Goal: Task Accomplishment & Management: Complete application form

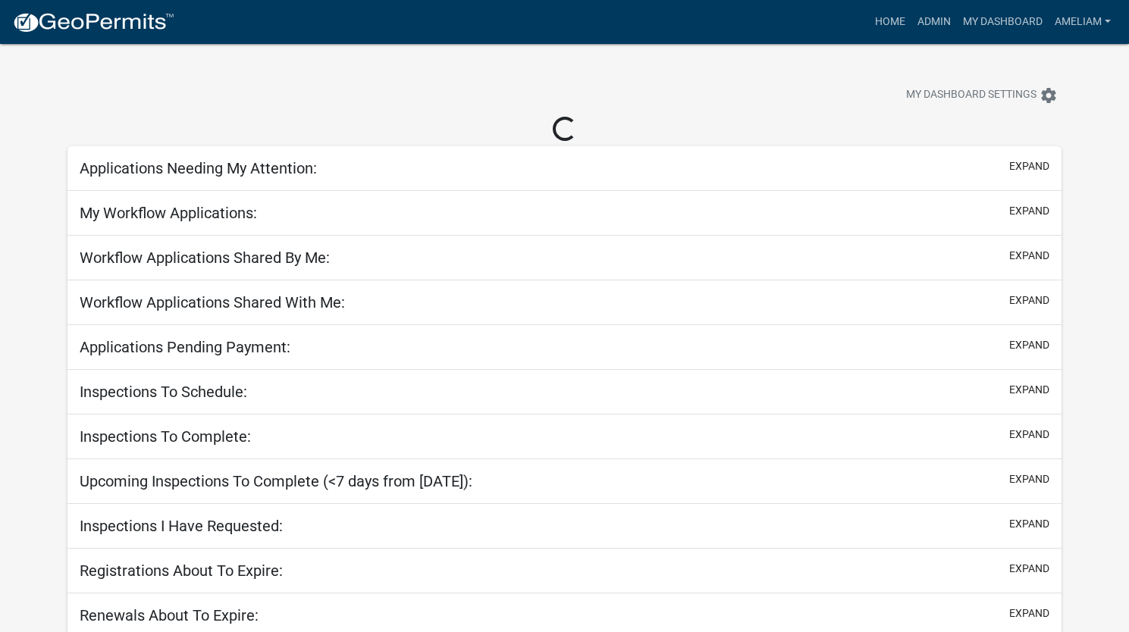
select select "3: 100"
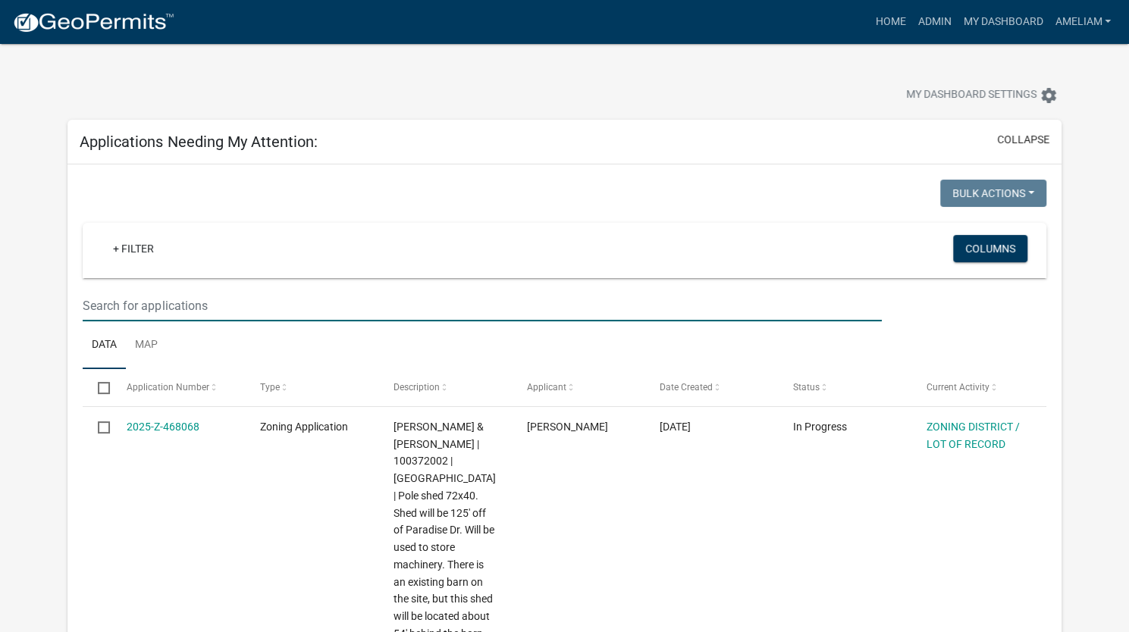
click at [440, 308] on input "text" at bounding box center [482, 305] width 798 height 31
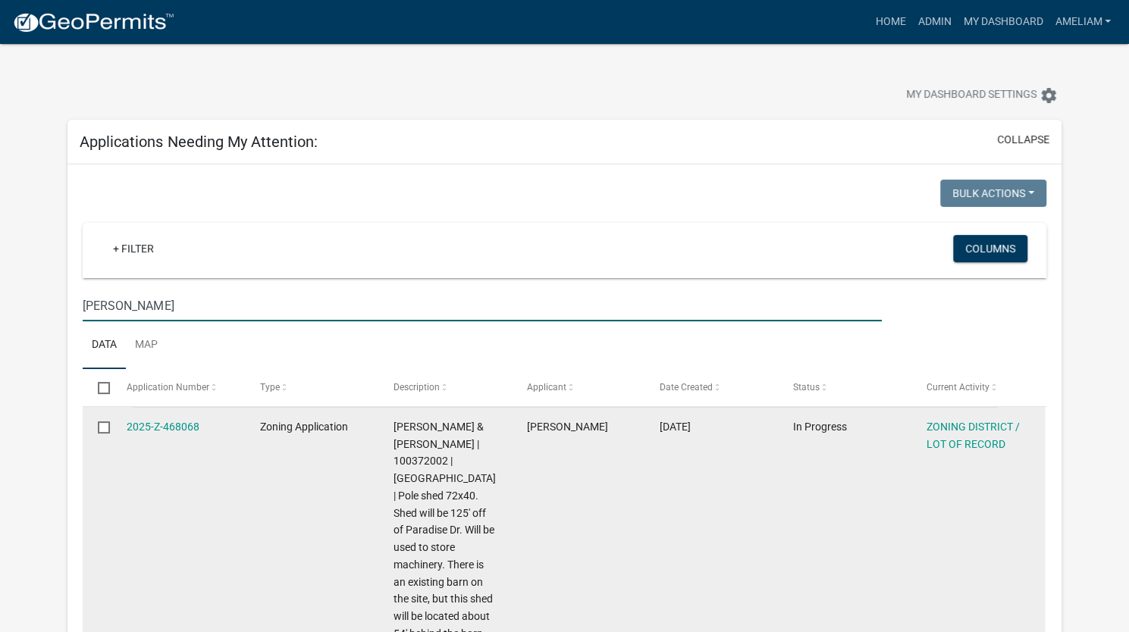
type input "[PERSON_NAME]"
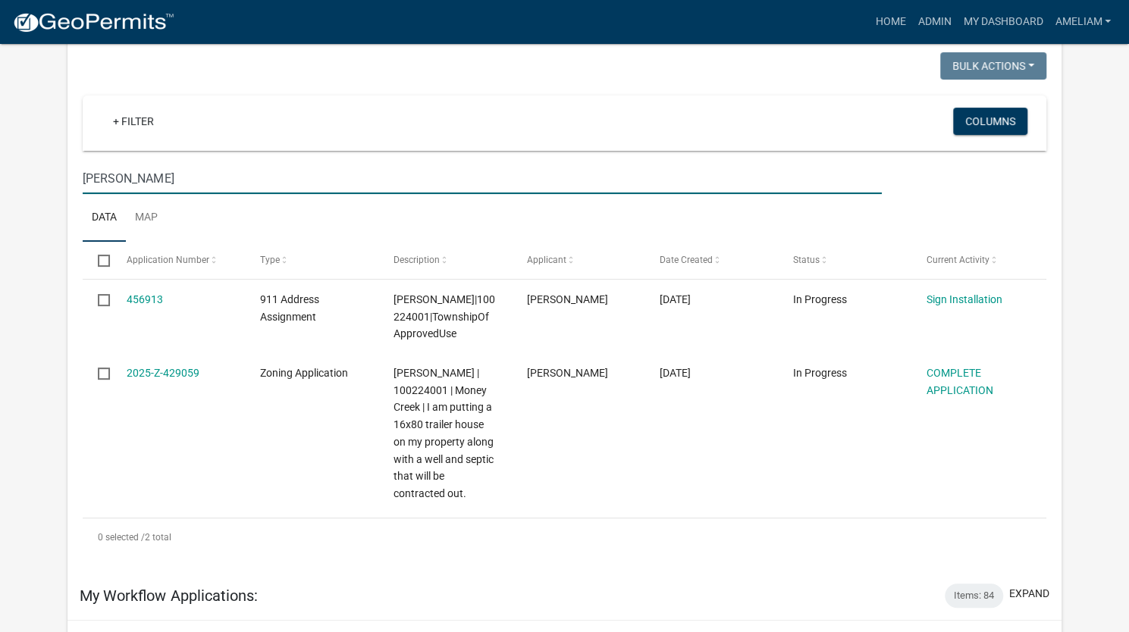
scroll to position [129, 0]
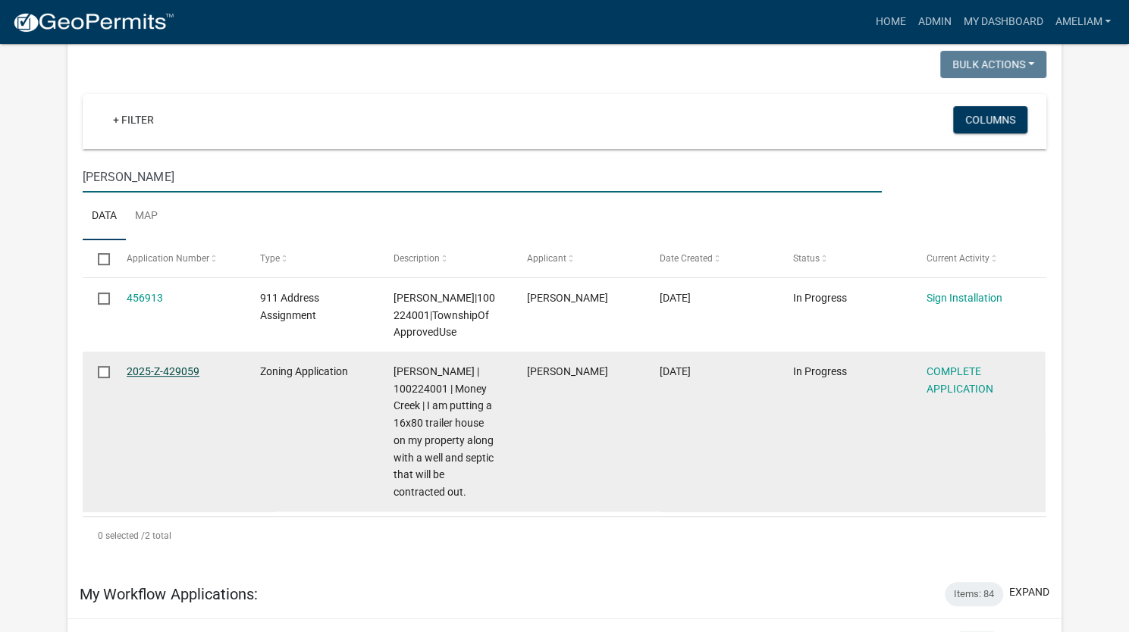
click at [176, 370] on link "2025-Z-429059" at bounding box center [163, 371] width 73 height 12
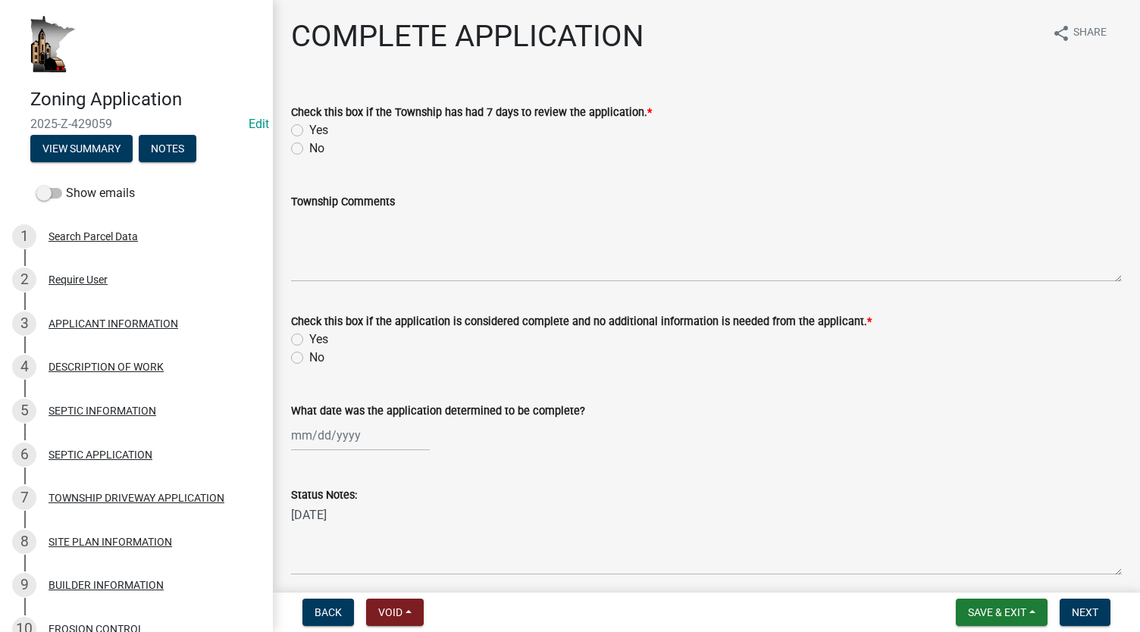
click at [295, 186] on div "Township Comments" at bounding box center [706, 226] width 831 height 111
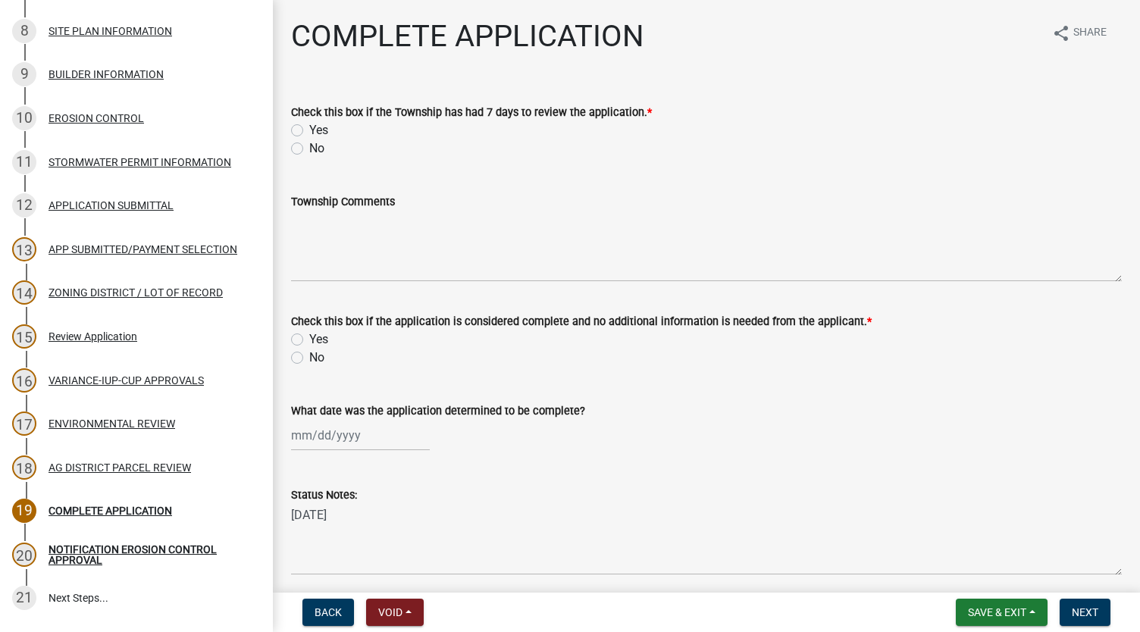
scroll to position [565, 0]
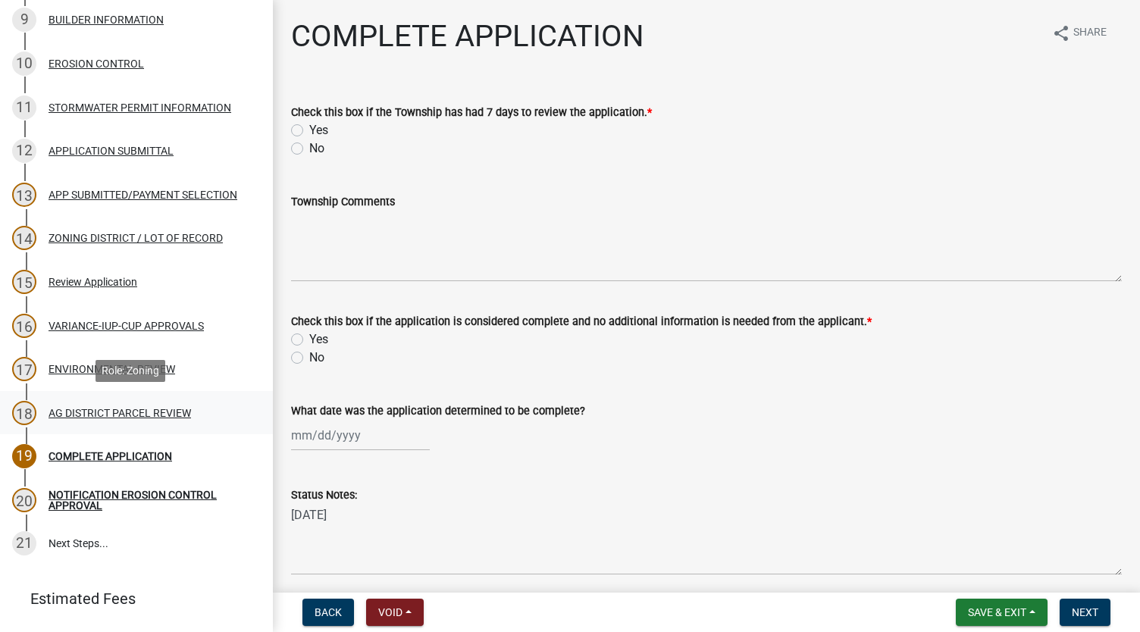
click at [174, 426] on link "18 AG DISTRICT PARCEL REVIEW" at bounding box center [136, 413] width 273 height 44
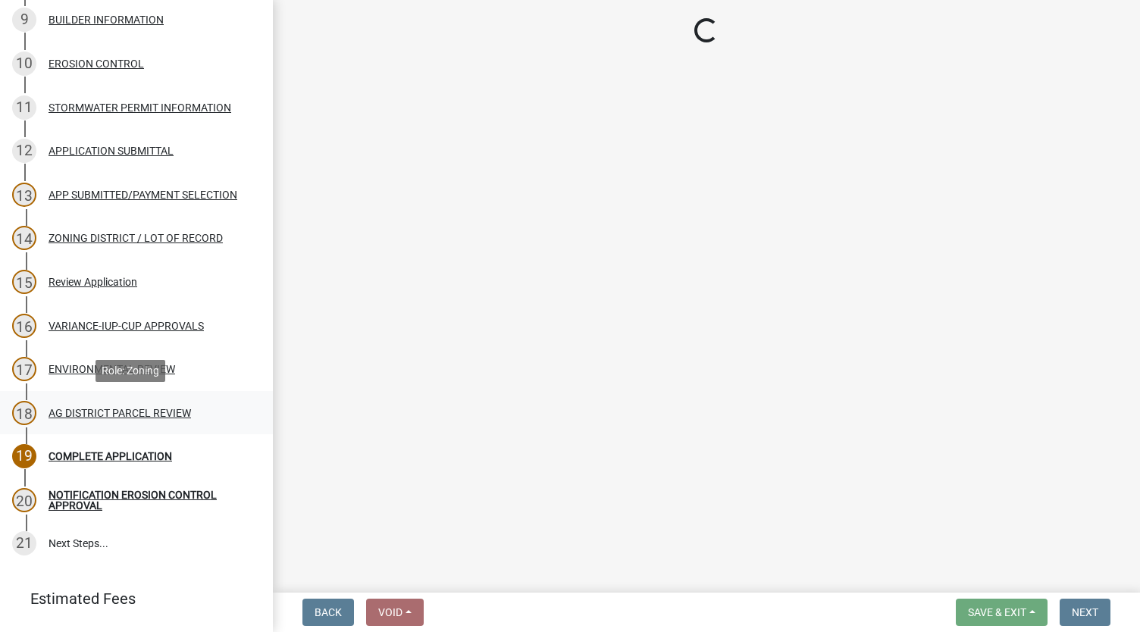
select select "8e0bff8d-e733-4d0f-8ffd-e8e35eff59c5"
select select "204ce342-a024-4811-916a-2e1a7ad9bdb1"
select select "e720d887-05b7-48e7-b675-04570e4c9f75"
select select "3e342f75-9fb1-4b8c-bbeb-47cfa96347ca"
select select "a03889cb-6a67-4a6f-b14c-908bef68dd91"
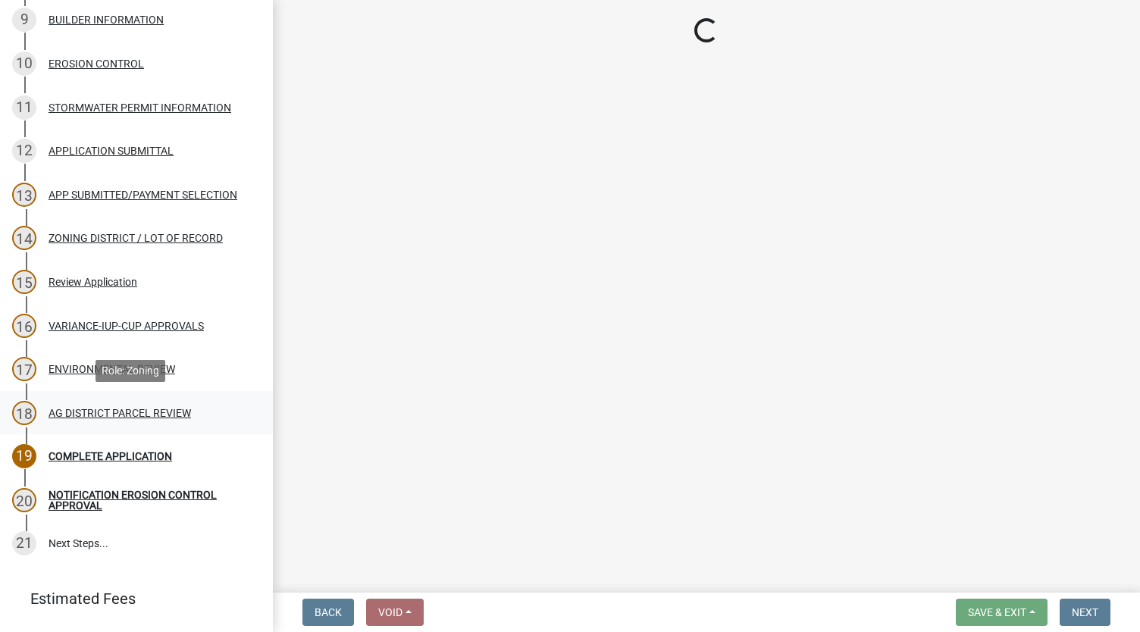
select select "d90819d3-3f0f-4d6b-ac1a-ec6f96f5399c"
select select "a045efff-9645-47c6-b046-89cf1e905dd6"
select select "4125b28f-eff4-4a4f-91ac-a0224d6e09bd"
select select "f47993c2-143f-42b0-843f-88b20baa7a0f"
select select "010a36e8-78ab-47dd-88f8-ccc0edf139b8"
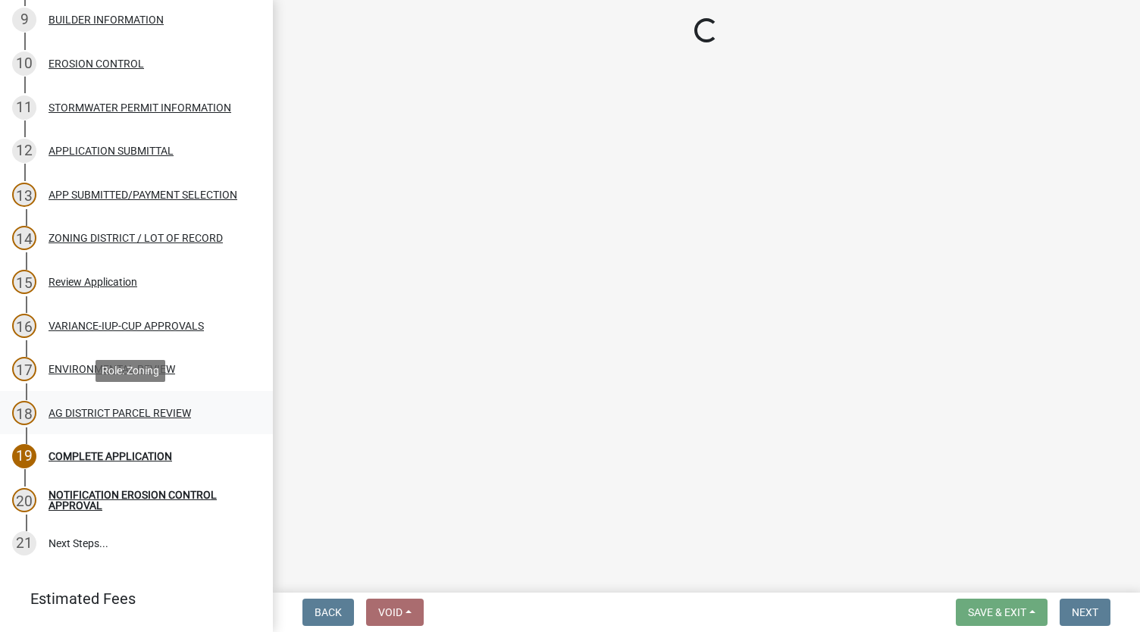
select select "617636dc-6122-45c9-991a-bd8b90cb2b24"
select select "a9ce9e2b-a26e-4782-922d-09df730091ad"
select select "2040f1b6-20ab-401b-9b6f-6f3fd46d4e8e"
select select "6e389f70-961b-4b78-9c47-c422b69289d9"
select select "1e0d970e-6746-4216-b065-d6933a69b3fa"
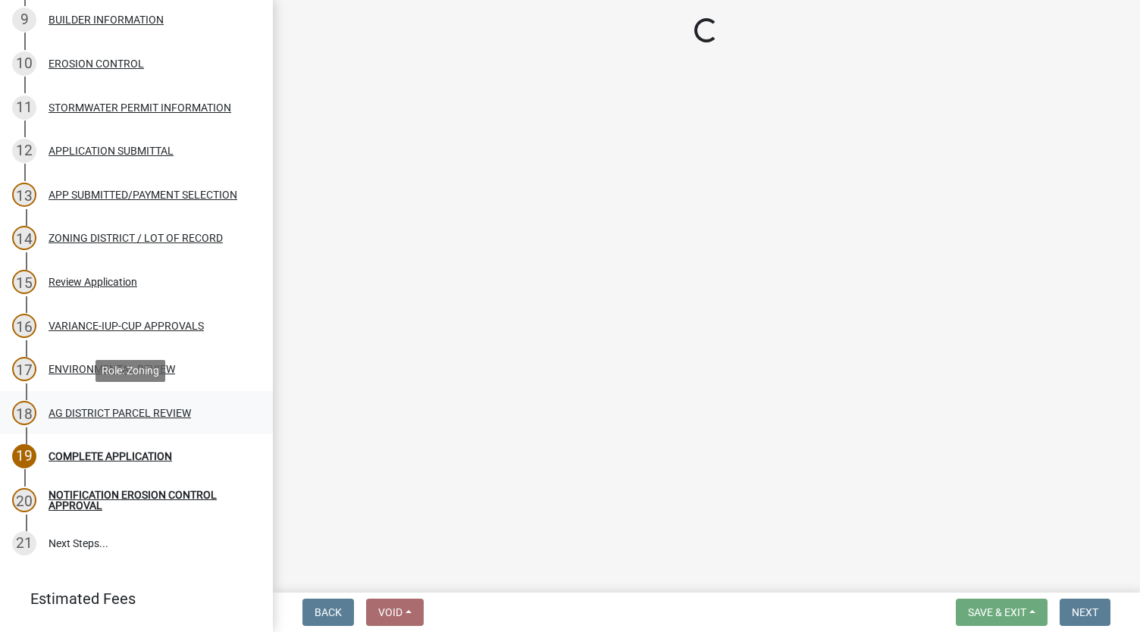
select select "44b75d30-e230-4ce0-8c0f-1ddadfe5cfb2"
select select "6d223645-95f1-4b70-a074-2c09099ea196"
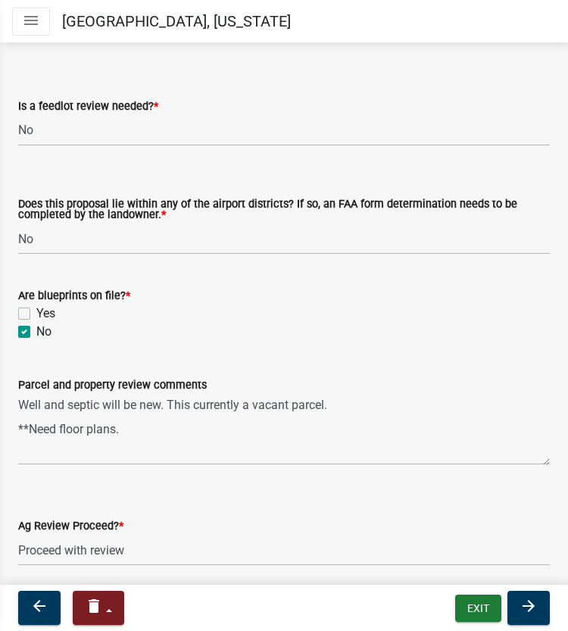
scroll to position [2689, 0]
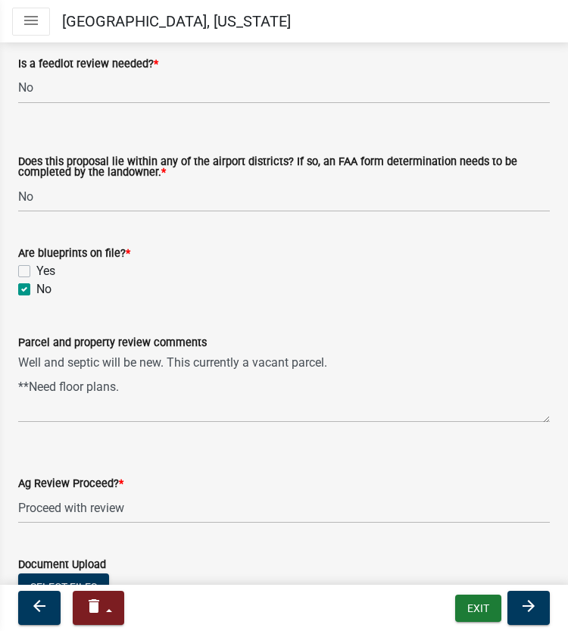
click at [36, 274] on label "Yes" at bounding box center [45, 271] width 19 height 18
click at [36, 272] on input "Yes" at bounding box center [41, 267] width 10 height 10
checkbox input "true"
click at [36, 293] on label "No" at bounding box center [43, 289] width 15 height 18
click at [36, 290] on input "No" at bounding box center [41, 285] width 10 height 10
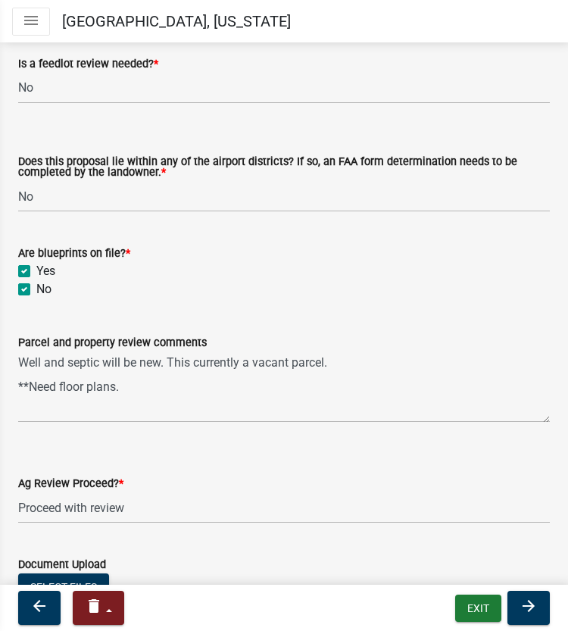
checkbox input "false"
checkbox input "true"
checkbox input "false"
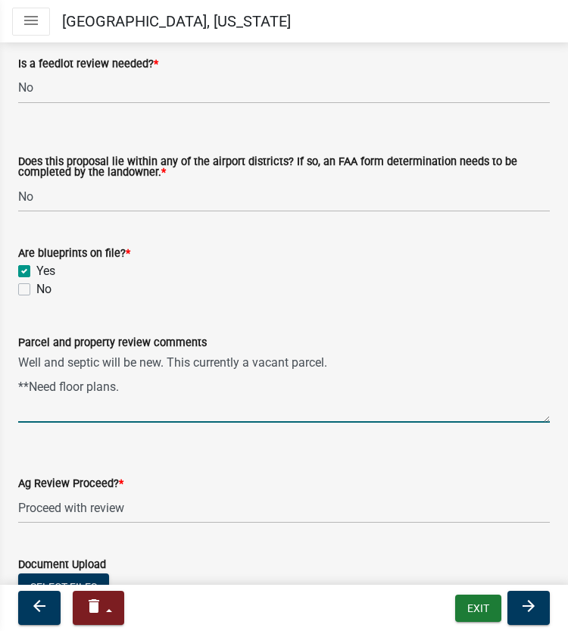
drag, startPoint x: 132, startPoint y: 390, endPoint x: 45, endPoint y: 377, distance: 87.4
click at [45, 377] on textarea "Well and septic will be new. This currently a vacant parcel. **Need floor plans." at bounding box center [284, 387] width 532 height 71
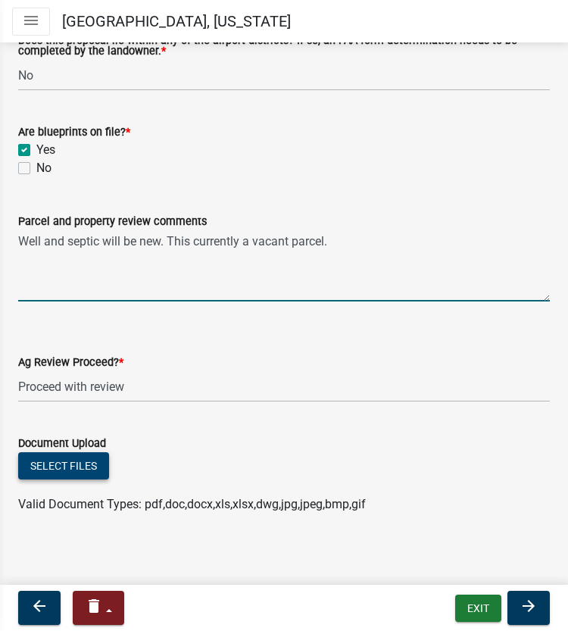
type textarea "Well and septic will be new. This currently a vacant parcel."
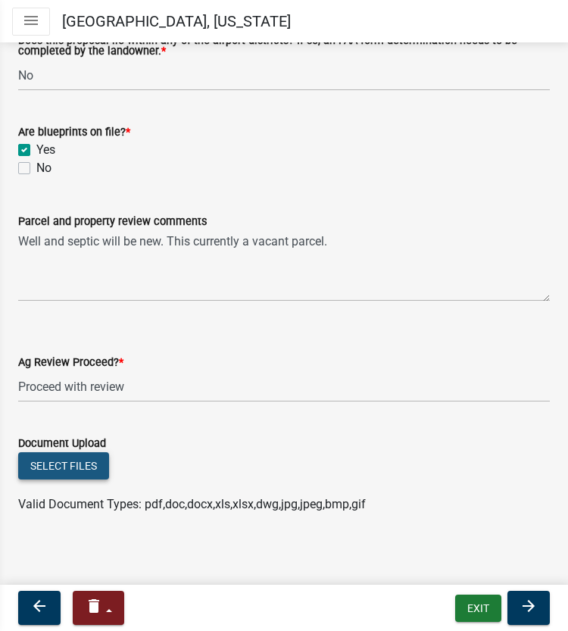
click at [82, 472] on button "Select files" at bounding box center [63, 465] width 91 height 27
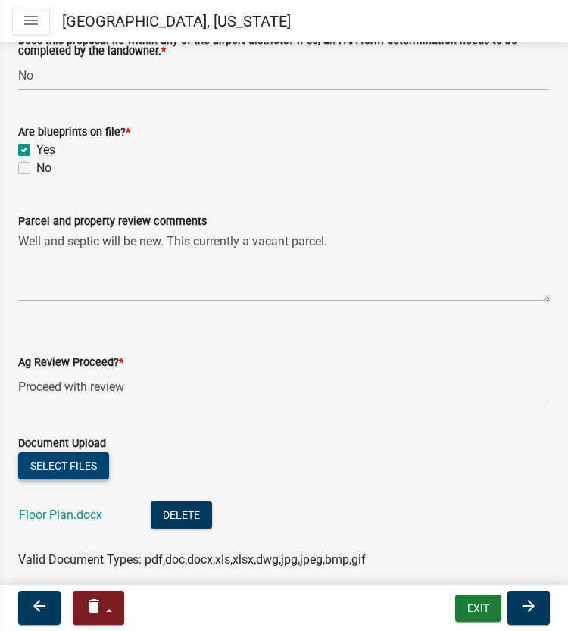
click at [69, 460] on button "Select files" at bounding box center [63, 465] width 91 height 27
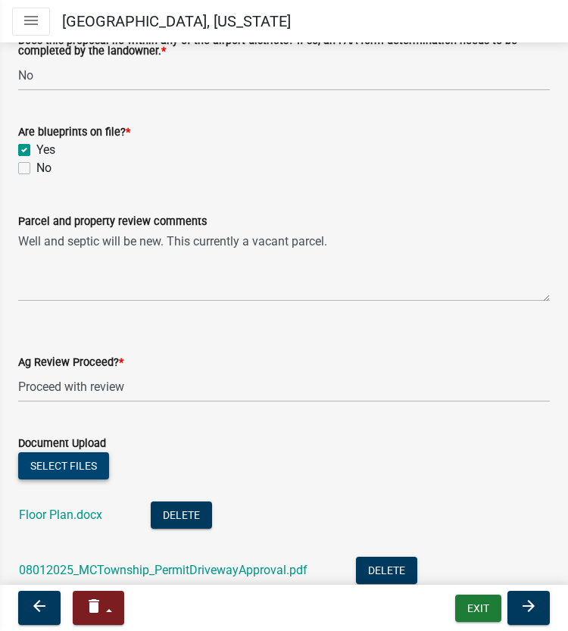
scroll to position [2921, 0]
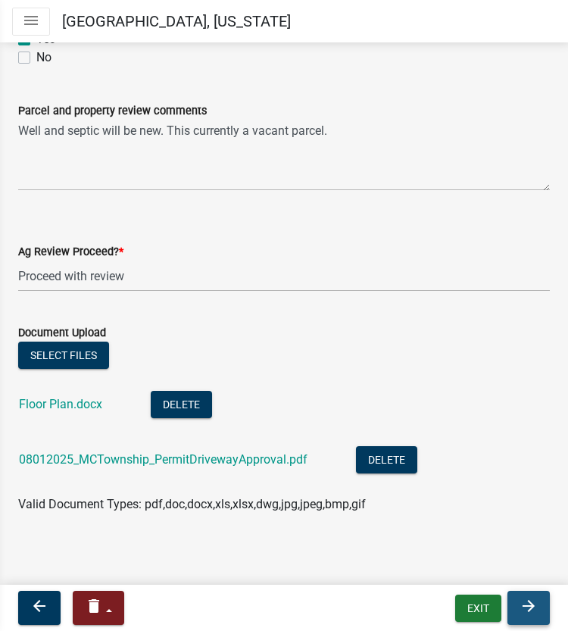
click at [534, 618] on button "arrow_forward" at bounding box center [529, 608] width 42 height 34
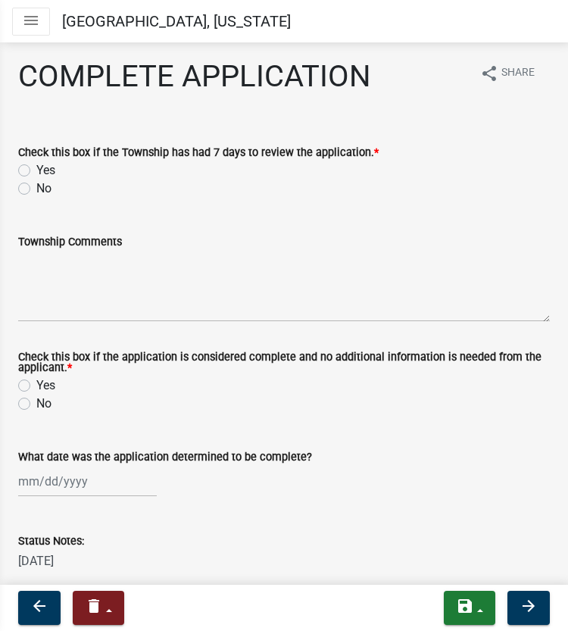
click at [31, 27] on icon "menu" at bounding box center [31, 20] width 18 height 18
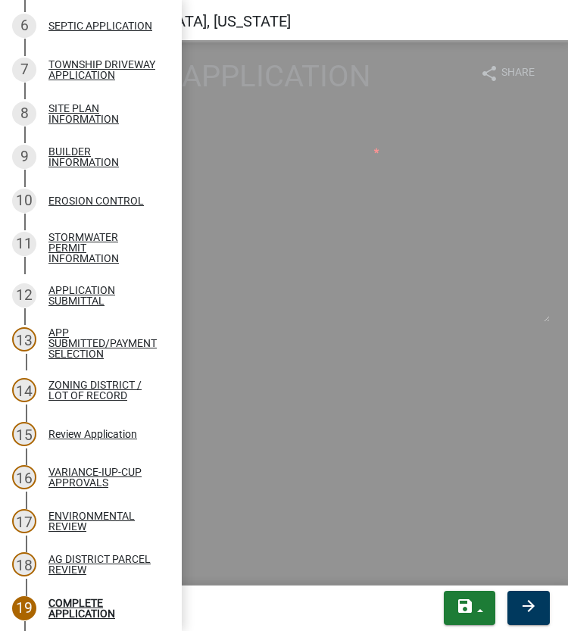
scroll to position [459, 0]
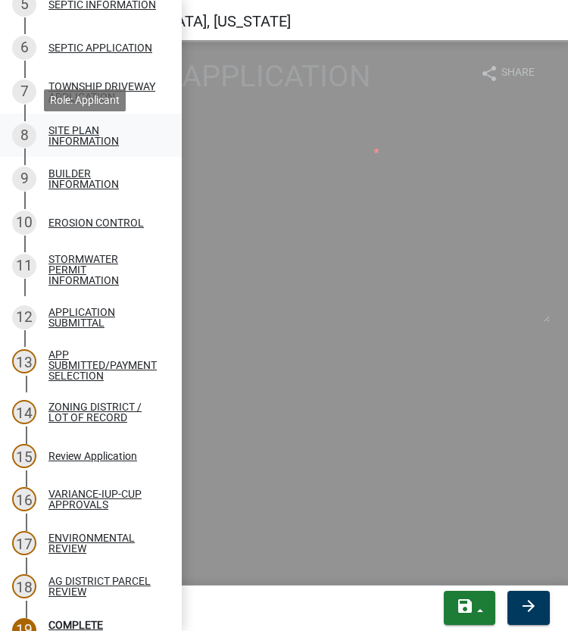
click at [78, 146] on div "SITE PLAN INFORMATION" at bounding box center [103, 135] width 109 height 21
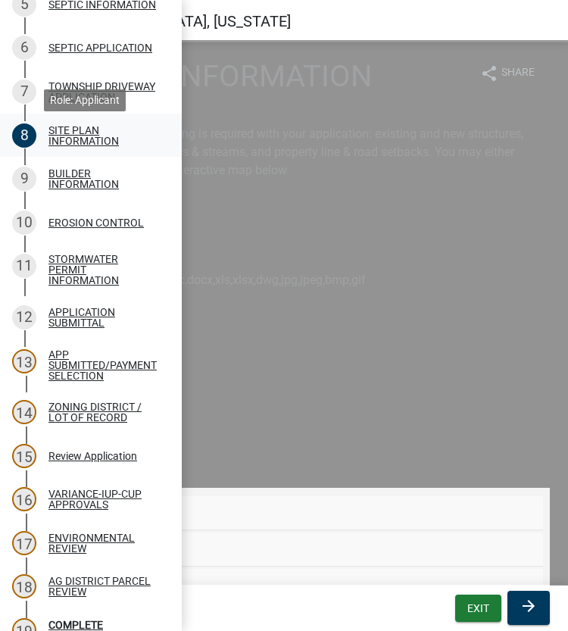
click at [67, 143] on div "SITE PLAN INFORMATION" at bounding box center [103, 135] width 109 height 21
click at [282, 373] on label at bounding box center [284, 403] width 532 height 164
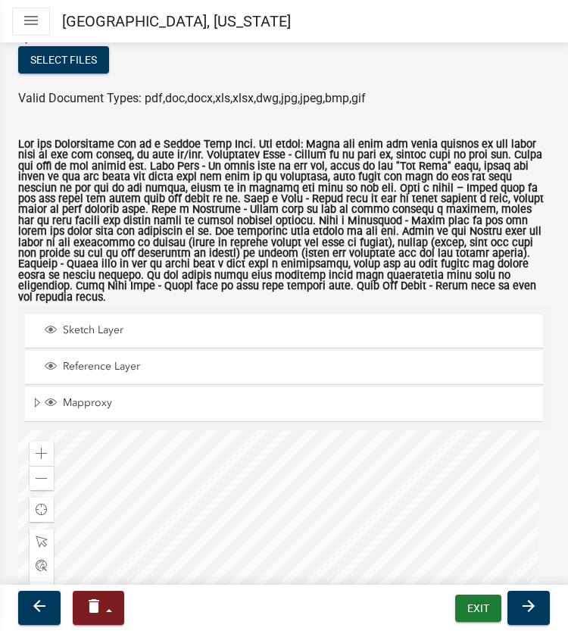
scroll to position [0, 0]
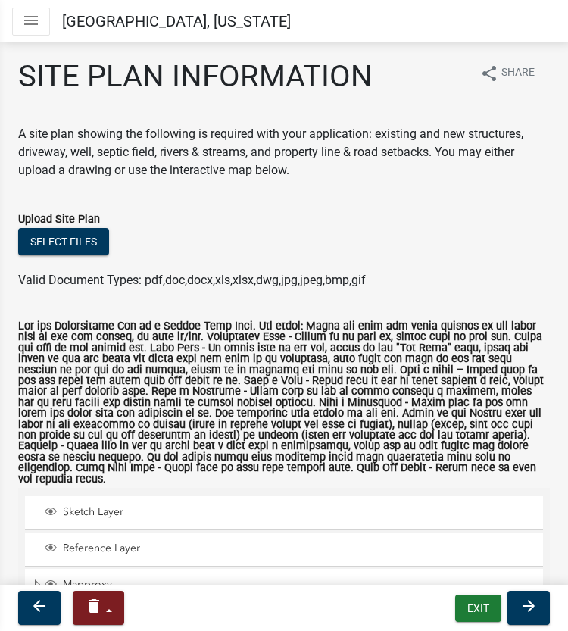
click at [26, 20] on icon "menu" at bounding box center [31, 20] width 18 height 18
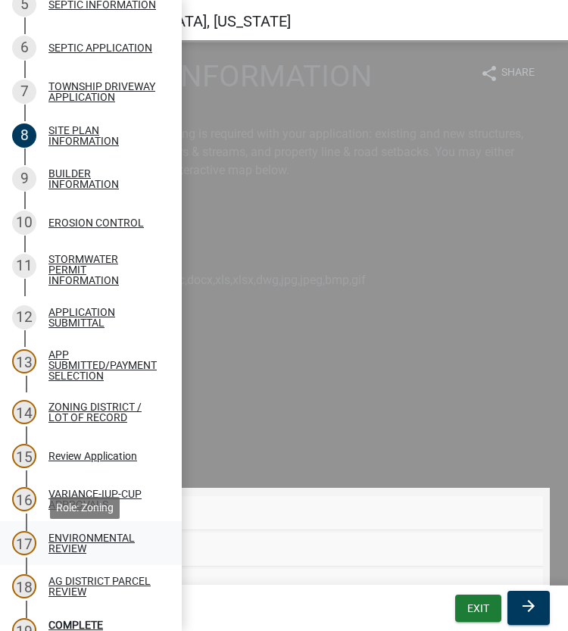
click at [94, 551] on div "ENVIRONMENTAL REVIEW" at bounding box center [103, 543] width 109 height 21
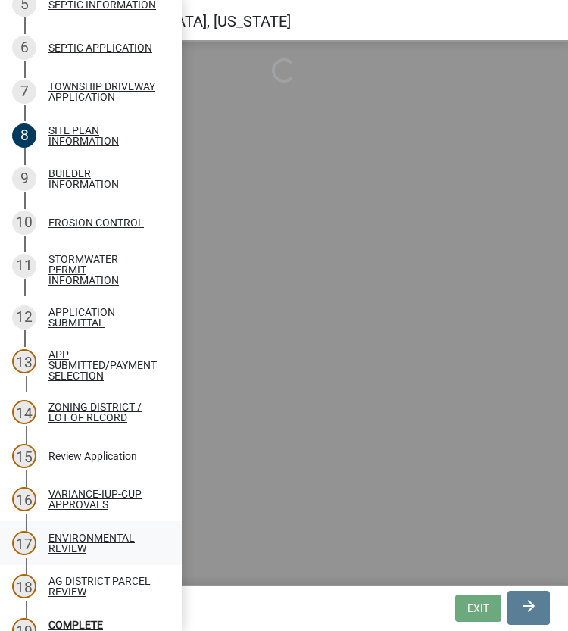
select select "294fbb0f-ef92-492d-a55d-6ae48f2d4023"
select select "5727336e-9a20-4bd2-a6f3-e7484509ff9a"
select select "e7961d78-4f82-4ea0-a075-1f680d90960e"
select select "8c70e245-dd90-46b4-bc6d-16ce3603621c"
select select "e3c62ce0-4a31-4be4-a5d8-c377cfd38899"
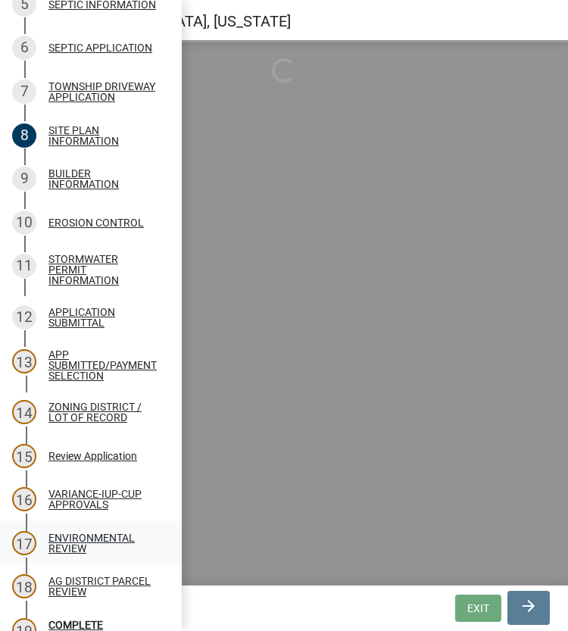
select select "c55ed237-4e75-4d9e-9e6e-534c544ae652"
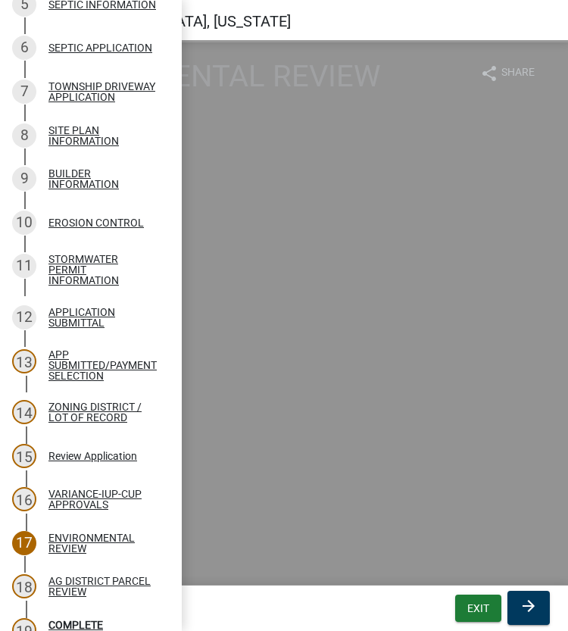
click at [321, 335] on select "Select Item... Yes No" at bounding box center [284, 322] width 532 height 31
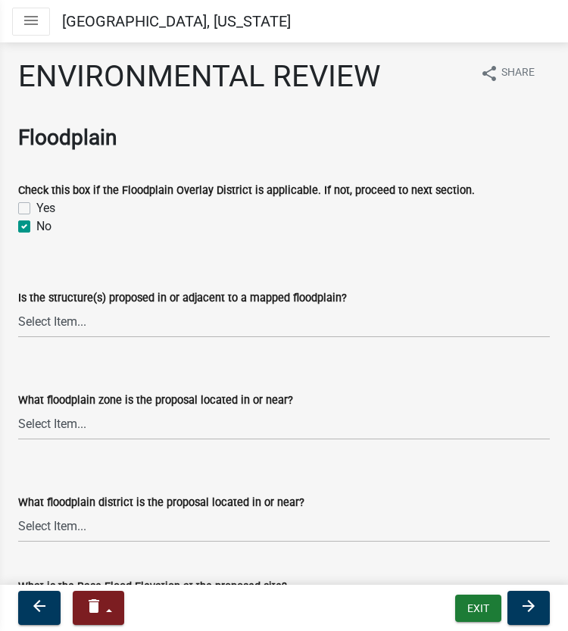
click at [480, 224] on div "No" at bounding box center [284, 227] width 532 height 18
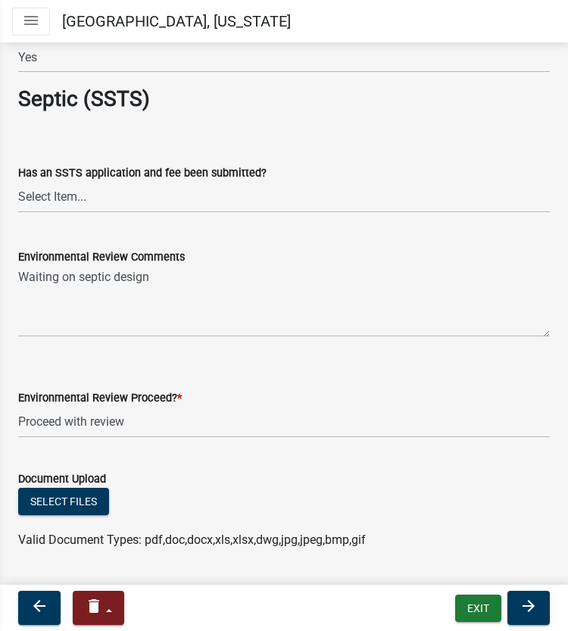
scroll to position [2599, 0]
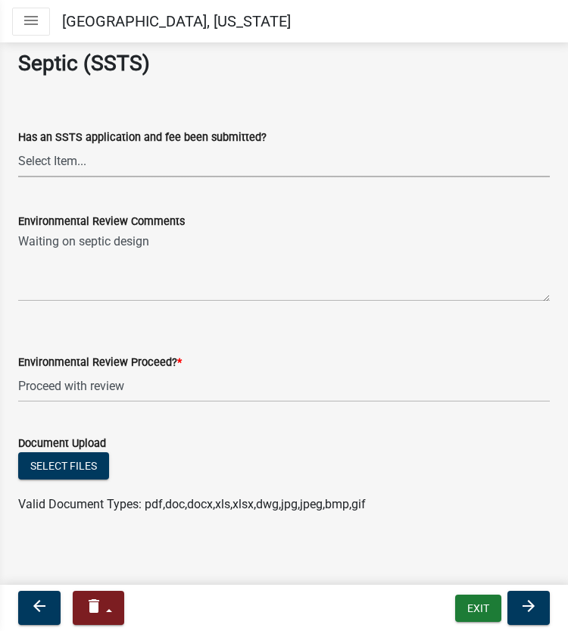
click at [155, 168] on select "Select Item... Yes No This project does not require SSTS" at bounding box center [284, 161] width 532 height 31
click at [18, 146] on select "Select Item... Yes No This project does not require SSTS" at bounding box center [284, 161] width 532 height 31
select select "aed836e3-d918-4f29-87e4-f40620a38c65"
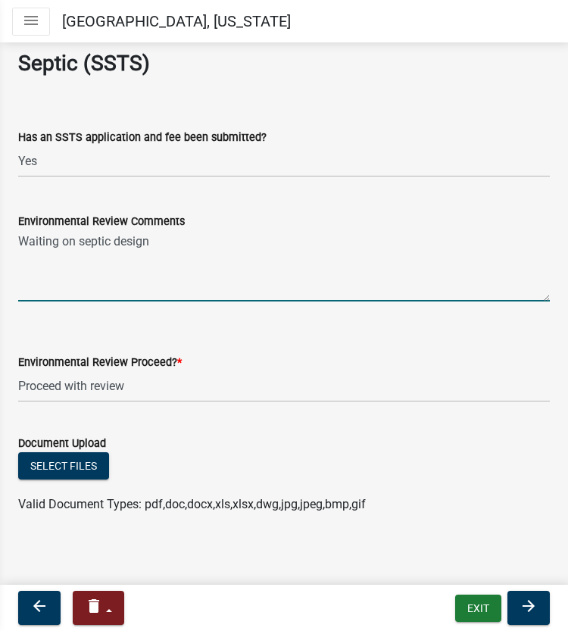
drag, startPoint x: 185, startPoint y: 246, endPoint x: -15, endPoint y: 265, distance: 200.9
click at [0, 265] on html "Internet Explorer does NOT work with GeoPermits. Get a new browser for more sec…" at bounding box center [284, 315] width 568 height 631
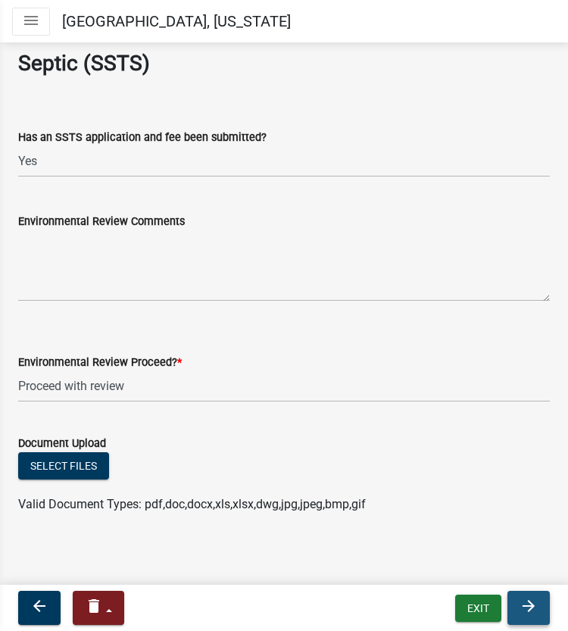
click at [524, 607] on icon "arrow_forward" at bounding box center [529, 606] width 18 height 18
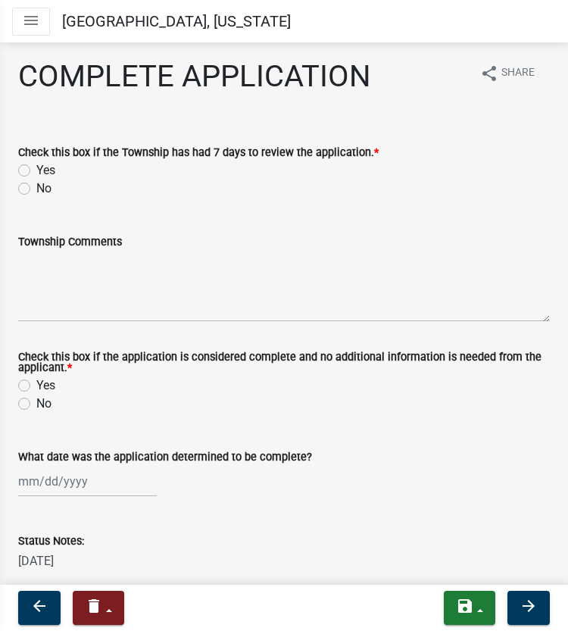
click at [27, 22] on icon "menu" at bounding box center [31, 20] width 18 height 18
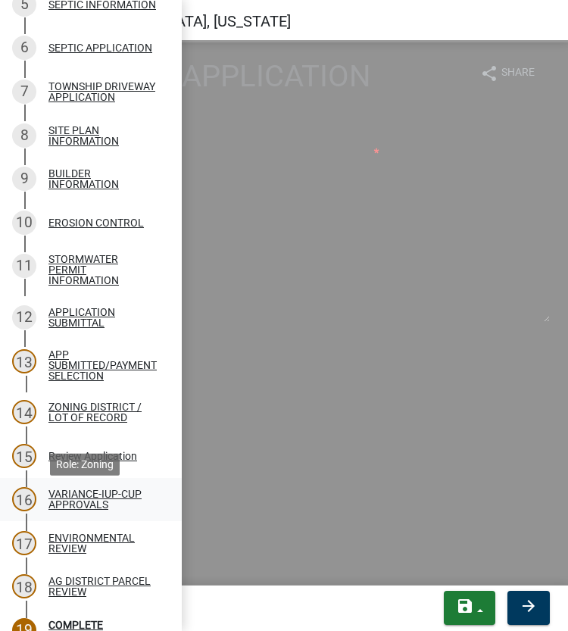
click at [95, 506] on div "VARIANCE-IUP-CUP APPROVALS" at bounding box center [103, 499] width 109 height 21
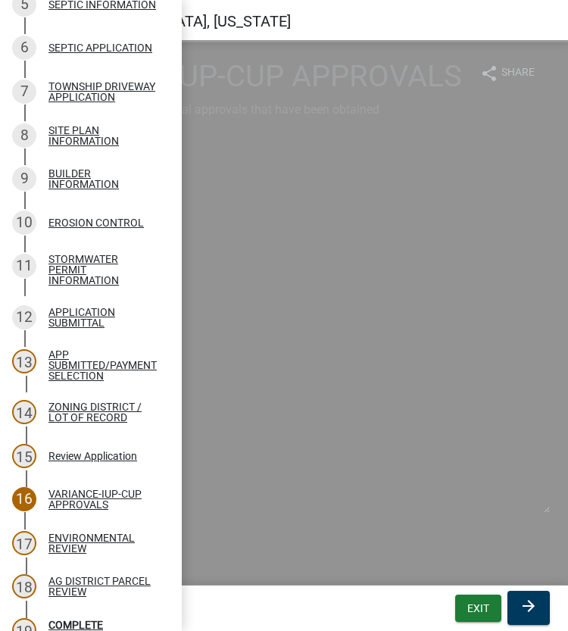
click at [214, 442] on div "Variance Language & Conditions:" at bounding box center [284, 433] width 532 height 18
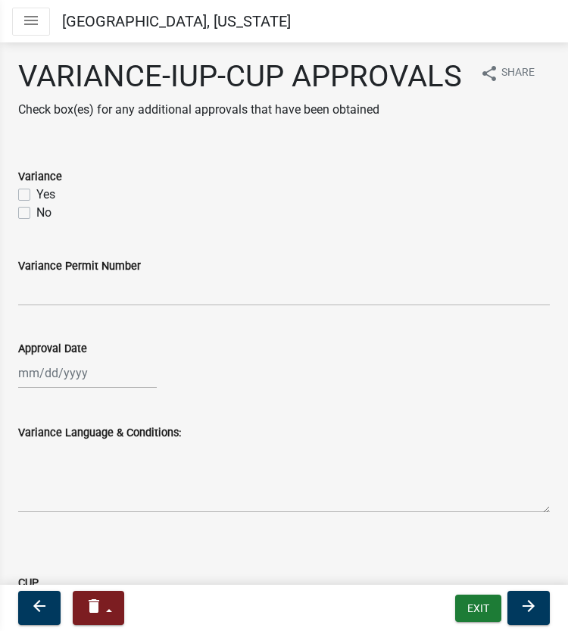
click at [30, 17] on icon "menu" at bounding box center [31, 20] width 18 height 18
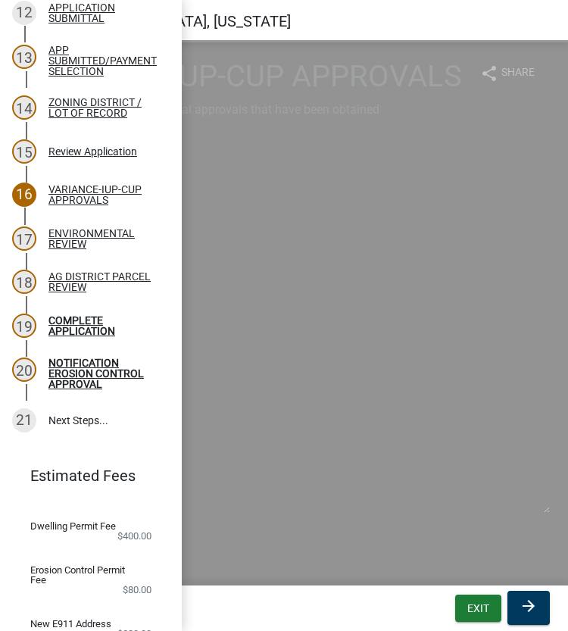
scroll to position [772, 0]
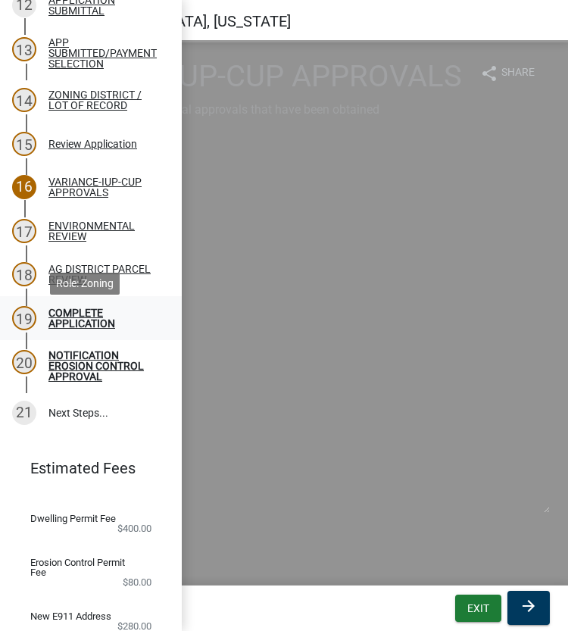
click at [77, 315] on div "COMPLETE APPLICATION" at bounding box center [103, 318] width 109 height 21
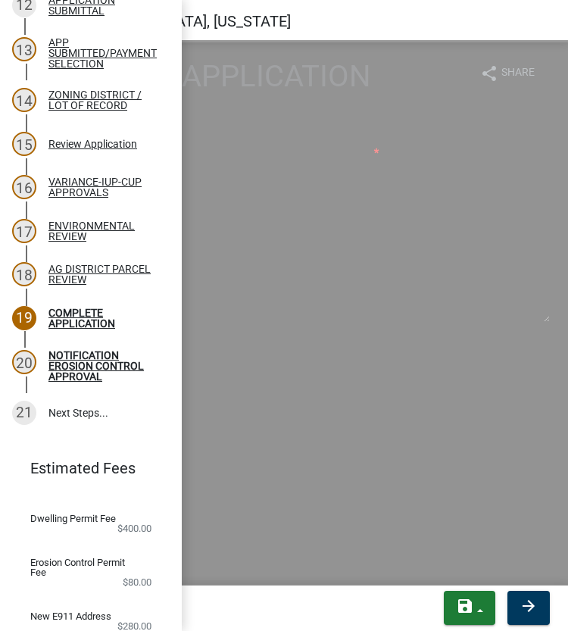
click at [287, 410] on div "No" at bounding box center [284, 404] width 532 height 18
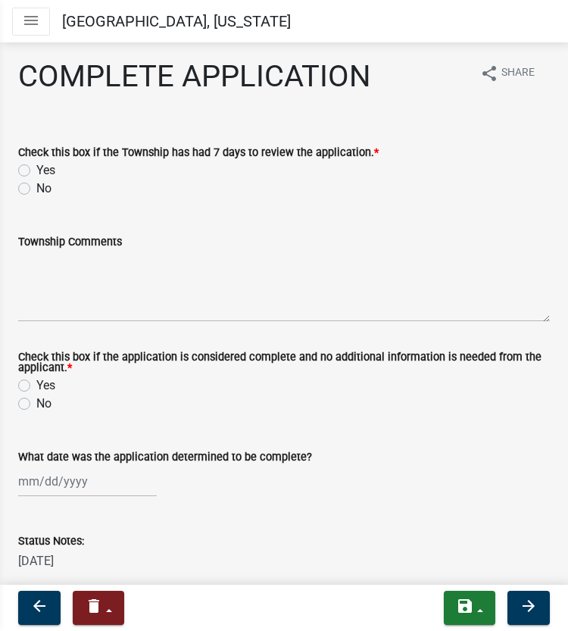
click at [36, 176] on label "Yes" at bounding box center [45, 170] width 19 height 18
click at [36, 171] on input "Yes" at bounding box center [41, 166] width 10 height 10
radio input "true"
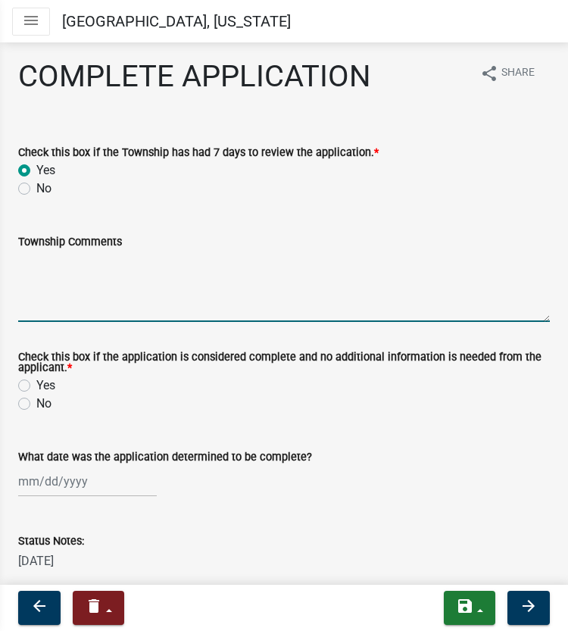
click at [70, 266] on textarea "Township Comments" at bounding box center [284, 286] width 532 height 71
type textarea "No"
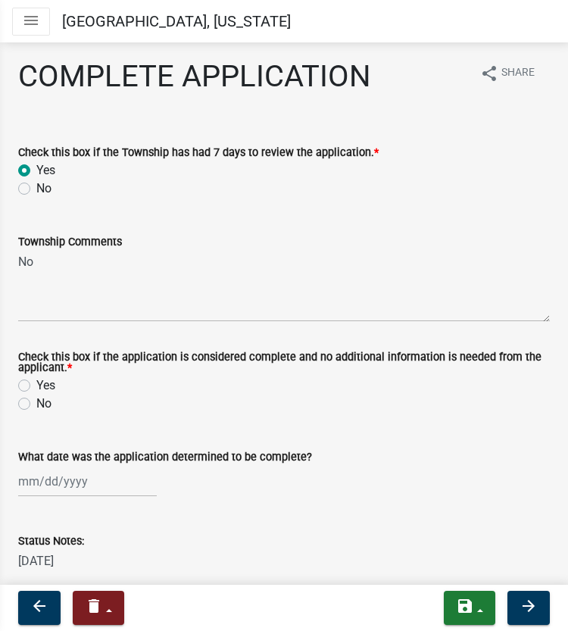
click at [33, 24] on icon "menu" at bounding box center [31, 20] width 18 height 18
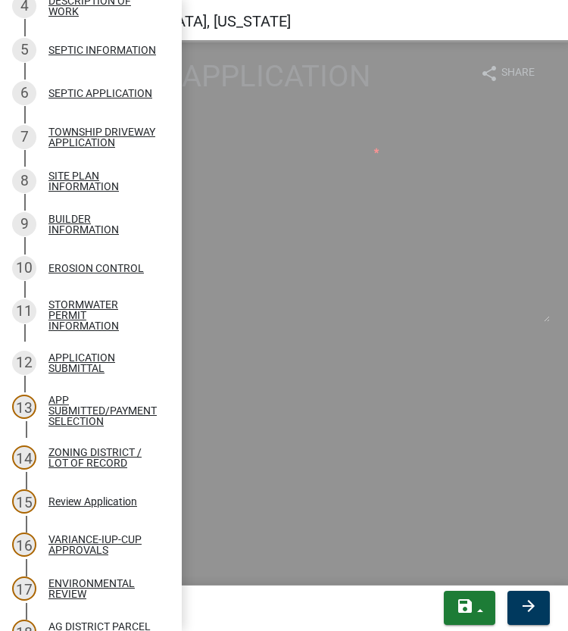
scroll to position [415, 0]
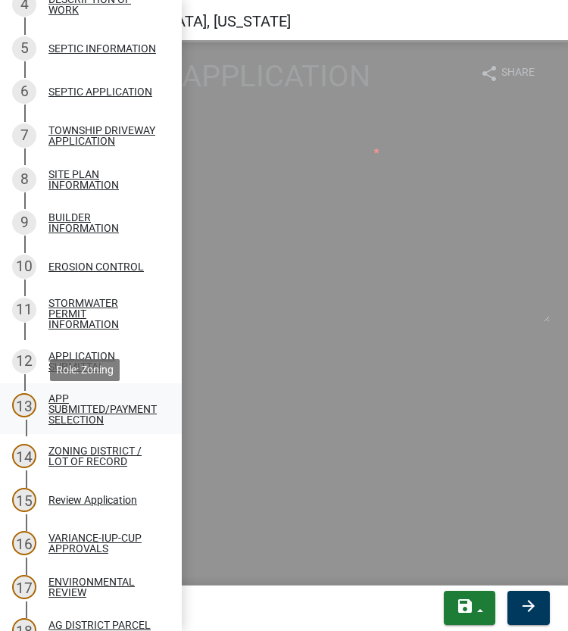
click at [61, 424] on div "APP SUBMITTED/PAYMENT SELECTION" at bounding box center [103, 409] width 109 height 32
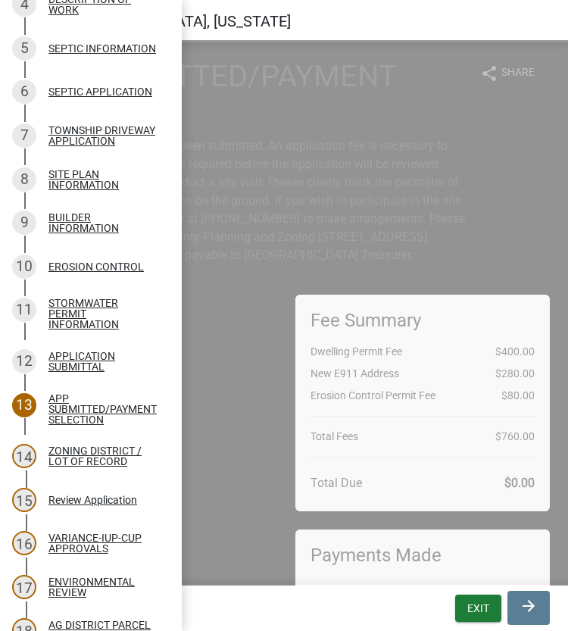
click at [390, 240] on p "The information provided has been submitted. An application fee is necessary to…" at bounding box center [243, 200] width 450 height 127
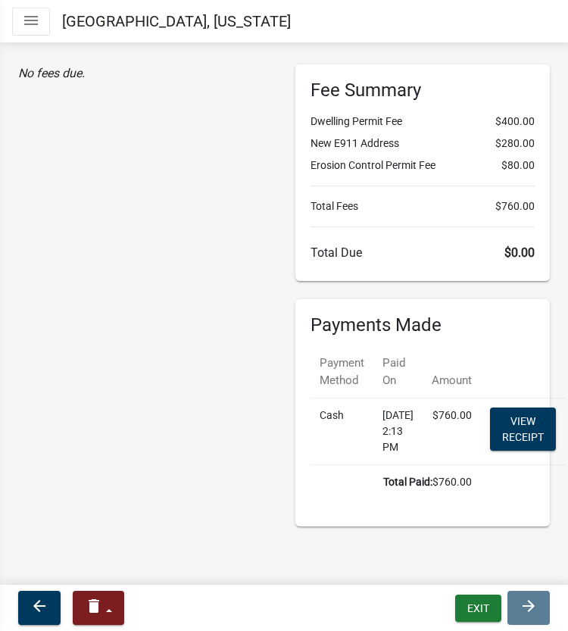
scroll to position [279, 0]
click at [32, 27] on icon "menu" at bounding box center [31, 20] width 18 height 18
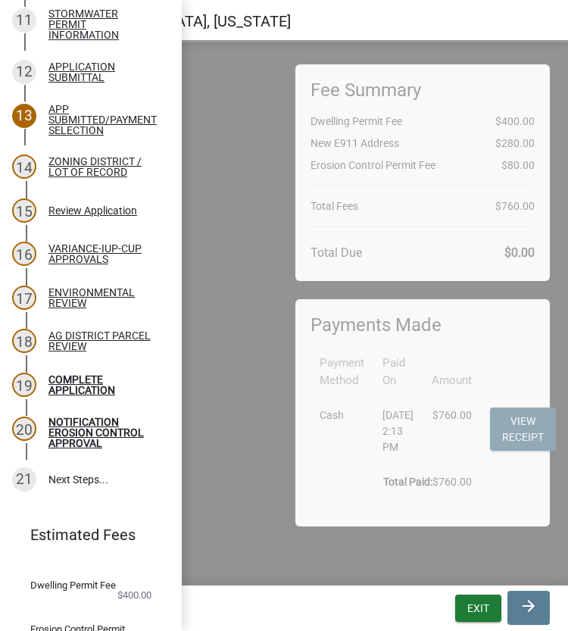
scroll to position [840, 0]
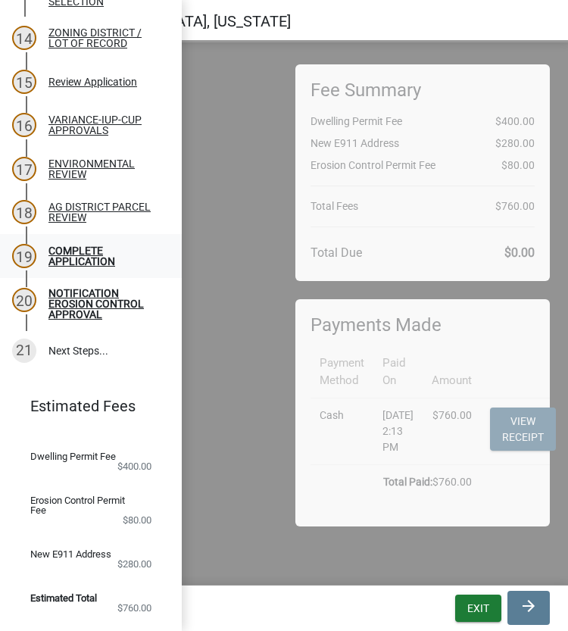
click at [95, 257] on div "COMPLETE APPLICATION" at bounding box center [103, 256] width 109 height 21
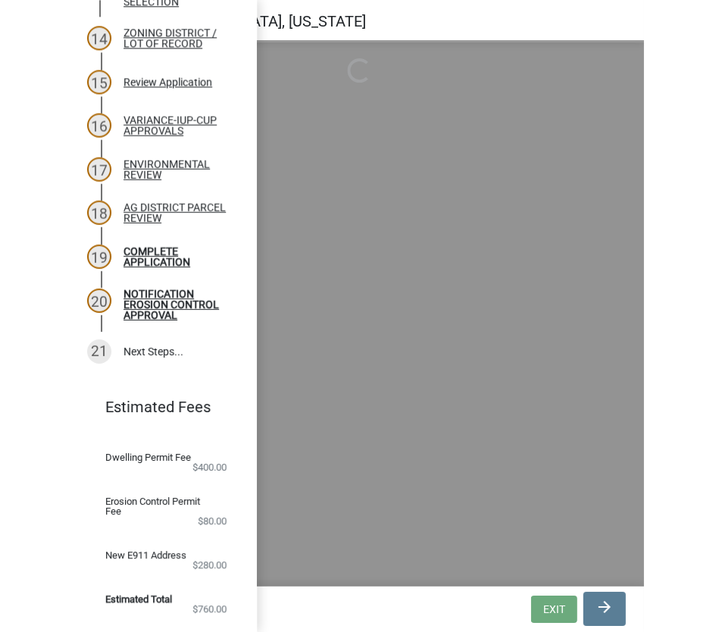
scroll to position [841, 0]
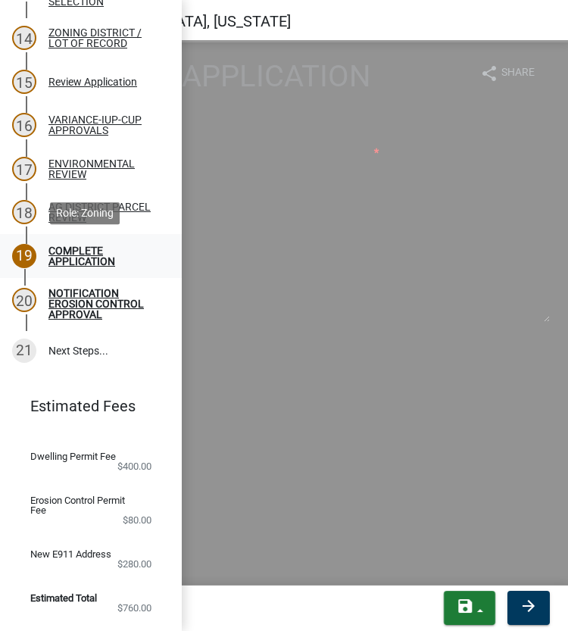
click at [76, 252] on div "COMPLETE APPLICATION" at bounding box center [103, 256] width 109 height 21
click at [304, 243] on div "Township Comments" at bounding box center [284, 242] width 532 height 18
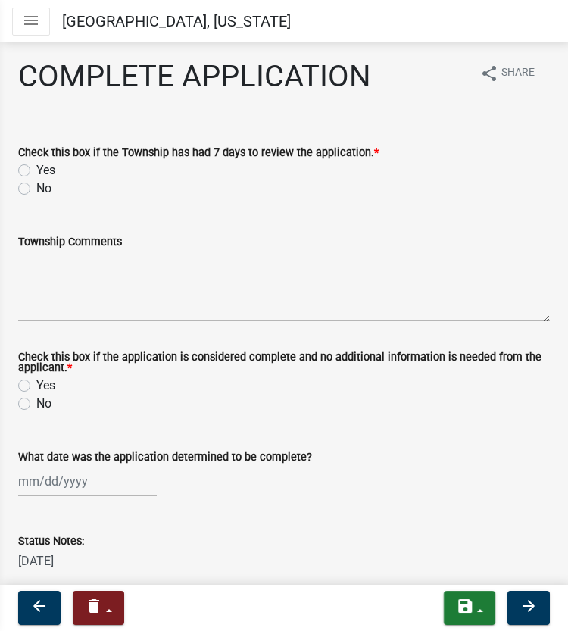
click at [33, 168] on div "Yes" at bounding box center [284, 170] width 532 height 18
click at [36, 171] on label "Yes" at bounding box center [45, 170] width 19 height 18
click at [36, 171] on input "Yes" at bounding box center [41, 166] width 10 height 10
radio input "true"
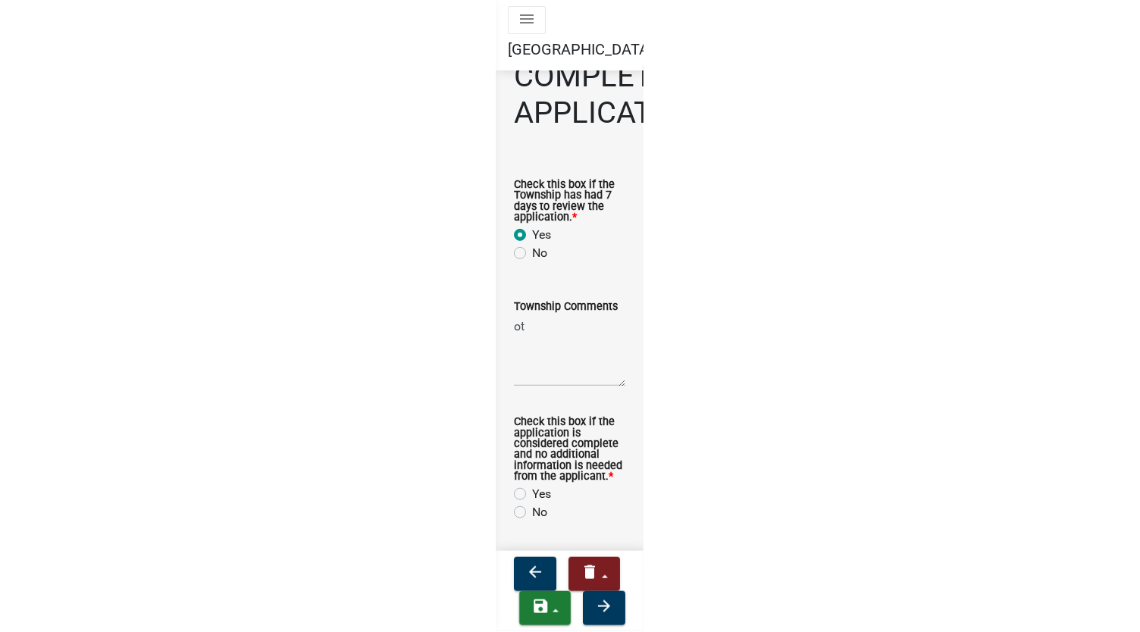
scroll to position [708, 0]
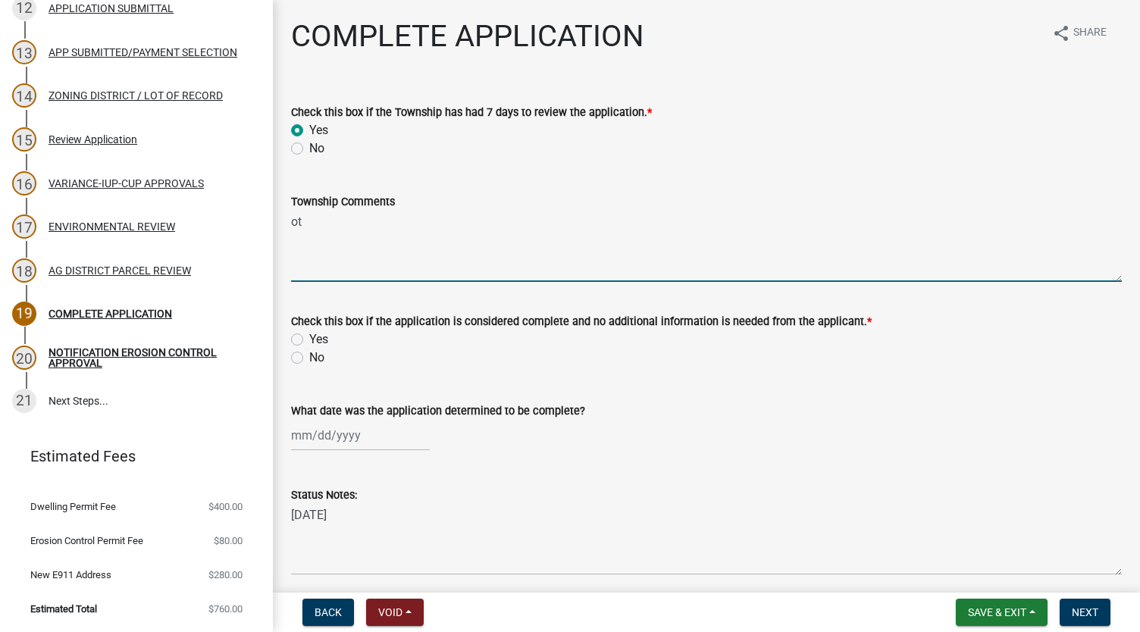
click at [449, 253] on textarea "ot" at bounding box center [706, 246] width 831 height 71
type textarea "o"
type textarea "Notice was sent to [GEOGRAPHIC_DATA] on [DATE] and they are OK with the project…"
click at [309, 337] on label "Yes" at bounding box center [318, 339] width 19 height 18
click at [309, 337] on input "Yes" at bounding box center [314, 335] width 10 height 10
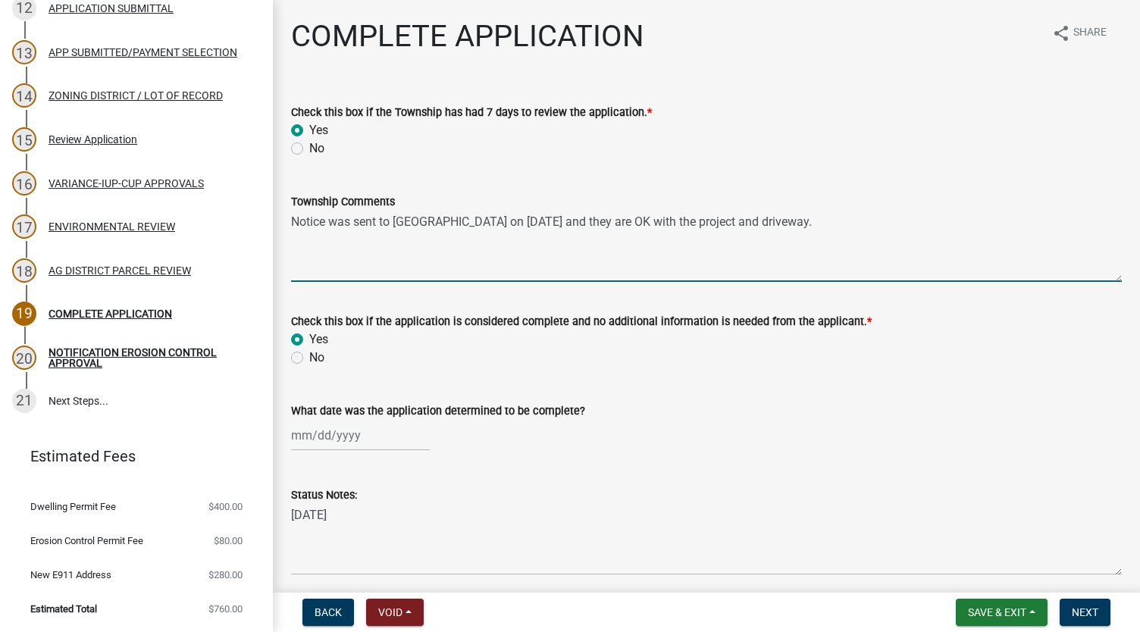
radio input "true"
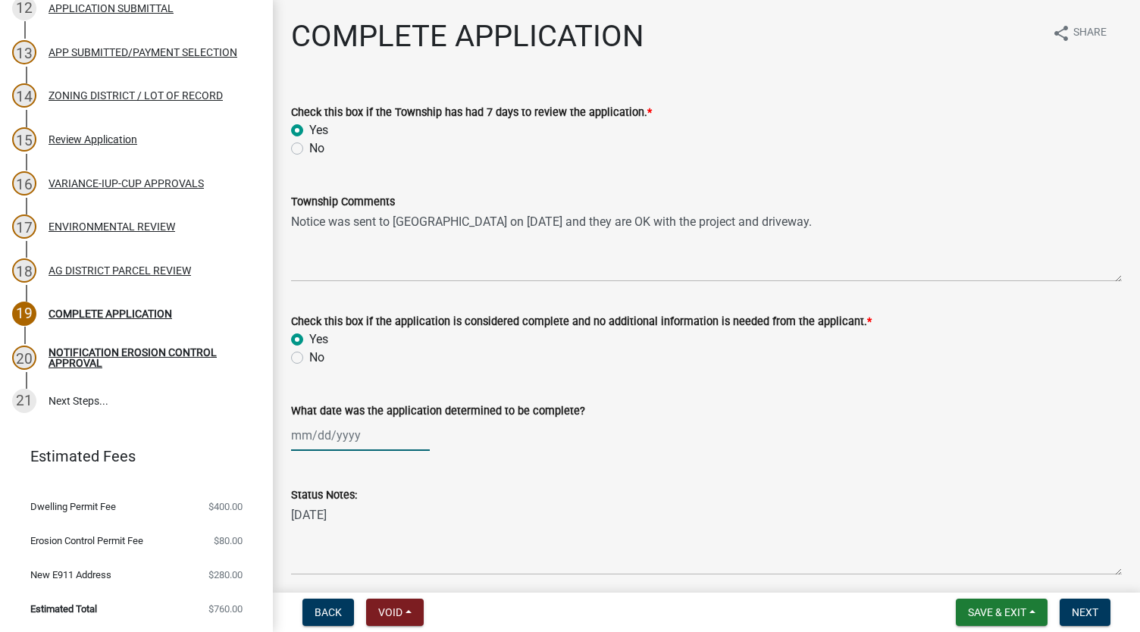
click at [312, 434] on div at bounding box center [360, 435] width 139 height 31
select select "8"
select select "2025"
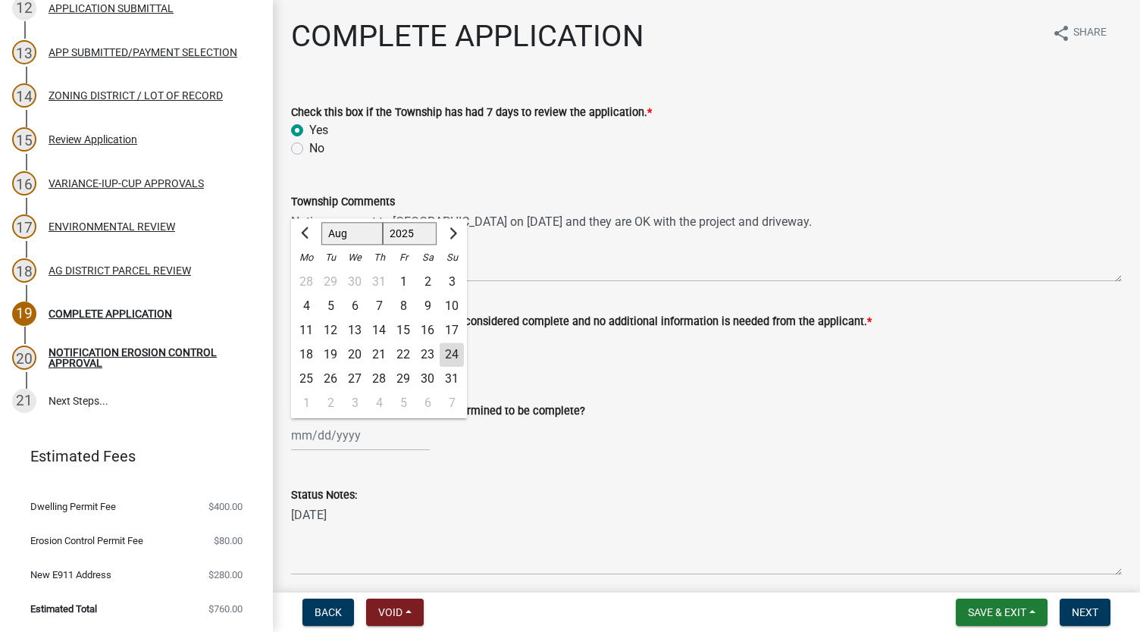
click at [355, 328] on div "13" at bounding box center [355, 330] width 24 height 24
type input "[DATE]"
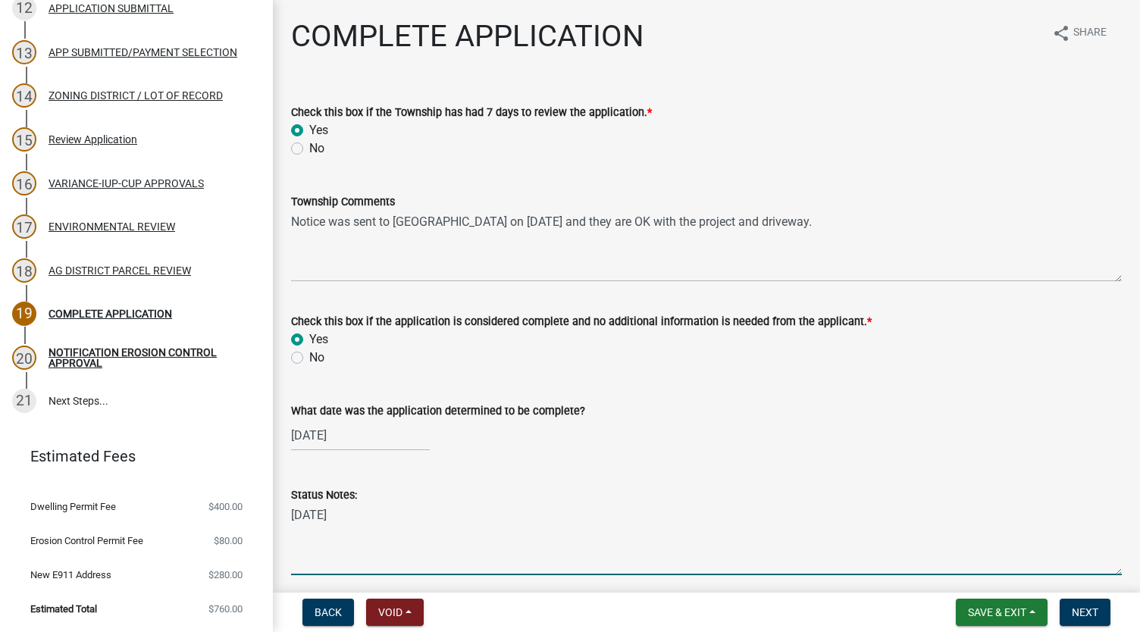
drag, startPoint x: 346, startPoint y: 524, endPoint x: 265, endPoint y: 521, distance: 81.2
click at [265, 521] on div "Zoning Application 2025-Z-429059 Edit View Summary Notes Show emails 1 Search P…" at bounding box center [570, 316] width 1140 height 632
type textarea "[DATE] - Received septic design."
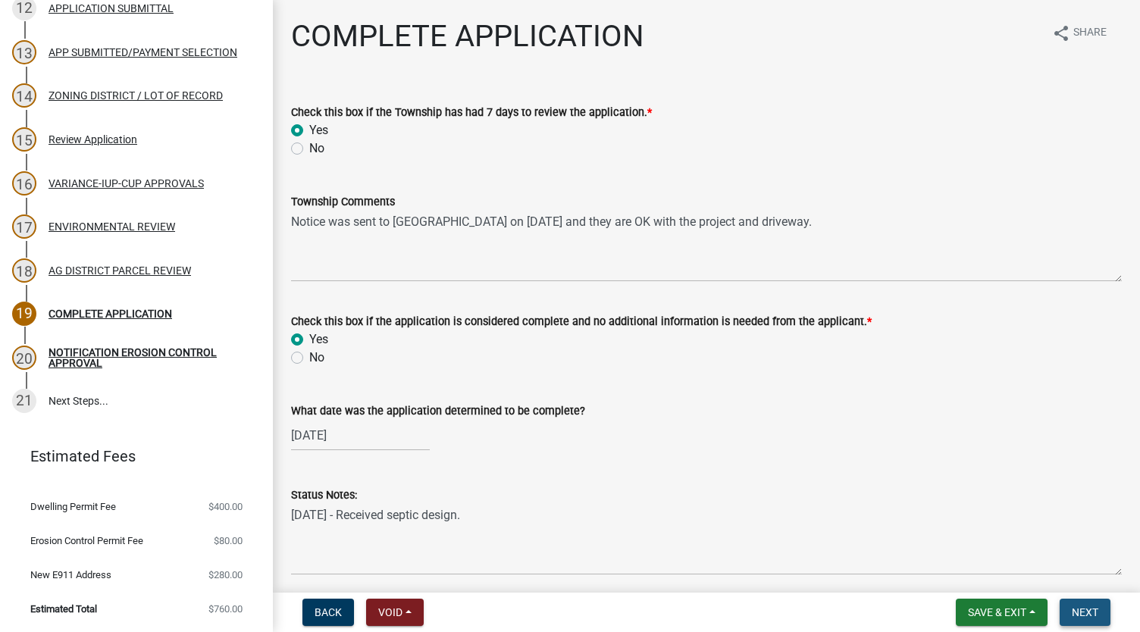
click at [1080, 618] on button "Next" at bounding box center [1085, 612] width 51 height 27
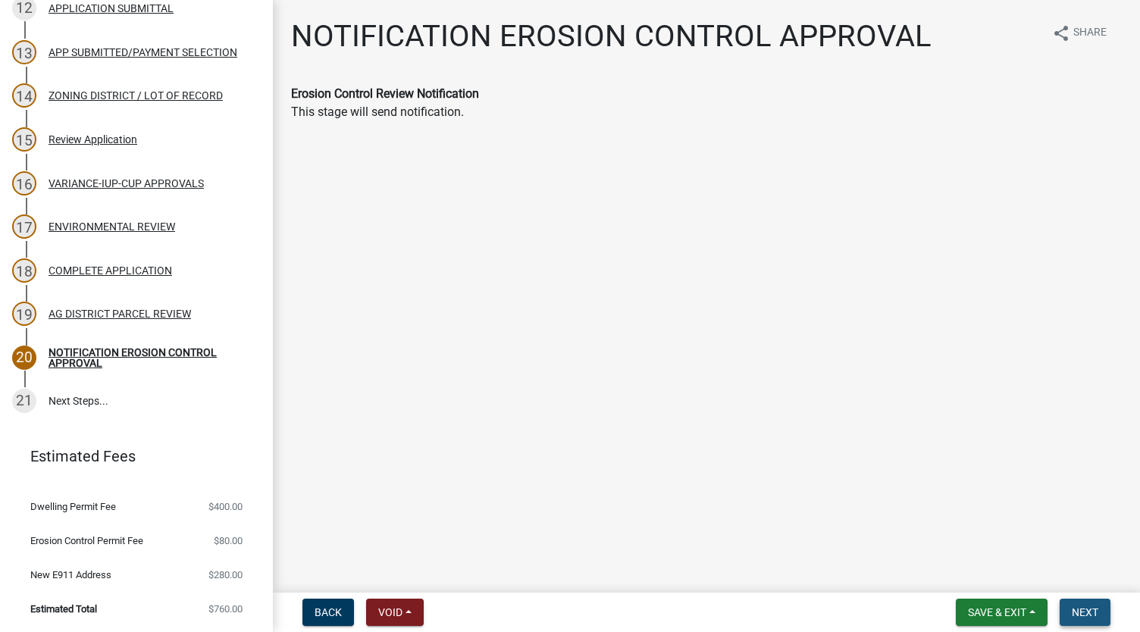
click at [1091, 609] on span "Next" at bounding box center [1085, 612] width 27 height 12
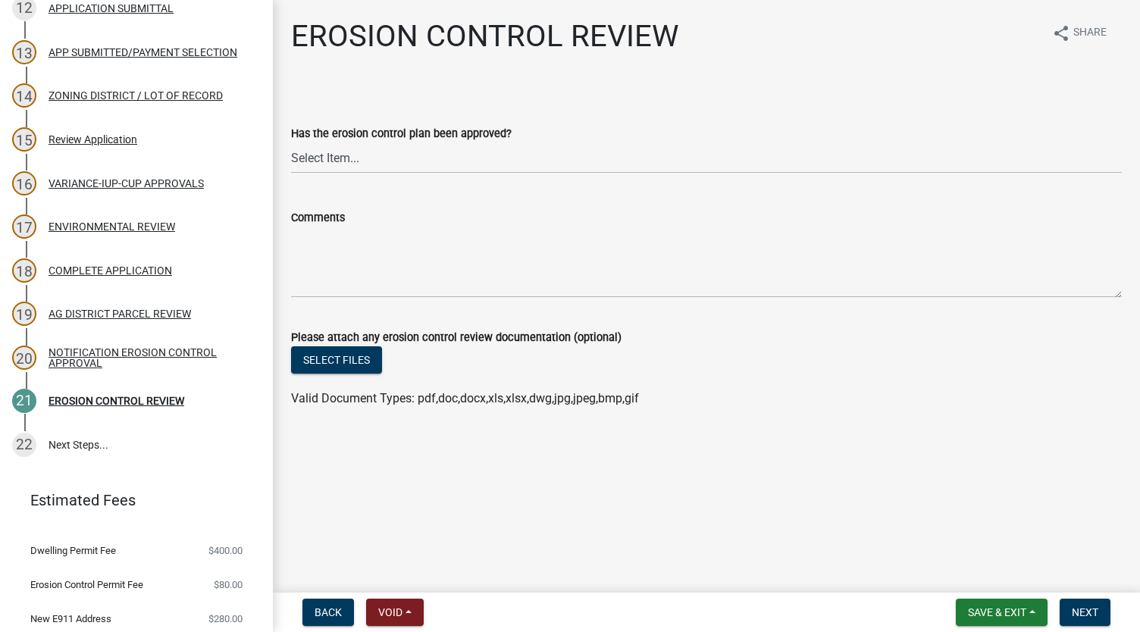
scroll to position [751, 0]
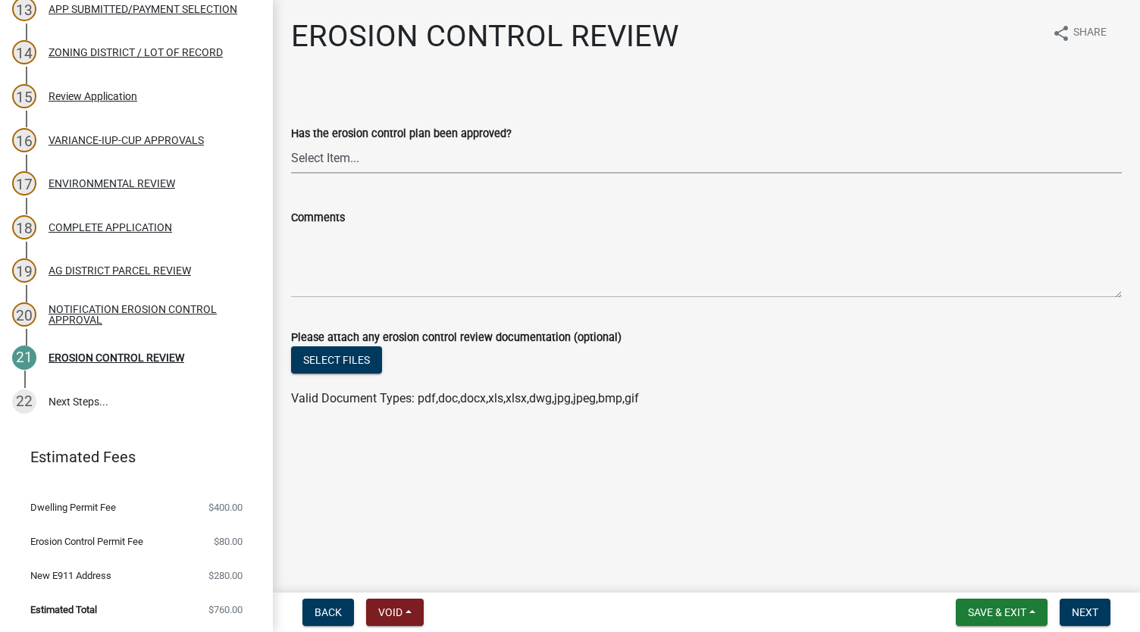
click at [334, 163] on select "Select Item... Yes No" at bounding box center [706, 157] width 831 height 31
click at [291, 142] on select "Select Item... Yes No" at bounding box center [706, 157] width 831 height 31
select select "da59e2e5-c9c9-4b35-843b-485b1c2ea4b0"
click at [323, 357] on button "Select files" at bounding box center [336, 359] width 91 height 27
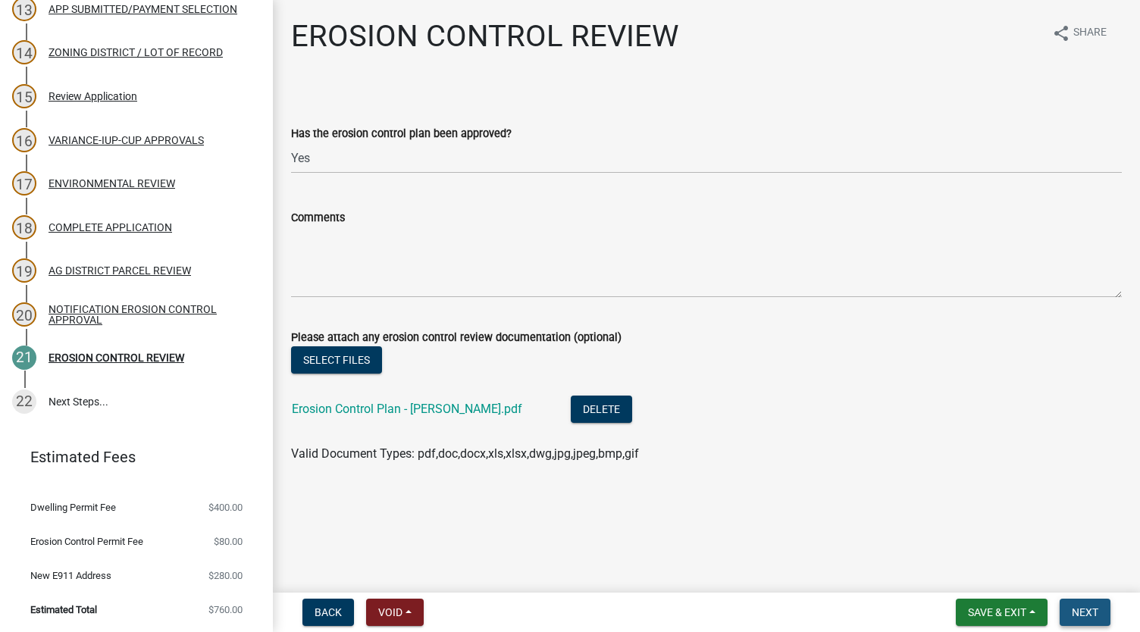
click at [1094, 610] on span "Next" at bounding box center [1085, 612] width 27 height 12
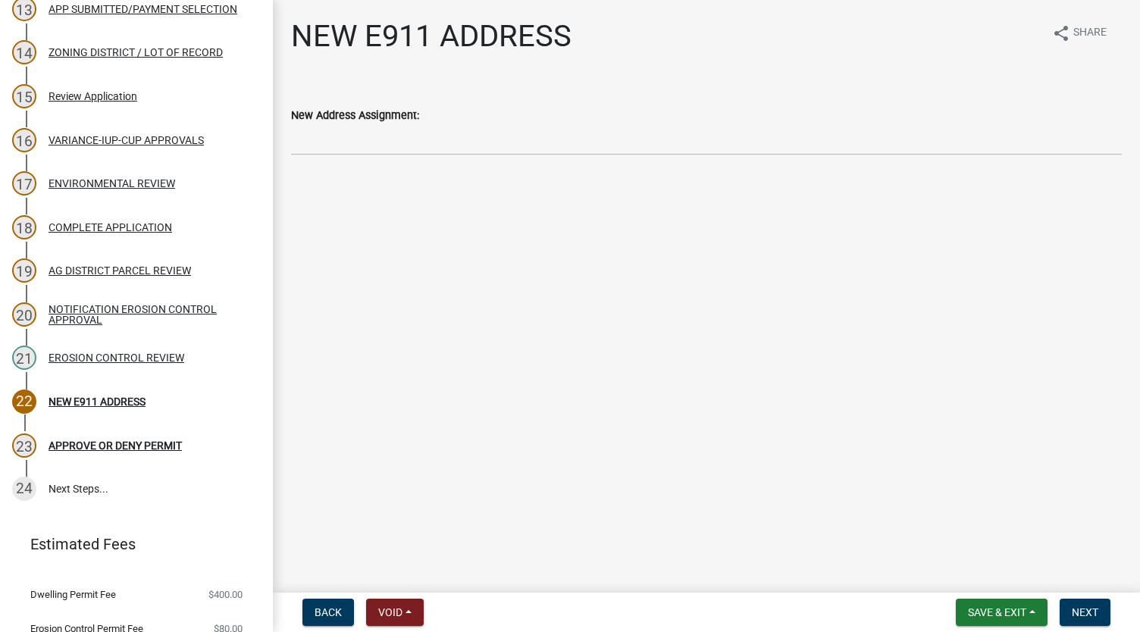
scroll to position [838, 0]
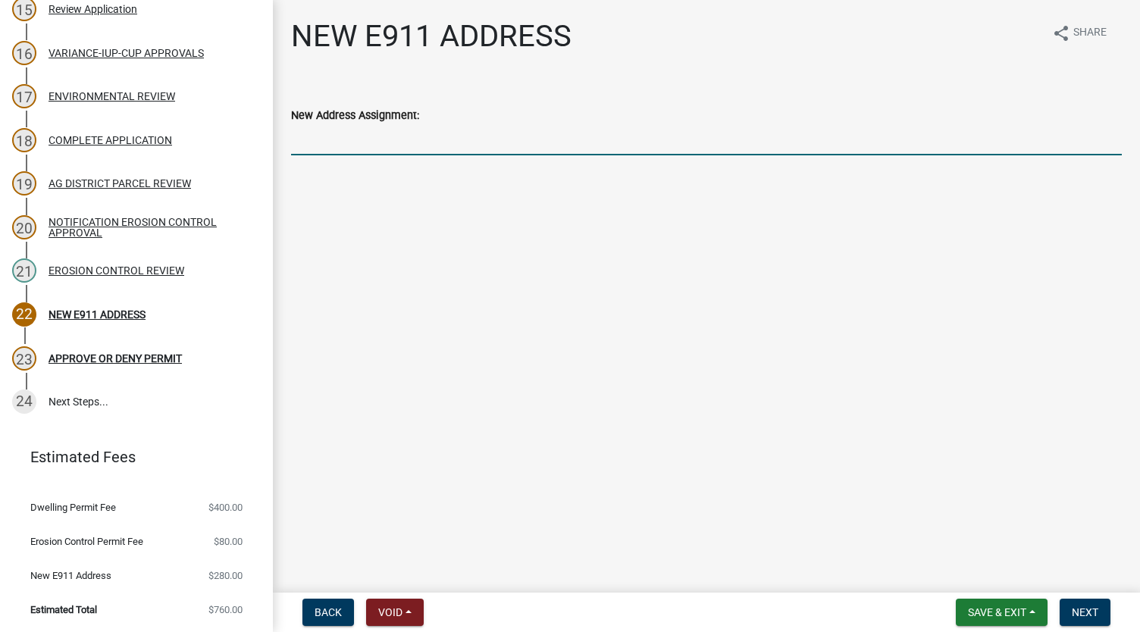
click at [435, 148] on input "New Address Assignment:" at bounding box center [706, 139] width 831 height 31
type input "[STREET_ADDRESS][PERSON_NAME][PERSON_NAME]"
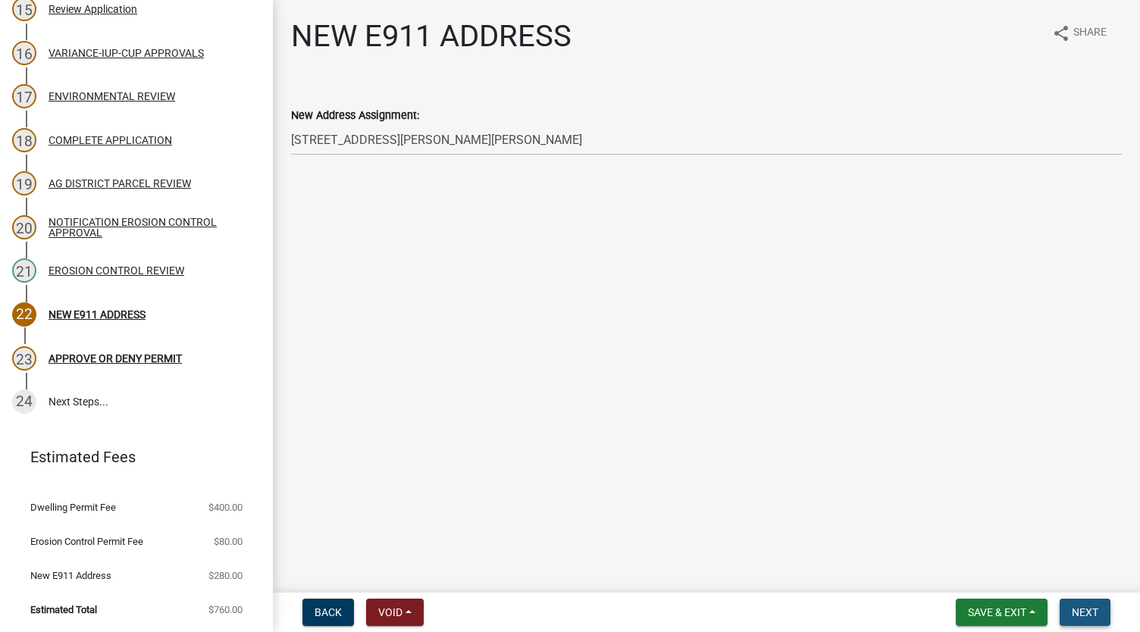
click at [1093, 616] on span "Next" at bounding box center [1085, 612] width 27 height 12
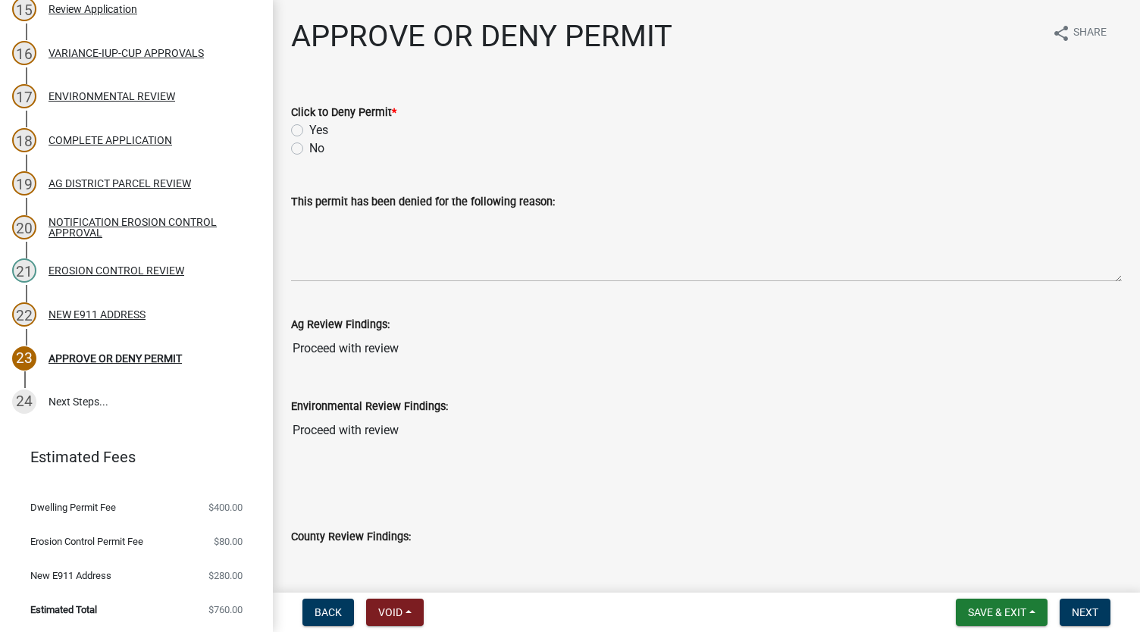
click at [317, 145] on label "No" at bounding box center [316, 148] width 15 height 18
click at [317, 145] on input "No" at bounding box center [314, 144] width 10 height 10
radio input "true"
click at [1091, 607] on span "Next" at bounding box center [1085, 612] width 27 height 12
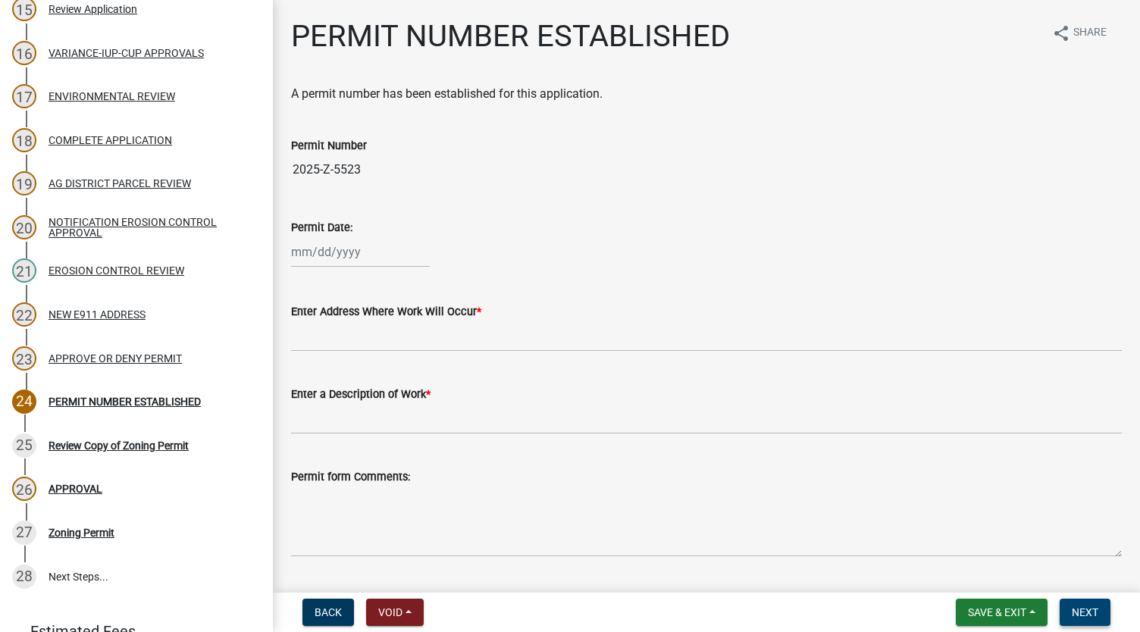
scroll to position [1013, 0]
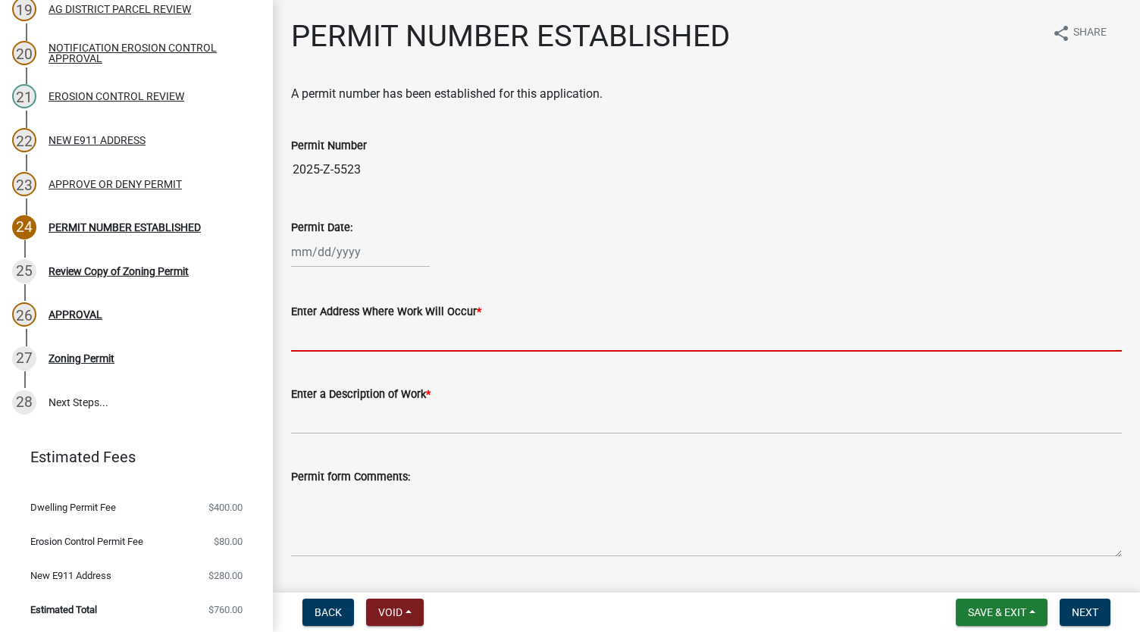
click at [374, 336] on input "Enter Address Where Work Will Occur *" at bounding box center [706, 336] width 831 height 31
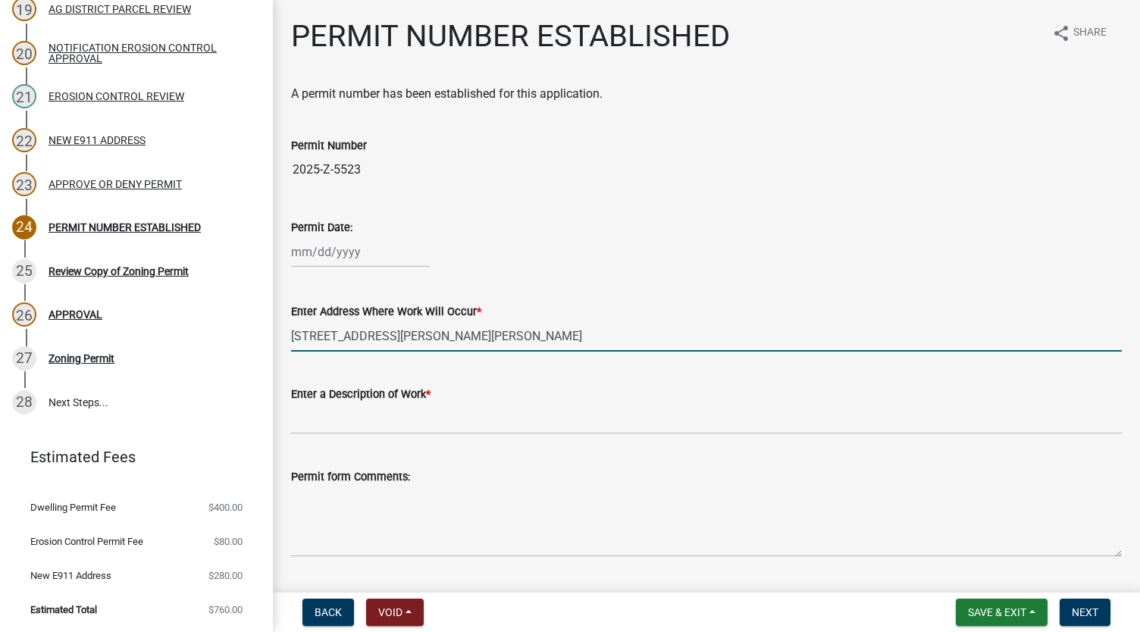
type input "[STREET_ADDRESS][PERSON_NAME][PERSON_NAME]"
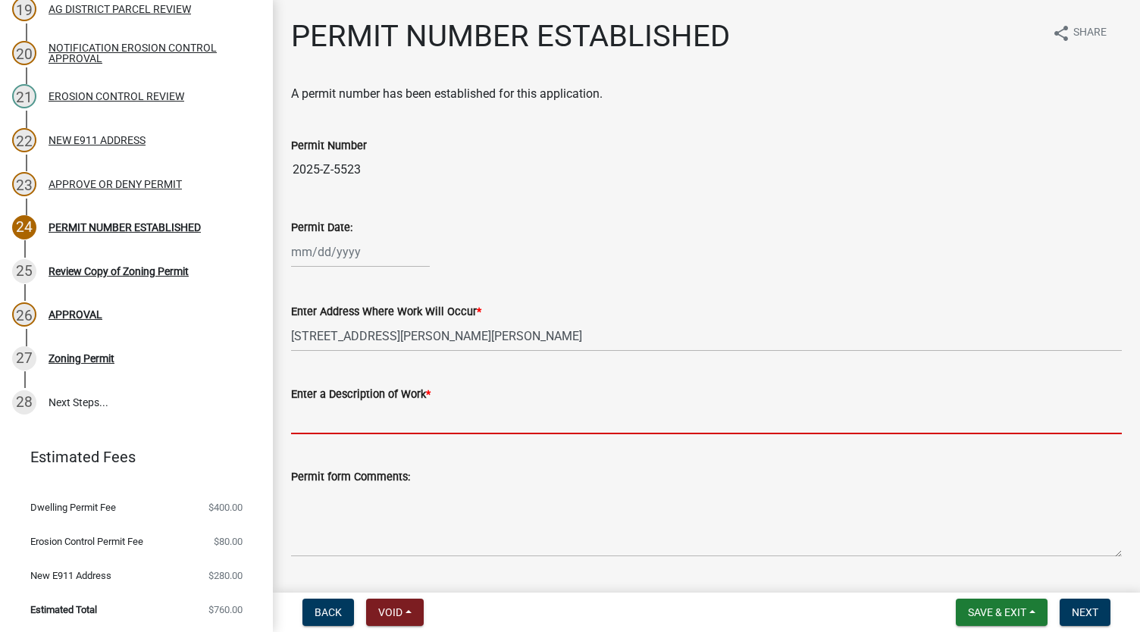
click at [397, 418] on input "Enter a Description of Work *" at bounding box center [706, 418] width 831 height 31
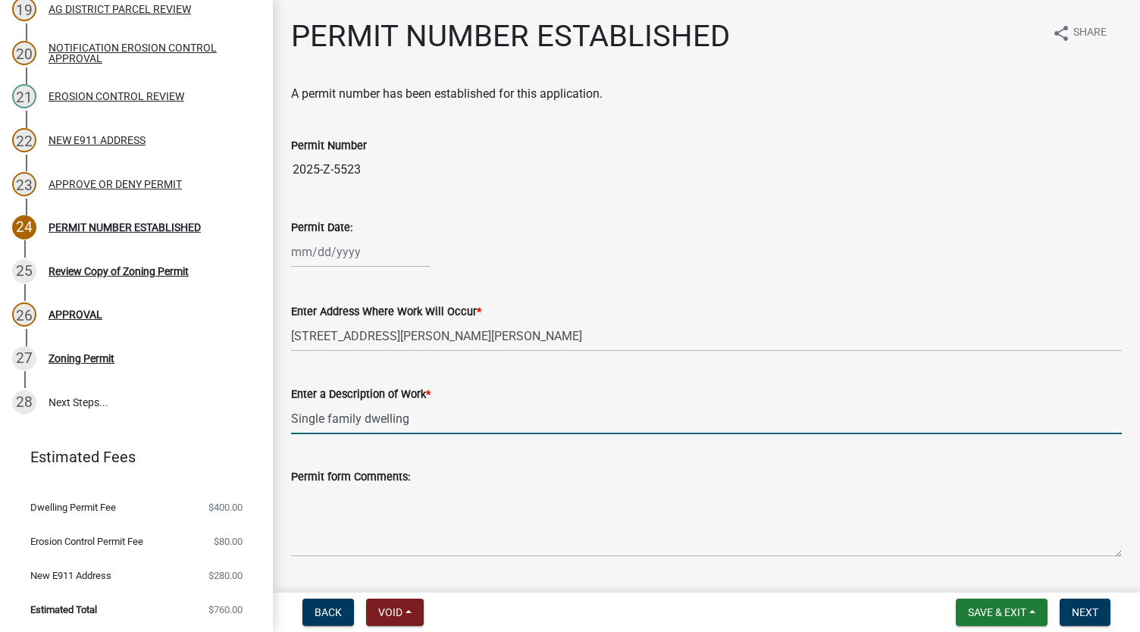
drag, startPoint x: 434, startPoint y: 419, endPoint x: 267, endPoint y: 426, distance: 166.9
click at [267, 426] on div "Zoning Application 2025-Z-5523 Edit View Summary Notes Show emails 1 Search Par…" at bounding box center [570, 316] width 1140 height 632
type input "Mobile home"
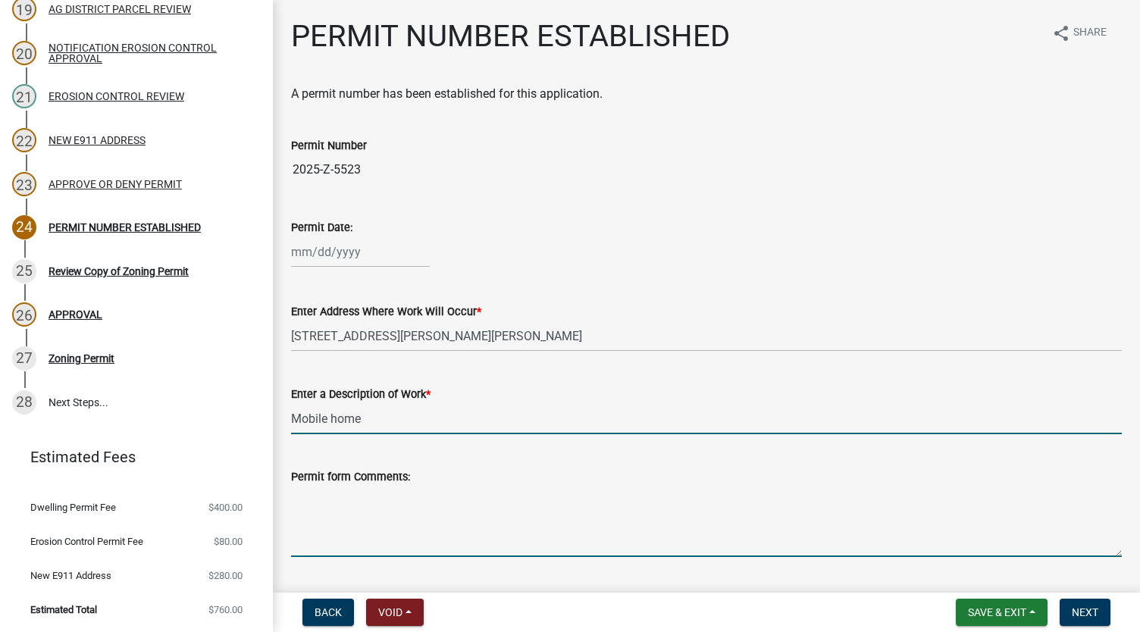
click at [664, 486] on textarea "Permit form Comments:" at bounding box center [706, 521] width 831 height 71
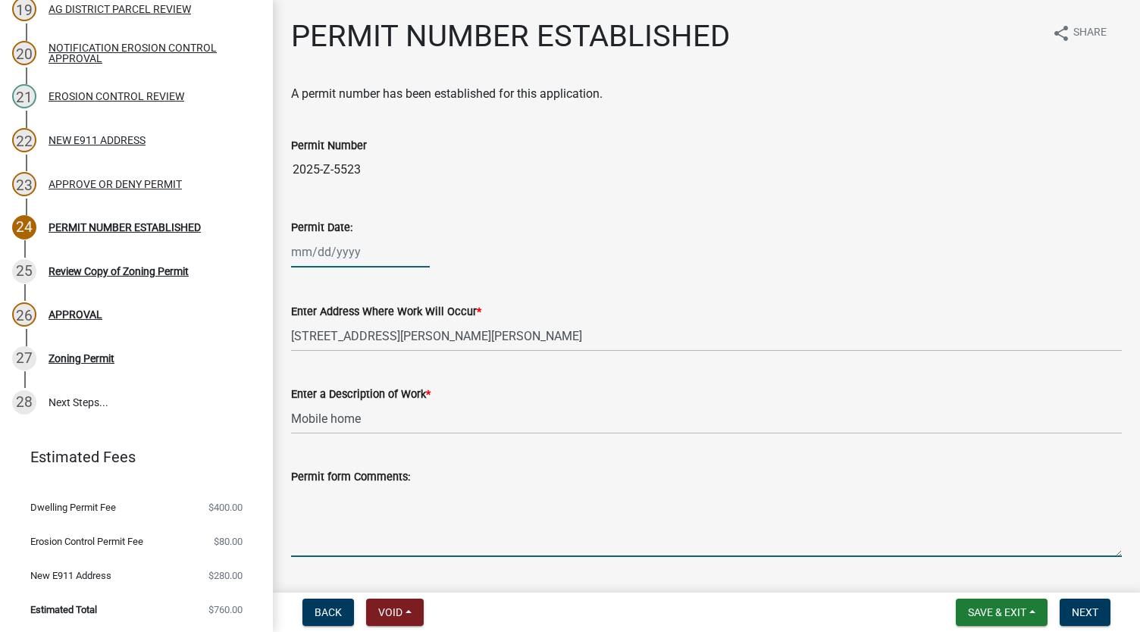
click at [323, 258] on div at bounding box center [360, 251] width 139 height 31
select select "8"
select select "2025"
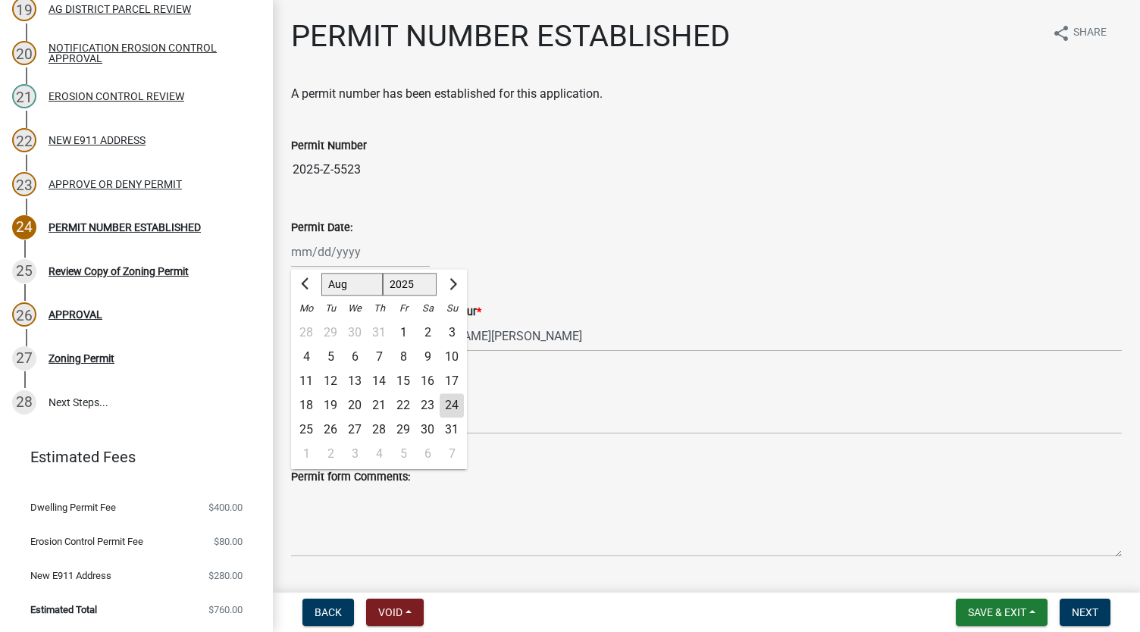
click at [312, 424] on div "25" at bounding box center [306, 430] width 24 height 24
type input "[DATE]"
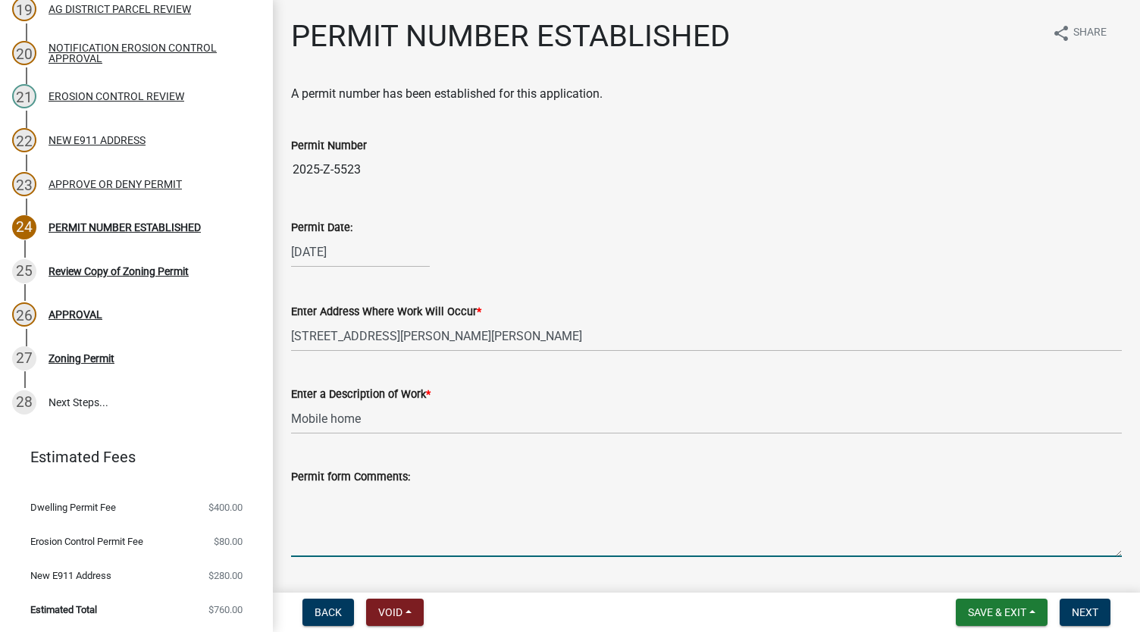
click at [464, 499] on textarea "Permit form Comments:" at bounding box center [706, 521] width 831 height 71
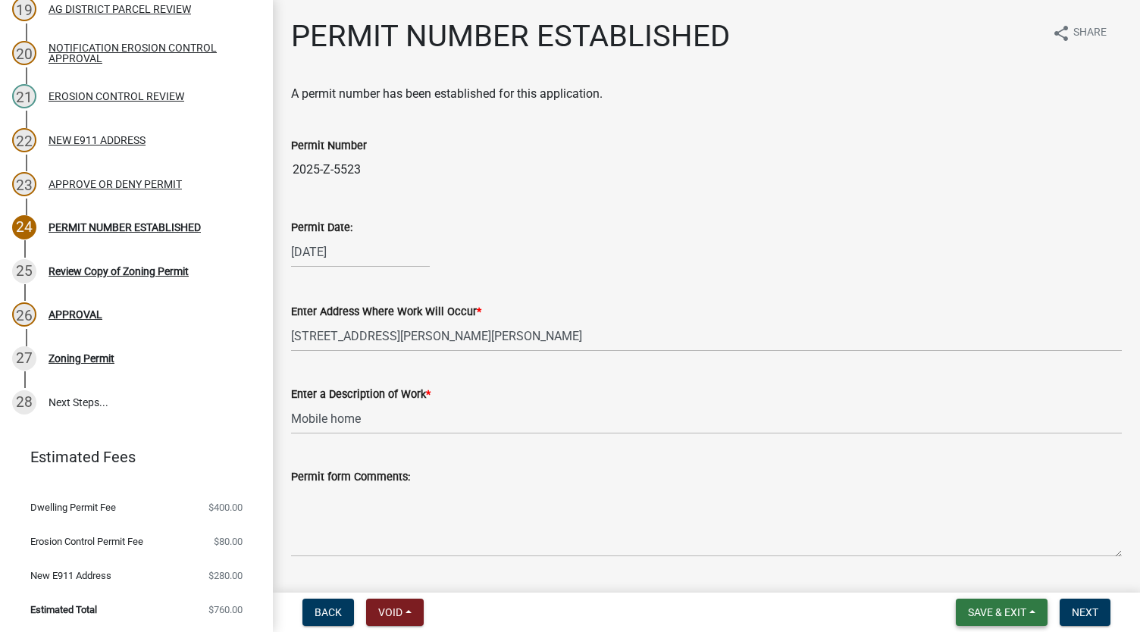
click at [1036, 612] on button "Save & Exit" at bounding box center [1002, 612] width 92 height 27
click at [961, 540] on button "Save" at bounding box center [986, 536] width 121 height 36
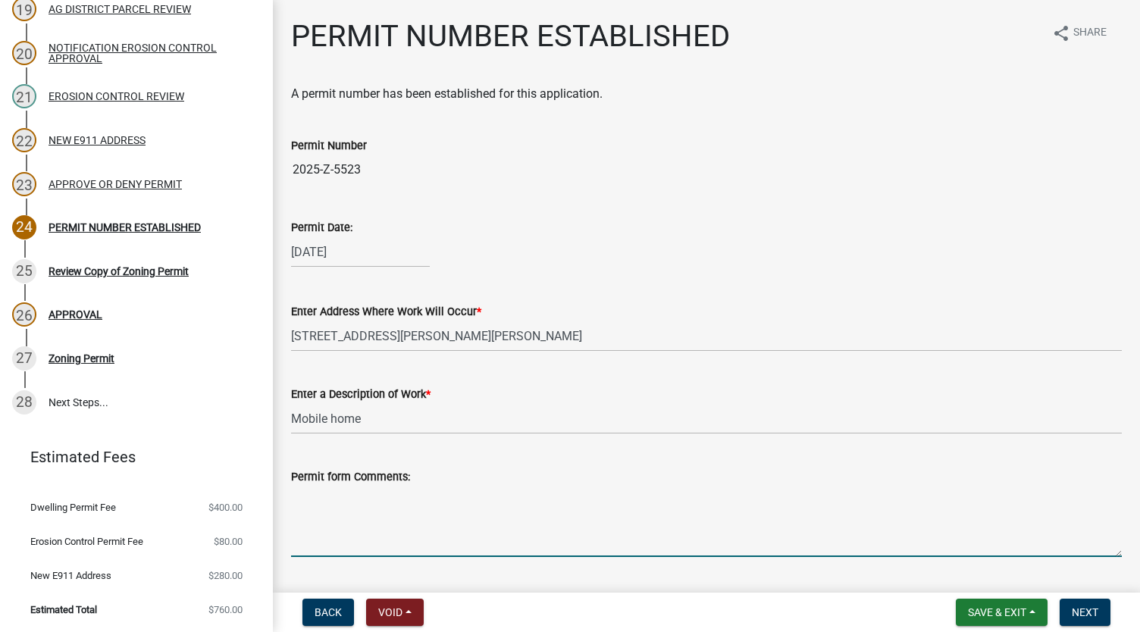
click at [352, 497] on textarea "Permit form Comments:" at bounding box center [706, 521] width 831 height 71
paste textarea "1. In accordance with Section 5.1 subd. 3 of the Houston County Zoning Ordinanc…"
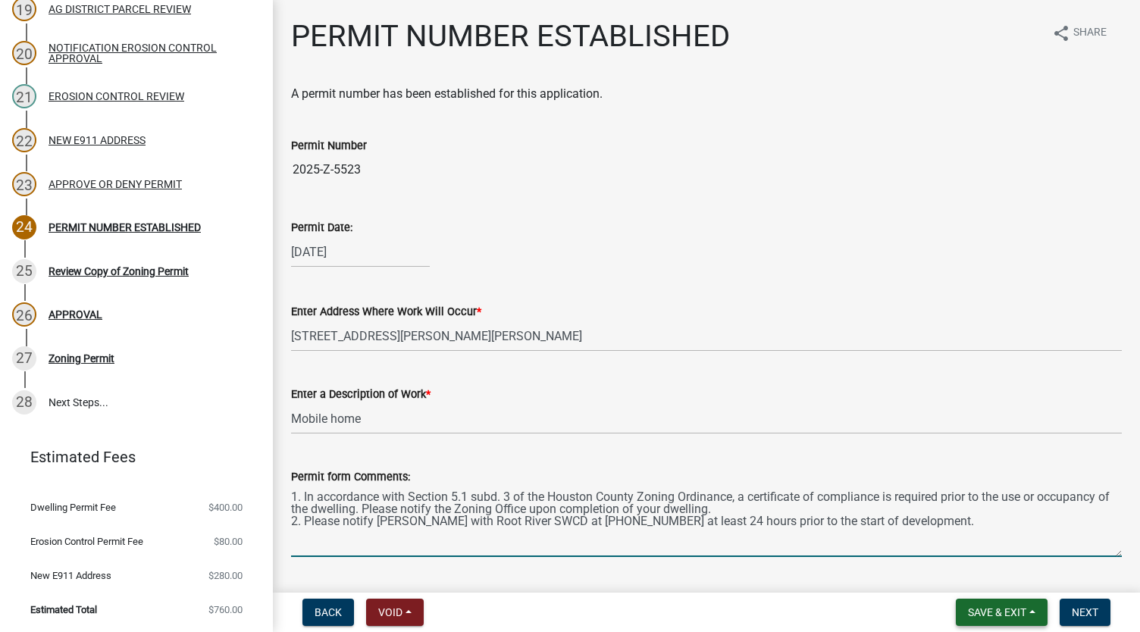
type textarea "1. In accordance with Section 5.1 subd. 3 of the Houston County Zoning Ordinanc…"
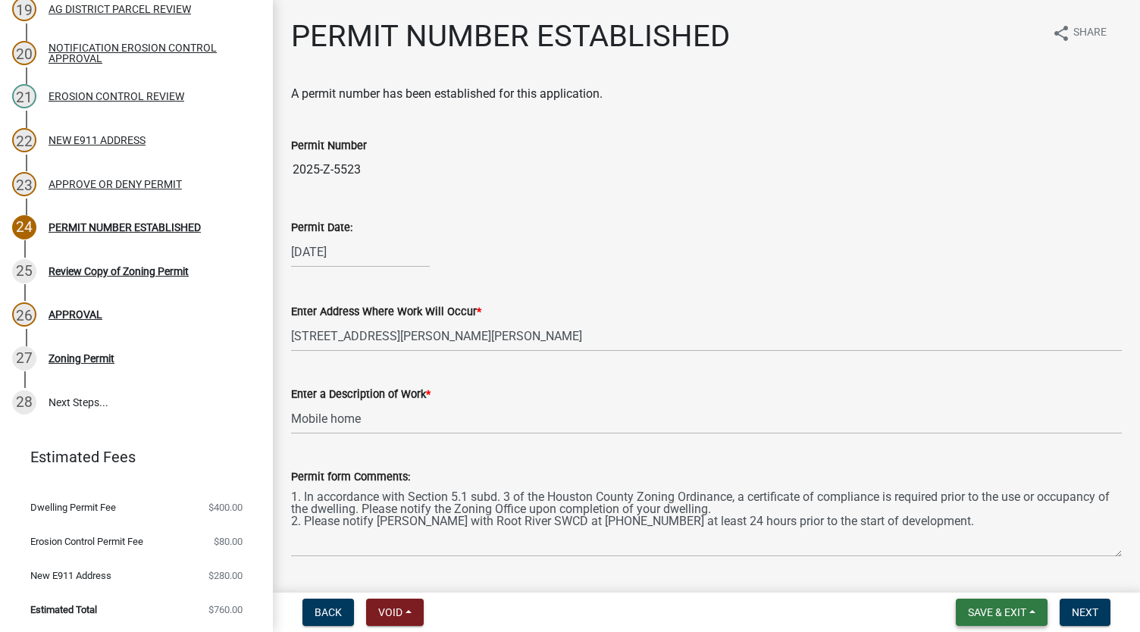
click at [1031, 606] on button "Save & Exit" at bounding box center [1002, 612] width 92 height 27
click at [982, 540] on button "Save" at bounding box center [986, 536] width 121 height 36
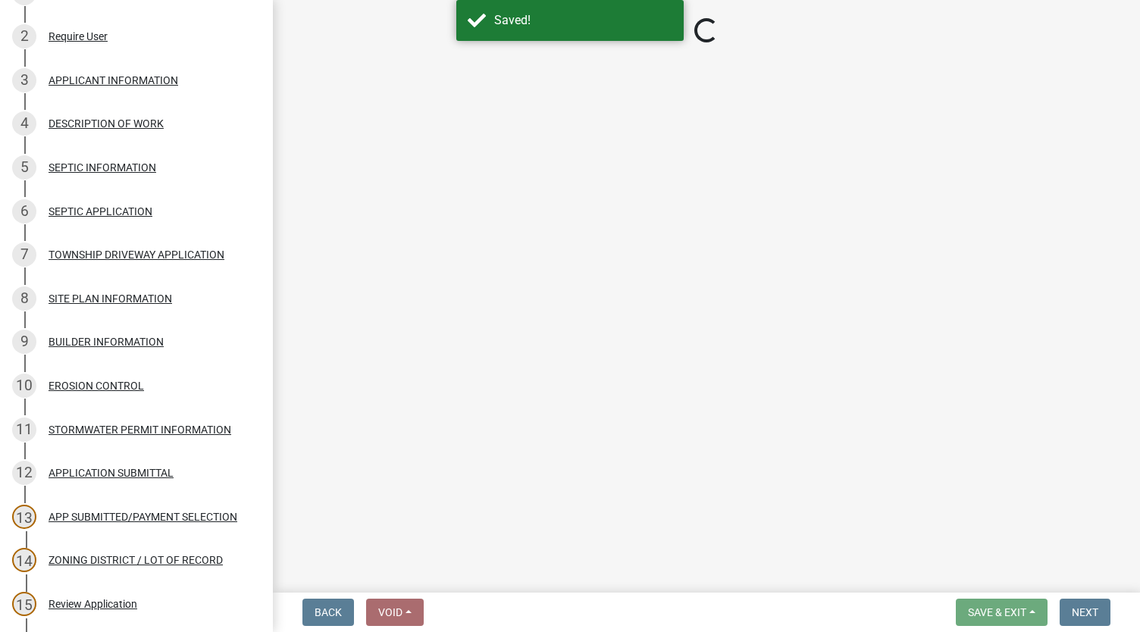
scroll to position [161, 0]
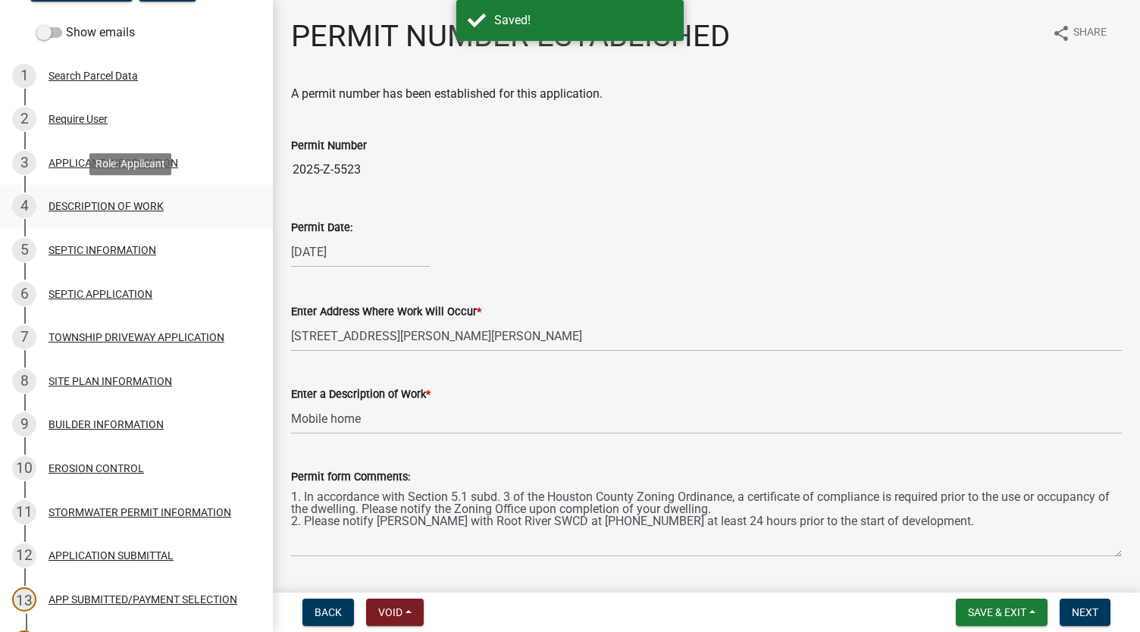
click at [138, 203] on div "DESCRIPTION OF WORK" at bounding box center [106, 206] width 115 height 11
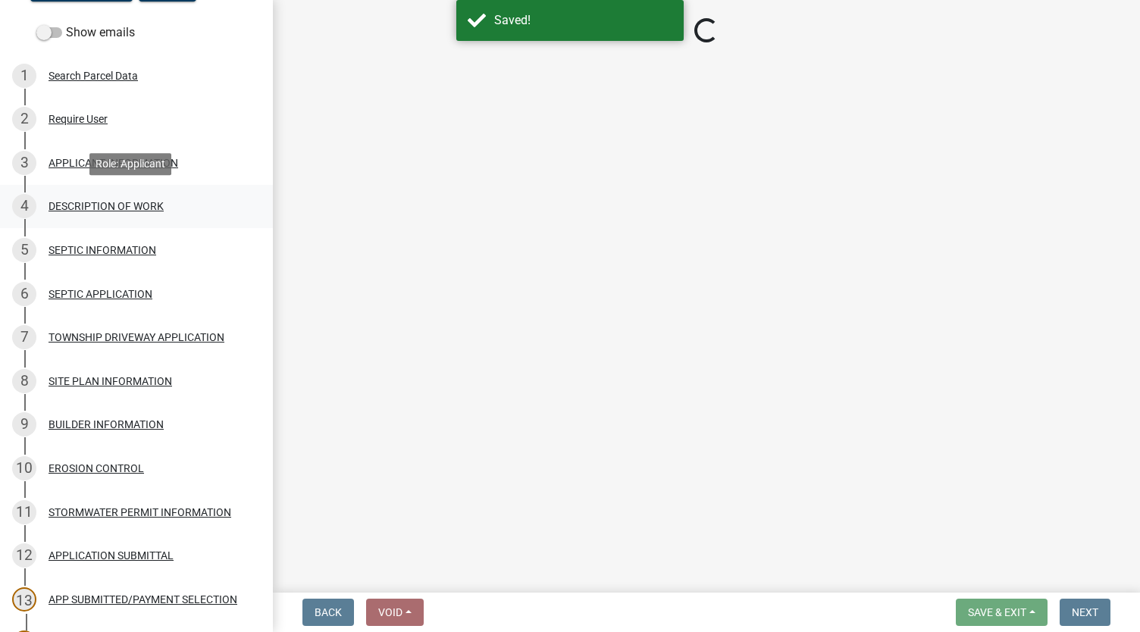
select select "ee49324e-6bbc-48fe-982e-4c2d7e8c1c0f"
select select "b77d4c88-b606-4875-889f-ef493ebc67f8"
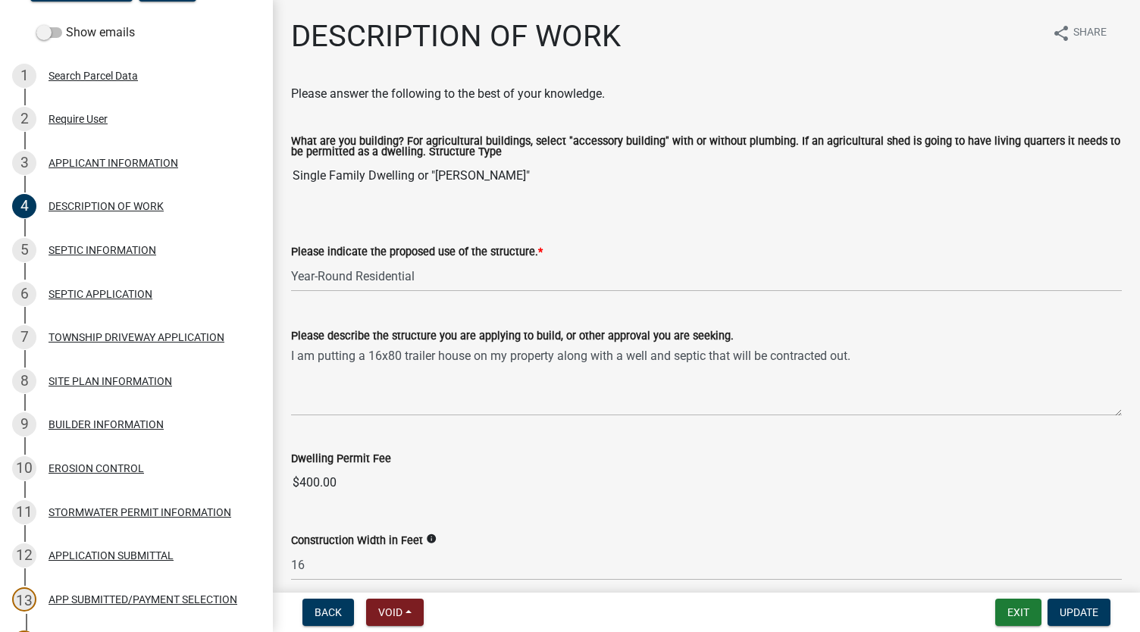
scroll to position [713, 0]
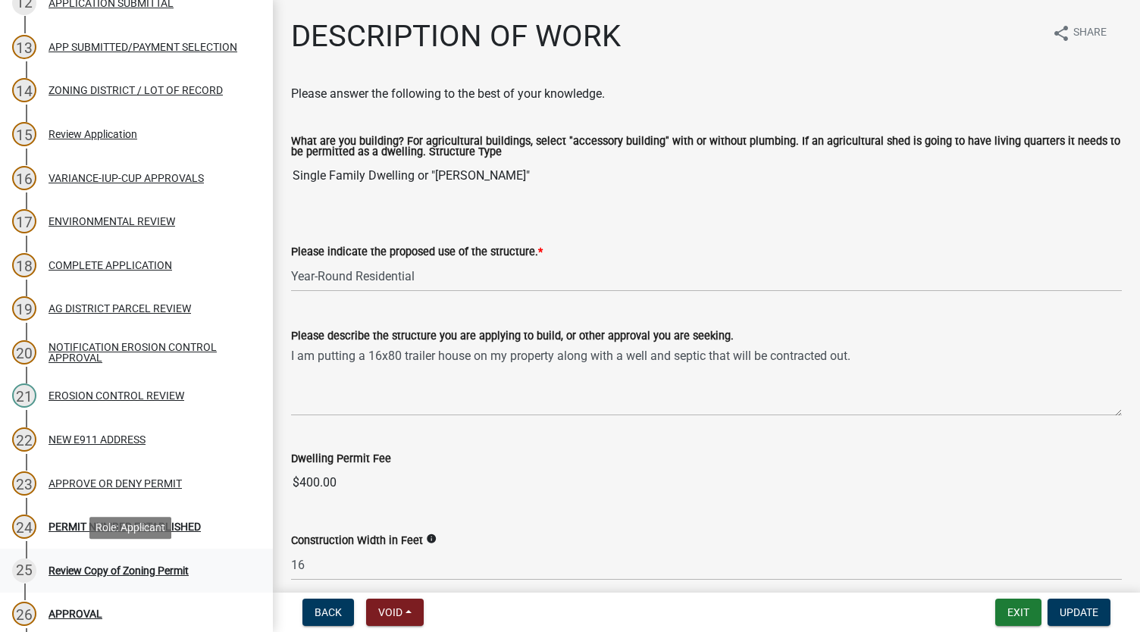
drag, startPoint x: 274, startPoint y: 490, endPoint x: 260, endPoint y: 556, distance: 66.8
click at [260, 556] on div "Zoning Application 2025-Z-5523 Edit View Summary Notes Show emails 1 Search Par…" at bounding box center [570, 316] width 1140 height 632
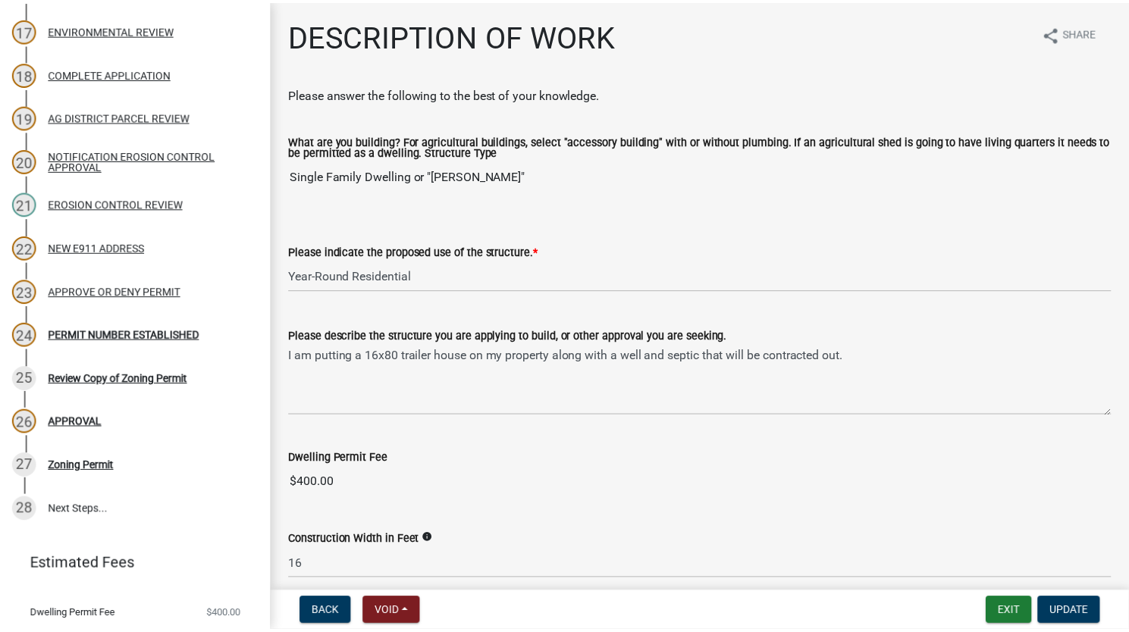
scroll to position [910, 0]
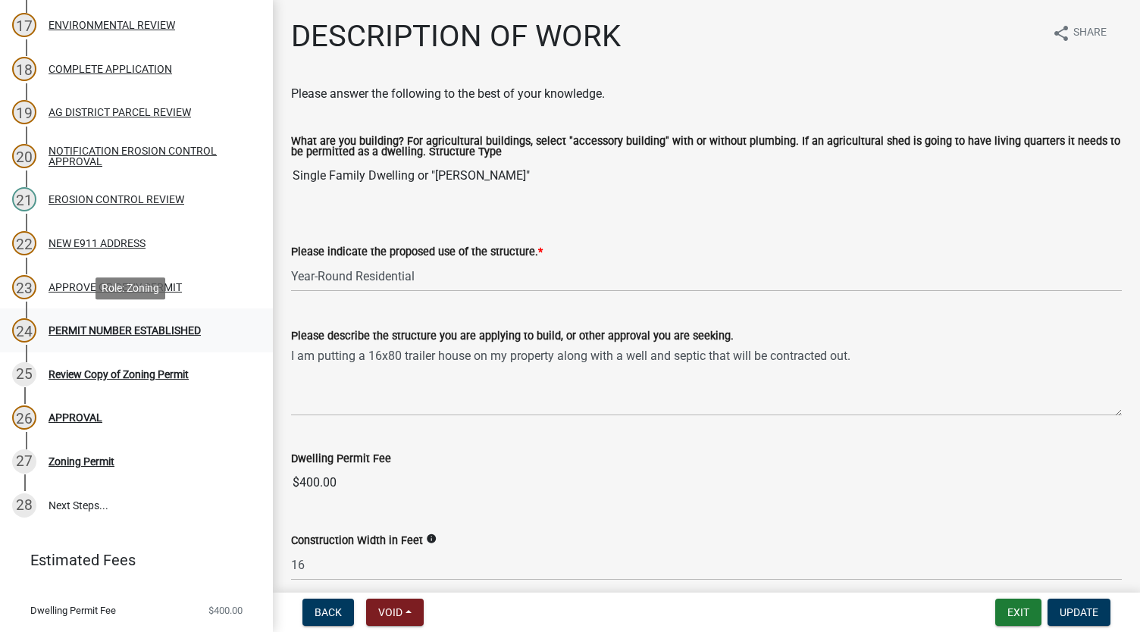
click at [148, 316] on link "24 PERMIT NUMBER ESTABLISHED" at bounding box center [136, 330] width 273 height 44
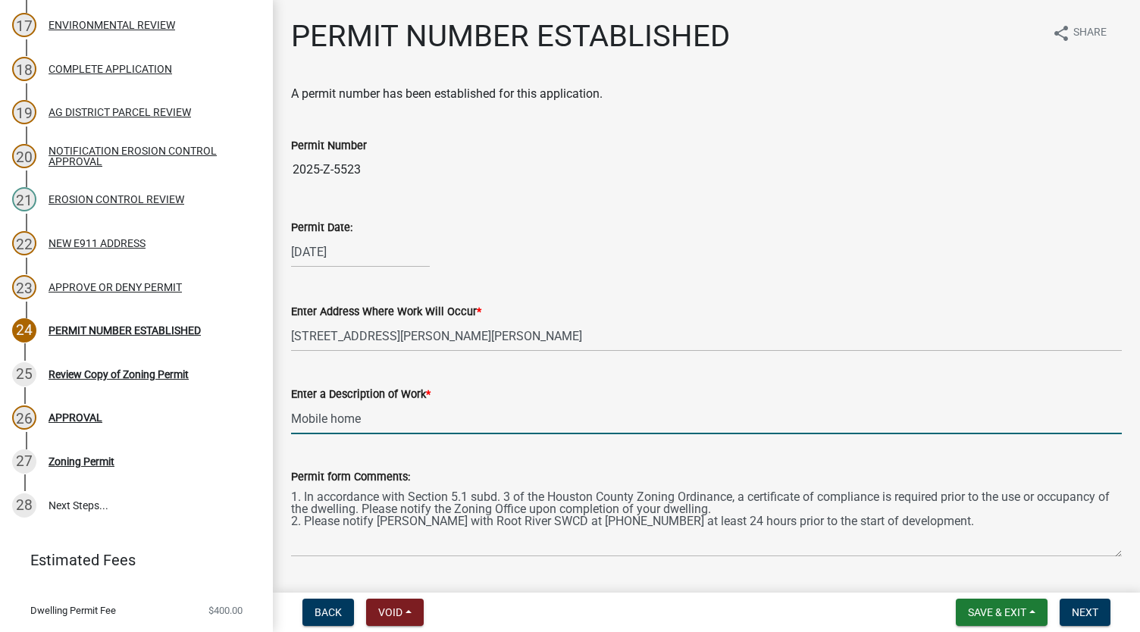
click at [501, 408] on input "Mobile home" at bounding box center [706, 418] width 831 height 31
click at [1037, 620] on button "Save & Exit" at bounding box center [1002, 612] width 92 height 27
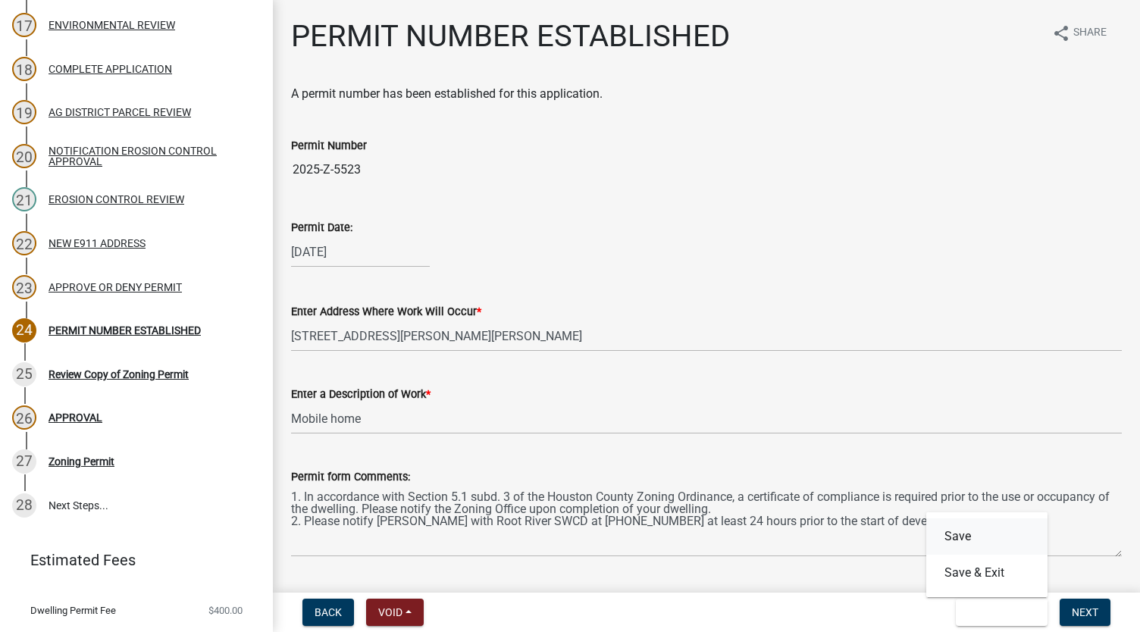
click at [975, 536] on button "Save" at bounding box center [986, 536] width 121 height 36
click at [1034, 615] on button "Save & Exit" at bounding box center [1002, 612] width 92 height 27
click at [1008, 578] on button "Save & Exit" at bounding box center [986, 573] width 121 height 36
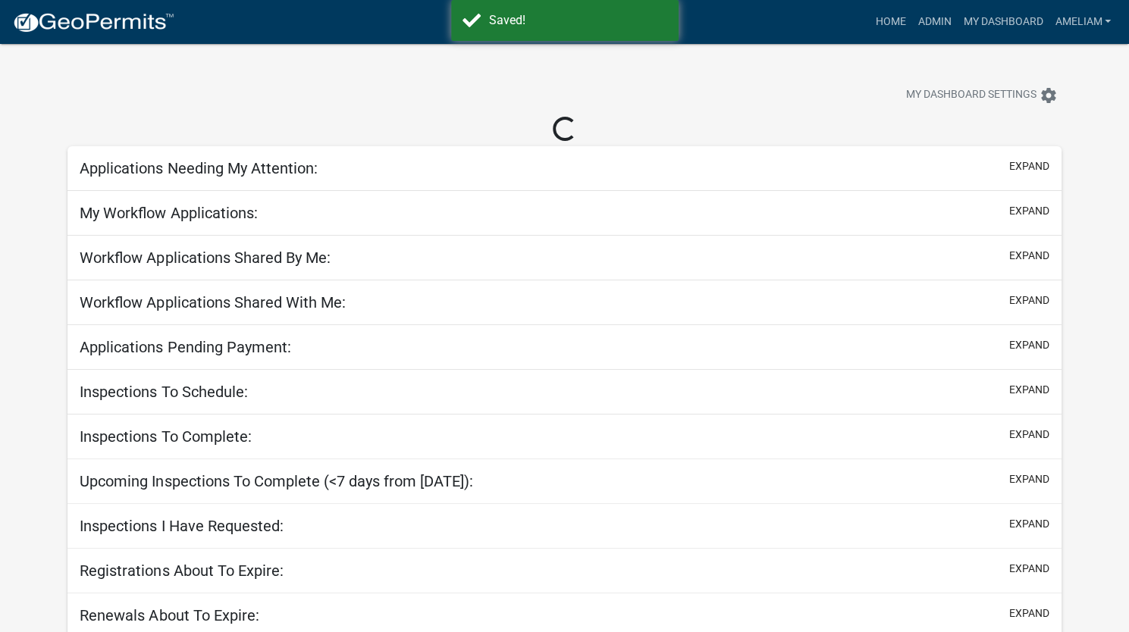
select select "3: 100"
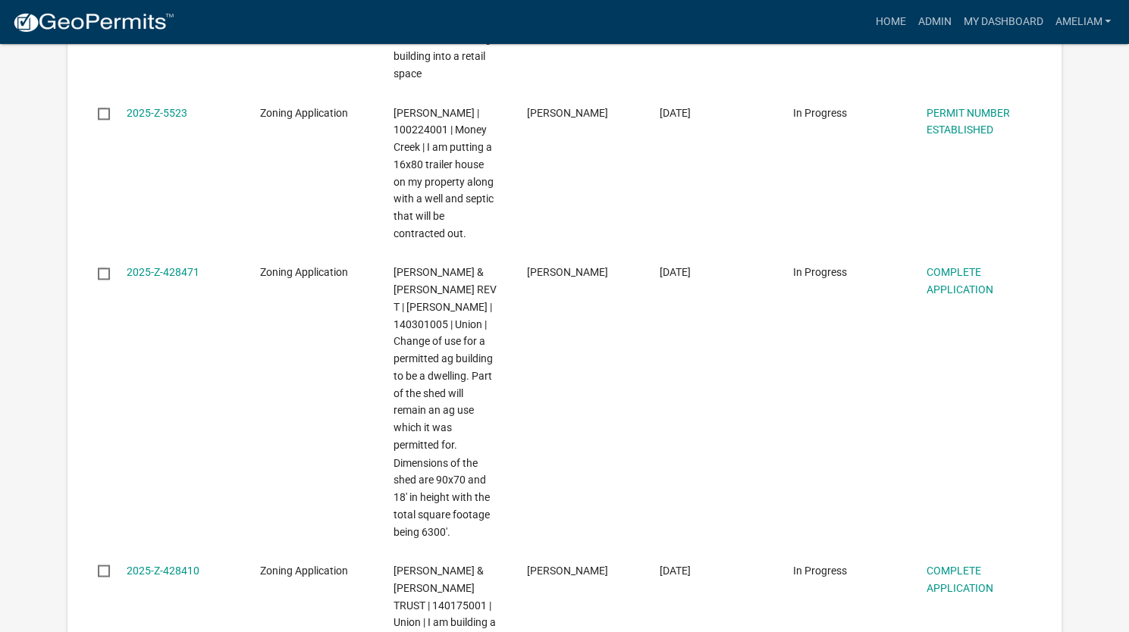
scroll to position [4629, 0]
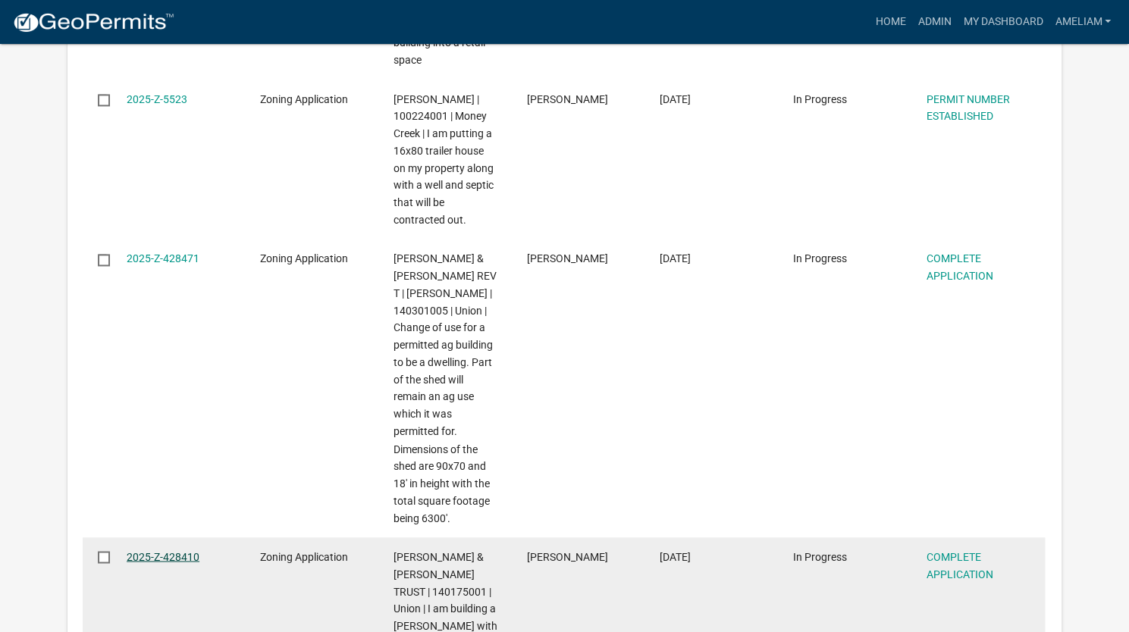
click at [161, 550] on link "2025-Z-428410" at bounding box center [163, 556] width 73 height 12
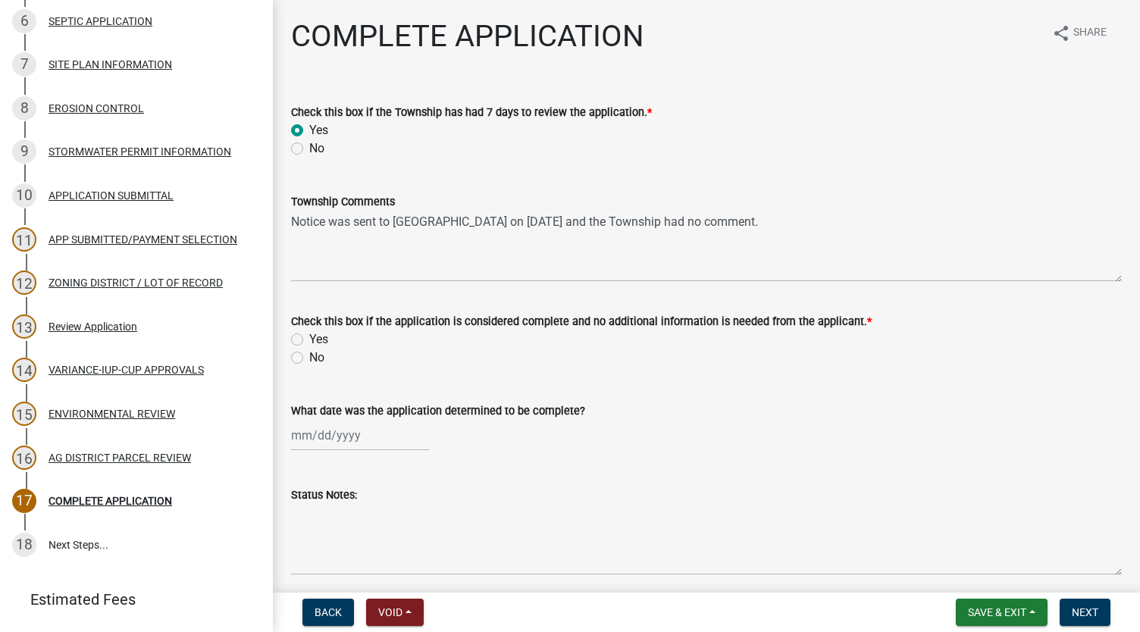
scroll to position [543, 0]
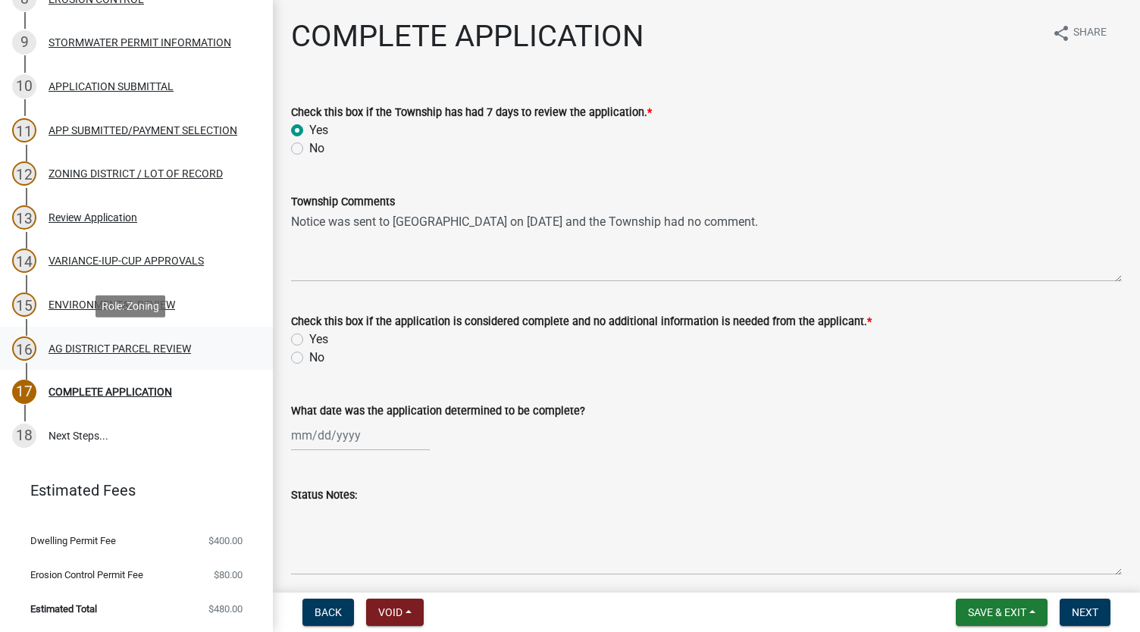
click at [94, 359] on div "16 AG DISTRICT PARCEL REVIEW" at bounding box center [130, 349] width 236 height 24
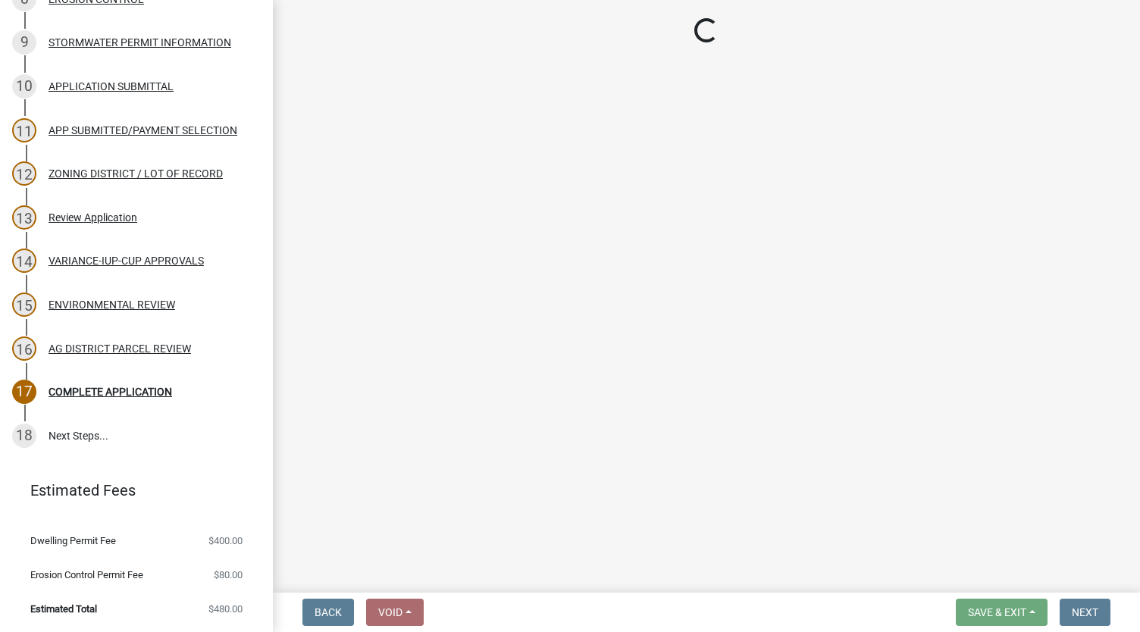
select select "fe23c68f-3976-40fb-92de-7ec6f88d0010"
select select "204ce342-a024-4811-916a-2e1a7ad9bdb1"
select select "e720d887-05b7-48e7-b675-04570e4c9f75"
select select "3e342f75-9fb1-4b8c-bbeb-47cfa96347ca"
select select "a03889cb-6a67-4a6f-b14c-908bef68dd91"
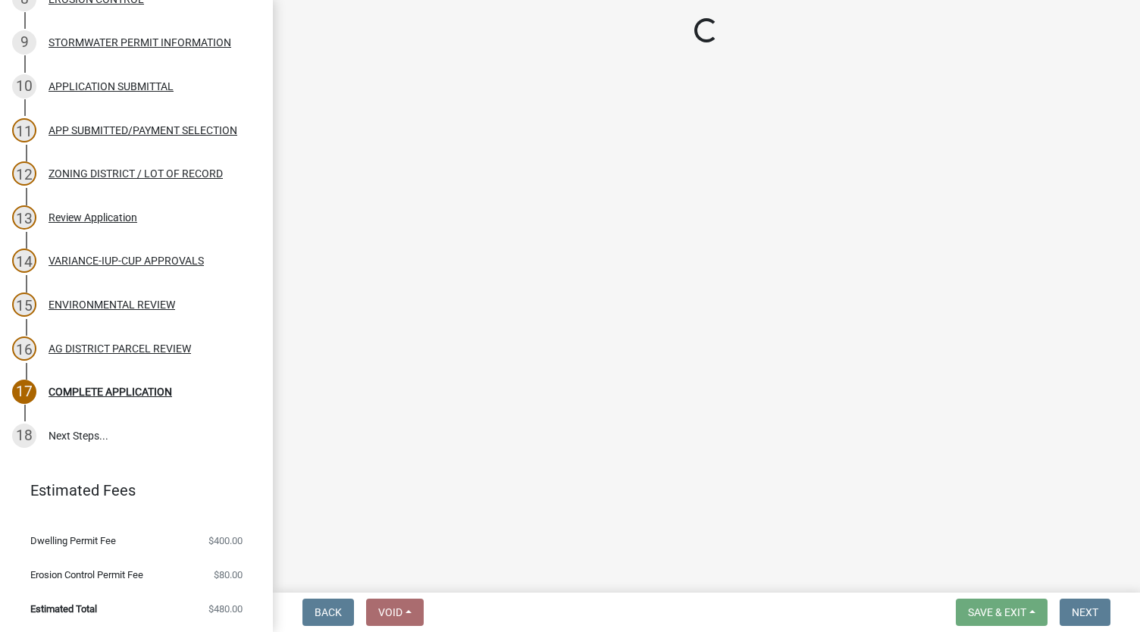
select select "d90819d3-3f0f-4d6b-ac1a-ec6f96f5399c"
select select "a045efff-9645-47c6-b046-89cf1e905dd6"
select select "aa1ca06f-8d34-4542-998d-1b6ccdc96445"
select select "f47993c2-143f-42b0-843f-88b20baa7a0f"
select select "010a36e8-78ab-47dd-88f8-ccc0edf139b8"
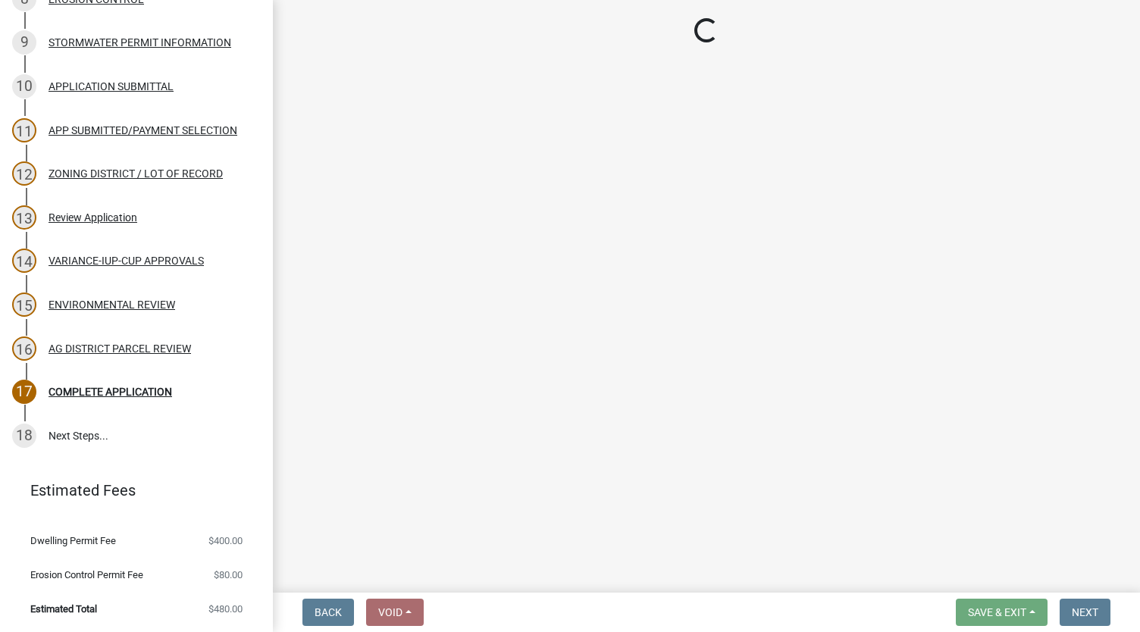
select select "617636dc-6122-45c9-991a-bd8b90cb2b24"
select select "a9ce9e2b-a26e-4782-922d-09df730091ad"
select select "2040f1b6-20ab-401b-9b6f-6f3fd46d4e8e"
select select "6e389f70-961b-4b78-9c47-c422b69289d9"
select select "1e0d970e-6746-4216-b065-d6933a69b3fa"
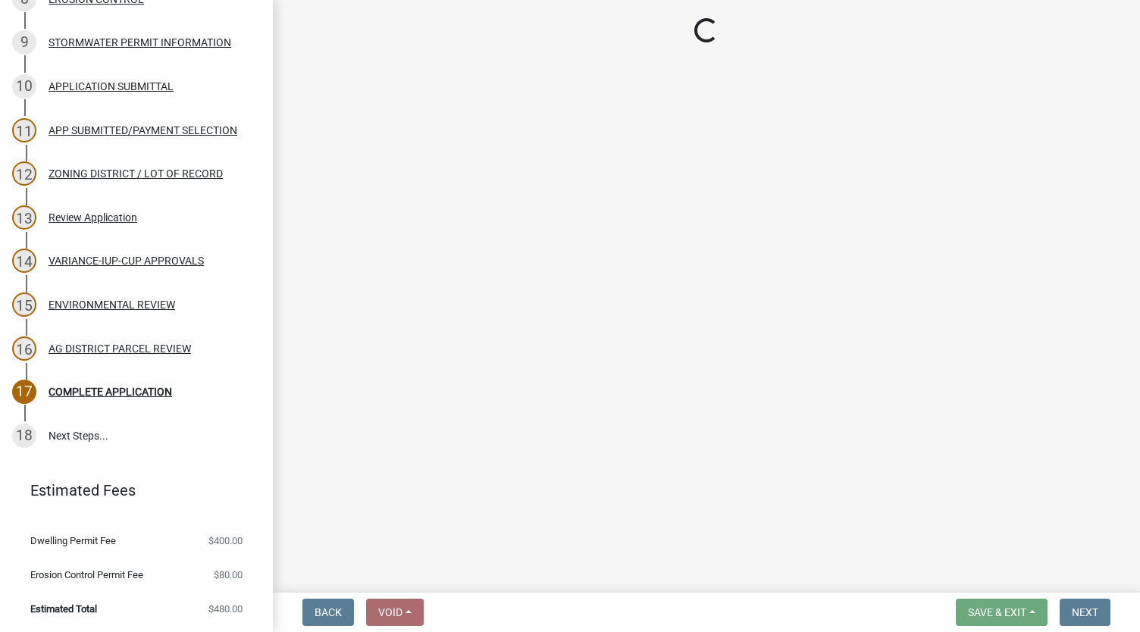
select select "44b75d30-e230-4ce0-8c0f-1ddadfe5cfb2"
select select "6d223645-95f1-4b70-a074-2c09099ea196"
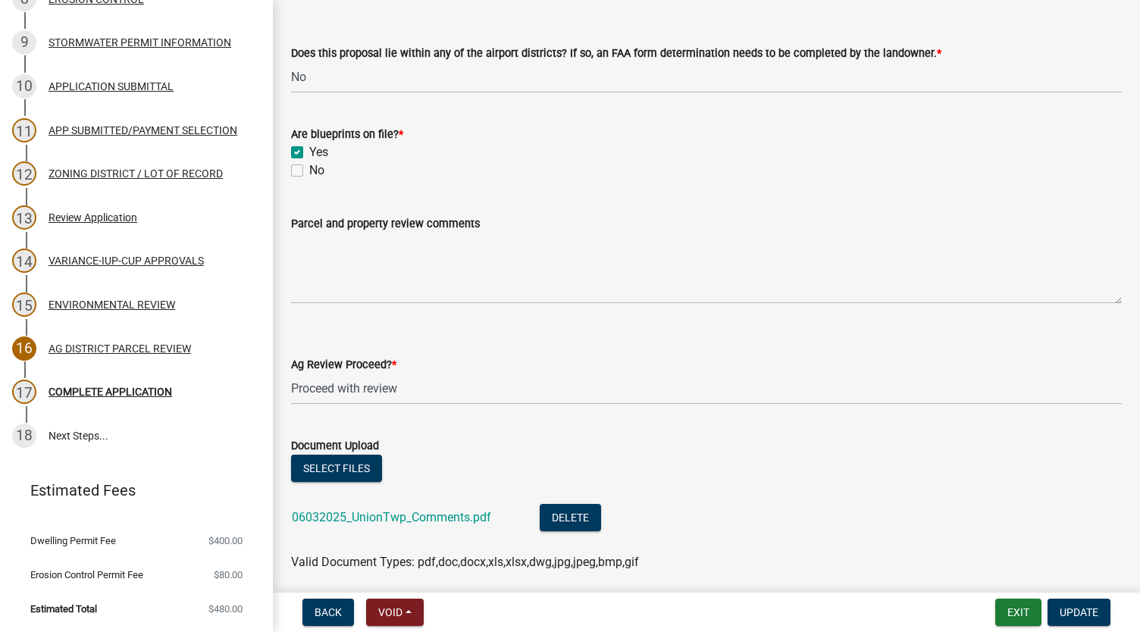
scroll to position [2801, 0]
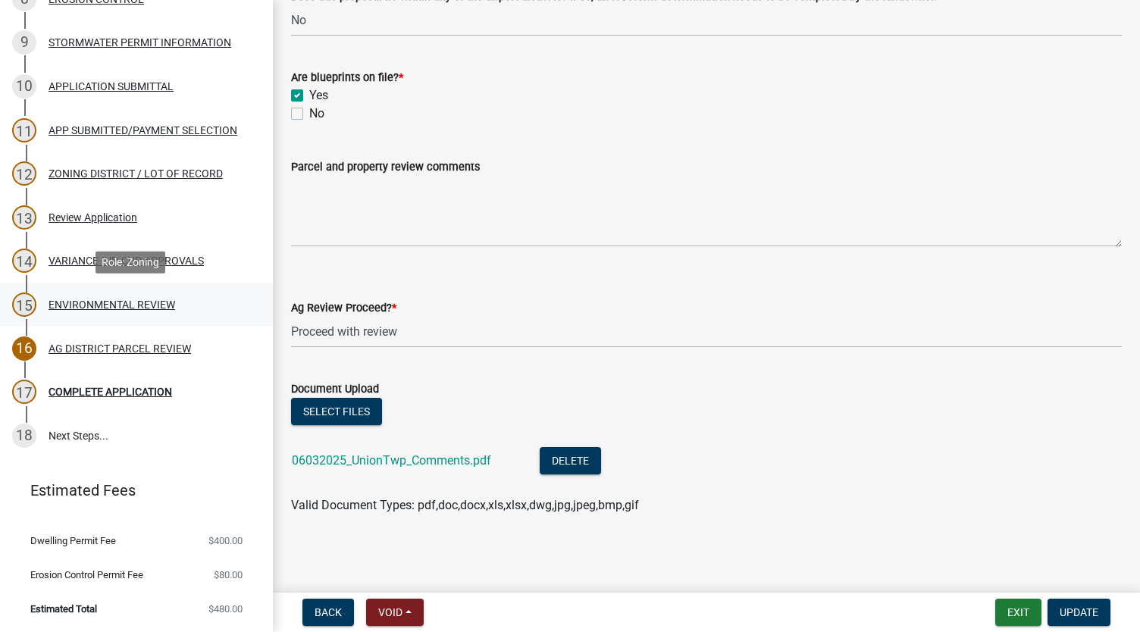
click at [108, 311] on div "15 ENVIRONMENTAL REVIEW" at bounding box center [130, 305] width 236 height 24
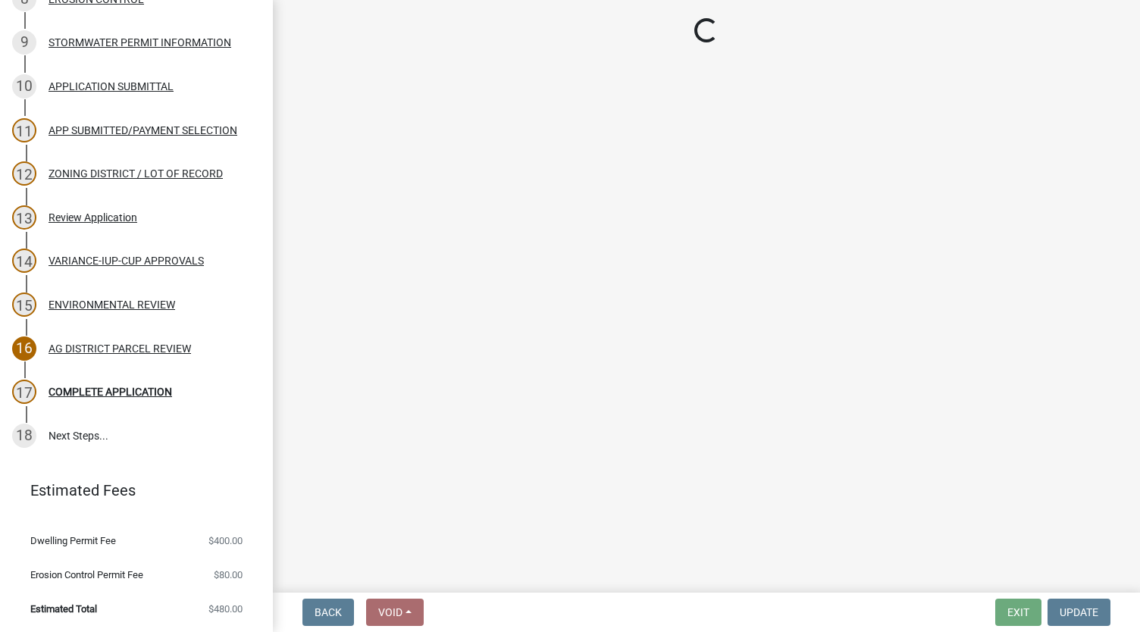
select select "294fbb0f-ef92-492d-a55d-6ae48f2d4023"
select select "5727336e-9a20-4bd2-a6f3-e7484509ff9a"
select select "e7961d78-4f82-4ea0-a075-1f680d90960e"
select select "8c70e245-dd90-46b4-bc6d-16ce3603621c"
select select "8600407a-cd10-4a5e-82e2-362c6afba27d"
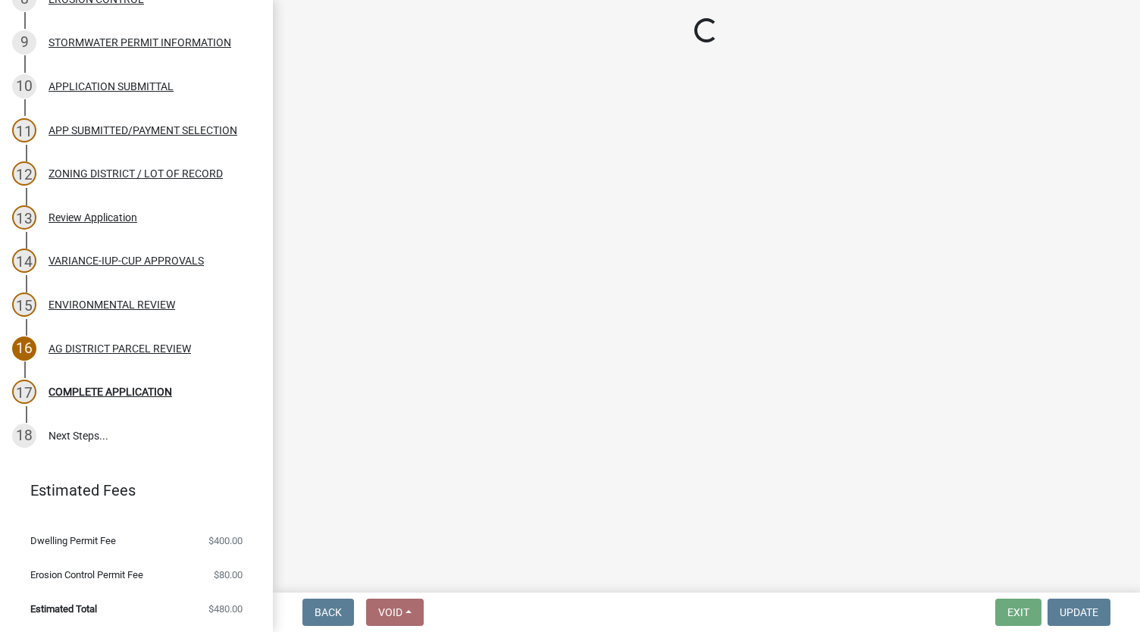
select select "c55ed237-4e75-4d9e-9e6e-534c544ae652"
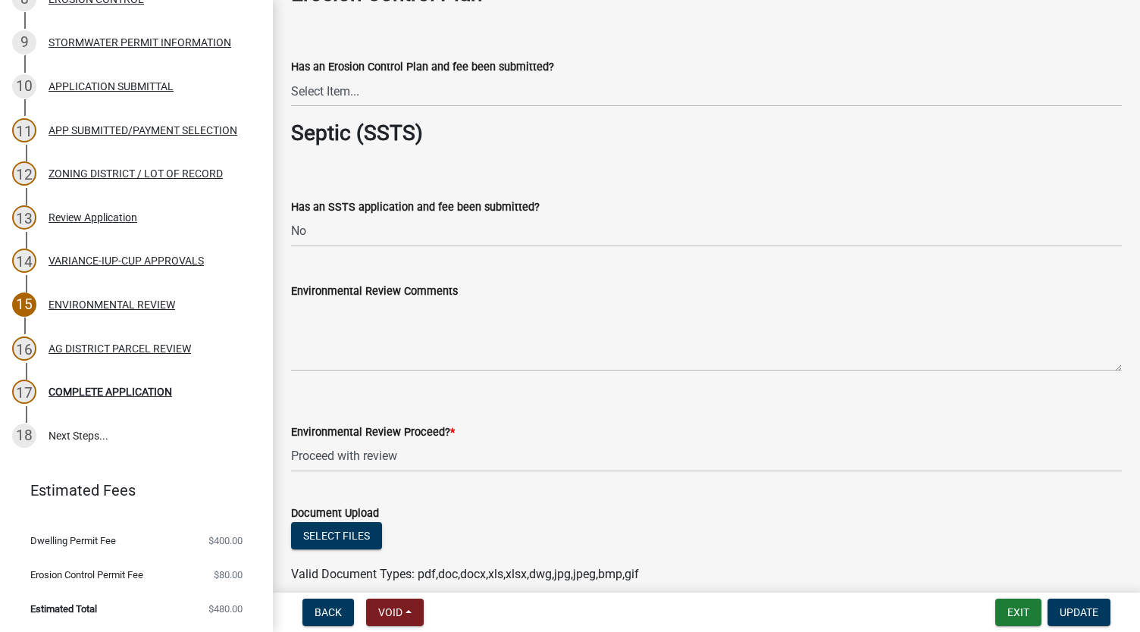
scroll to position [2559, 0]
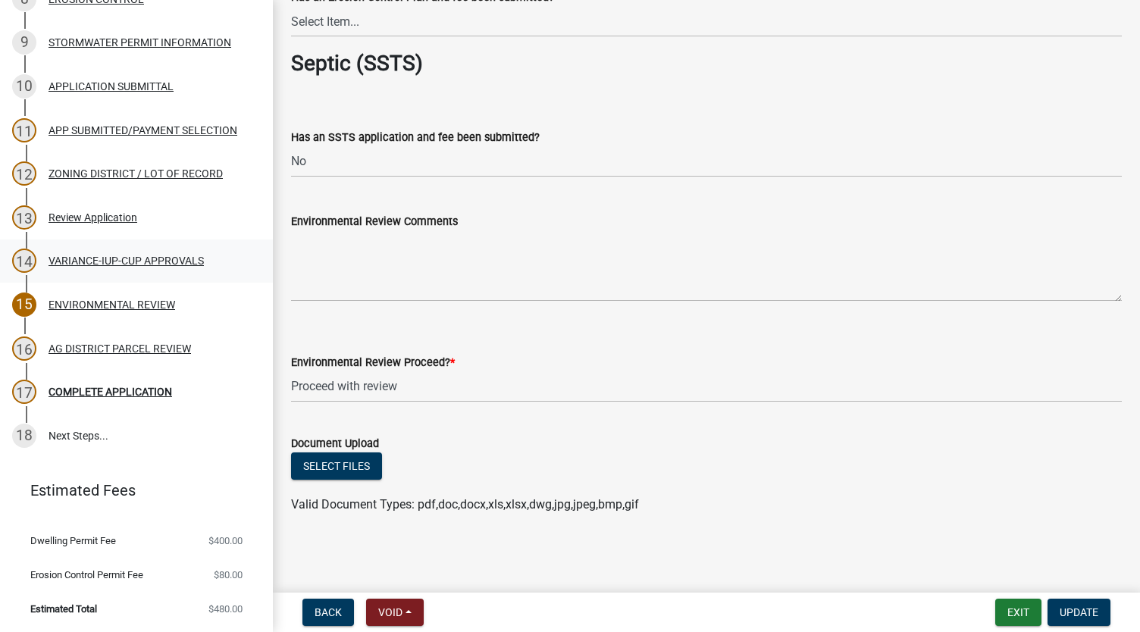
click at [129, 265] on div "VARIANCE-IUP-CUP APPROVALS" at bounding box center [126, 260] width 155 height 11
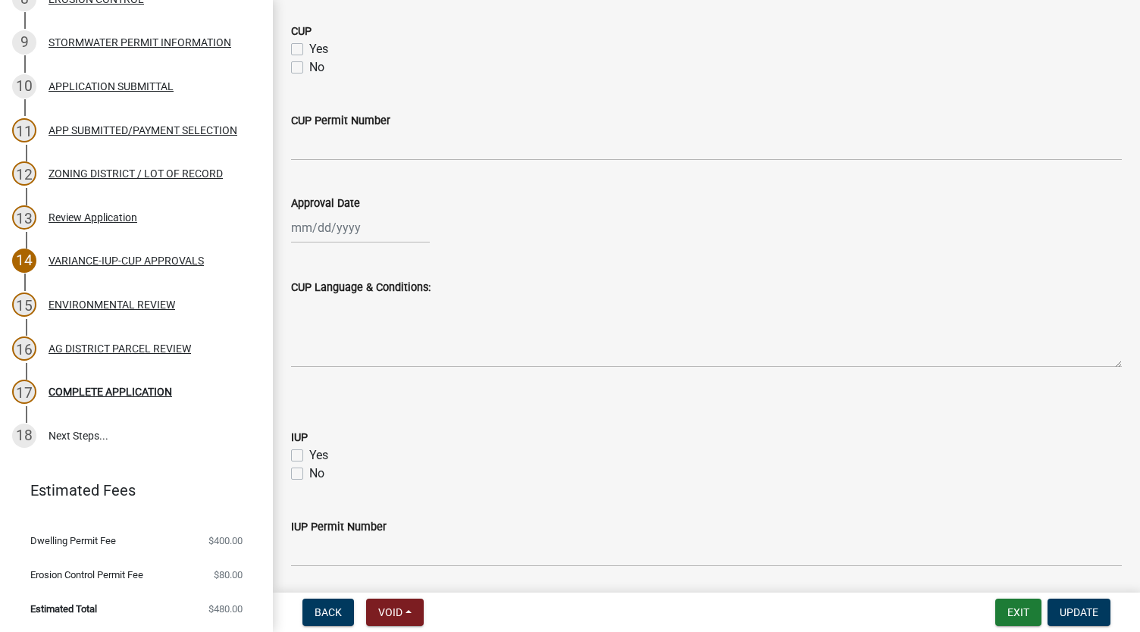
scroll to position [923, 0]
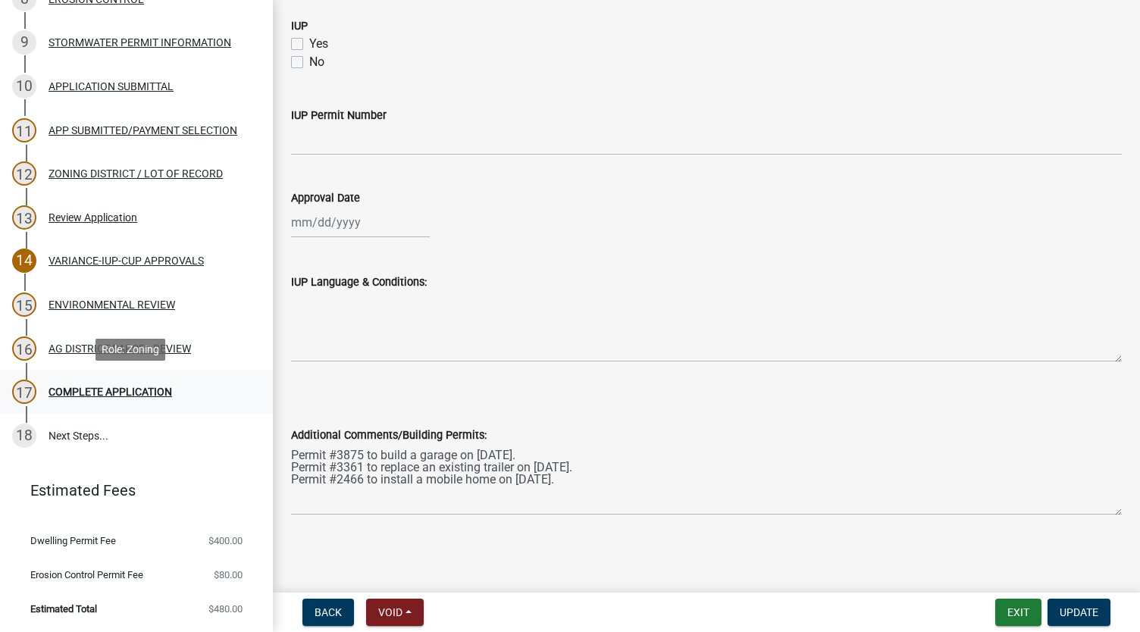
click at [92, 396] on div "COMPLETE APPLICATION" at bounding box center [111, 392] width 124 height 11
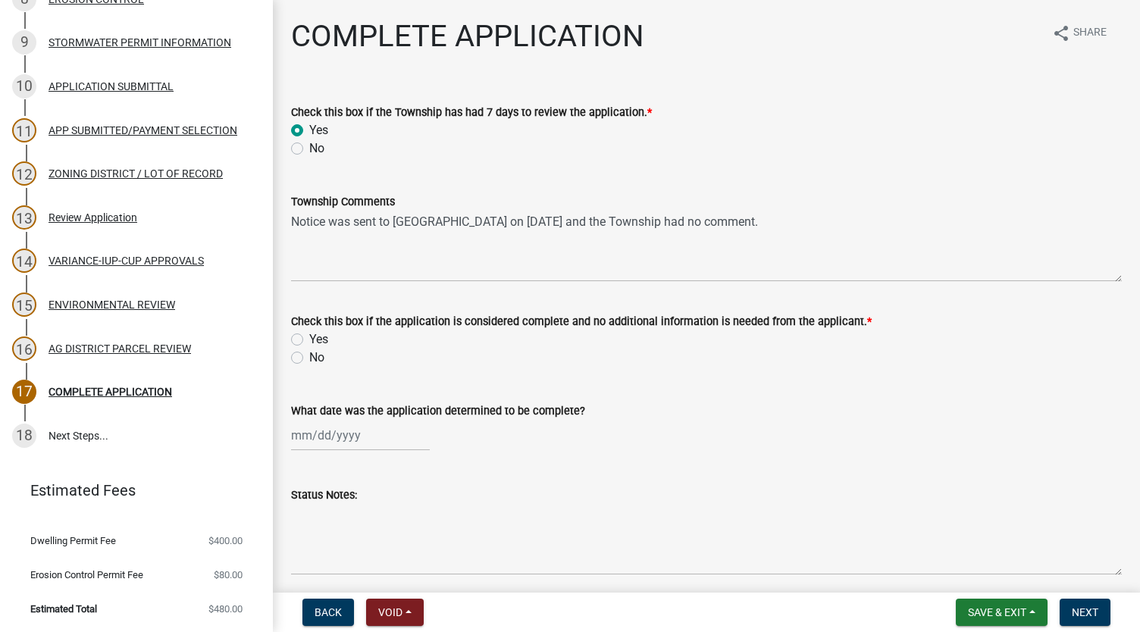
scroll to position [60, 0]
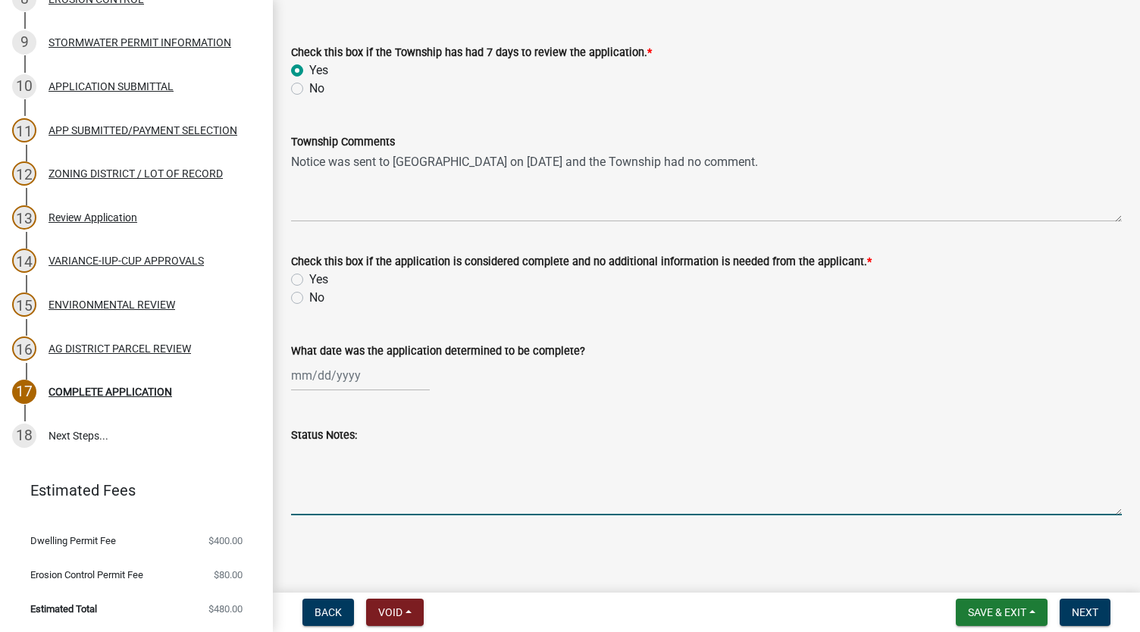
click at [432, 485] on textarea "Status Notes:" at bounding box center [706, 479] width 831 height 71
type textarea "Need ECP, septic inspection?"
click at [1032, 613] on button "Save & Exit" at bounding box center [1002, 612] width 92 height 27
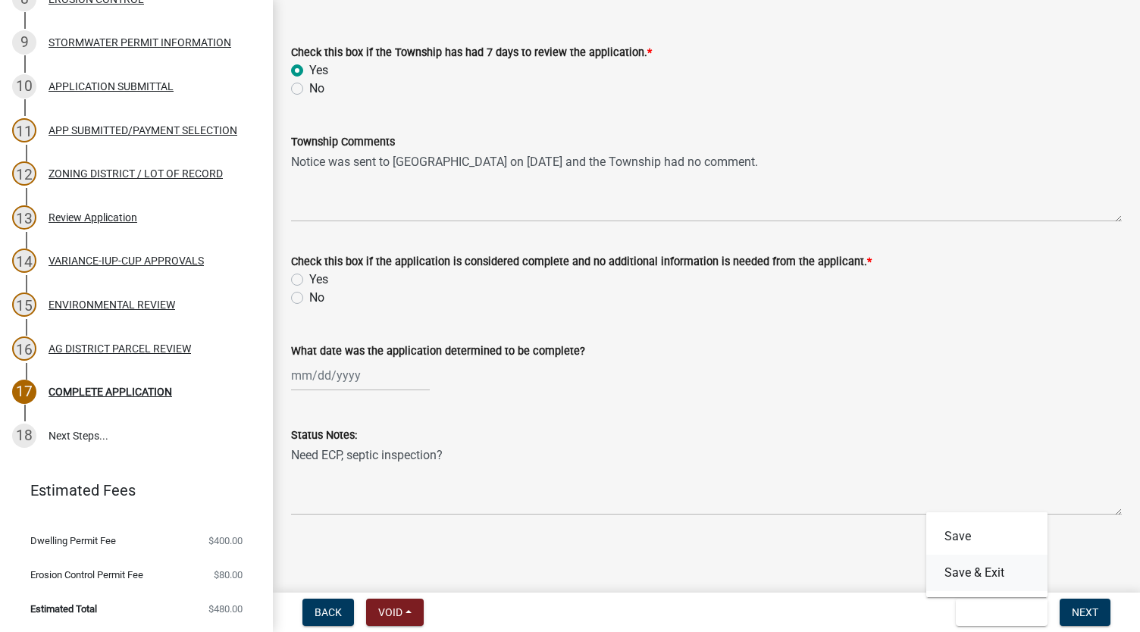
click at [1000, 581] on button "Save & Exit" at bounding box center [986, 573] width 121 height 36
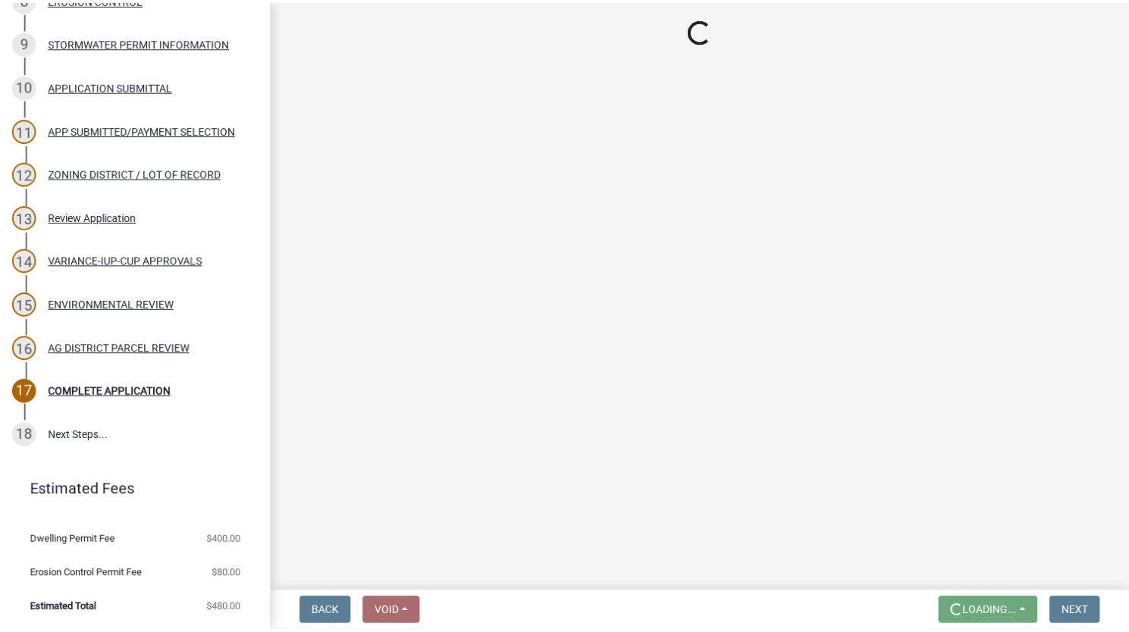
scroll to position [0, 0]
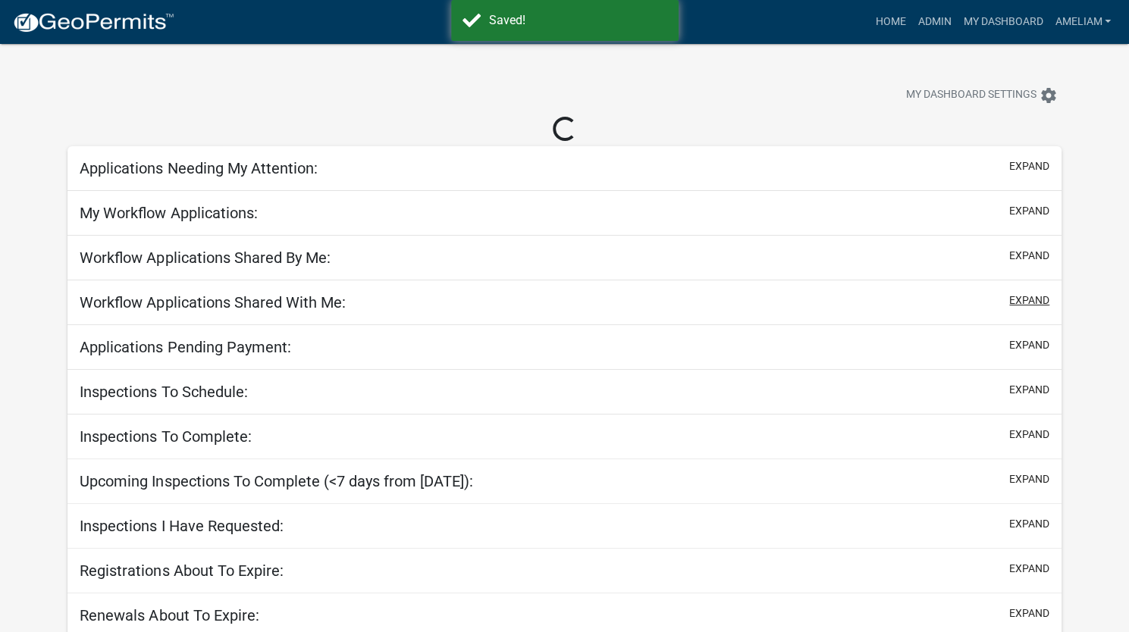
select select "3: 100"
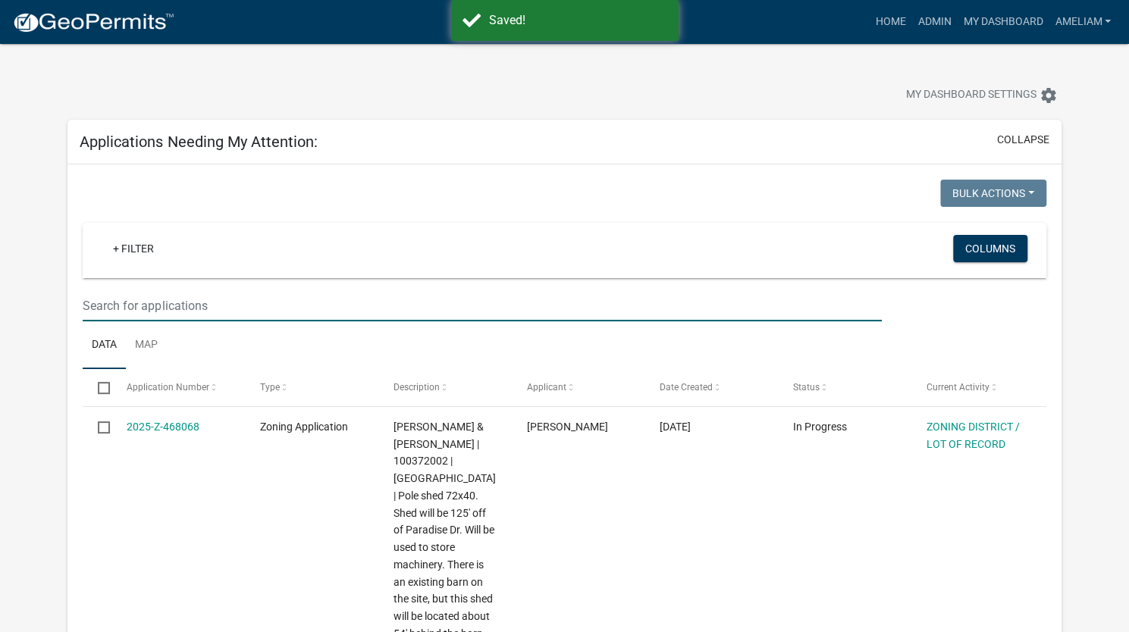
click at [290, 308] on input "text" at bounding box center [482, 305] width 798 height 31
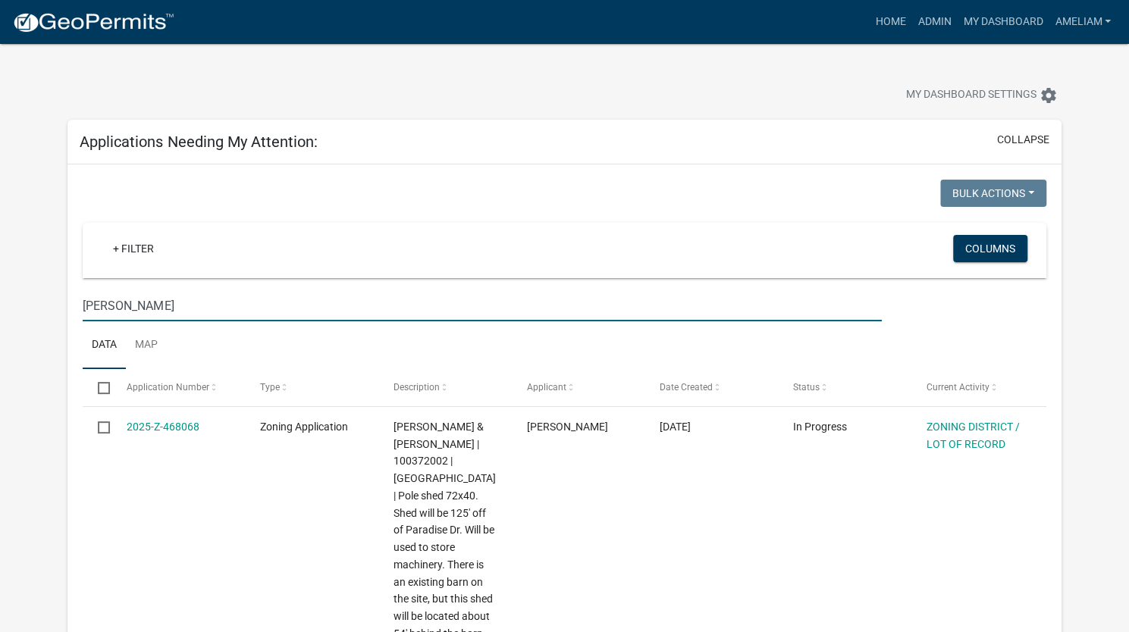
type input "[PERSON_NAME]"
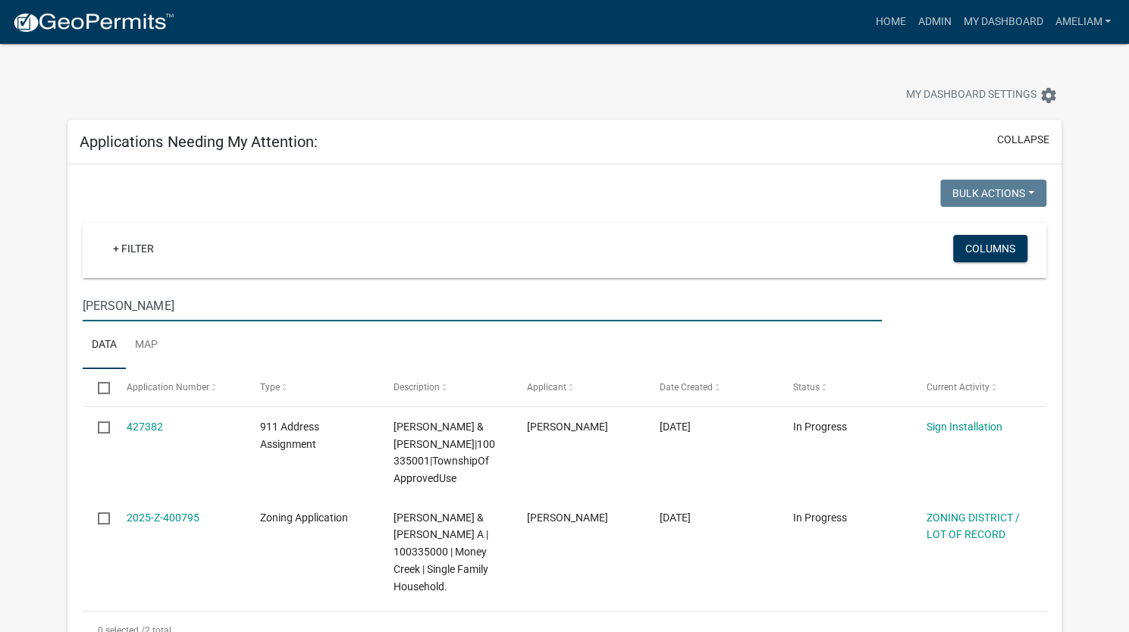
scroll to position [152, 0]
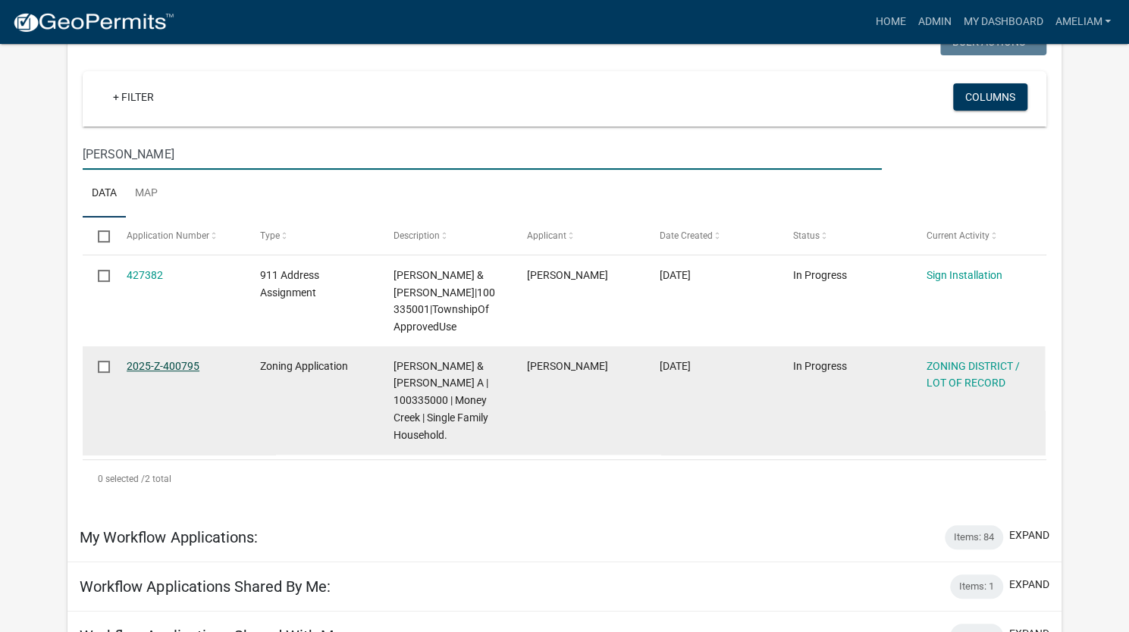
click at [188, 372] on link "2025-Z-400795" at bounding box center [163, 366] width 73 height 12
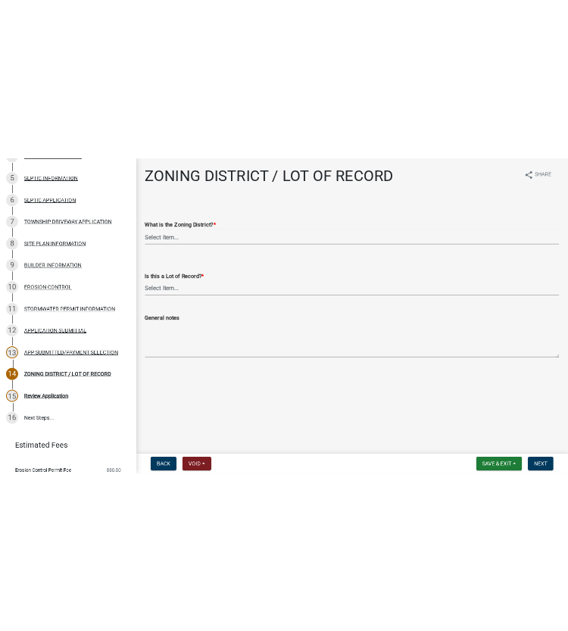
scroll to position [374, 0]
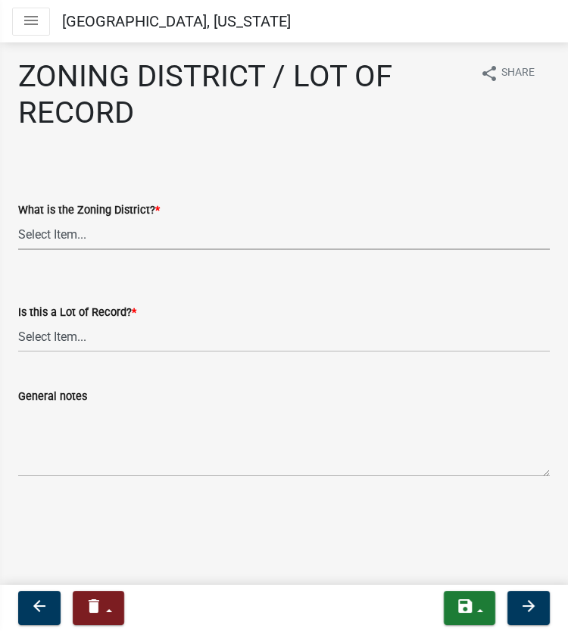
click at [118, 230] on select "Select Item... Agricultural Residential Other" at bounding box center [284, 234] width 532 height 31
click at [18, 219] on select "Select Item... Agricultural Residential Other" at bounding box center [284, 234] width 532 height 31
select select "4e40cecd-d56d-4d3a-a779-2c11c403f329"
click at [74, 349] on select "Select Item... Yes No, or cannot be determined" at bounding box center [284, 336] width 532 height 31
click at [18, 321] on select "Select Item... Yes No, or cannot be determined" at bounding box center [284, 336] width 532 height 31
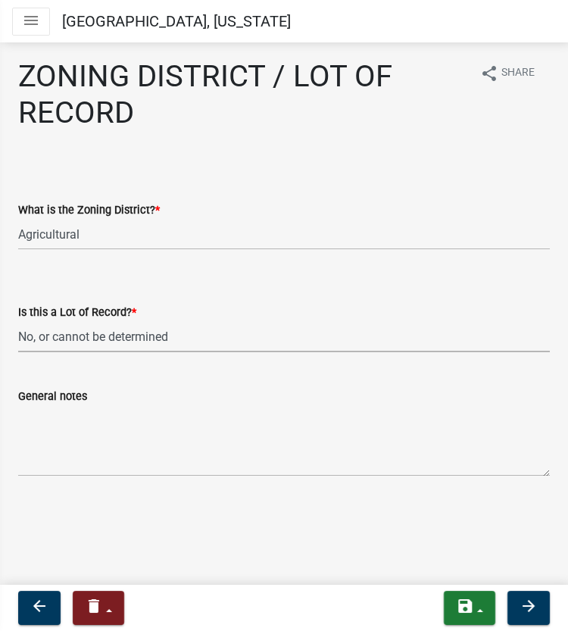
select select "8fe8ed3e-c0e1-408b-96fc-f68303b4ae81"
click at [61, 493] on div "ZONING DISTRICT / LOT OF RECORD share Share What is the Zoning District? * Sele…" at bounding box center [284, 280] width 555 height 444
click at [531, 618] on button "arrow_forward" at bounding box center [529, 608] width 42 height 34
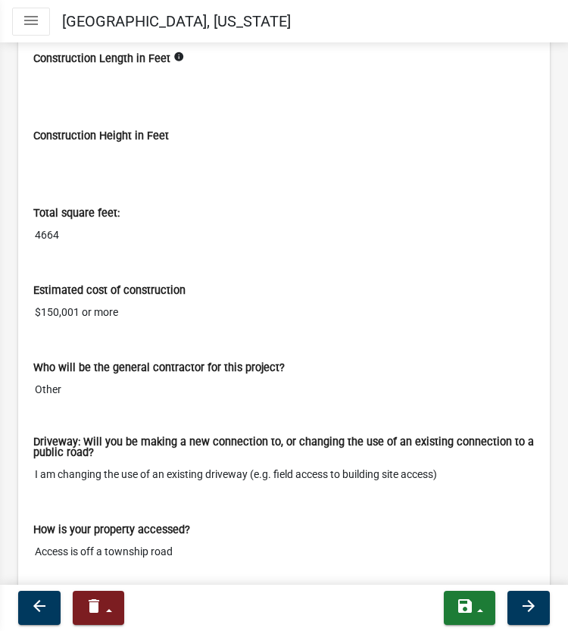
scroll to position [2596, 0]
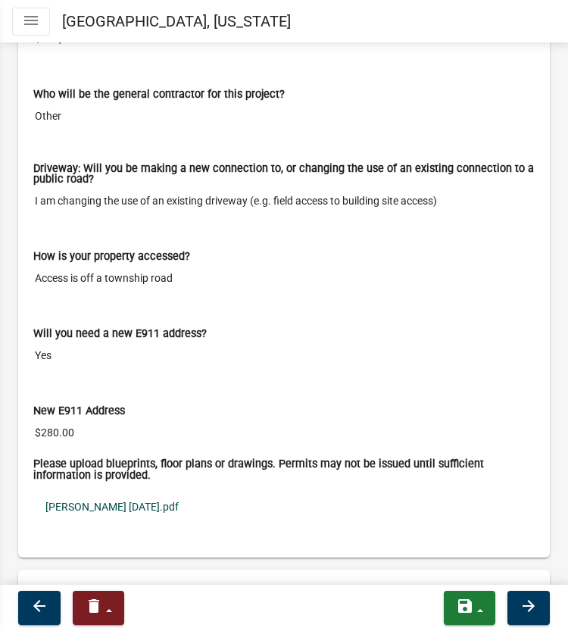
click at [122, 492] on link "[PERSON_NAME] [DATE].pdf" at bounding box center [284, 507] width 502 height 35
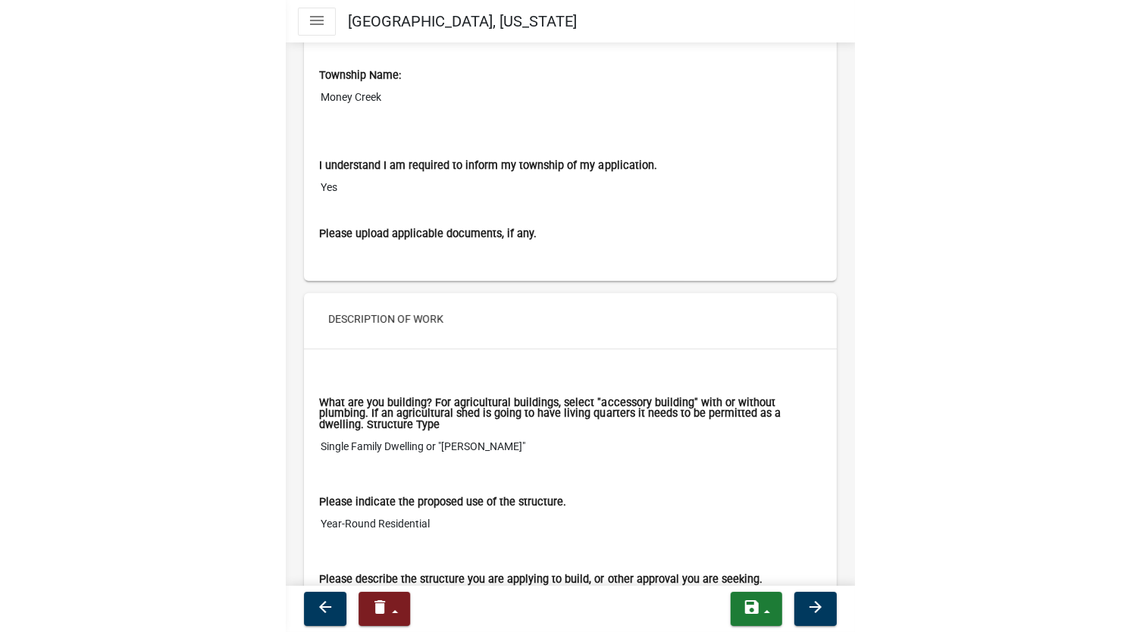
scroll to position [0, 0]
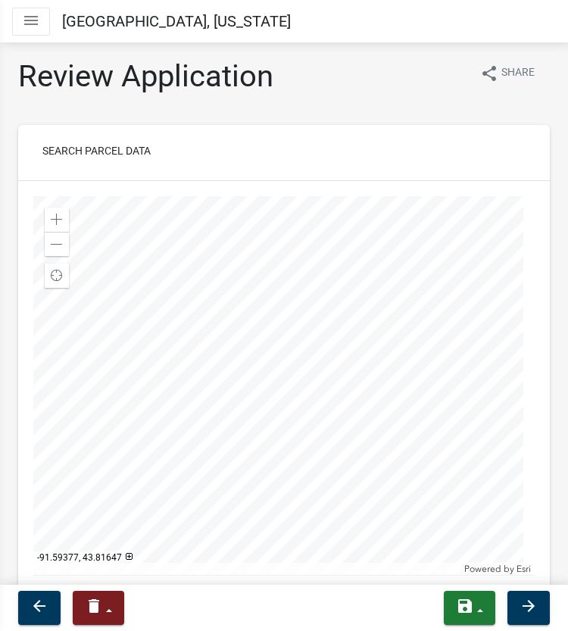
click at [33, 32] on button "Toggle drawer menu" at bounding box center [31, 22] width 38 height 28
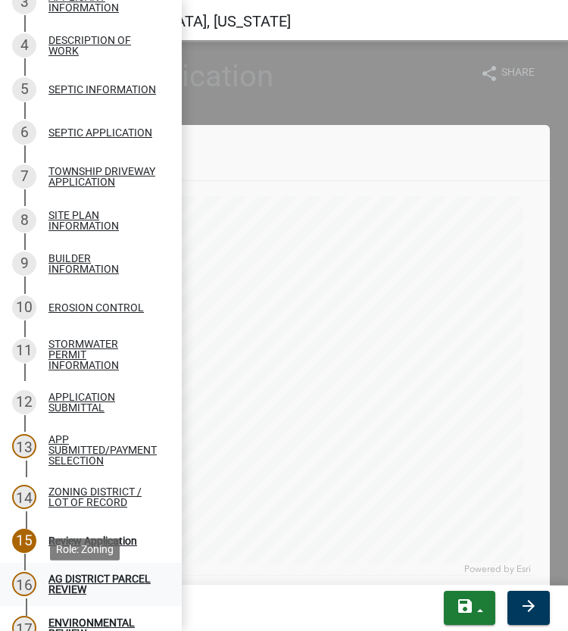
click at [84, 581] on div "AG DISTRICT PARCEL REVIEW" at bounding box center [103, 584] width 109 height 21
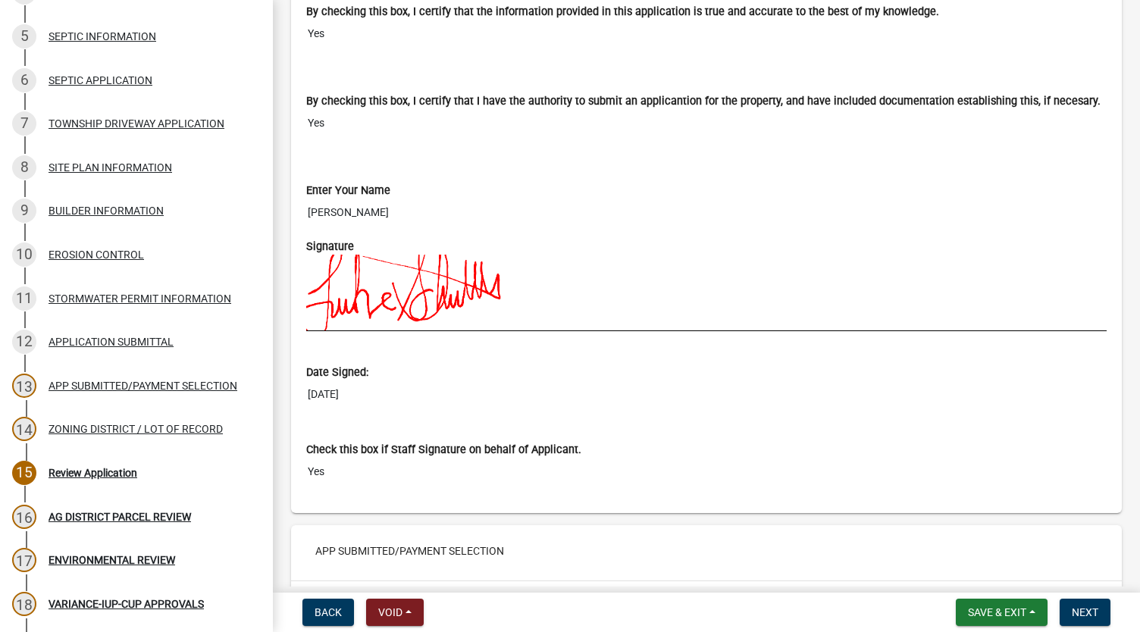
scroll to position [6709, 0]
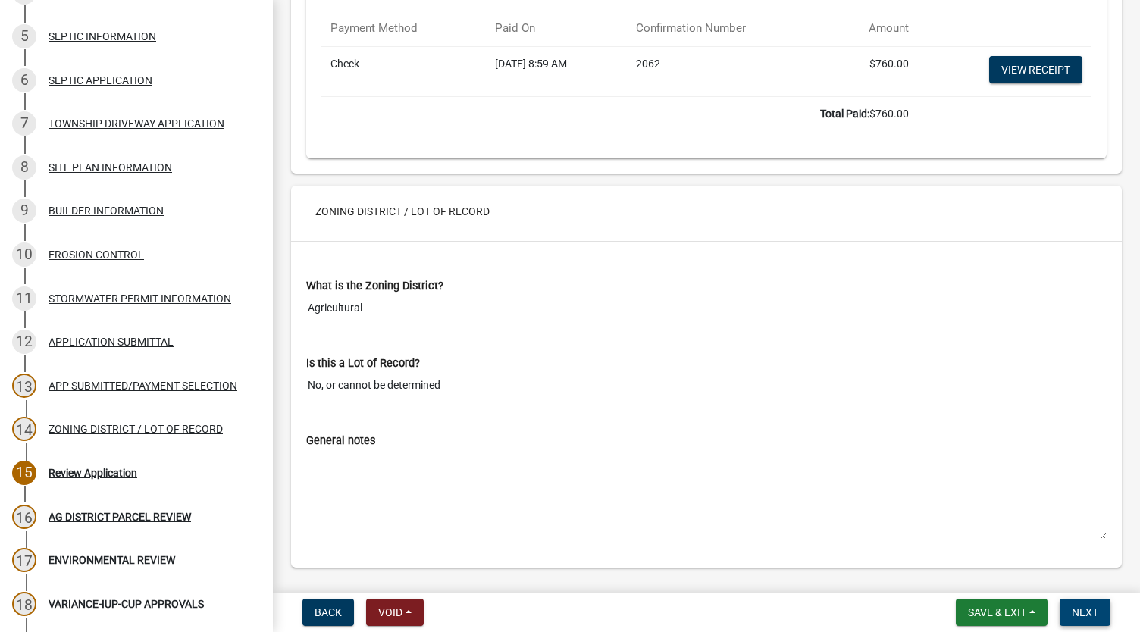
click at [1097, 614] on span "Next" at bounding box center [1085, 612] width 27 height 12
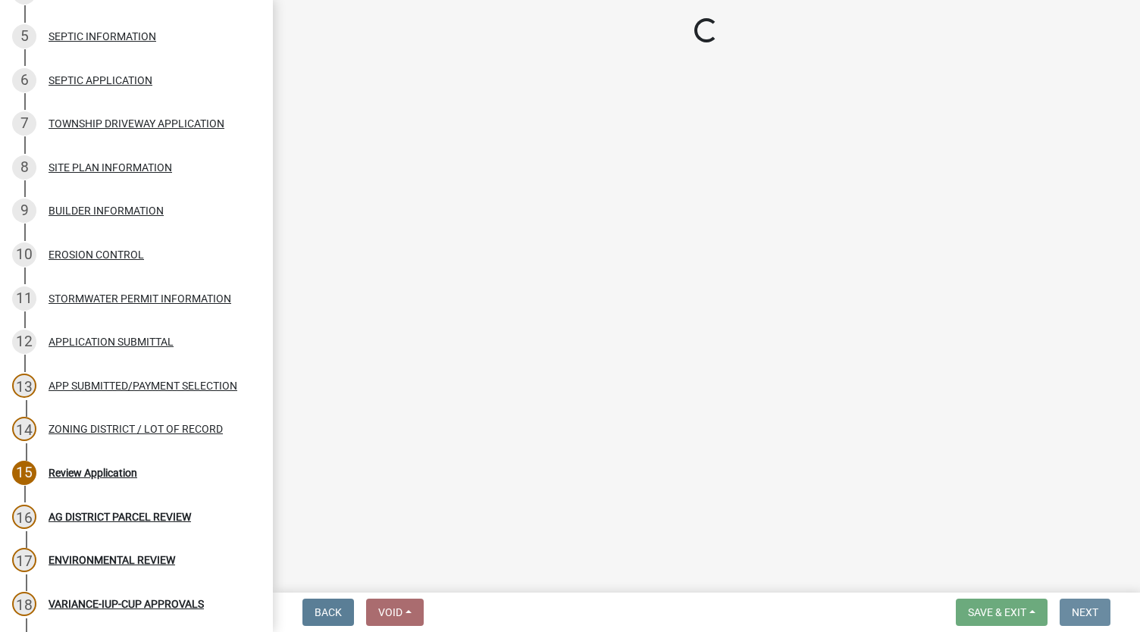
scroll to position [0, 0]
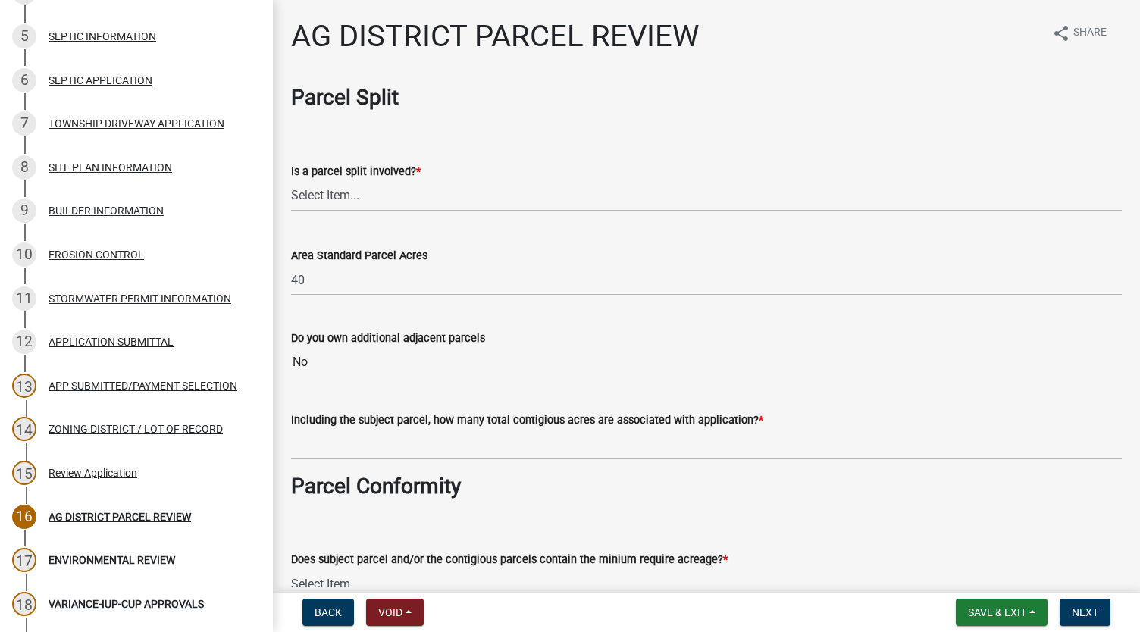
click at [387, 185] on select "Select Item... Yes No" at bounding box center [706, 195] width 831 height 31
click at [291, 180] on select "Select Item... Yes No" at bounding box center [706, 195] width 831 height 31
select select "8e0bff8d-e733-4d0f-8ffd-e8e35eff59c5"
click at [338, 440] on input "text" at bounding box center [706, 444] width 831 height 31
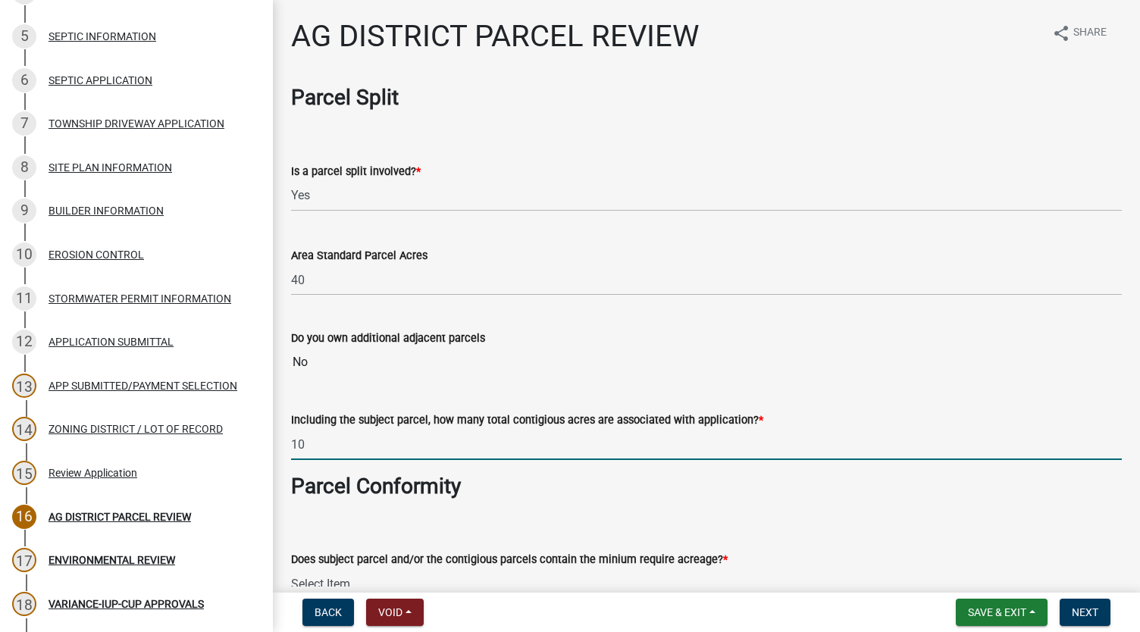
type input "10"
click at [699, 526] on div "Does subject parcel and/or the contigious parcels contain the minium require ac…" at bounding box center [706, 555] width 831 height 89
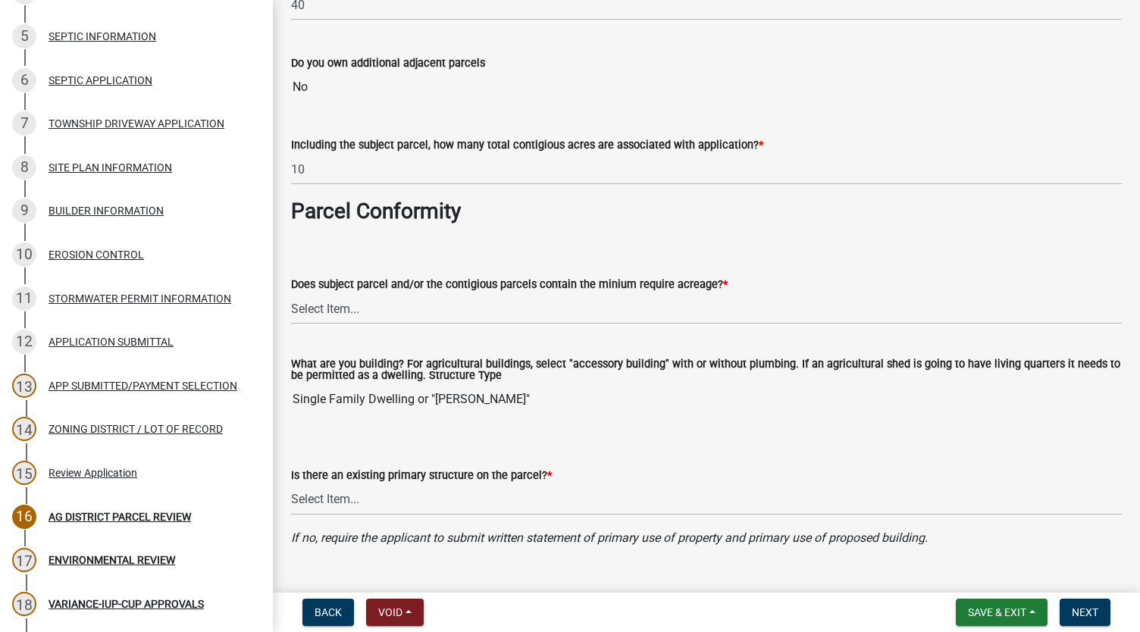
scroll to position [290, 0]
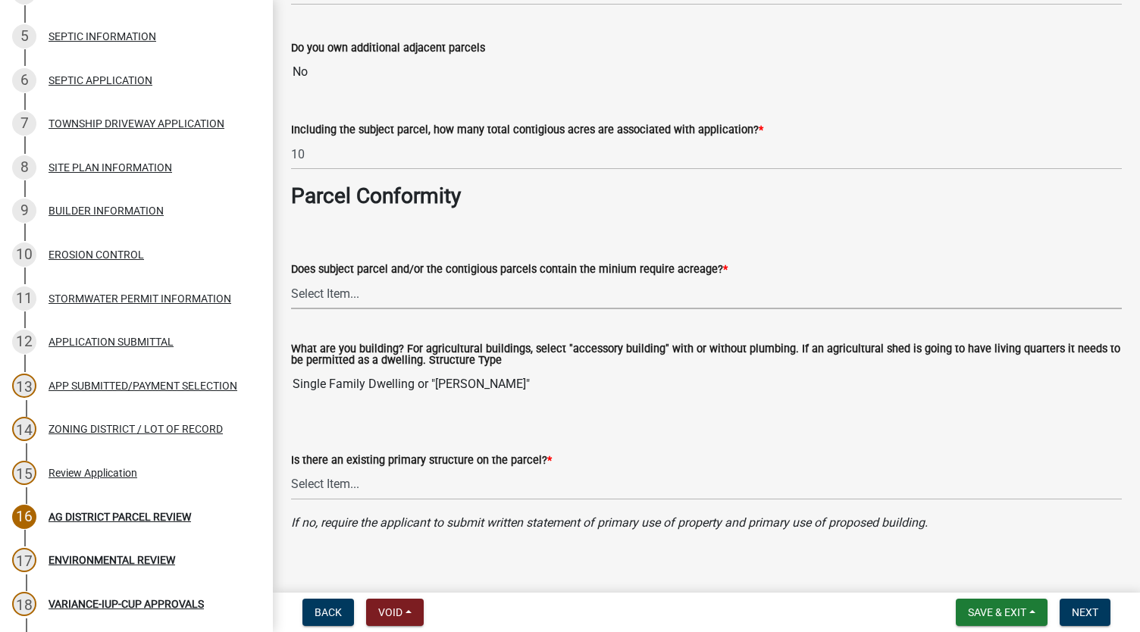
click at [561, 301] on select "Select Item... Yes, for a dwelling, 40 or more acres with one or more acres con…" at bounding box center [706, 293] width 831 height 31
click at [291, 278] on select "Select Item... Yes, for a dwelling, 40 or more acres with one or more acres con…" at bounding box center [706, 293] width 831 height 31
select select "21c0194f-f8d4-4f59-b41a-3fef99d5bf38"
click at [465, 489] on select "Select Item... Yes No" at bounding box center [706, 484] width 831 height 31
click at [291, 469] on select "Select Item... Yes No" at bounding box center [706, 484] width 831 height 31
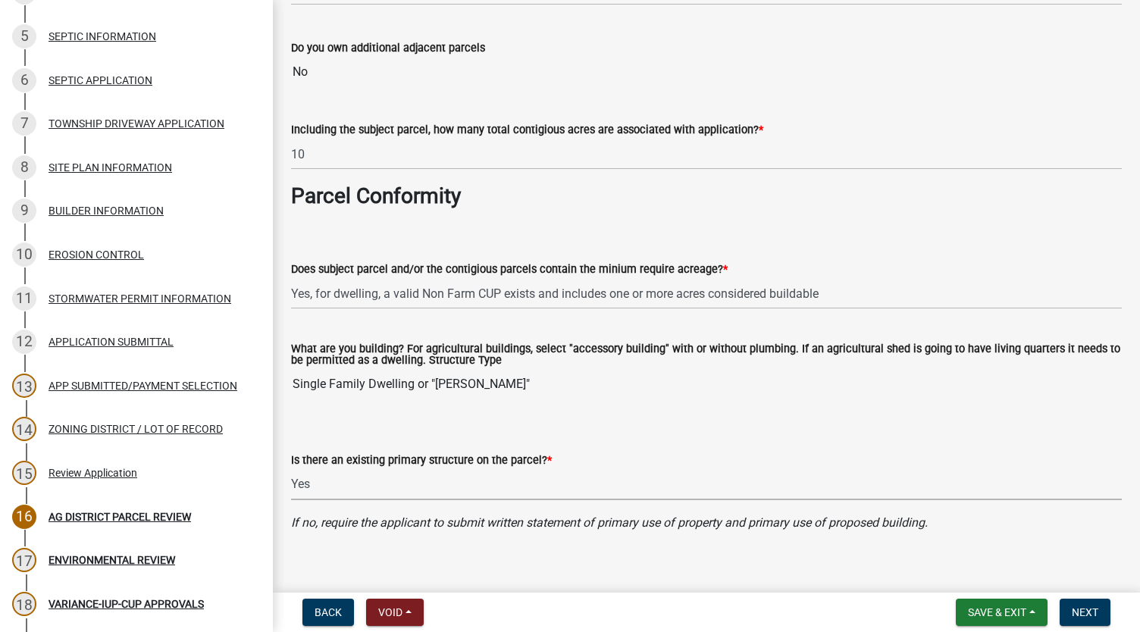
click at [431, 490] on select "Select Item... Yes No" at bounding box center [706, 484] width 831 height 31
click at [291, 469] on select "Select Item... Yes No" at bounding box center [706, 484] width 831 height 31
select select "11f84c91-8ab9-4d12-b3eb-da8ee5526d2f"
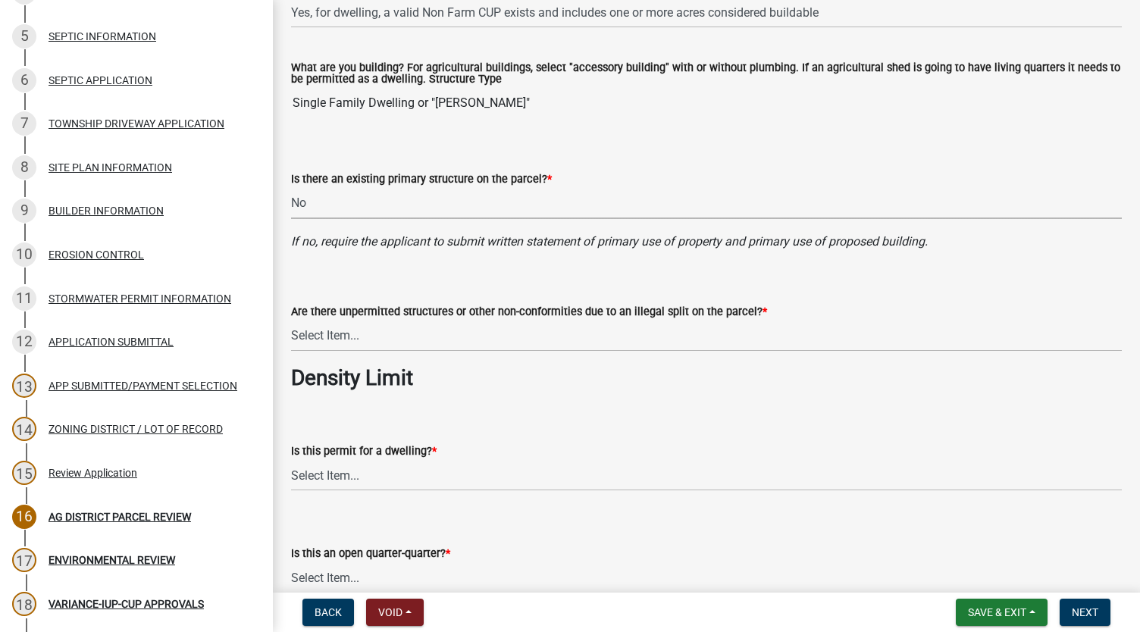
scroll to position [587, 0]
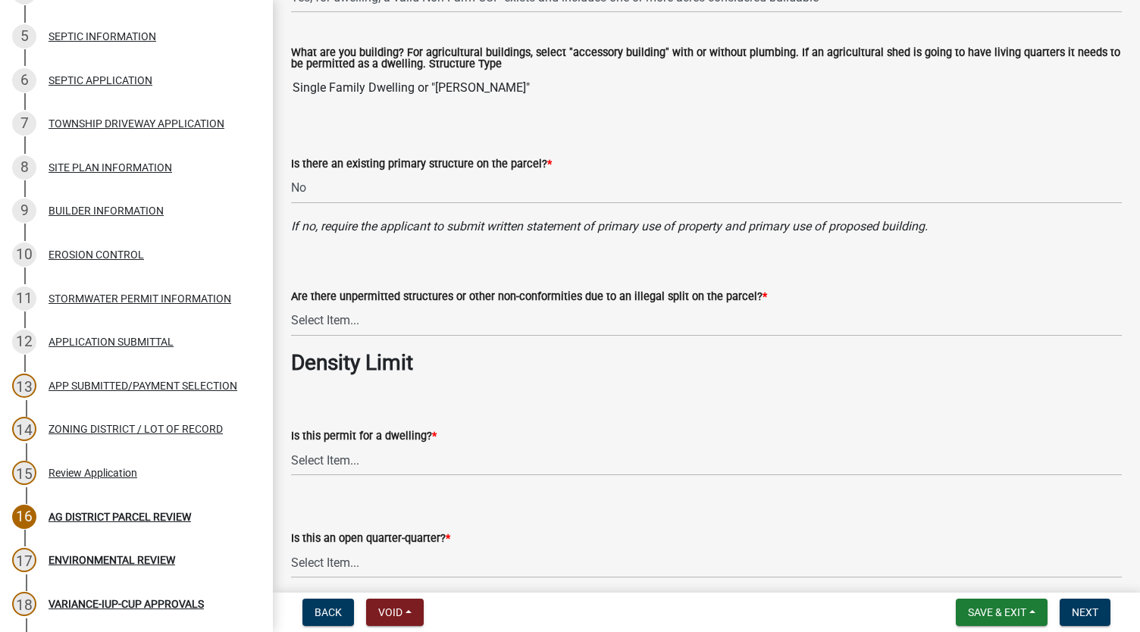
click at [579, 337] on wm-data-entity-input "Are there unpermitted structures or other non-conformities due to an illegal sp…" at bounding box center [706, 299] width 831 height 102
click at [529, 332] on select "Select Item... Yes No" at bounding box center [706, 320] width 831 height 31
click at [291, 305] on select "Select Item... Yes No" at bounding box center [706, 320] width 831 height 31
select select "3e342f75-9fb1-4b8c-bbeb-47cfa96347ca"
click at [438, 456] on select "Select Item... Yes No N/A" at bounding box center [706, 460] width 831 height 31
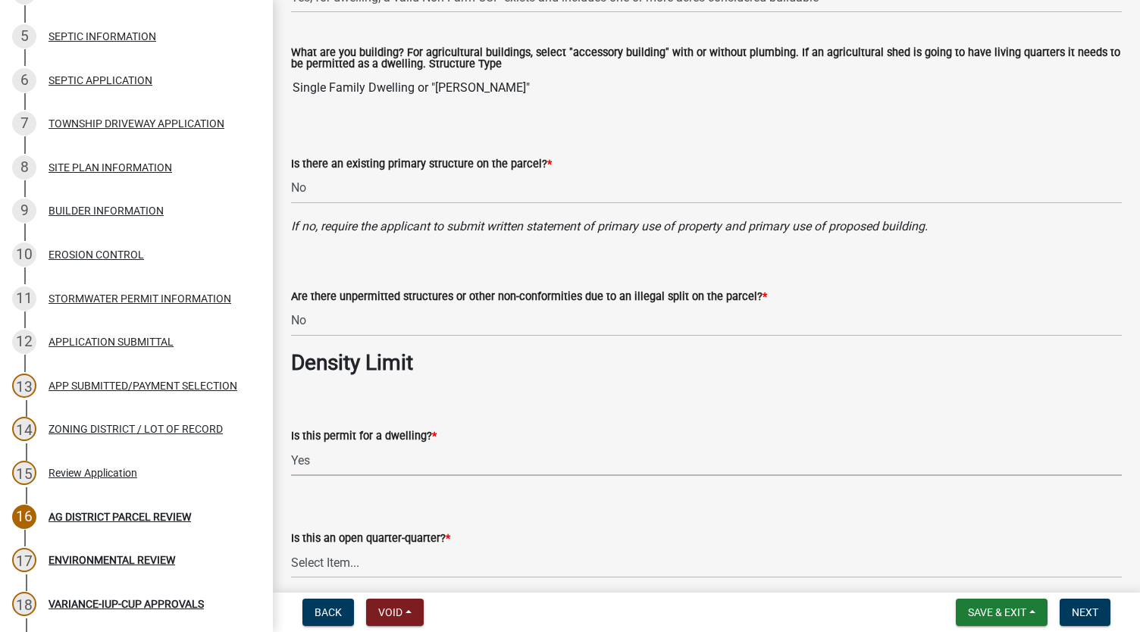
click at [291, 445] on select "Select Item... Yes No N/A" at bounding box center [706, 460] width 831 height 31
select select "a03889cb-6a67-4a6f-b14c-908bef68dd91"
click at [371, 578] on wm-data-entity-input "Is this an open quarter-quarter? * Select Item... Yes No NA" at bounding box center [706, 541] width 831 height 102
click at [364, 568] on select "Select Item... Yes No NA" at bounding box center [706, 562] width 831 height 31
click at [291, 547] on select "Select Item... Yes No NA" at bounding box center [706, 562] width 831 height 31
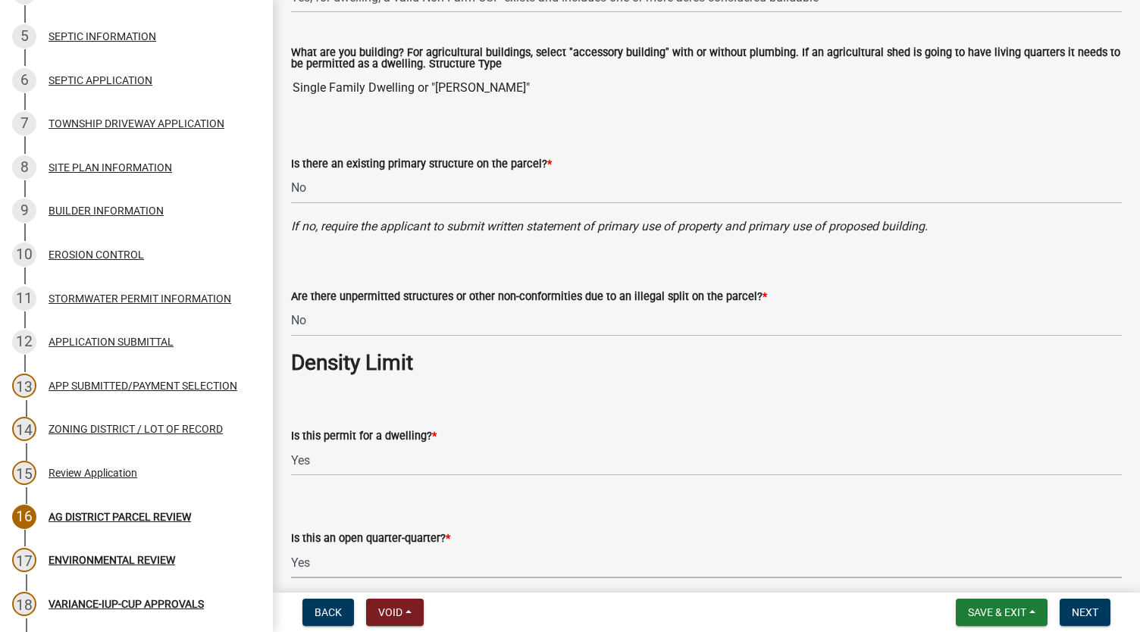
select select "d90819d3-3f0f-4d6b-ac1a-ec6f96f5399c"
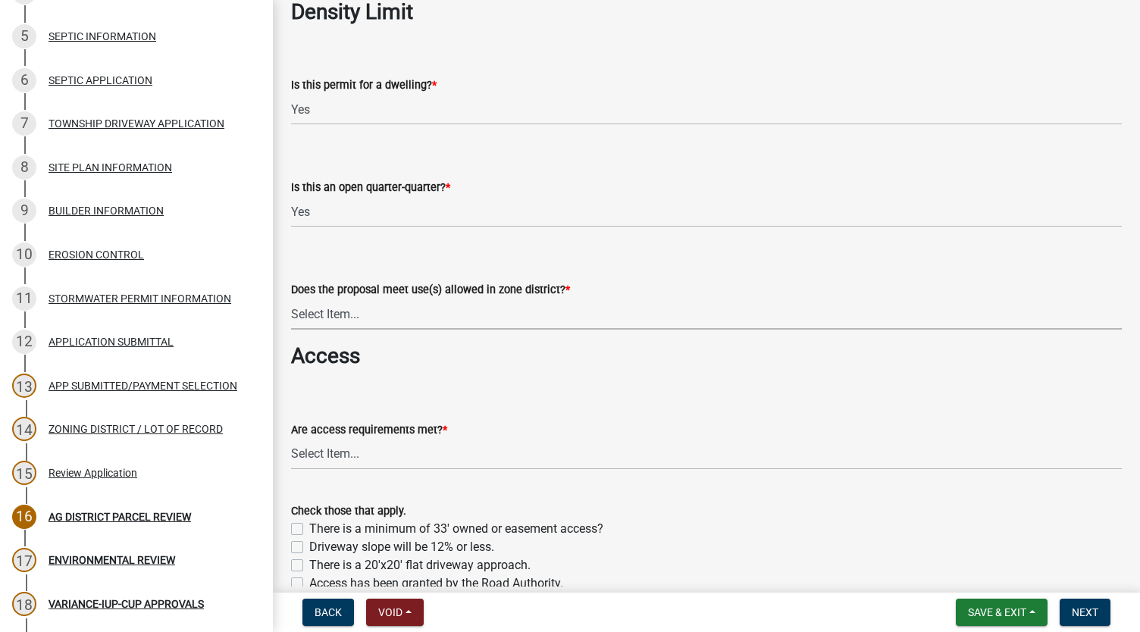
click at [450, 320] on select "Select Item... Yes, permitted use Yes, conditional use Yes, interim use Yes, ac…" at bounding box center [706, 314] width 831 height 31
click at [291, 299] on select "Select Item... Yes, permitted use Yes, conditional use Yes, interim use Yes, ac…" at bounding box center [706, 314] width 831 height 31
select select "cb75f437-0af0-4657-874e-3244739979fc"
click at [383, 465] on select "Select Item... yes no N/A - No modifications to existing driveway are proposed." at bounding box center [706, 454] width 831 height 31
click at [291, 439] on select "Select Item... yes no N/A - No modifications to existing driveway are proposed." at bounding box center [706, 454] width 831 height 31
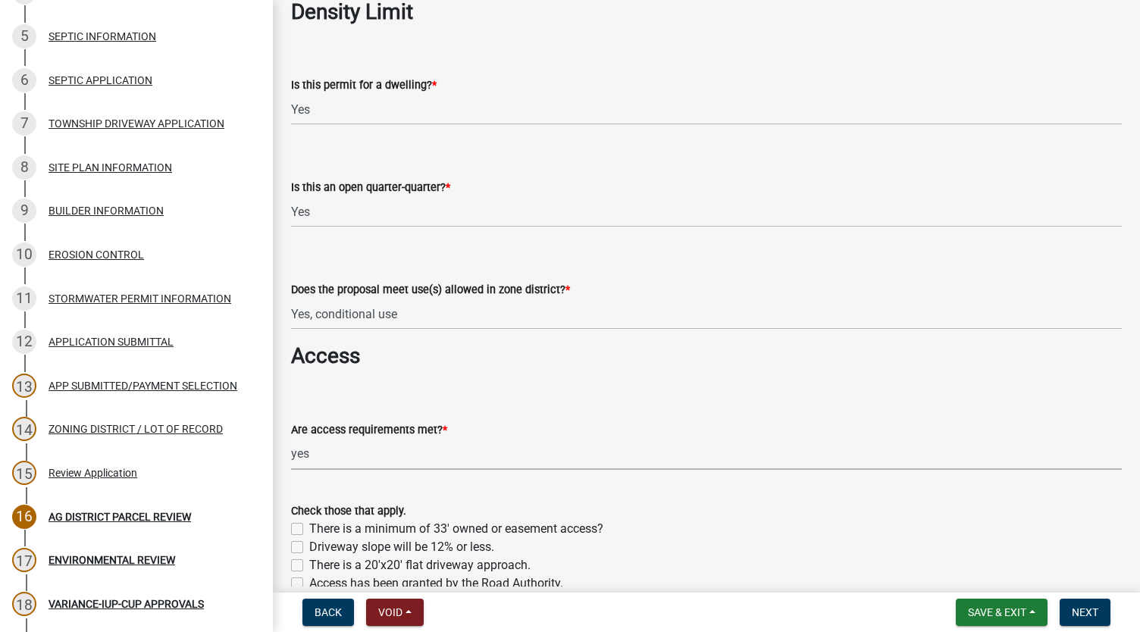
select select "4125b28f-eff4-4a4f-91ac-a0224d6e09bd"
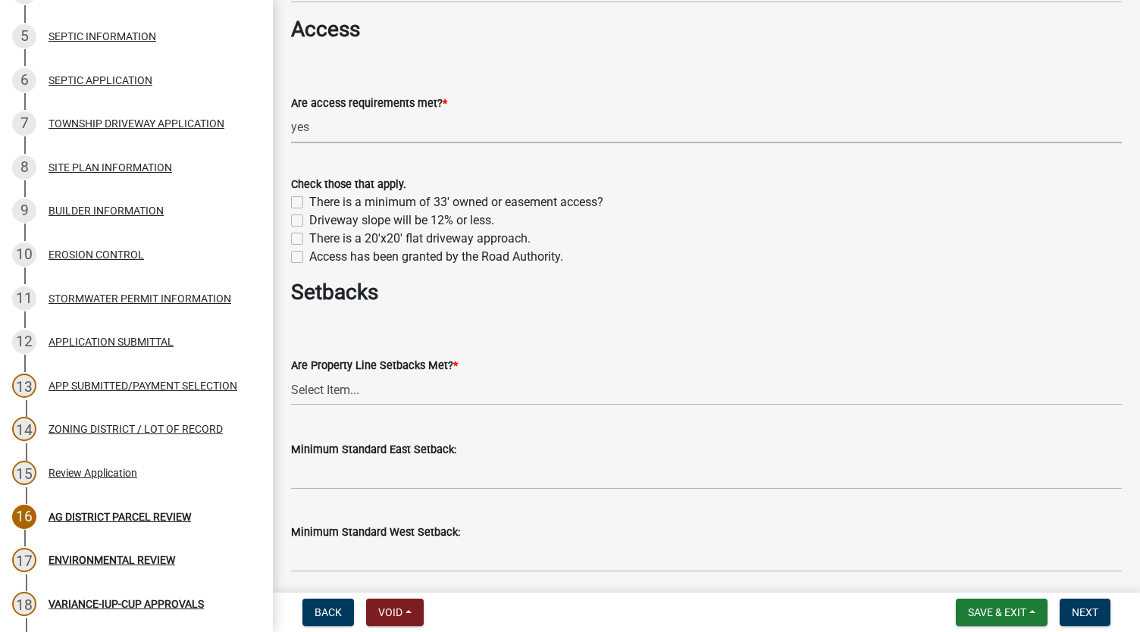
scroll to position [1292, 0]
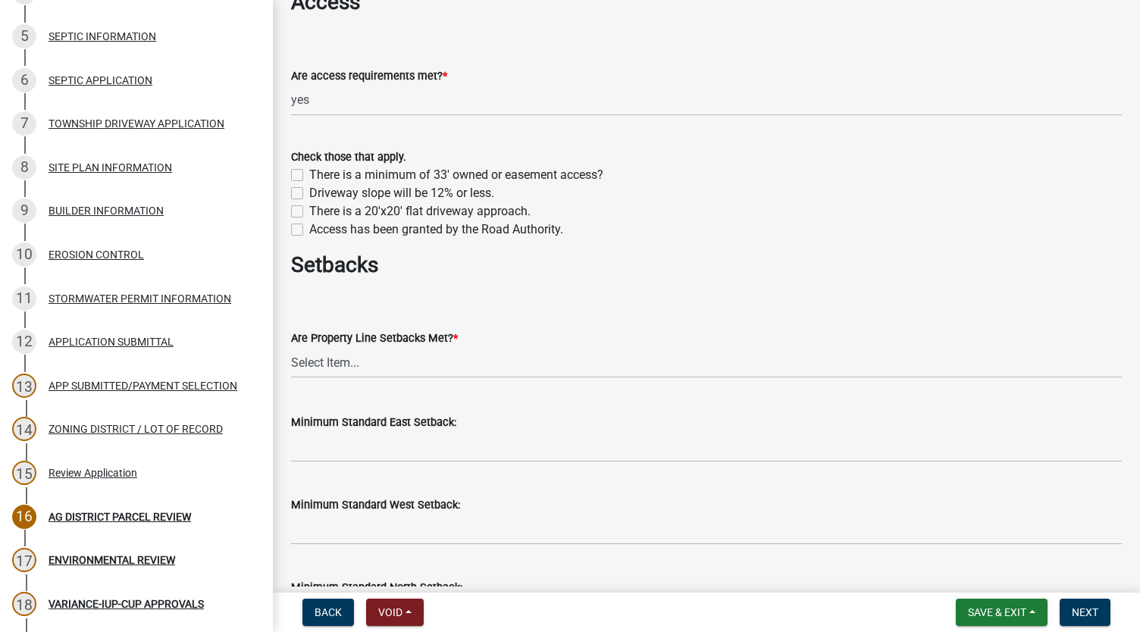
click at [309, 174] on label "There is a minimum of 33' owned or easement access?" at bounding box center [456, 175] width 294 height 18
click at [309, 174] on input "There is a minimum of 33' owned or easement access?" at bounding box center [314, 171] width 10 height 10
checkbox input "true"
checkbox input "false"
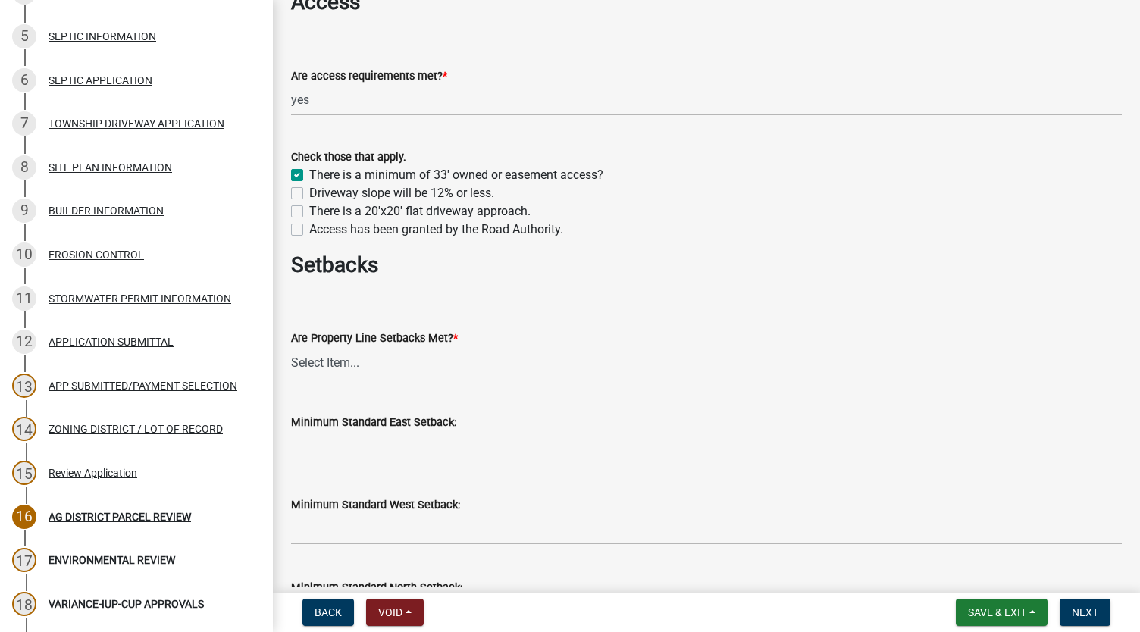
checkbox input "false"
click at [309, 193] on label "Driveway slope will be 12% or less." at bounding box center [401, 193] width 185 height 18
click at [309, 193] on input "Driveway slope will be 12% or less." at bounding box center [314, 189] width 10 height 10
checkbox input "true"
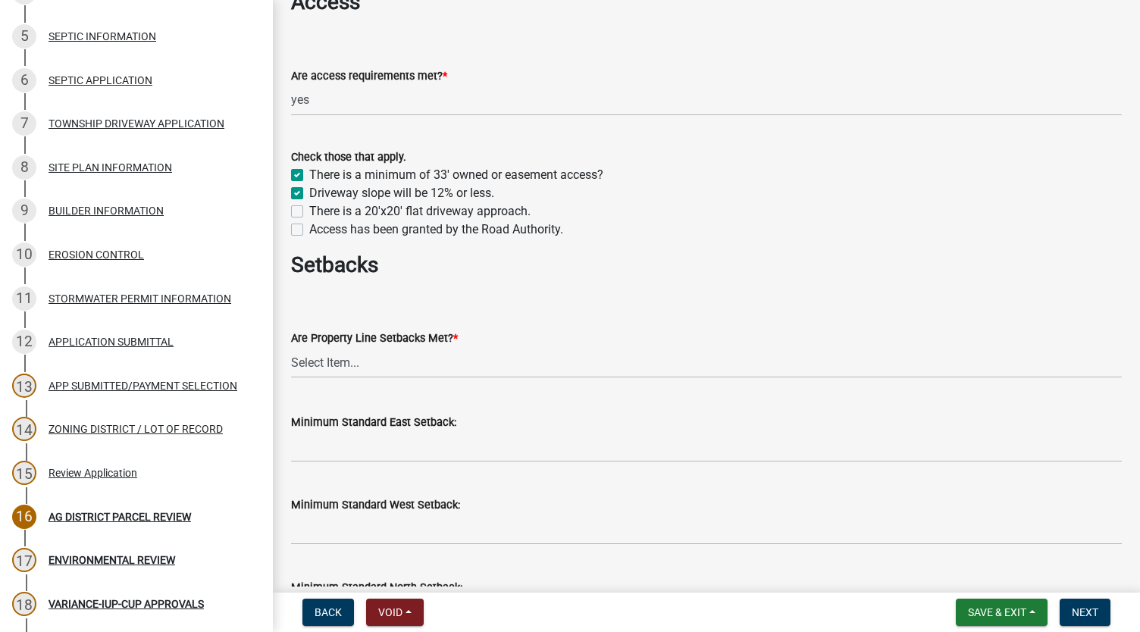
checkbox input "true"
checkbox input "false"
click at [309, 212] on label "There is a 20'x20' flat driveway approach." at bounding box center [419, 211] width 221 height 18
click at [309, 212] on input "There is a 20'x20' flat driveway approach." at bounding box center [314, 207] width 10 height 10
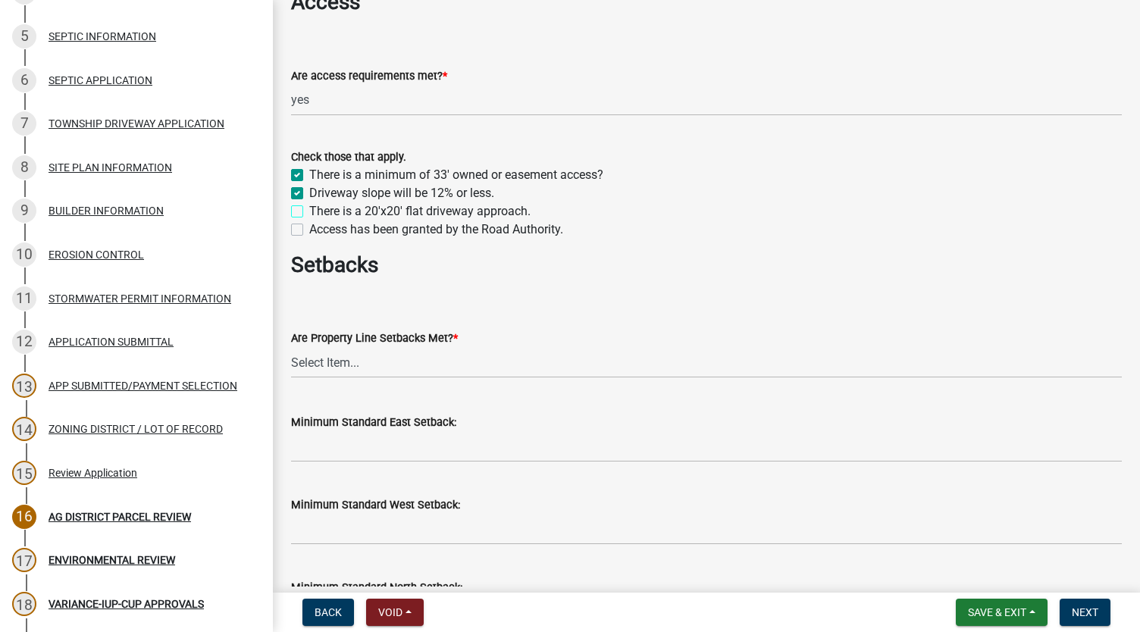
checkbox input "true"
click at [309, 230] on label "Access has been granted by the Road Authority." at bounding box center [436, 230] width 254 height 18
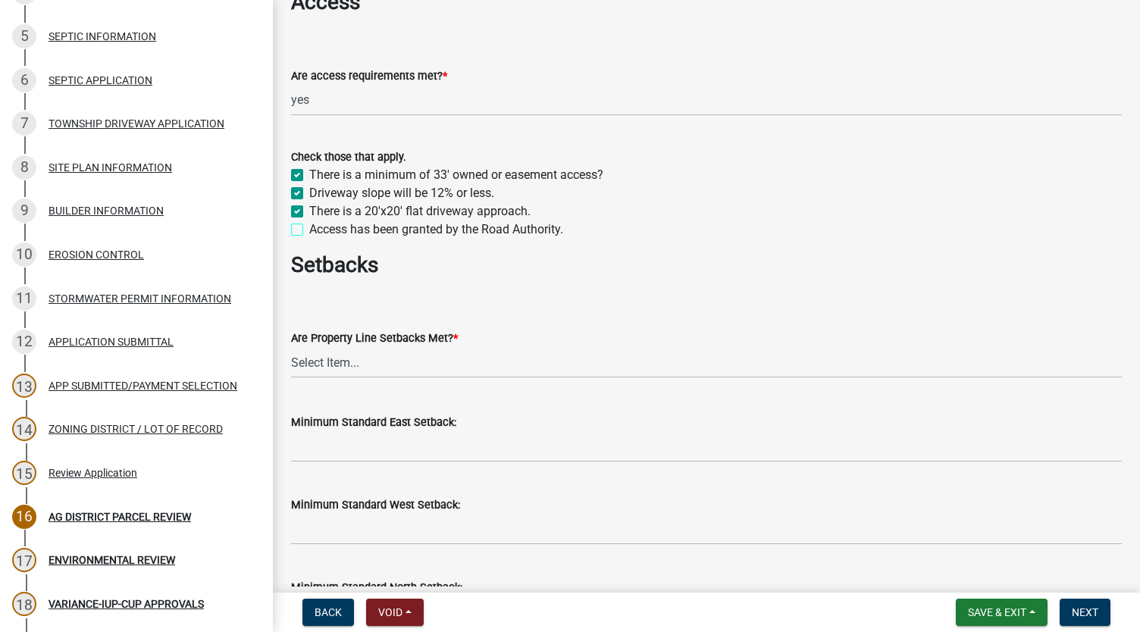
click at [309, 230] on input "Access has been granted by the Road Authority." at bounding box center [314, 226] width 10 height 10
checkbox input "true"
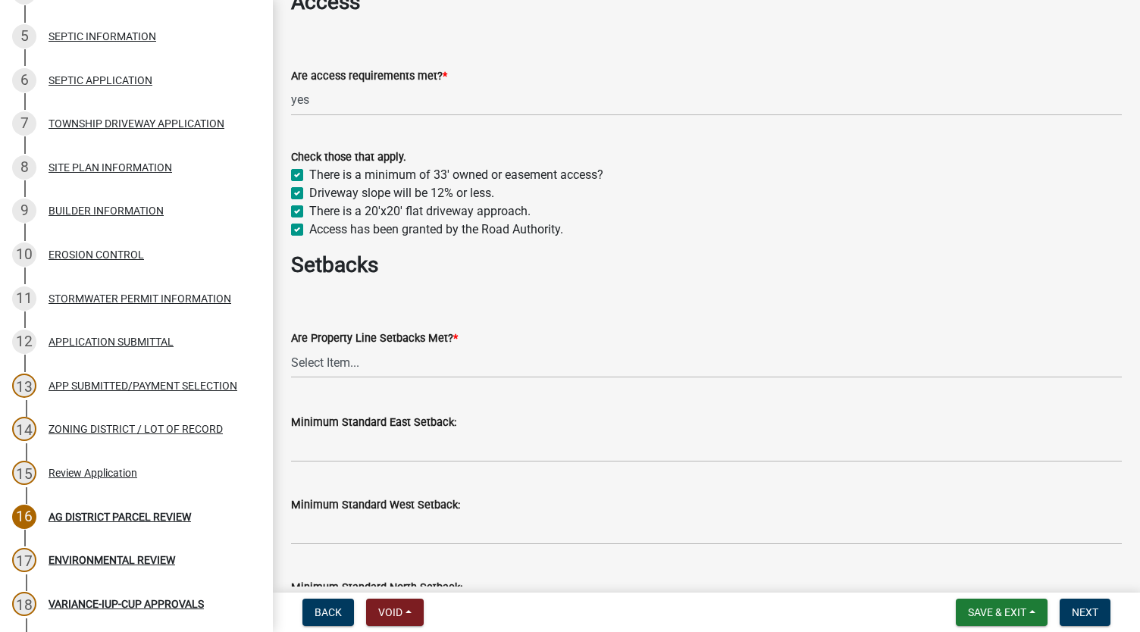
checkbox input "true"
click at [314, 363] on select "Select Item... Yes No" at bounding box center [706, 362] width 831 height 31
click at [291, 347] on select "Select Item... Yes No" at bounding box center [706, 362] width 831 height 31
select select "f47993c2-143f-42b0-843f-88b20baa7a0f"
click at [317, 443] on input "Minimum Standard East Setback:" at bounding box center [706, 446] width 831 height 31
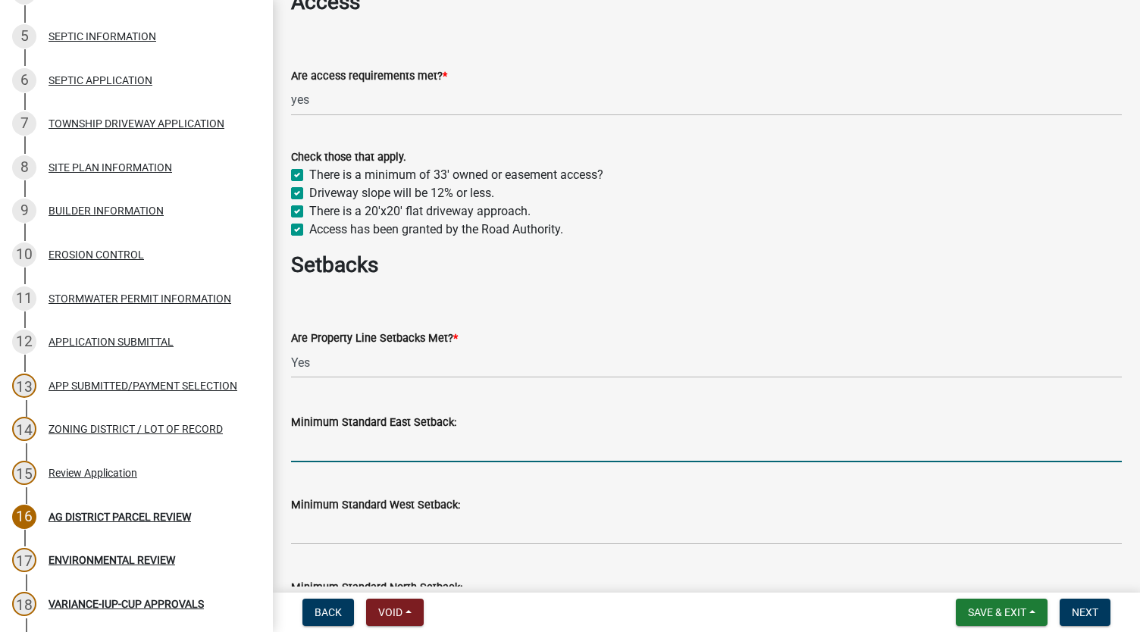
type input "50 ft"
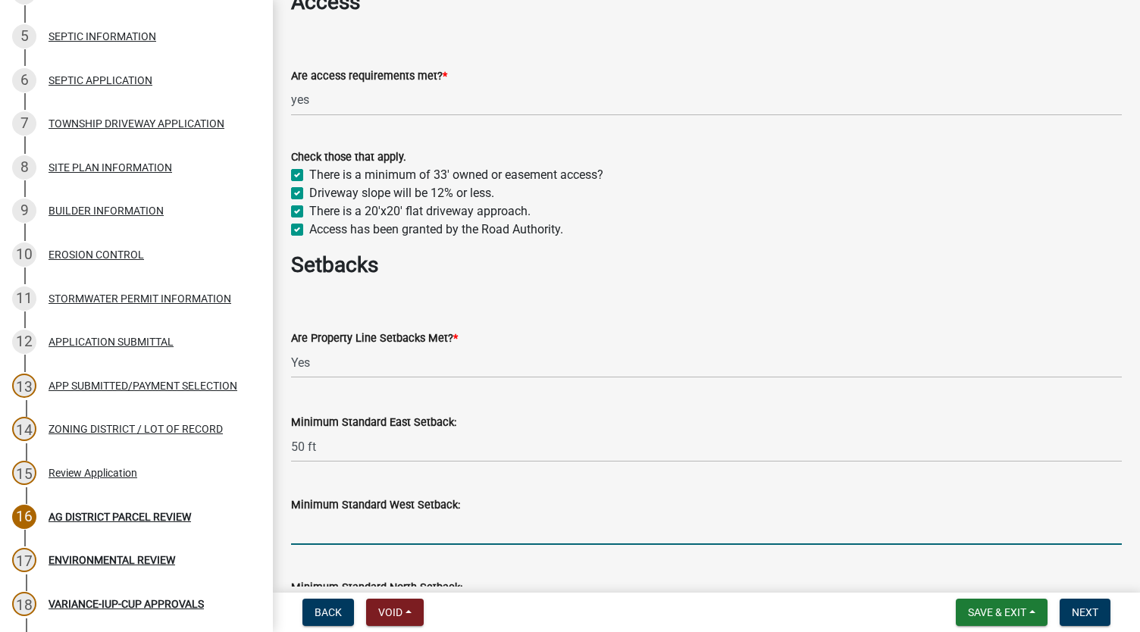
click at [371, 537] on input "Minimum Standard West Setback:" at bounding box center [706, 529] width 831 height 31
type input "50 ft"
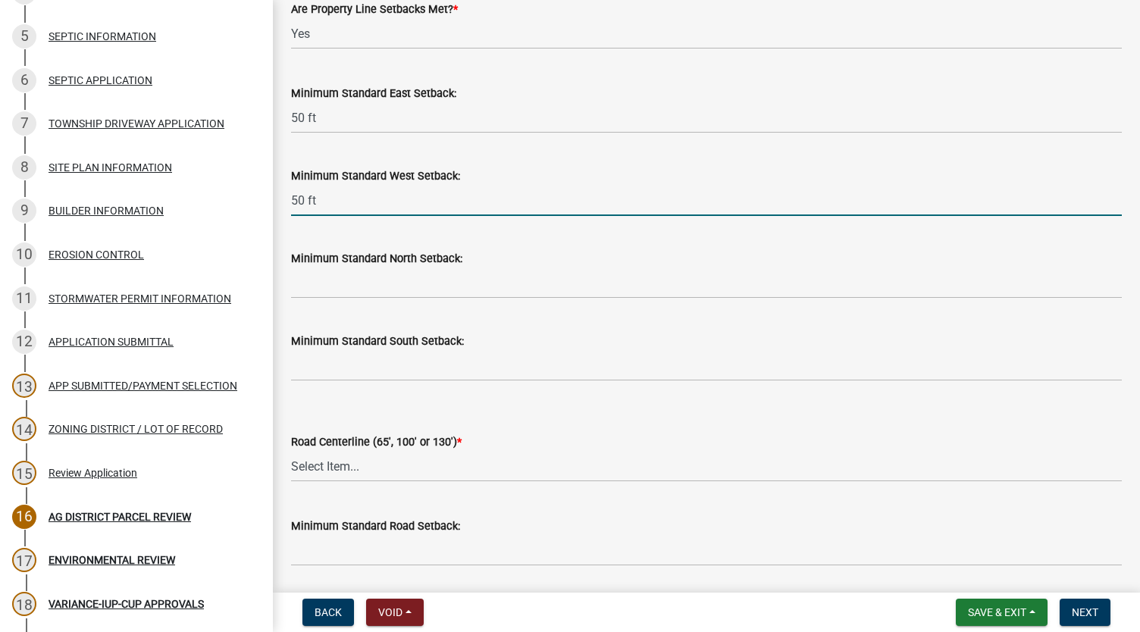
scroll to position [1630, 0]
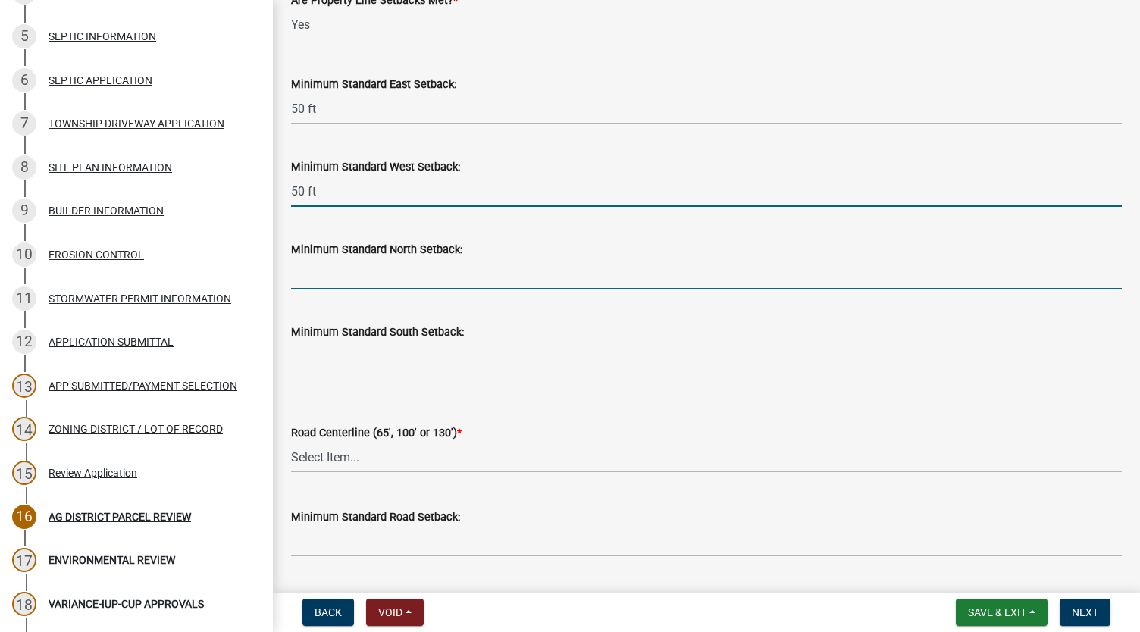
click at [582, 268] on input "Minimum Standard North Setback:" at bounding box center [706, 273] width 831 height 31
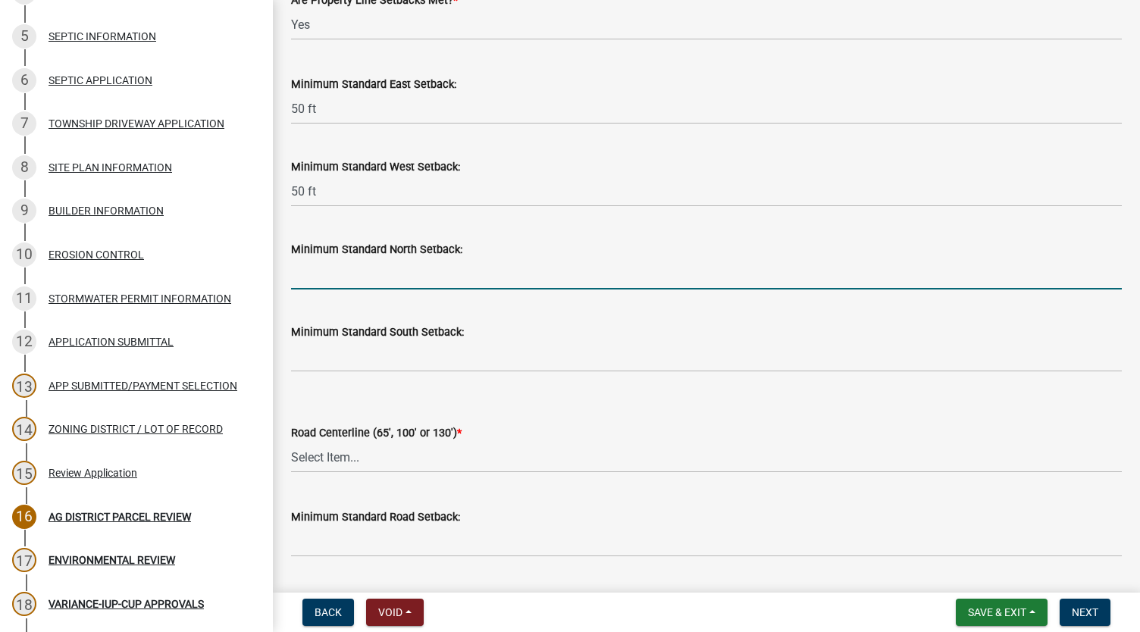
type input "50 ft"
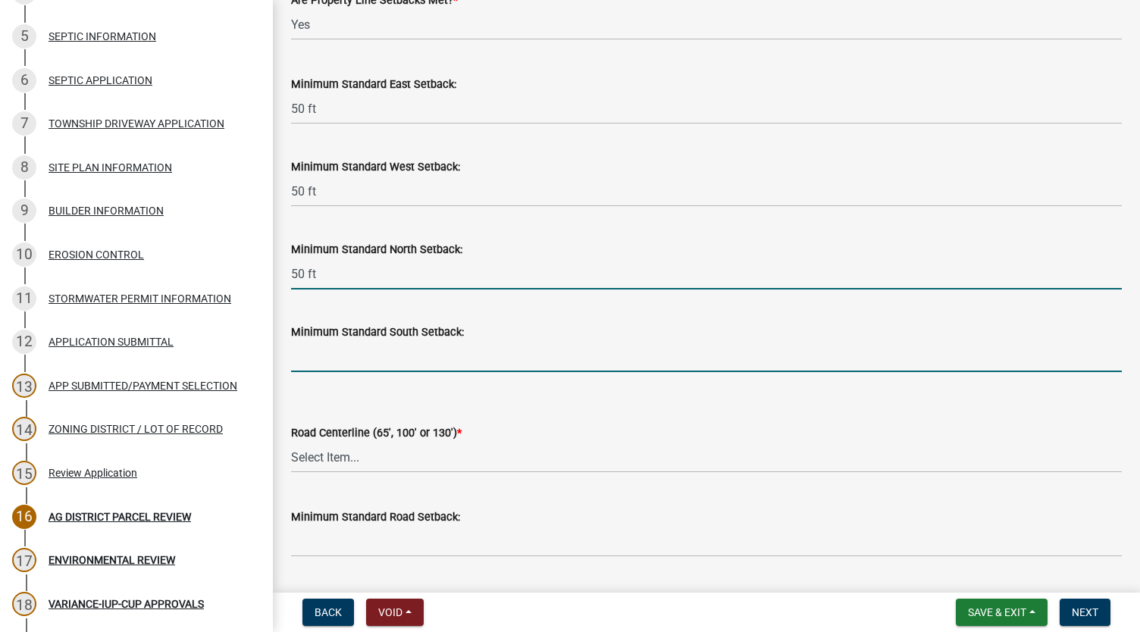
click at [399, 352] on input "Minimum Standard South Setback:" at bounding box center [706, 356] width 831 height 31
type input "50 ft"
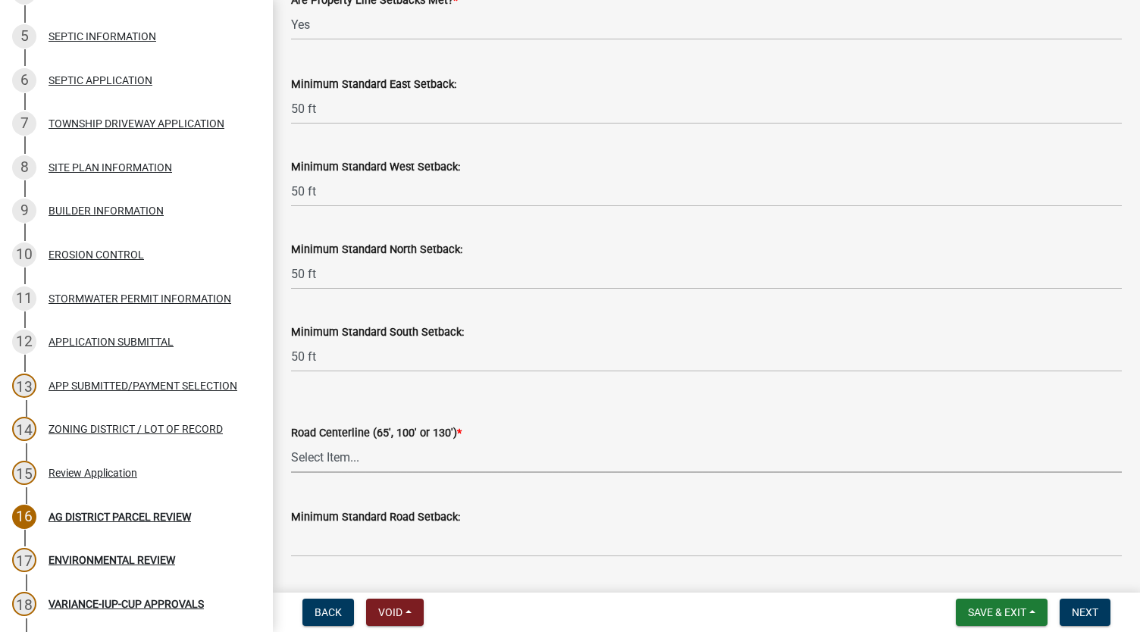
click at [558, 454] on select "Select Item... Yes No" at bounding box center [706, 457] width 831 height 31
click at [291, 442] on select "Select Item... Yes No" at bounding box center [706, 457] width 831 height 31
select select "010a36e8-78ab-47dd-88f8-ccc0edf139b8"
click at [371, 542] on input "Minimum Standard Road Setback:" at bounding box center [706, 541] width 831 height 31
type input "65 ft"
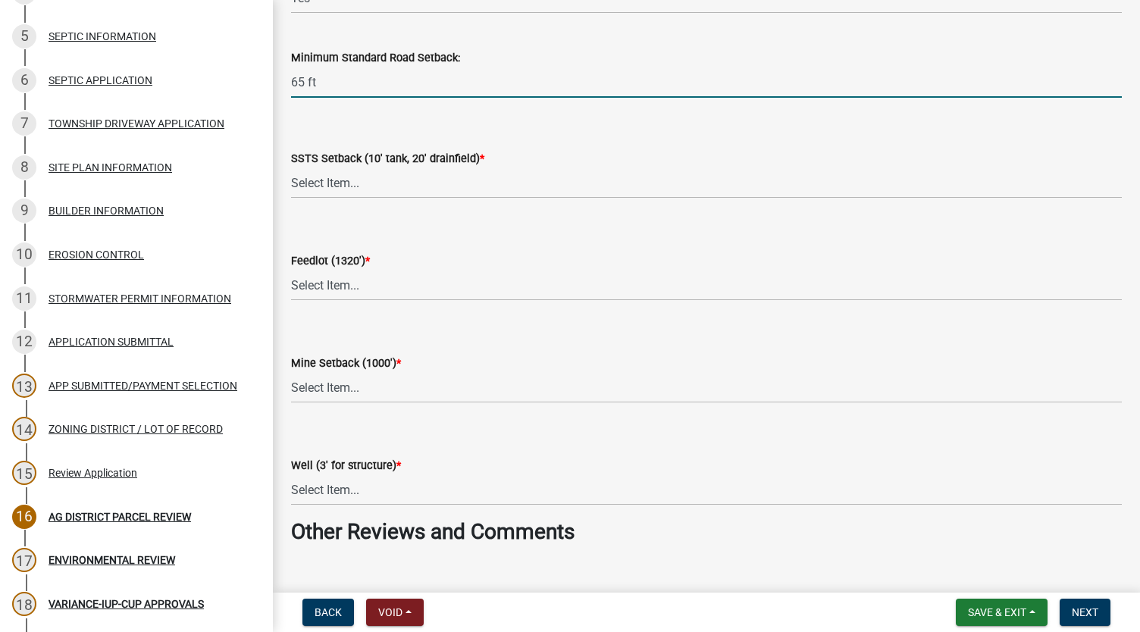
scroll to position [2092, 0]
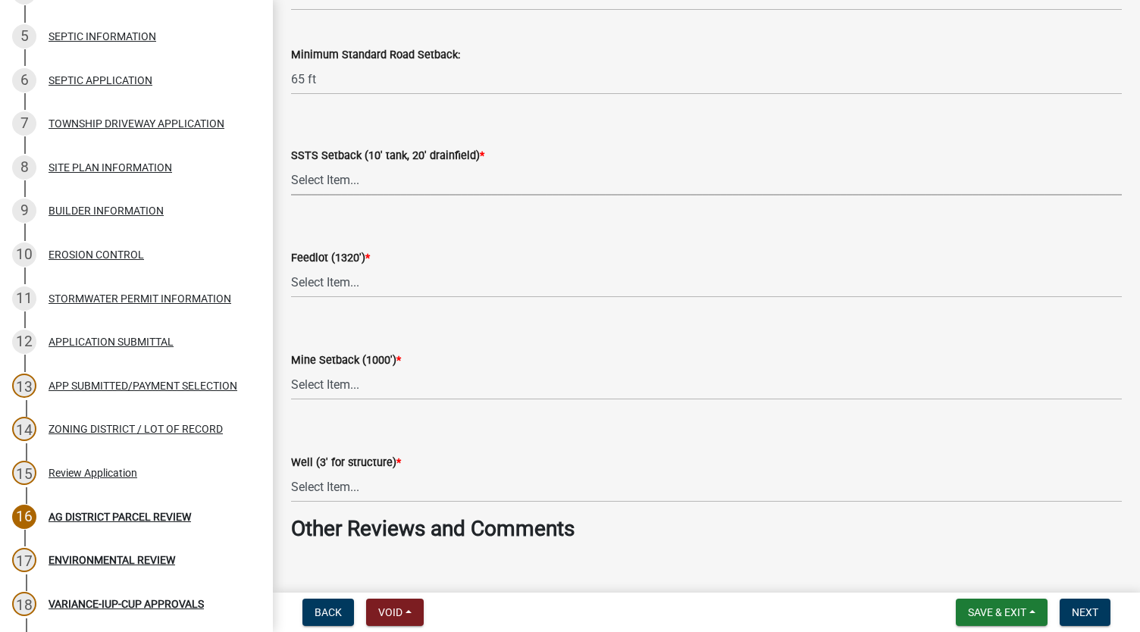
click at [525, 183] on select "Select Item... Yes No N/A" at bounding box center [706, 179] width 831 height 31
click at [291, 164] on select "Select Item... Yes No N/A" at bounding box center [706, 179] width 831 height 31
select select "617636dc-6122-45c9-991a-bd8b90cb2b24"
click at [435, 293] on select "Select Item... Yes No N/A" at bounding box center [706, 282] width 831 height 31
click at [291, 267] on select "Select Item... Yes No N/A" at bounding box center [706, 282] width 831 height 31
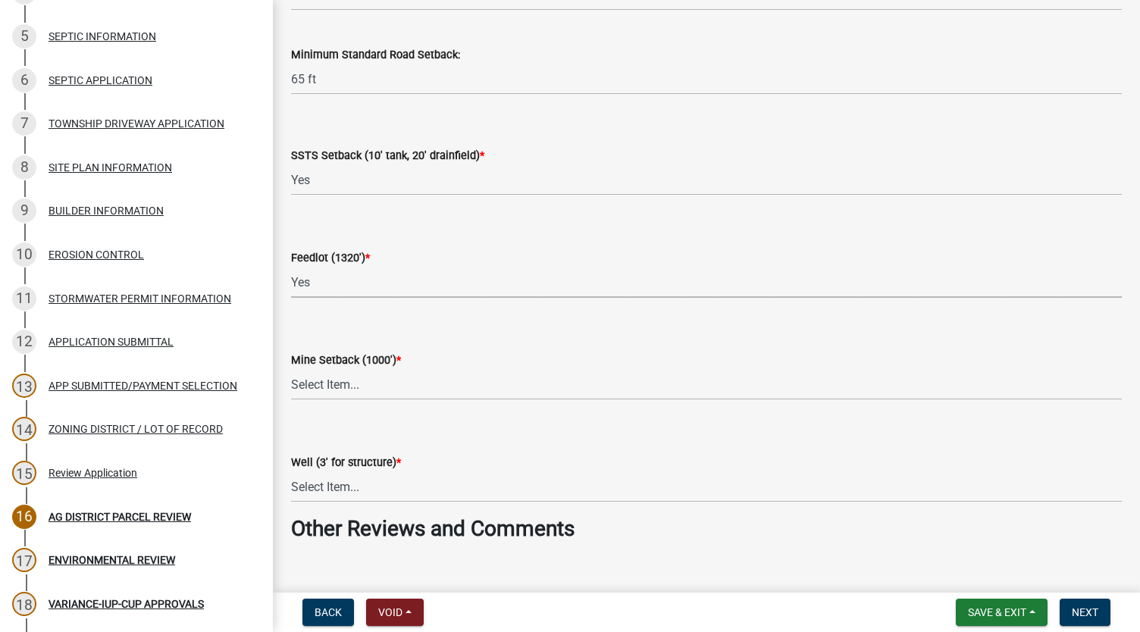
select select "a9ce9e2b-a26e-4782-922d-09df730091ad"
click at [380, 395] on select "Select Item... Yes No N/A" at bounding box center [706, 384] width 831 height 31
click at [291, 369] on select "Select Item... Yes No N/A" at bounding box center [706, 384] width 831 height 31
select select "2040f1b6-20ab-401b-9b6f-6f3fd46d4e8e"
click at [342, 492] on select "Select Item... Yes No N/A" at bounding box center [706, 486] width 831 height 31
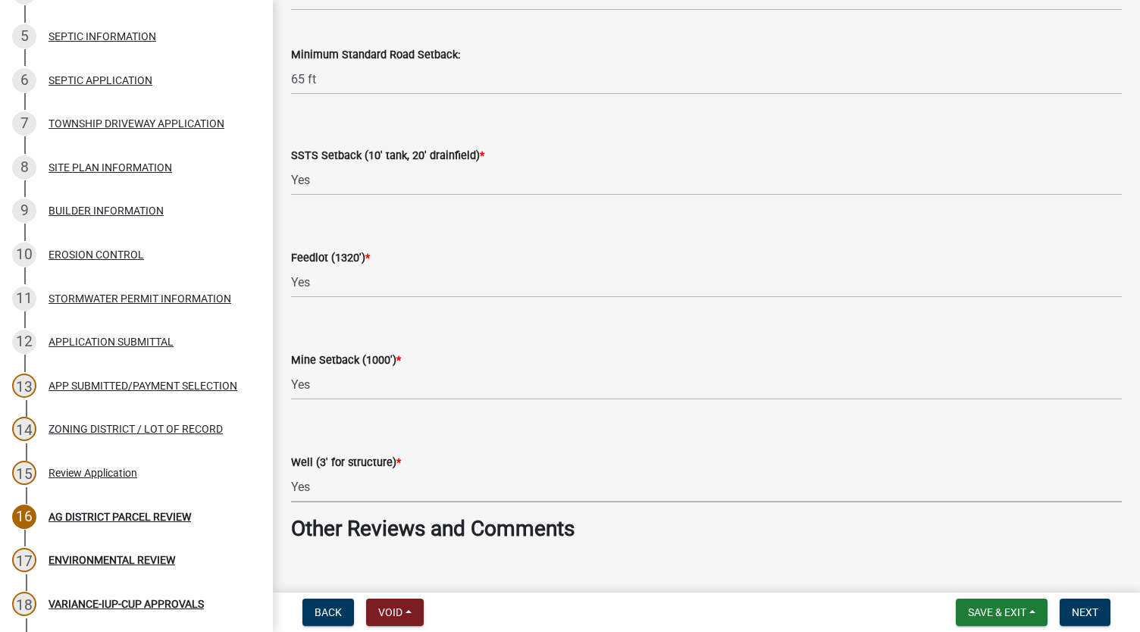
click at [291, 471] on select "Select Item... Yes No N/A" at bounding box center [706, 486] width 831 height 31
select select "6e389f70-961b-4b78-9c47-c422b69289d9"
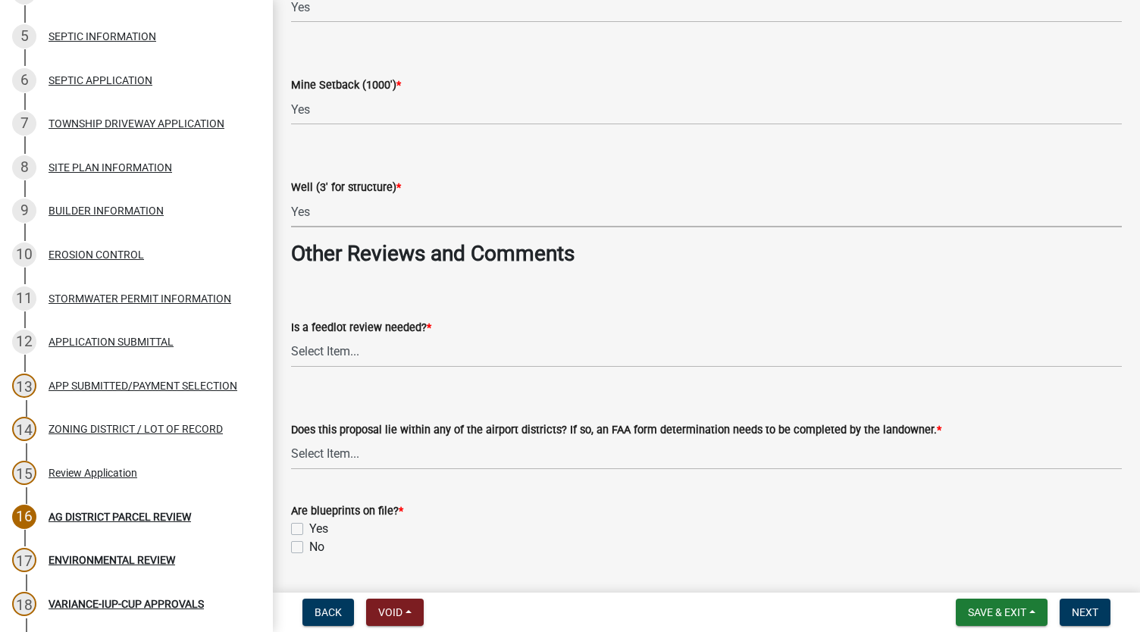
scroll to position [2422, 0]
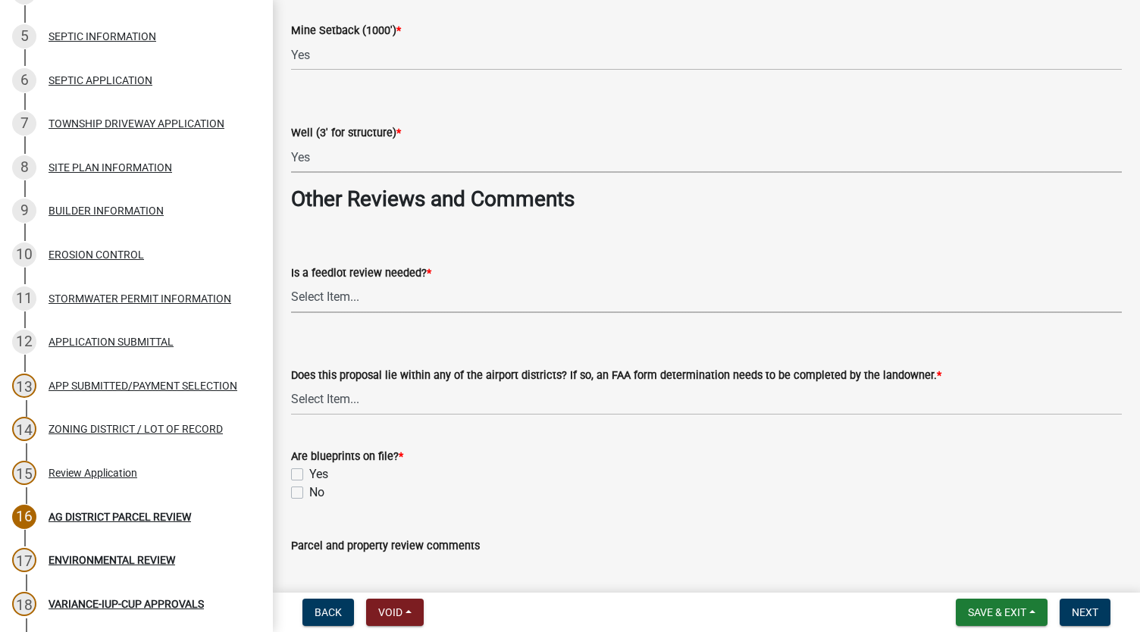
click at [362, 303] on select "Select Item... Yes No" at bounding box center [706, 297] width 831 height 31
click at [291, 282] on select "Select Item... Yes No" at bounding box center [706, 297] width 831 height 31
select select "1e0d970e-6746-4216-b065-d6933a69b3fa"
click at [337, 397] on select "Select Item... Yes No" at bounding box center [706, 399] width 831 height 31
click at [291, 384] on select "Select Item... Yes No" at bounding box center [706, 399] width 831 height 31
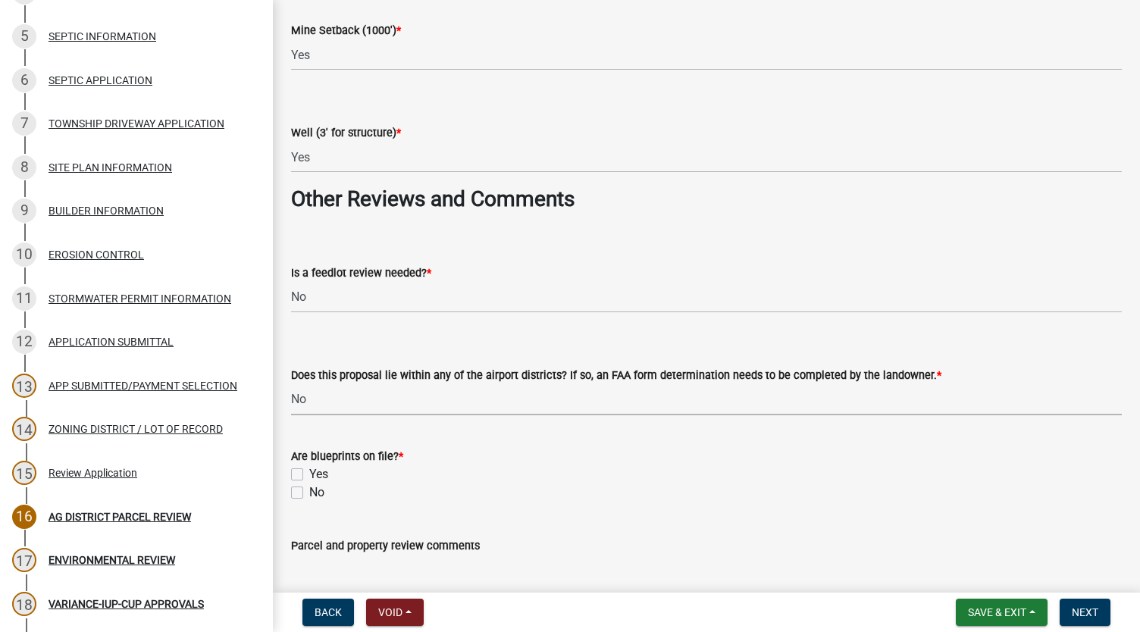
select select "44b75d30-e230-4ce0-8c0f-1ddadfe5cfb2"
click at [309, 474] on label "Yes" at bounding box center [318, 474] width 19 height 18
click at [309, 474] on input "Yes" at bounding box center [314, 470] width 10 height 10
checkbox input "true"
checkbox input "false"
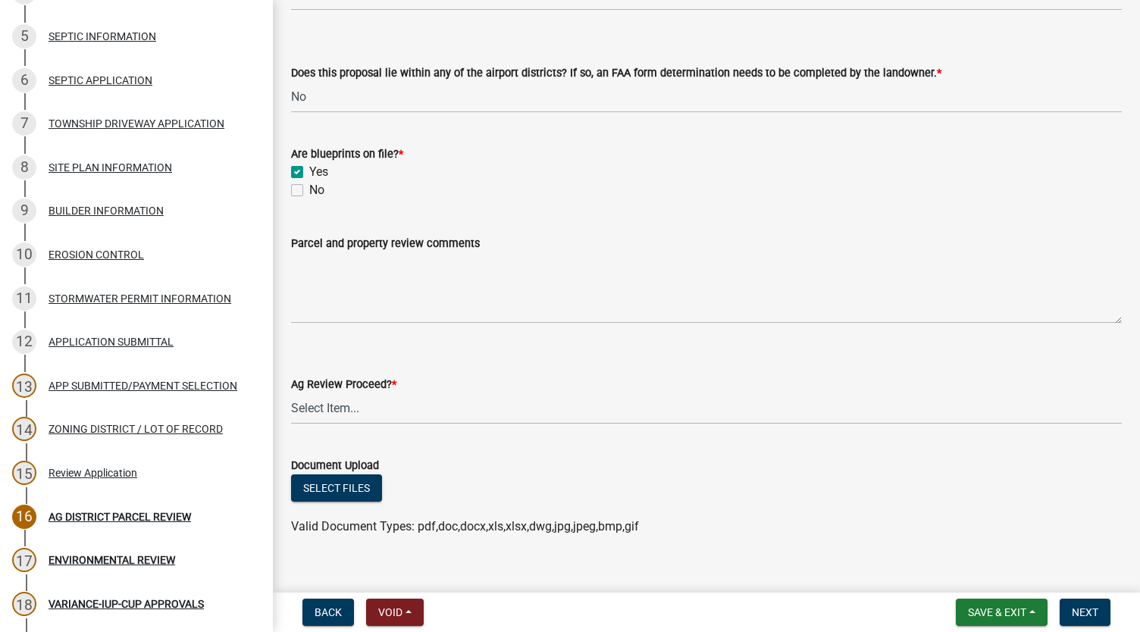
scroll to position [2745, 0]
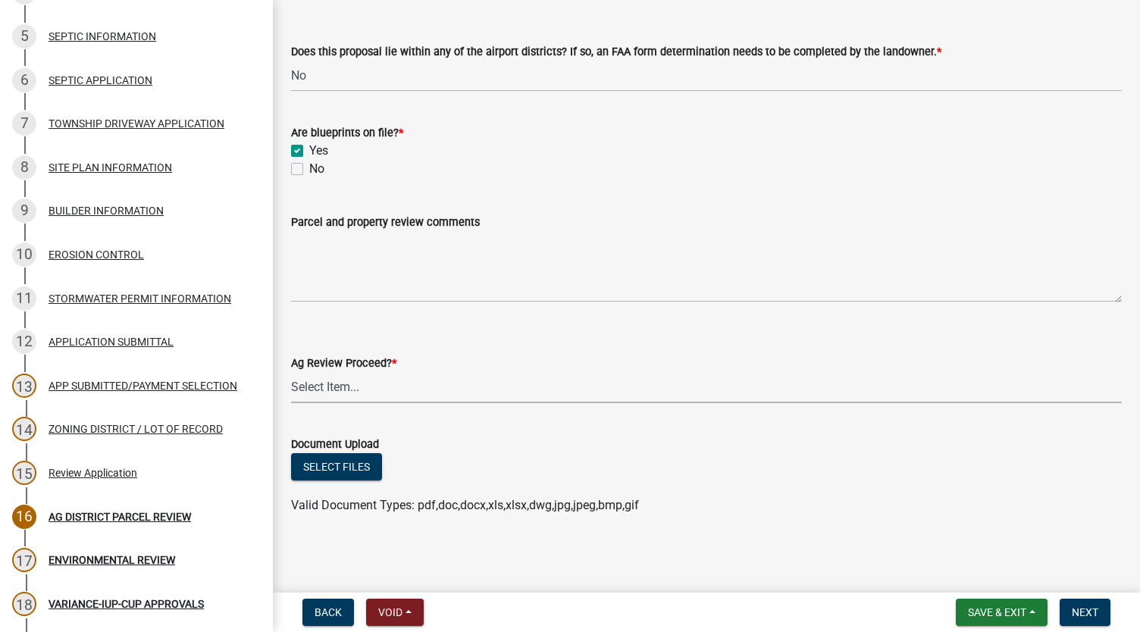
click at [628, 389] on select "Select Item... Proceed with review Deny permit at this time" at bounding box center [706, 387] width 831 height 31
click at [291, 372] on select "Select Item... Proceed with review Deny permit at this time" at bounding box center [706, 387] width 831 height 31
select select "6d223645-95f1-4b70-a074-2c09099ea196"
click at [1085, 616] on span "Next" at bounding box center [1085, 612] width 27 height 12
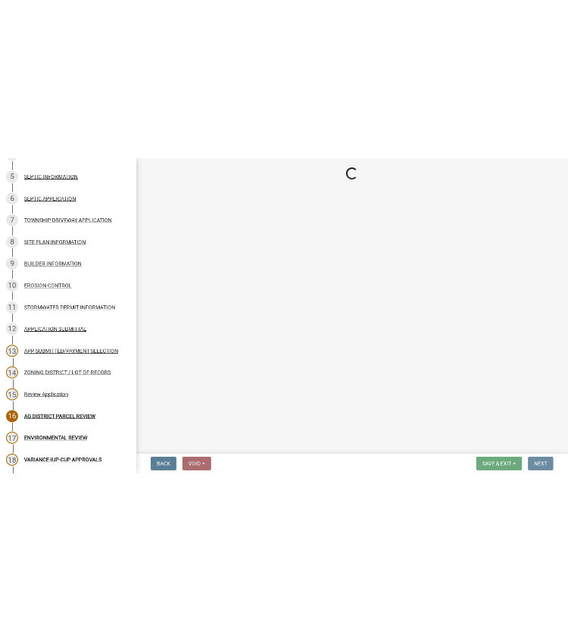
scroll to position [0, 0]
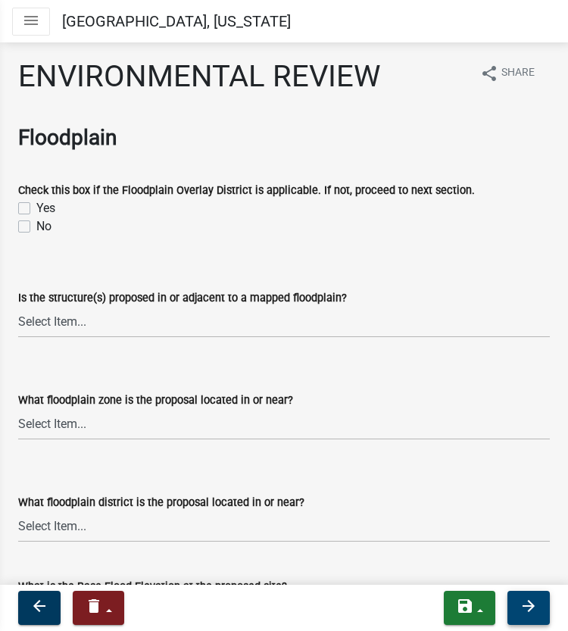
click at [24, 234] on div "No" at bounding box center [284, 227] width 532 height 18
click at [36, 228] on label "No" at bounding box center [43, 227] width 15 height 18
click at [36, 227] on input "No" at bounding box center [41, 223] width 10 height 10
checkbox input "true"
checkbox input "false"
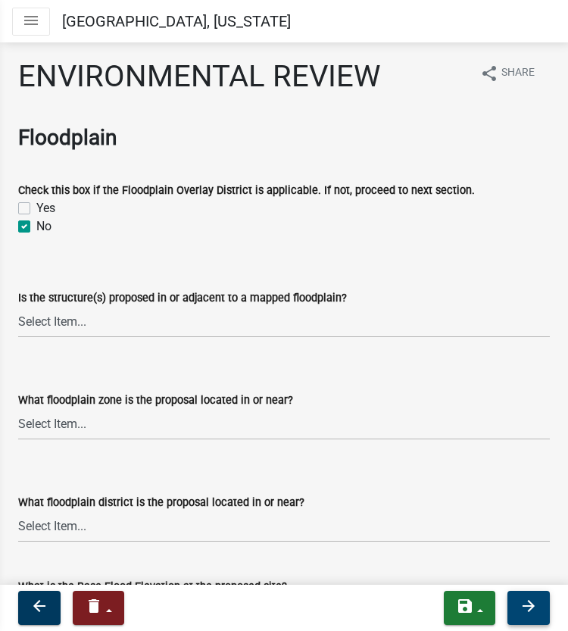
checkbox input "true"
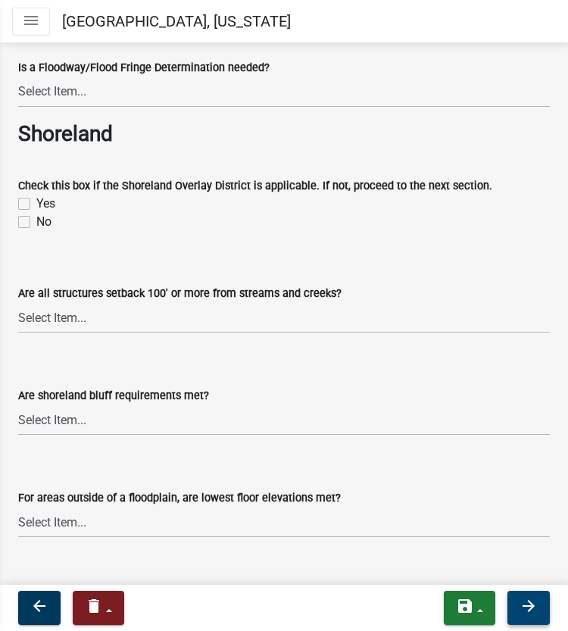
scroll to position [1059, 0]
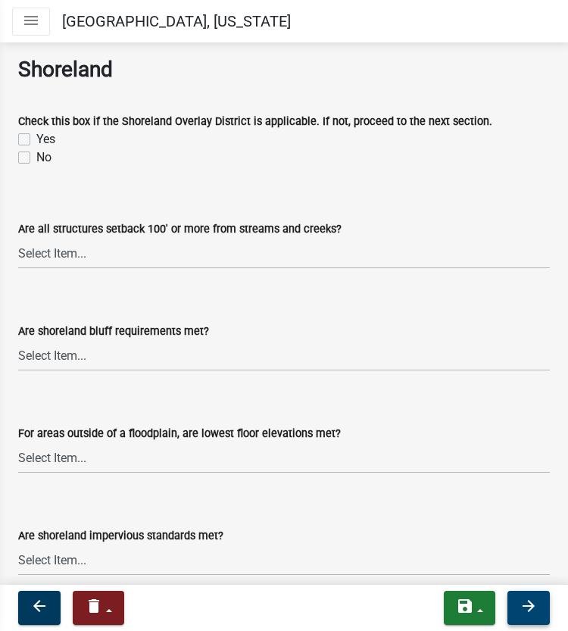
click at [28, 164] on div "No" at bounding box center [284, 158] width 532 height 18
click at [36, 158] on label "No" at bounding box center [43, 158] width 15 height 18
click at [36, 158] on input "No" at bounding box center [41, 154] width 10 height 10
checkbox input "true"
checkbox input "false"
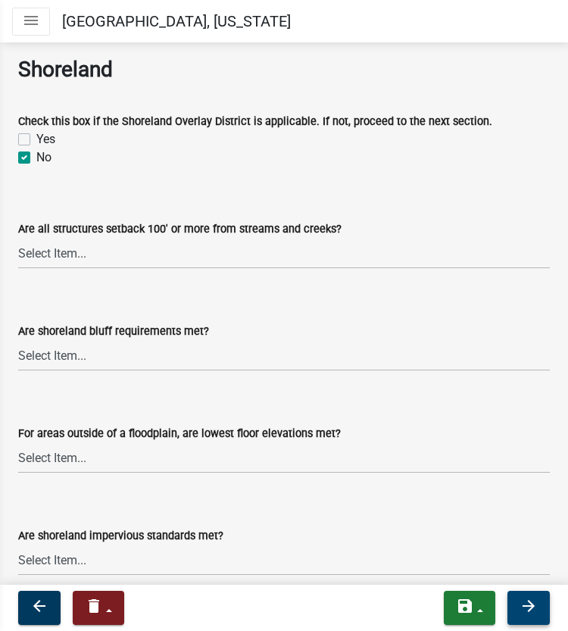
checkbox input "true"
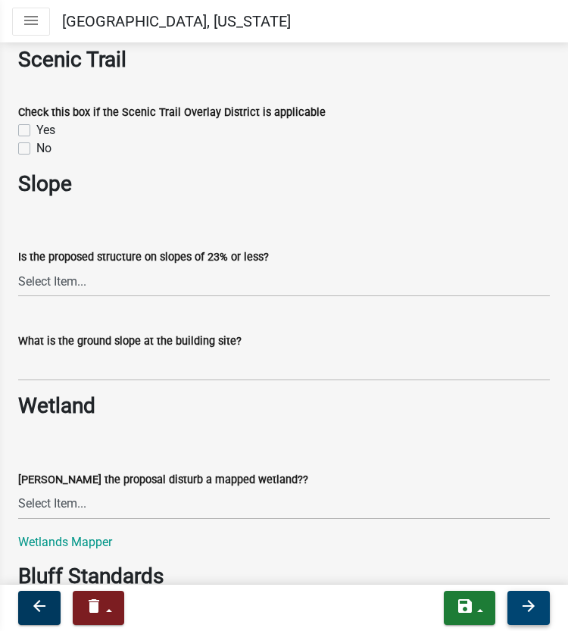
scroll to position [1728, 0]
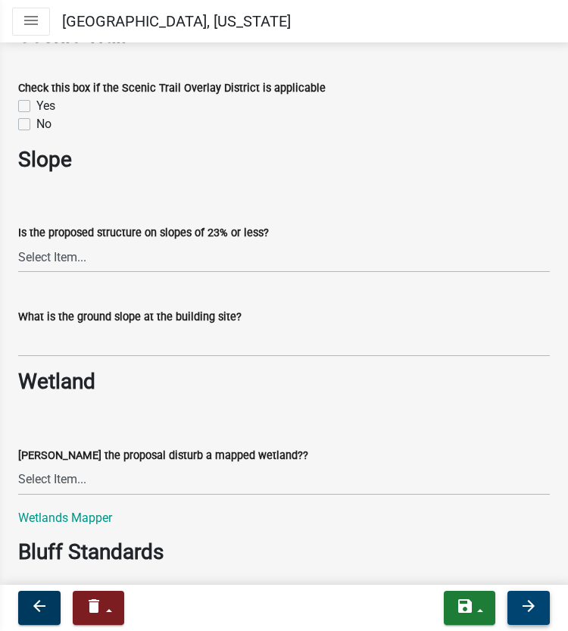
click at [36, 128] on label "No" at bounding box center [43, 124] width 15 height 18
click at [36, 125] on input "No" at bounding box center [41, 120] width 10 height 10
checkbox input "true"
checkbox input "false"
checkbox input "true"
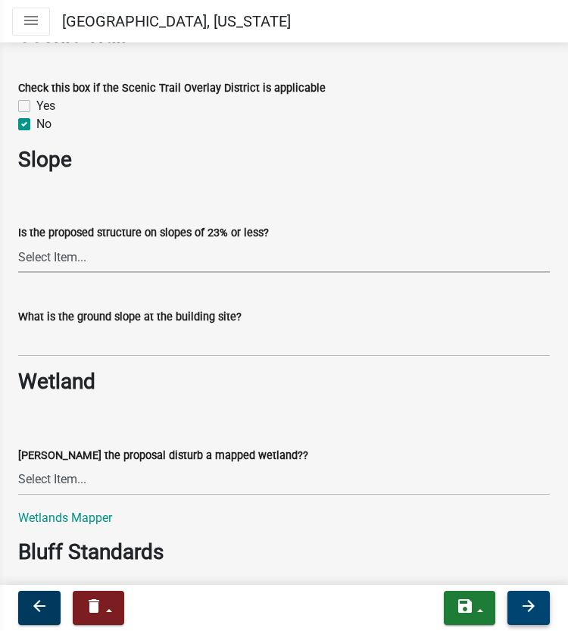
click at [53, 261] on select "Select Item... Yes No" at bounding box center [284, 257] width 532 height 31
click at [18, 242] on select "Select Item... Yes No" at bounding box center [284, 257] width 532 height 31
select select "294fbb0f-ef92-492d-a55d-6ae48f2d4023"
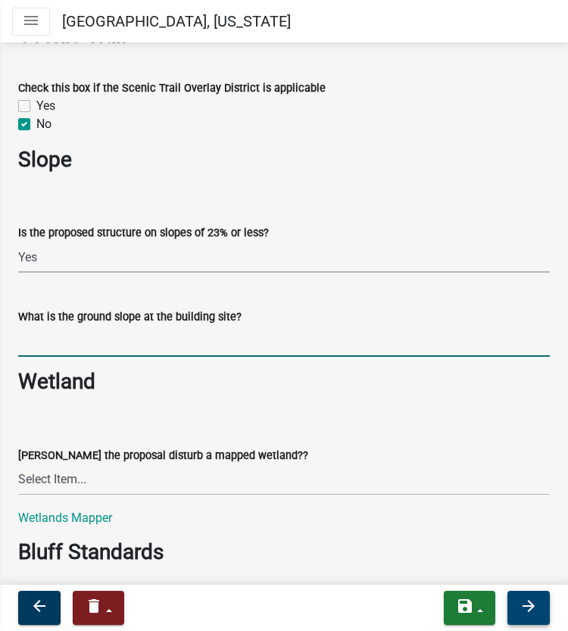
click at [44, 347] on input "What is the ground slope at the building site?" at bounding box center [284, 341] width 532 height 31
type input "<23%"
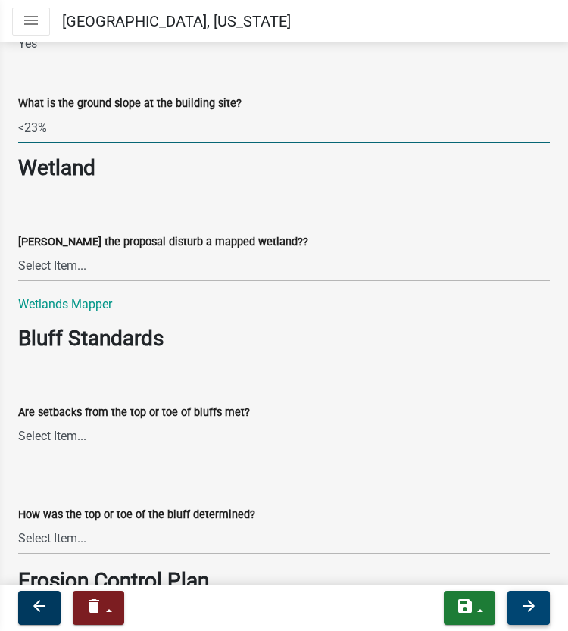
scroll to position [1954, 0]
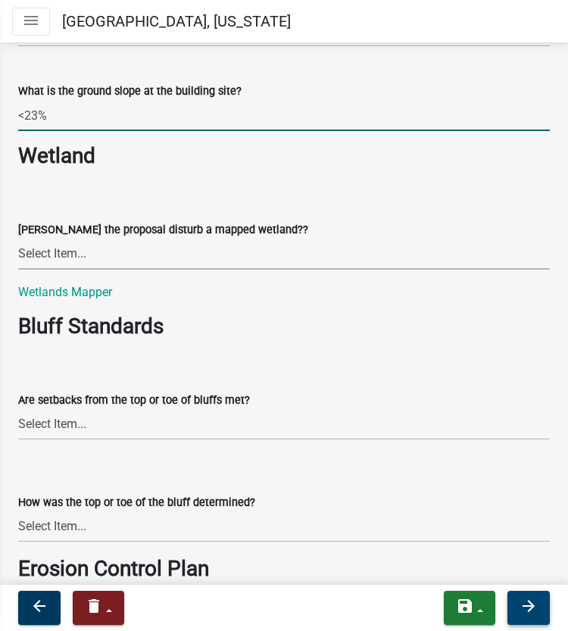
click at [141, 259] on select "Select Item... Yes No N/A" at bounding box center [284, 254] width 532 height 31
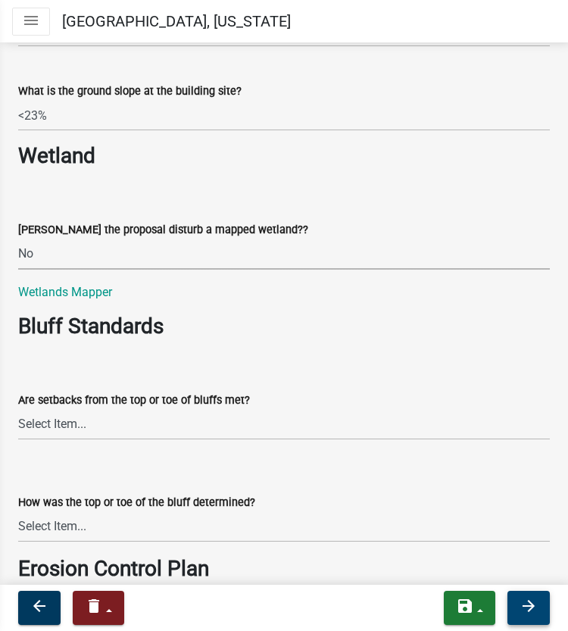
click at [18, 239] on select "Select Item... Yes No N/A" at bounding box center [284, 254] width 532 height 31
select select "5727336e-9a20-4bd2-a6f3-e7484509ff9a"
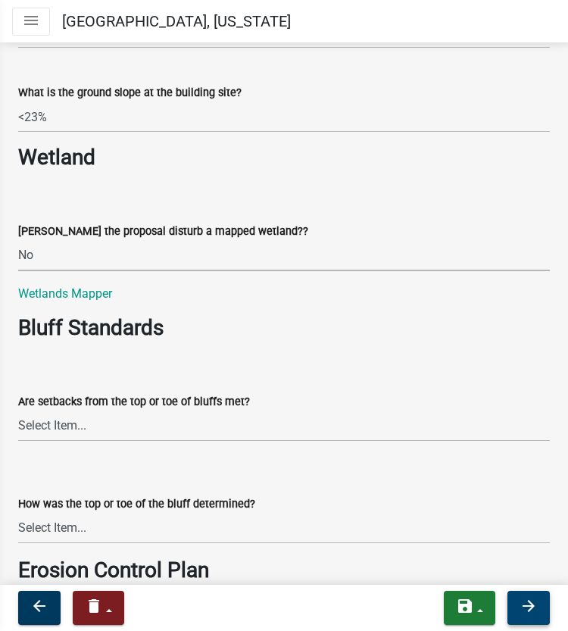
scroll to position [2151, 0]
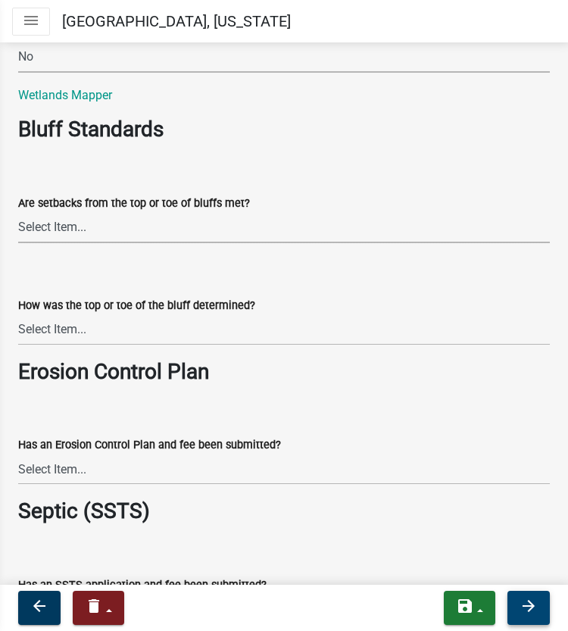
click at [146, 240] on select "Select Item... Yes No The proposal is not in the vicinity of a bluff" at bounding box center [284, 227] width 532 height 31
click at [18, 212] on select "Select Item... Yes No The proposal is not in the vicinity of a bluff" at bounding box center [284, 227] width 532 height 31
select select "92cce49e-9eda-4313-95a5-3dd445bd85bb"
click at [112, 342] on select "Select Item... A break in slope was visually observed A 50' line segment was us…" at bounding box center [284, 330] width 532 height 31
click at [18, 315] on select "Select Item... A break in slope was visually observed A 50' line segment was us…" at bounding box center [284, 330] width 532 height 31
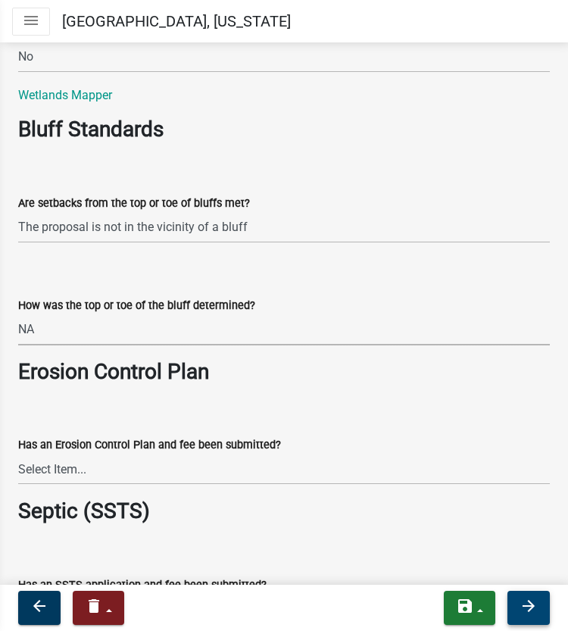
select select "32538aac-6b8c-4188-bd52-8c62054b7e7b"
click at [86, 232] on select "Select Item... Yes No The proposal is not in the vicinity of a bluff" at bounding box center [284, 227] width 532 height 31
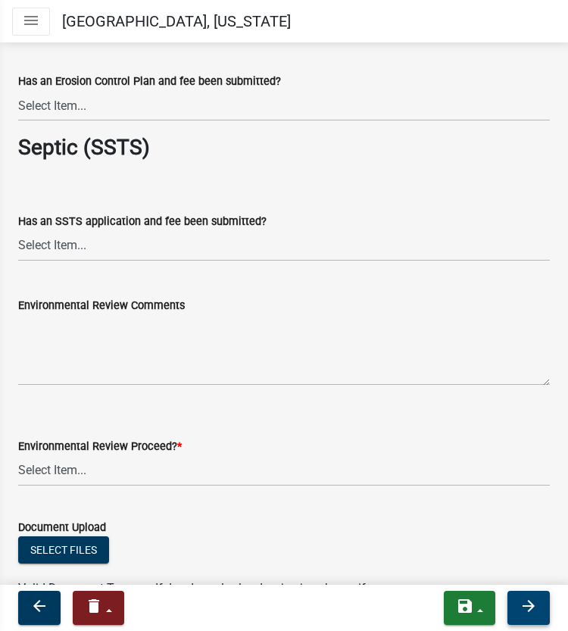
scroll to position [2478, 0]
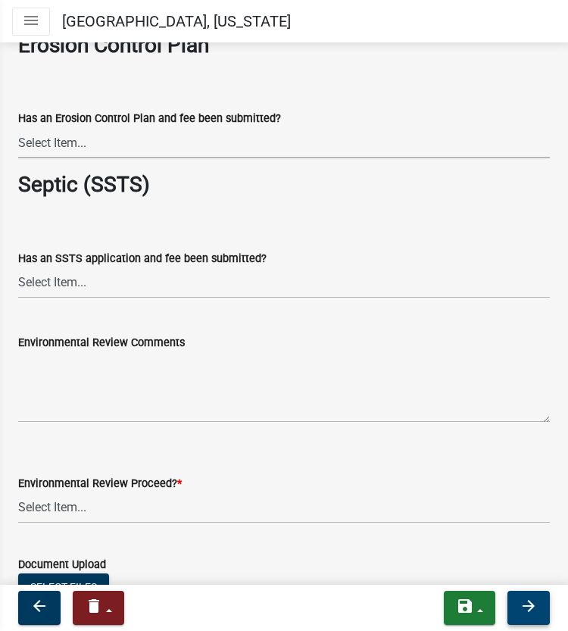
click at [186, 142] on select "Select Item... Yes No Application does not require an Erosion Control Plan" at bounding box center [284, 142] width 532 height 31
click at [18, 127] on select "Select Item... Yes No Application does not require an Erosion Control Plan" at bounding box center [284, 142] width 532 height 31
select select "e3c62ce0-4a31-4be4-a5d8-c377cfd38899"
click at [124, 275] on select "Select Item... Yes No This project does not require SSTS" at bounding box center [284, 283] width 532 height 31
click at [18, 268] on select "Select Item... Yes No This project does not require SSTS" at bounding box center [284, 283] width 532 height 31
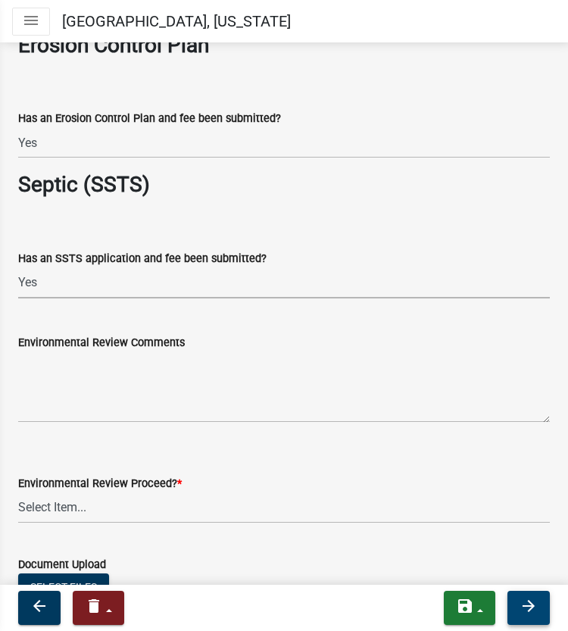
select select "aed836e3-d918-4f29-87e4-f40620a38c65"
click at [91, 509] on select "Select Item... Proceed with review Deny permit at this time" at bounding box center [284, 508] width 532 height 31
click at [18, 493] on select "Select Item... Proceed with review Deny permit at this time" at bounding box center [284, 508] width 532 height 31
select select "c55ed237-4e75-4d9e-9e6e-534c544ae652"
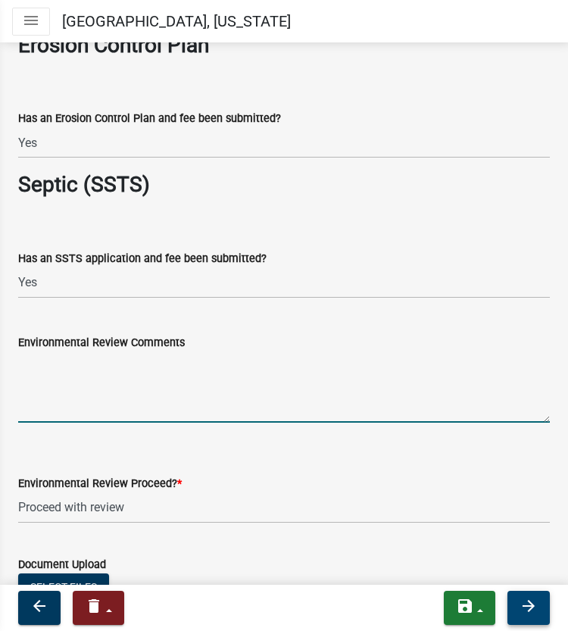
click at [71, 417] on textarea "Environmental Review Comments" at bounding box center [284, 387] width 532 height 71
type textarea "Need a septic easement."
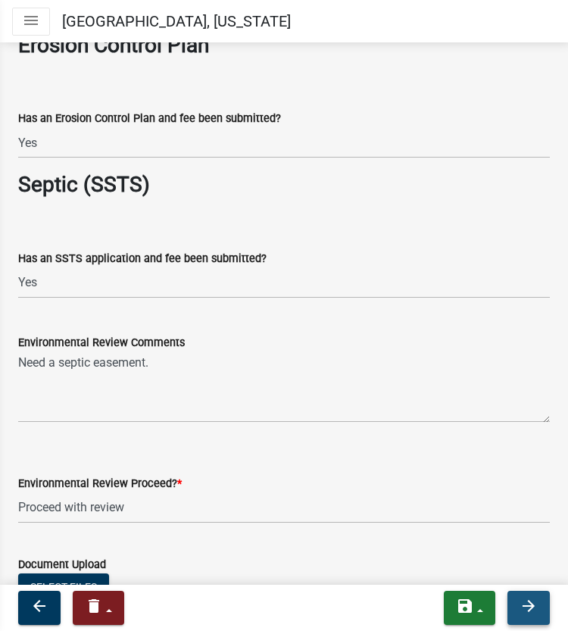
click at [534, 593] on button "arrow_forward" at bounding box center [529, 608] width 42 height 34
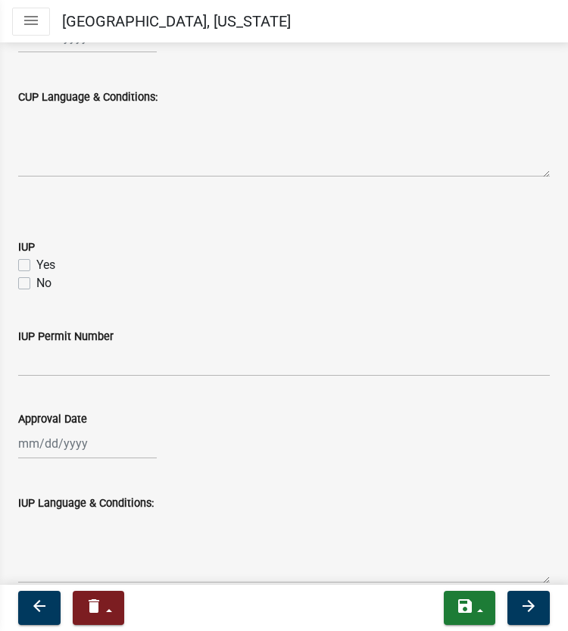
scroll to position [1000, 0]
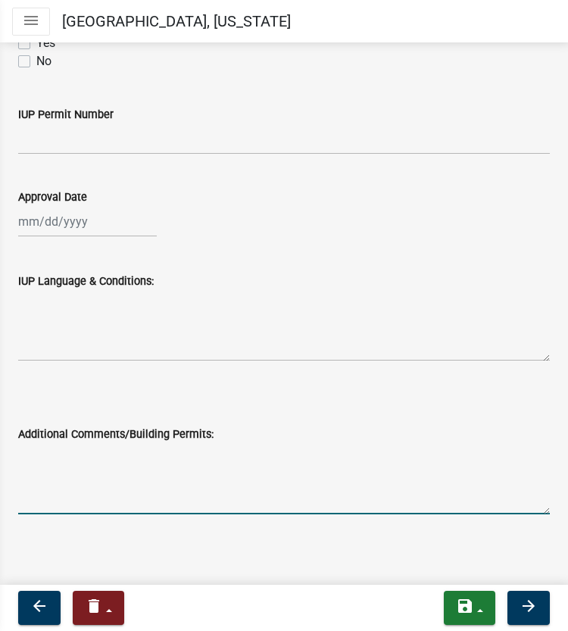
click at [265, 477] on textarea "Additional Comments/Building Permits:" at bounding box center [284, 478] width 532 height 71
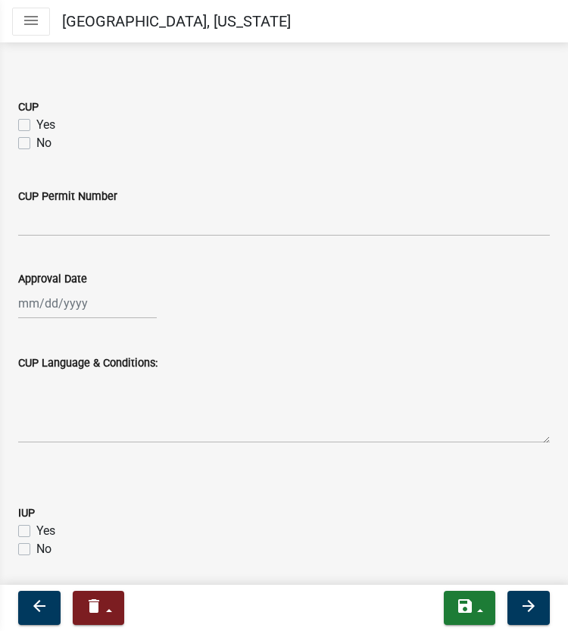
scroll to position [465, 0]
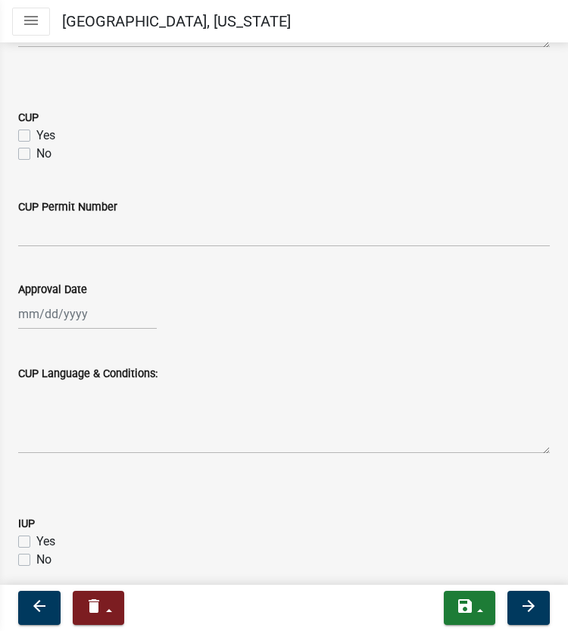
type textarea "Vacant ground."
click at [36, 145] on label "Yes" at bounding box center [45, 136] width 19 height 18
click at [36, 136] on input "Yes" at bounding box center [41, 132] width 10 height 10
checkbox input "true"
checkbox input "false"
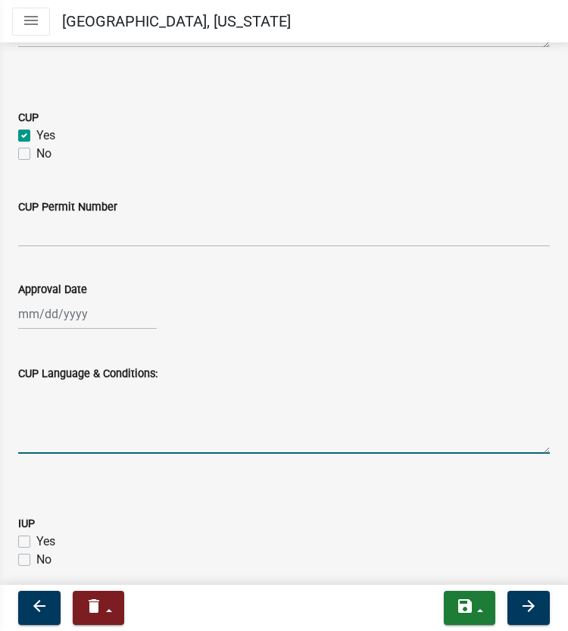
click at [50, 454] on textarea "CUP Language & Conditions:" at bounding box center [284, 418] width 532 height 71
click at [471, 383] on div "CUP Language & Conditions:" at bounding box center [284, 374] width 532 height 18
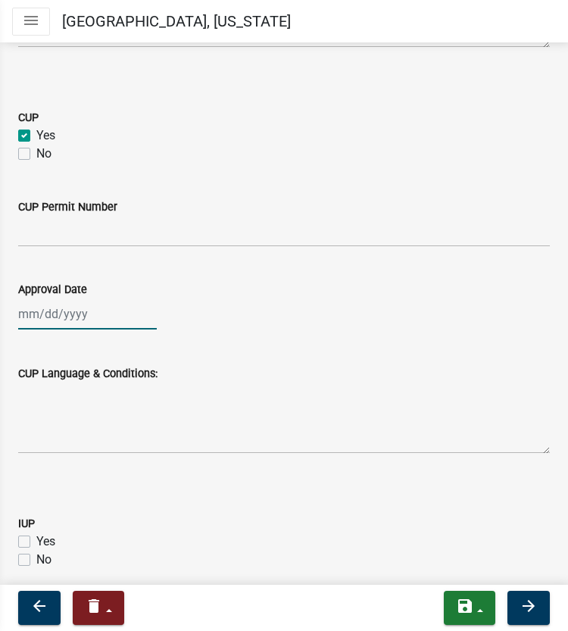
click at [23, 330] on div at bounding box center [87, 314] width 139 height 31
select select "8"
select select "2025"
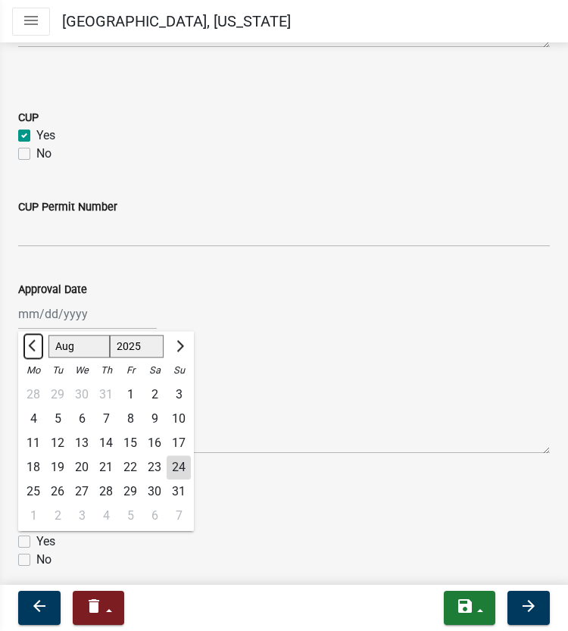
click at [33, 352] on span "Previous month" at bounding box center [33, 345] width 11 height 11
select select "5"
click at [61, 504] on div "27" at bounding box center [57, 492] width 24 height 24
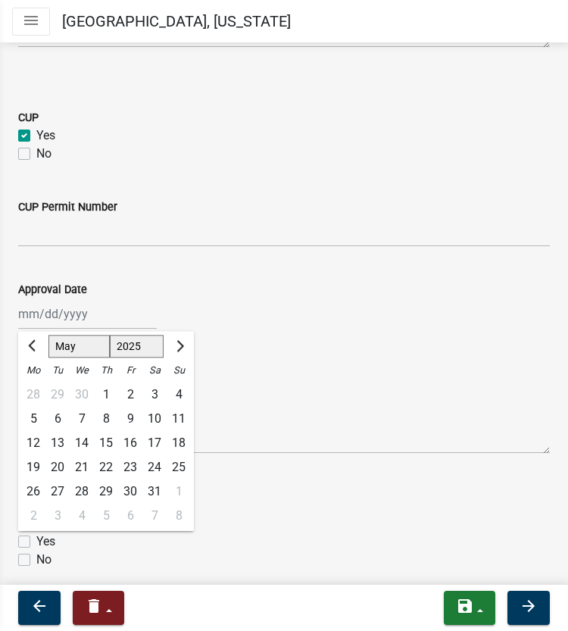
type input "[DATE]"
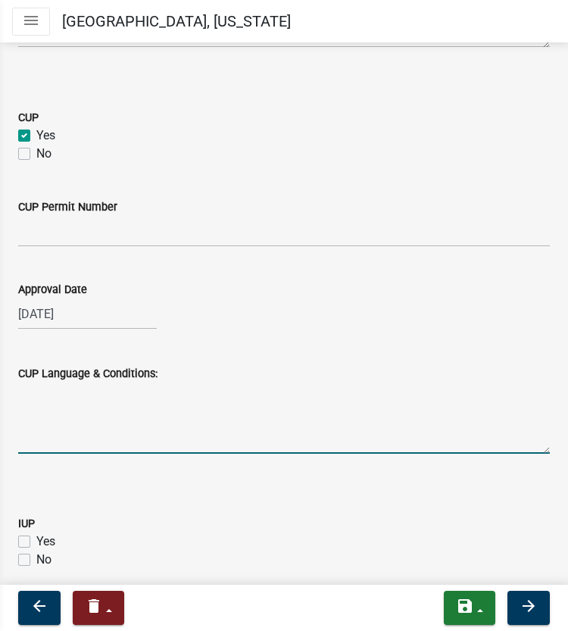
click at [52, 443] on textarea "CUP Language & Conditions:" at bounding box center [284, 418] width 532 height 71
click at [52, 443] on textarea "Build a dwelling on less than 4" at bounding box center [284, 418] width 532 height 71
type textarea "Build a dwelling on less than 40 acres in the ag protection district."
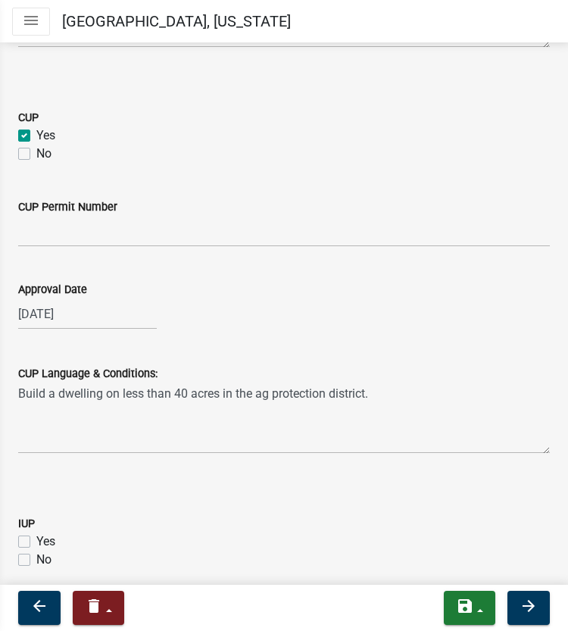
click at [450, 383] on div "CUP Language & Conditions:" at bounding box center [284, 374] width 532 height 18
click at [91, 247] on input "CUP Permit Number" at bounding box center [284, 231] width 532 height 31
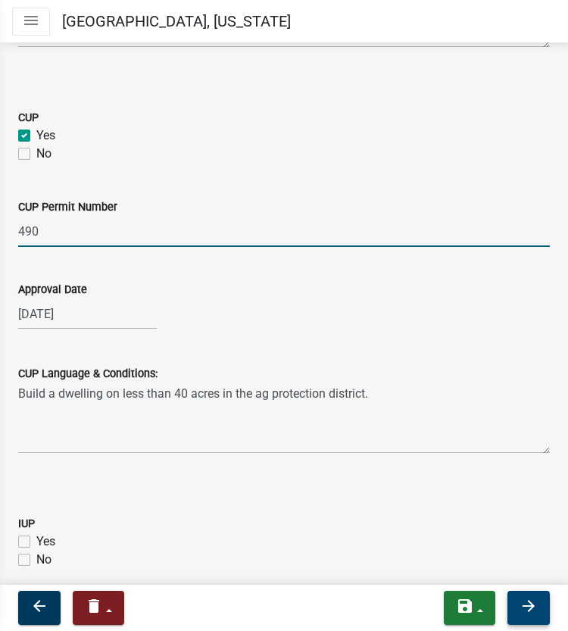
type input "490"
click at [537, 607] on icon "arrow_forward" at bounding box center [529, 606] width 18 height 18
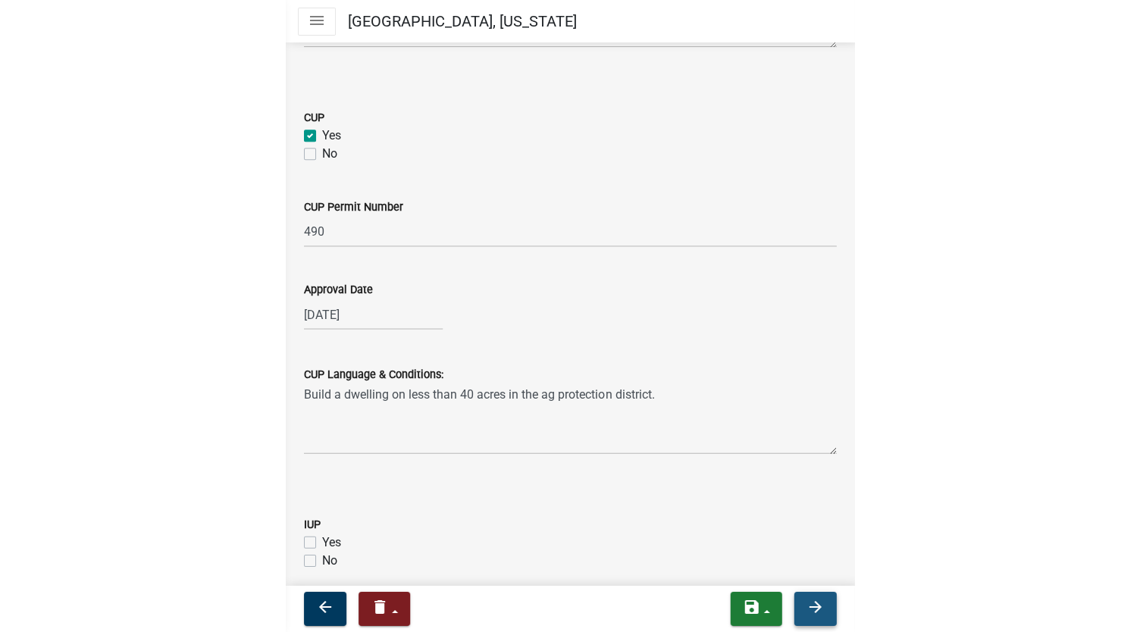
scroll to position [0, 0]
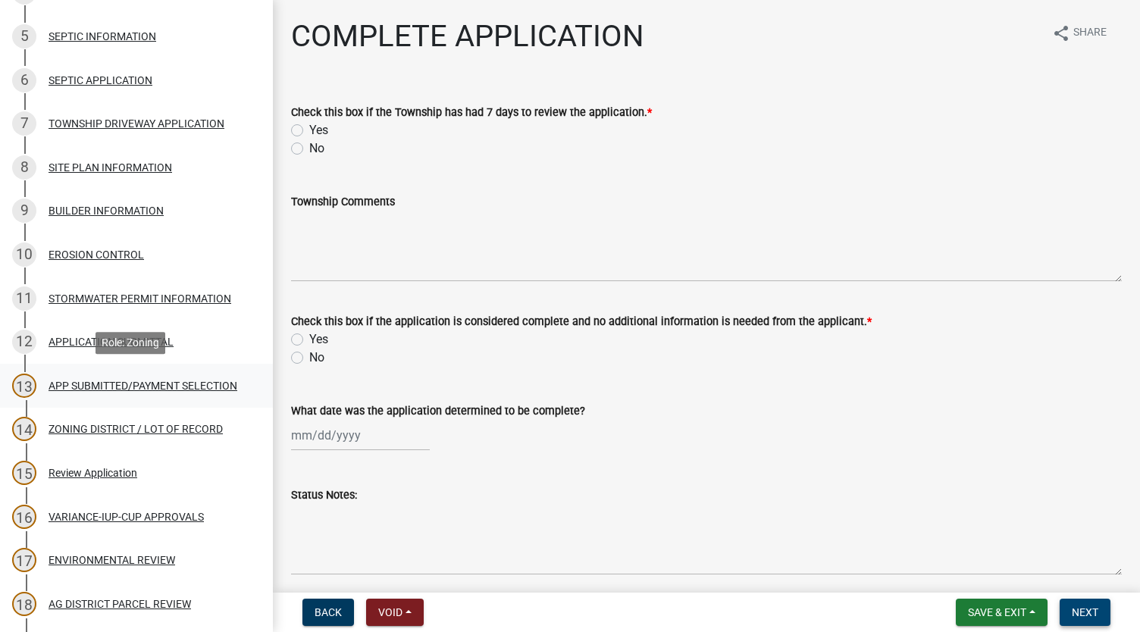
click at [90, 380] on div "APP SUBMITTED/PAYMENT SELECTION" at bounding box center [143, 385] width 189 height 11
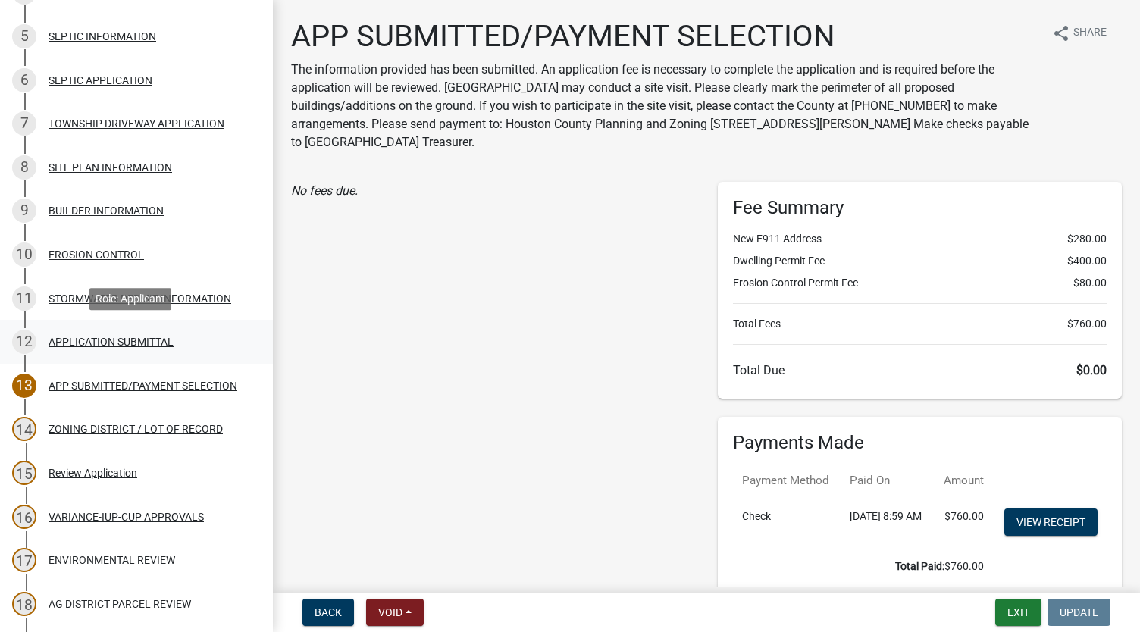
click at [131, 340] on div "APPLICATION SUBMITTAL" at bounding box center [111, 342] width 125 height 11
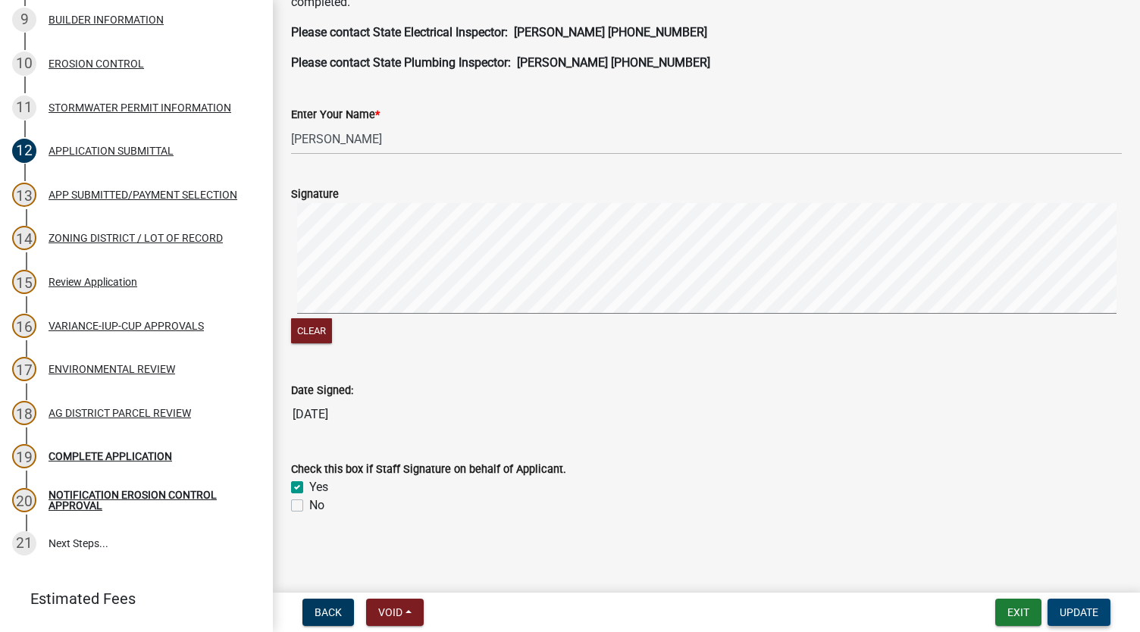
scroll to position [682, 0]
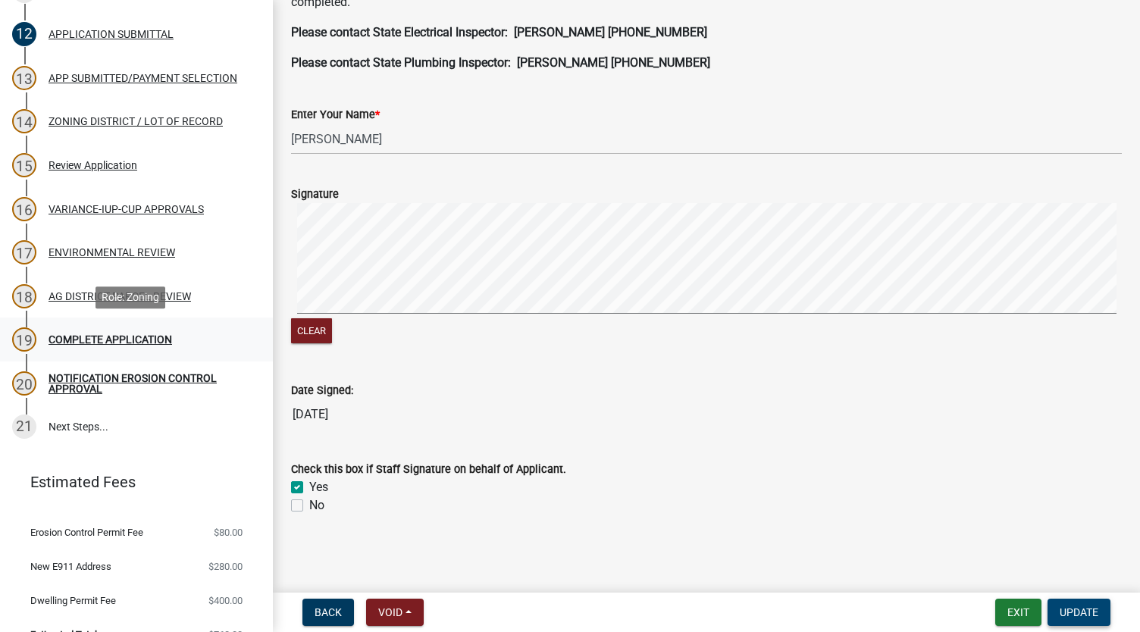
click at [106, 344] on div "COMPLETE APPLICATION" at bounding box center [111, 339] width 124 height 11
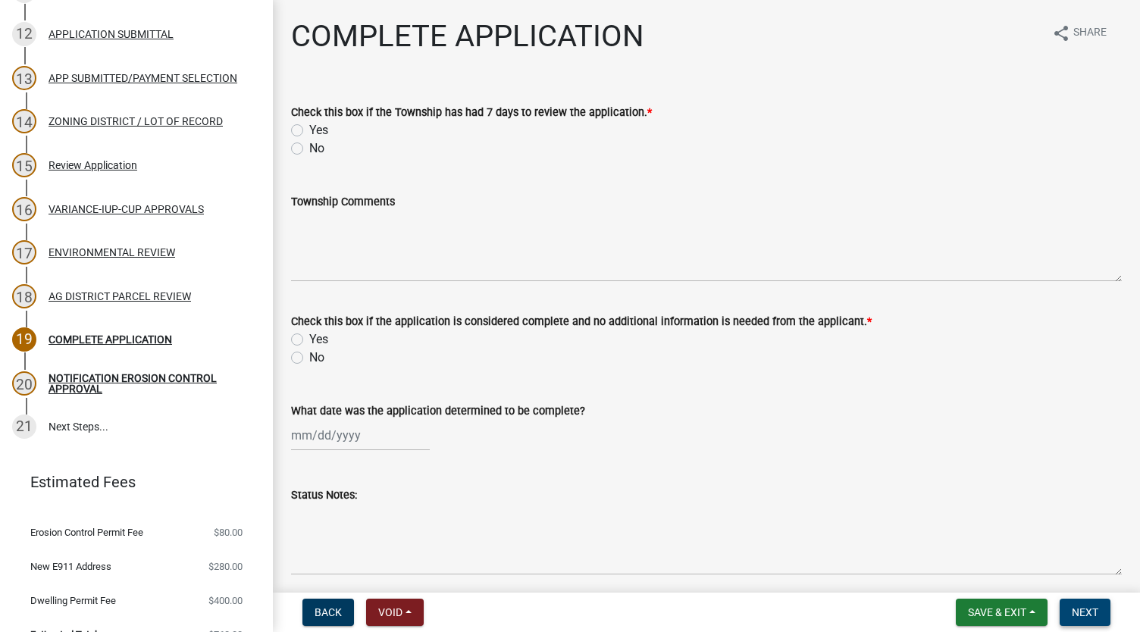
click at [314, 131] on label "Yes" at bounding box center [318, 130] width 19 height 18
click at [314, 131] on input "Yes" at bounding box center [314, 126] width 10 height 10
radio input "true"
click at [417, 235] on textarea "Township Comments" at bounding box center [706, 246] width 831 height 71
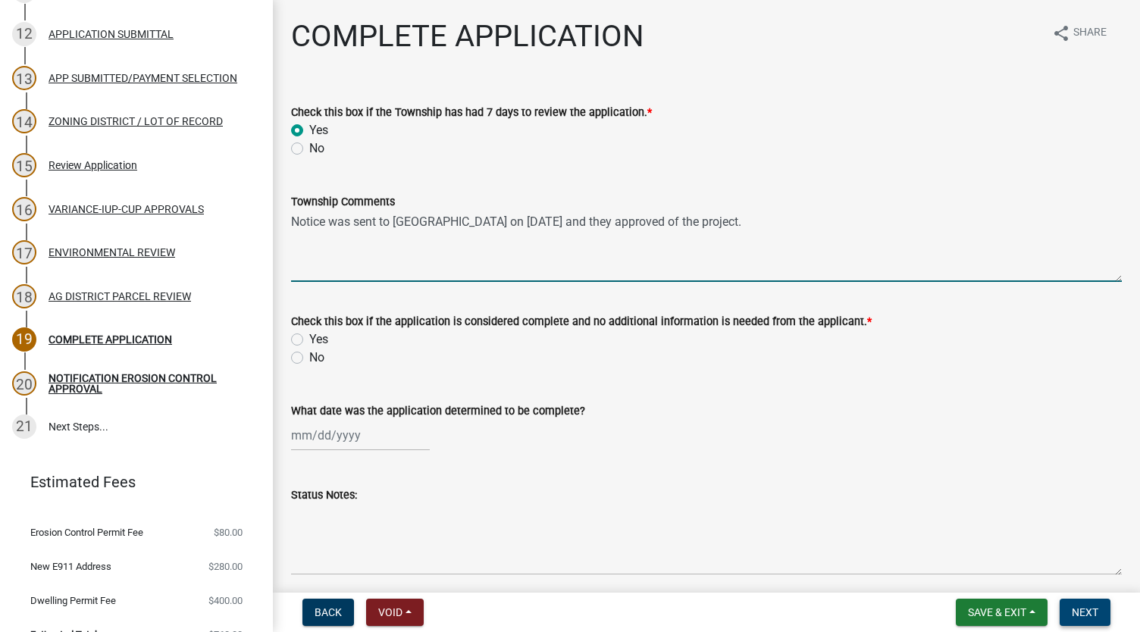
type textarea "Notice was sent to [GEOGRAPHIC_DATA] on [DATE] and they approved of the project."
click at [309, 340] on label "Yes" at bounding box center [318, 339] width 19 height 18
click at [309, 340] on input "Yes" at bounding box center [314, 335] width 10 height 10
radio input "true"
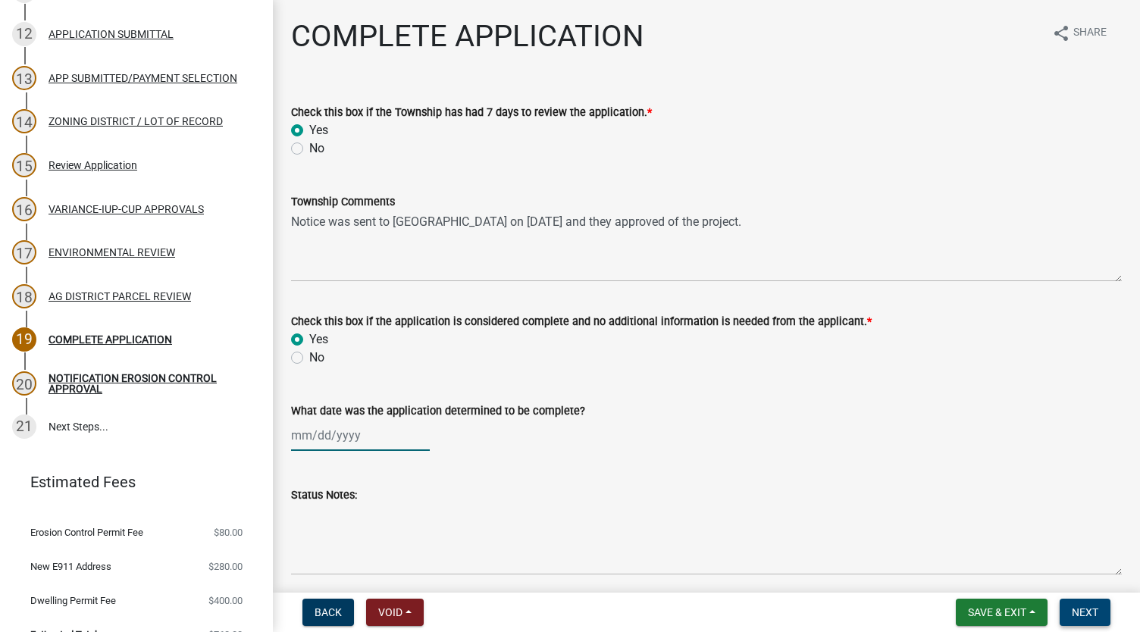
click at [306, 443] on div at bounding box center [360, 435] width 139 height 31
select select "8"
select select "2025"
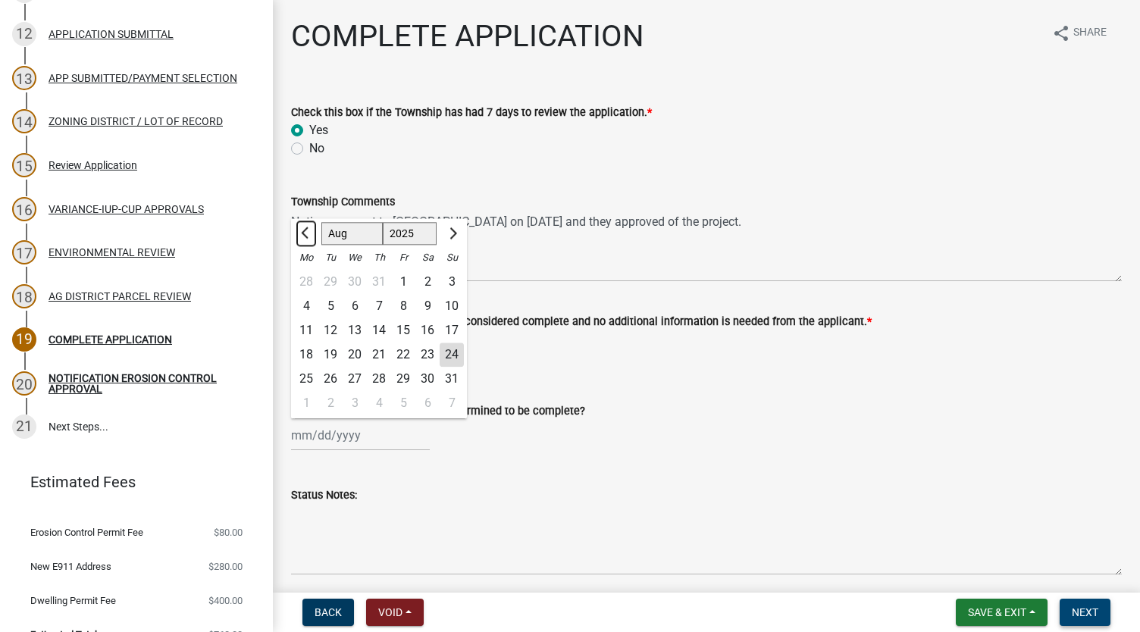
click at [300, 228] on button "Previous month" at bounding box center [306, 233] width 18 height 24
select select "7"
click at [305, 302] on div "7" at bounding box center [306, 306] width 24 height 24
type input "[DATE]"
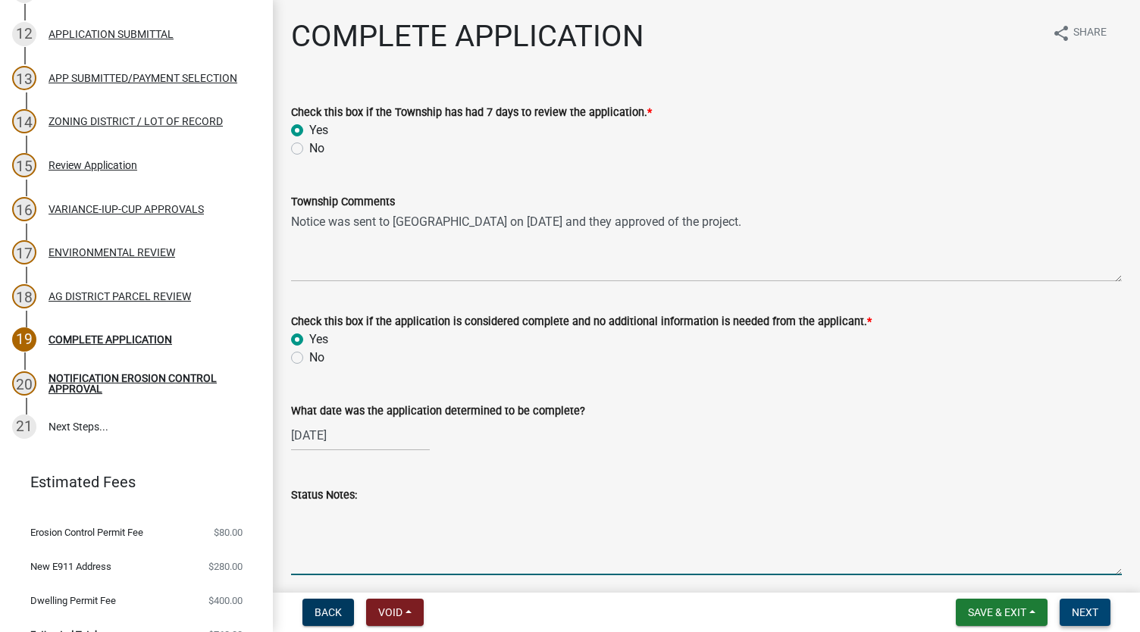
click at [367, 526] on textarea "Status Notes:" at bounding box center [706, 539] width 831 height 71
type textarea "Waiting on septic easement."
click at [1094, 608] on span "Next" at bounding box center [1085, 612] width 27 height 12
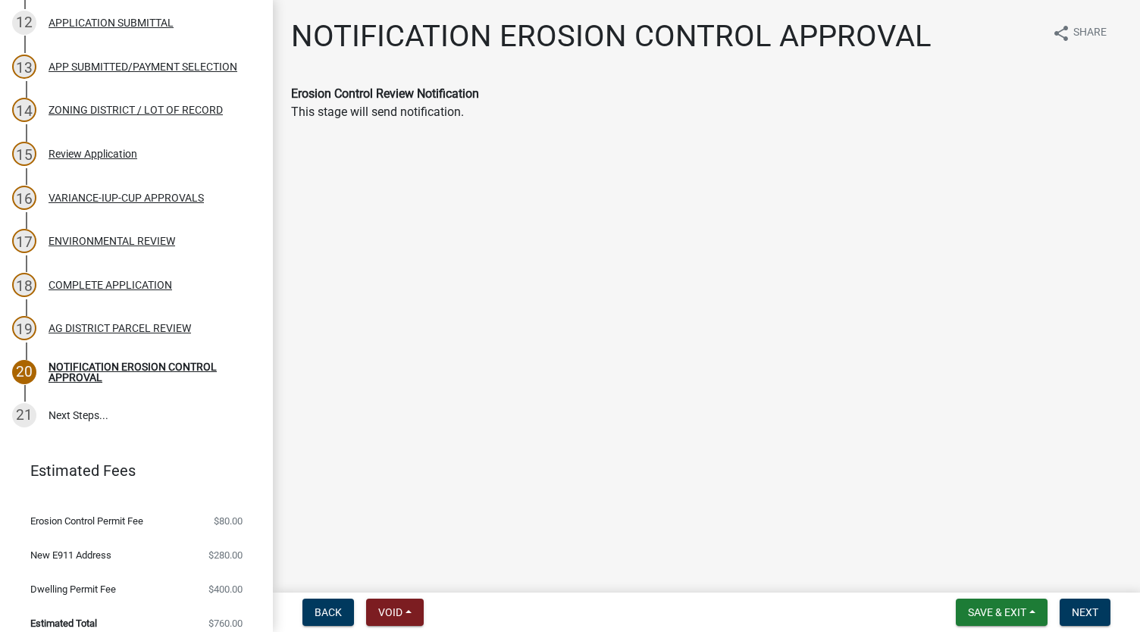
scroll to position [697, 0]
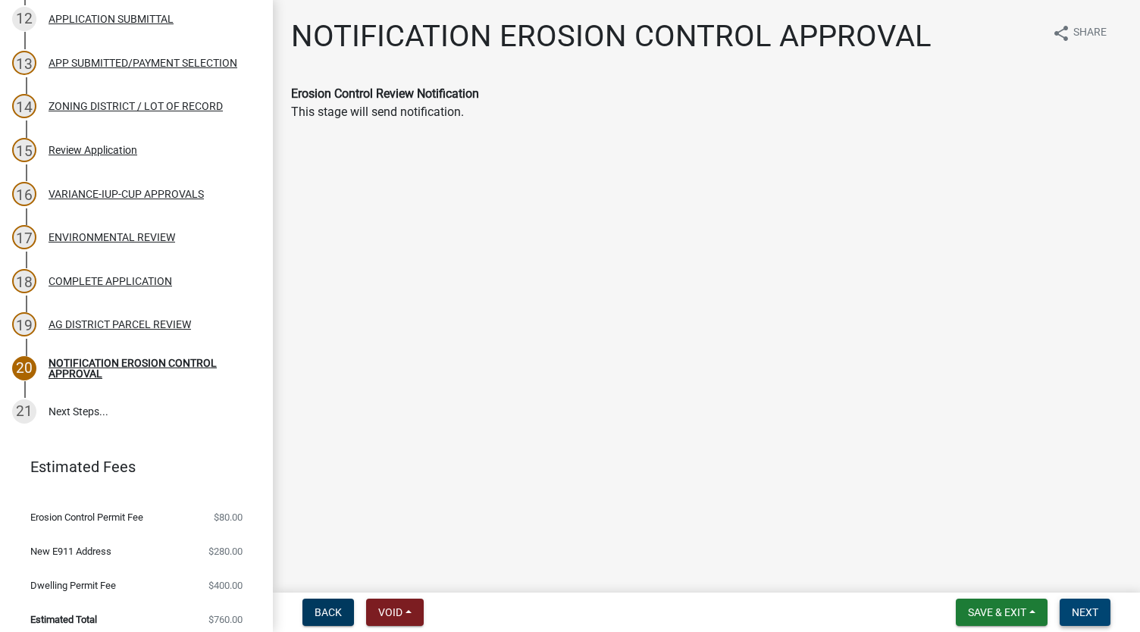
click at [1097, 609] on span "Next" at bounding box center [1085, 612] width 27 height 12
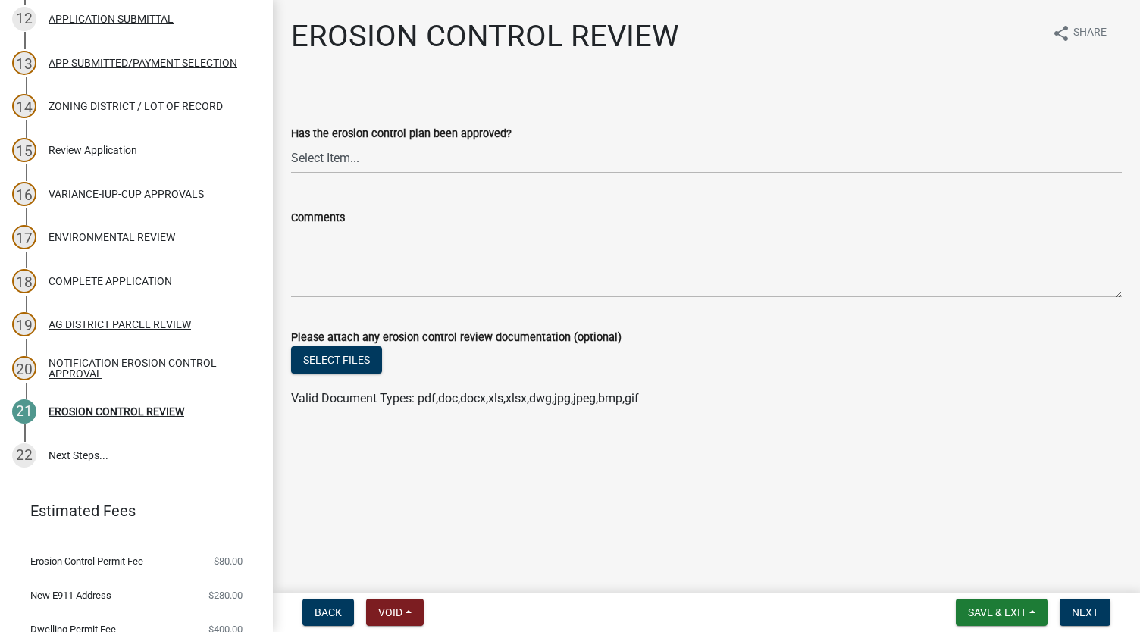
scroll to position [740, 0]
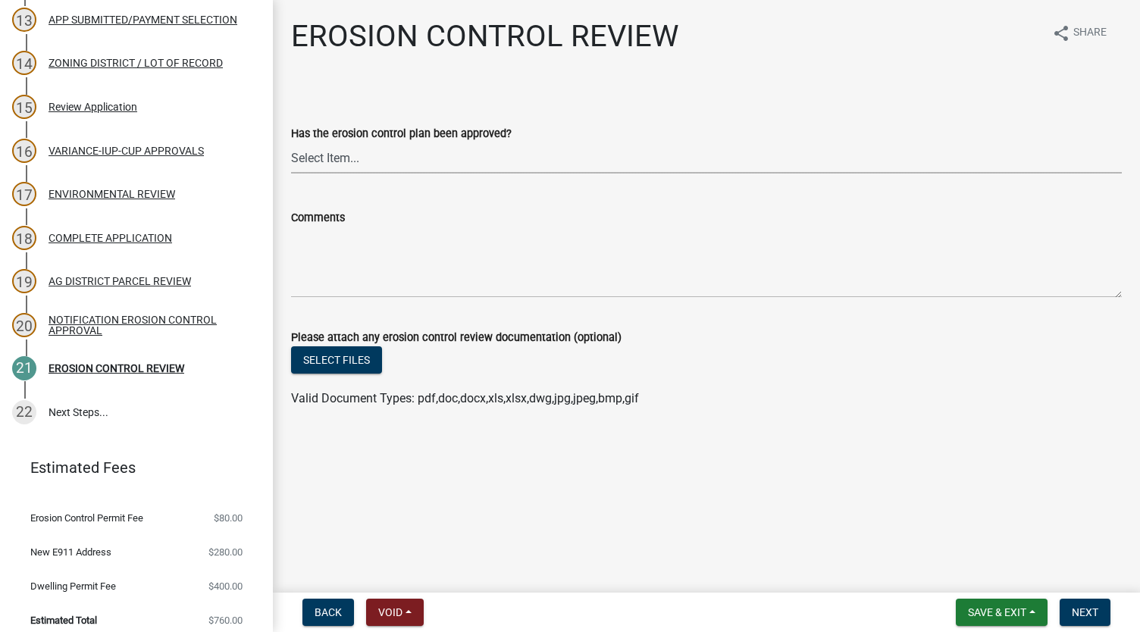
click at [308, 166] on select "Select Item... Yes No" at bounding box center [706, 157] width 831 height 31
click at [291, 142] on select "Select Item... Yes No" at bounding box center [706, 157] width 831 height 31
select select "da59e2e5-c9c9-4b35-843b-485b1c2ea4b0"
click at [300, 368] on button "Select files" at bounding box center [336, 359] width 91 height 27
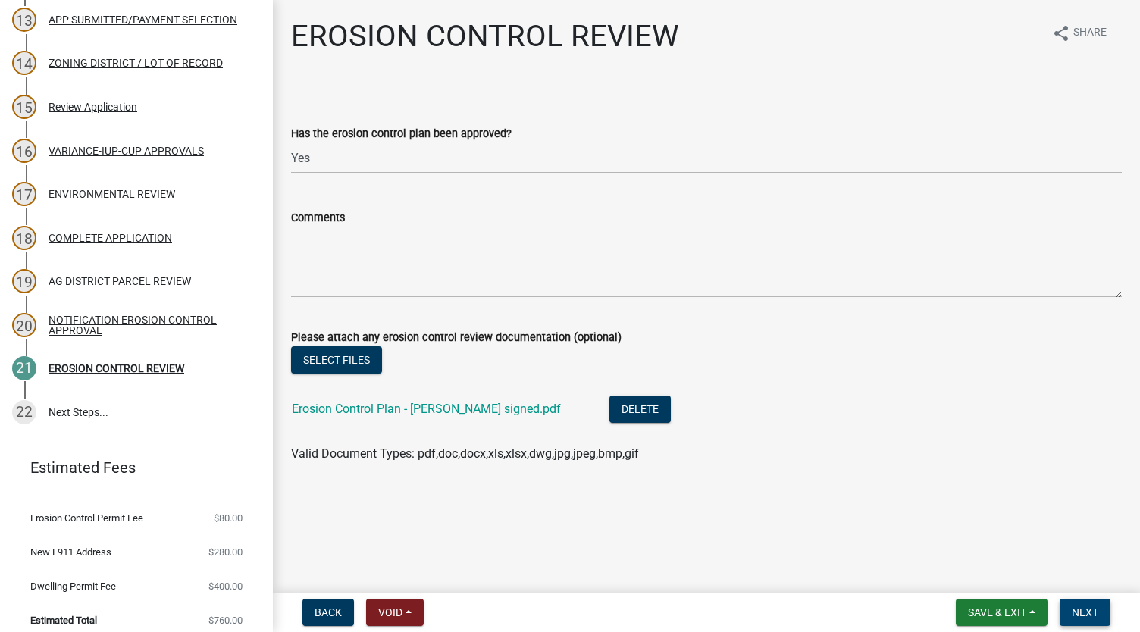
click at [1089, 606] on span "Next" at bounding box center [1085, 612] width 27 height 12
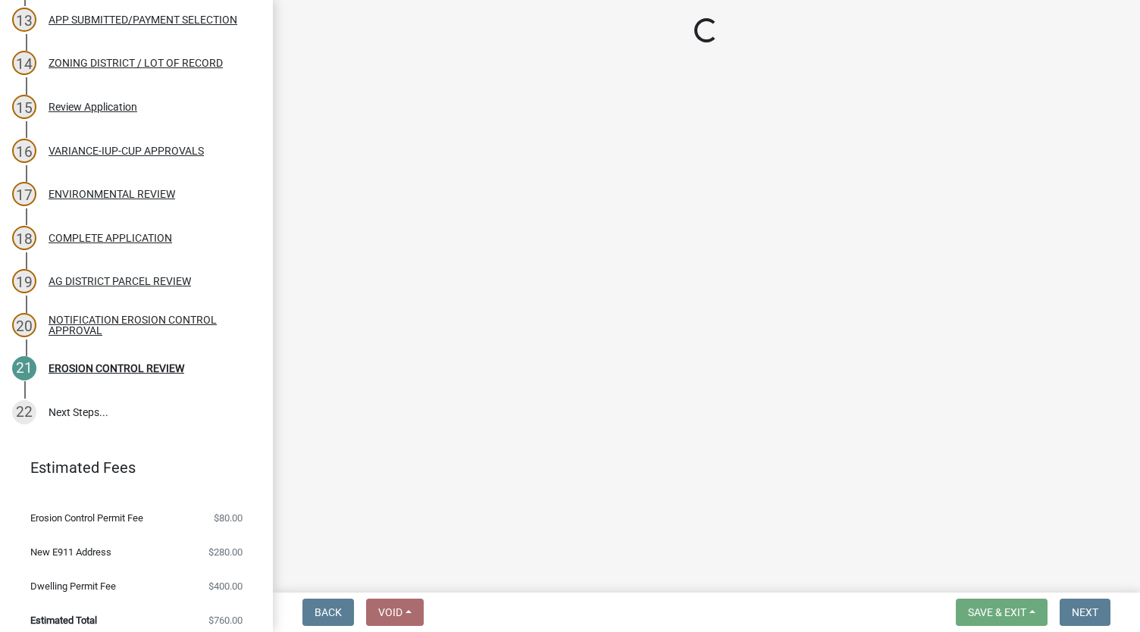
scroll to position [828, 0]
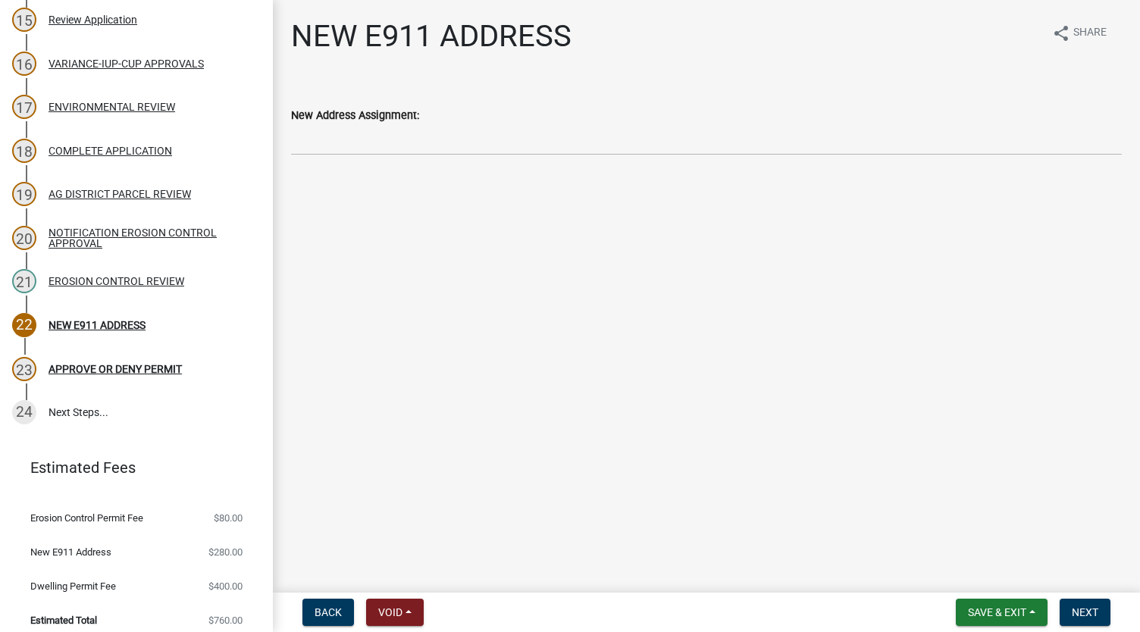
click at [744, 254] on main "NEW E911 ADDRESS share Share New Address Assignment:" at bounding box center [706, 293] width 867 height 587
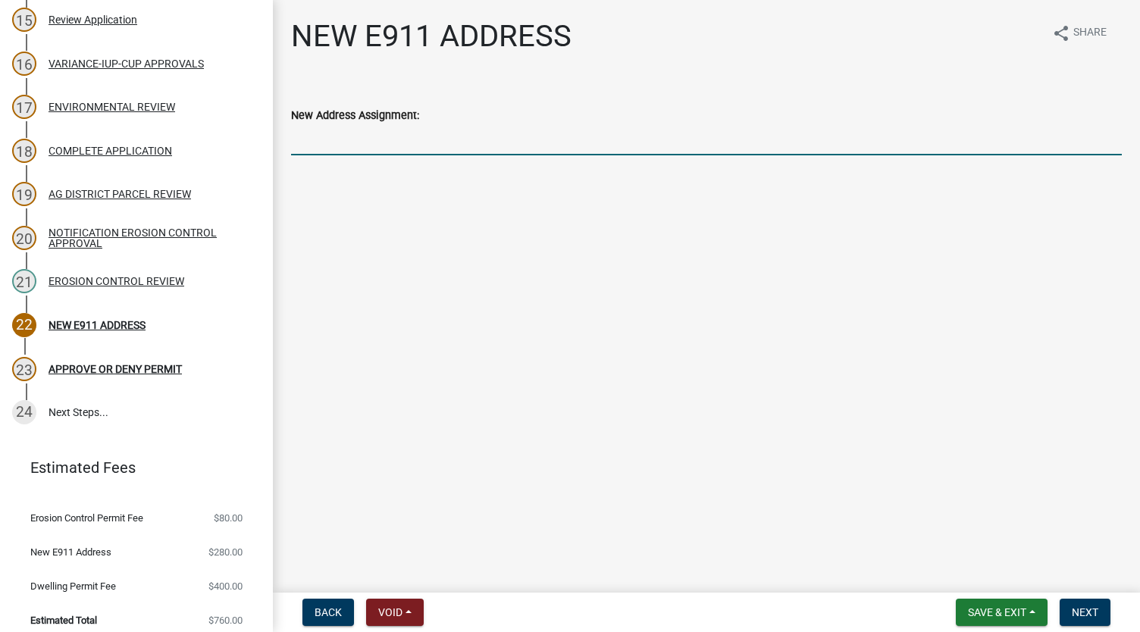
click at [609, 146] on input "New Address Assignment:" at bounding box center [706, 139] width 831 height 31
type input "[STREET_ADDRESS]"
click at [1081, 609] on span "Next" at bounding box center [1085, 612] width 27 height 12
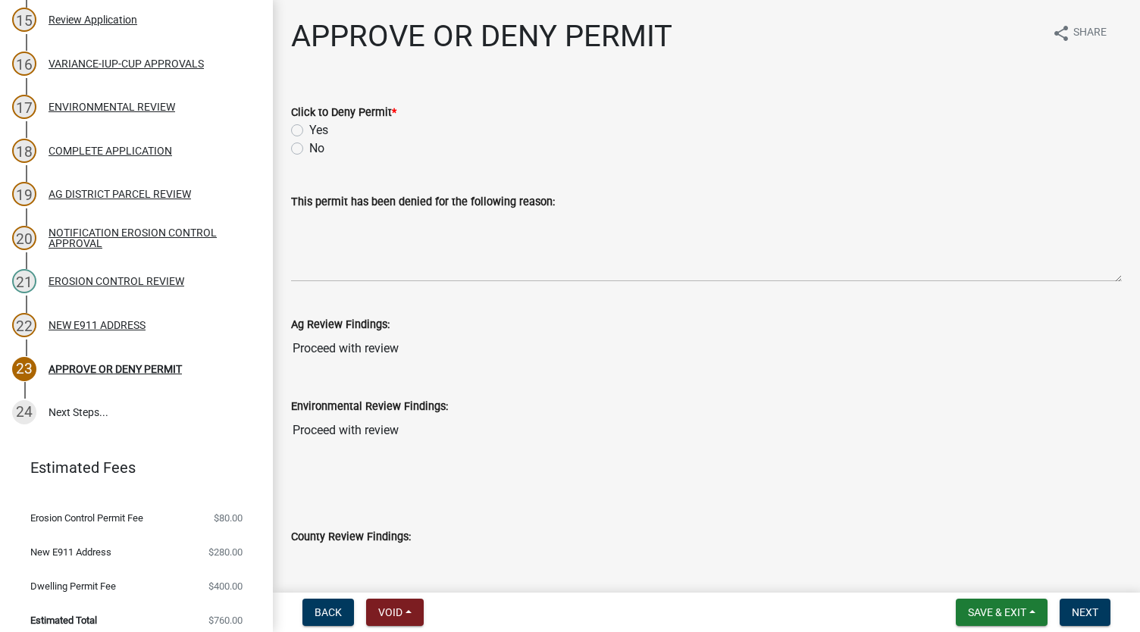
click at [303, 154] on div "No" at bounding box center [706, 148] width 831 height 18
click at [309, 148] on label "No" at bounding box center [316, 148] width 15 height 18
click at [309, 148] on input "No" at bounding box center [314, 144] width 10 height 10
radio input "true"
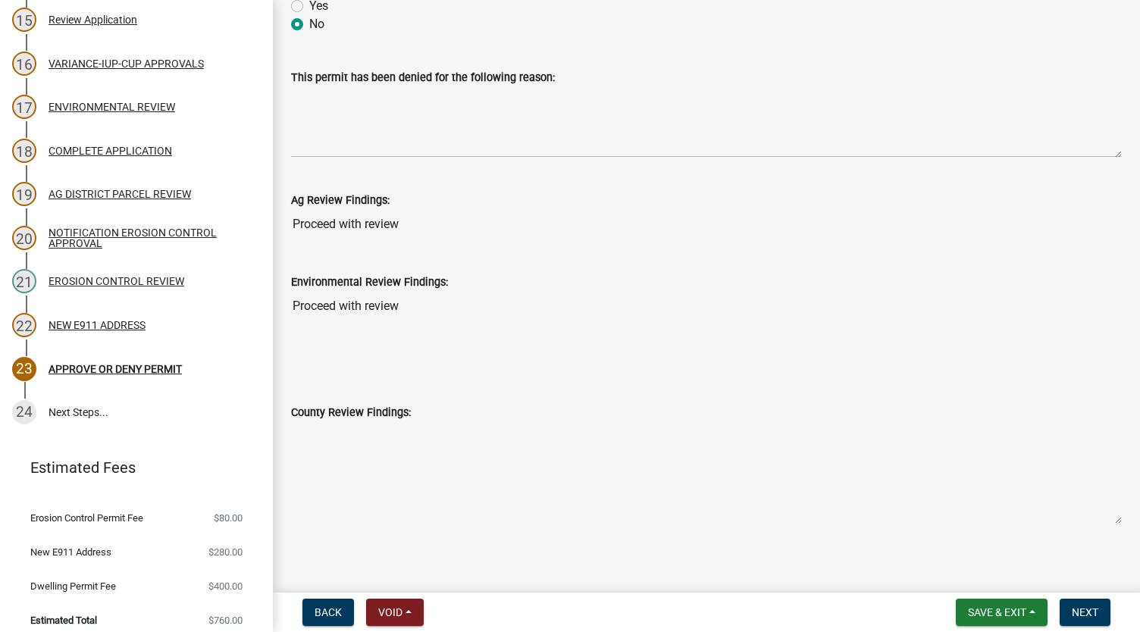
scroll to position [131, 0]
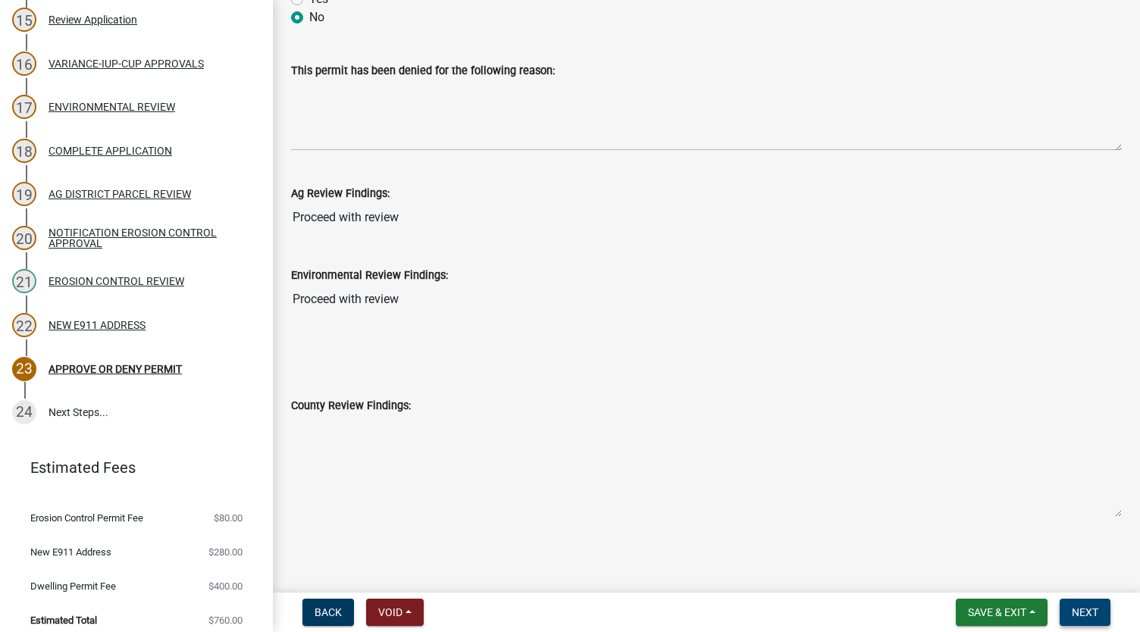
click at [1085, 603] on button "Next" at bounding box center [1085, 612] width 51 height 27
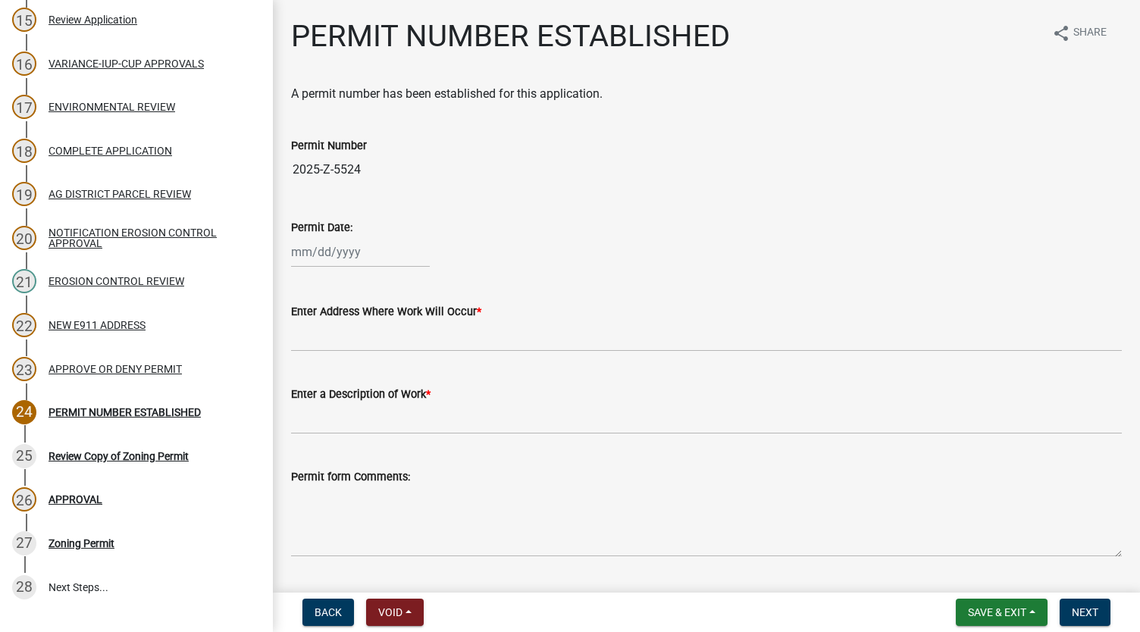
scroll to position [1002, 0]
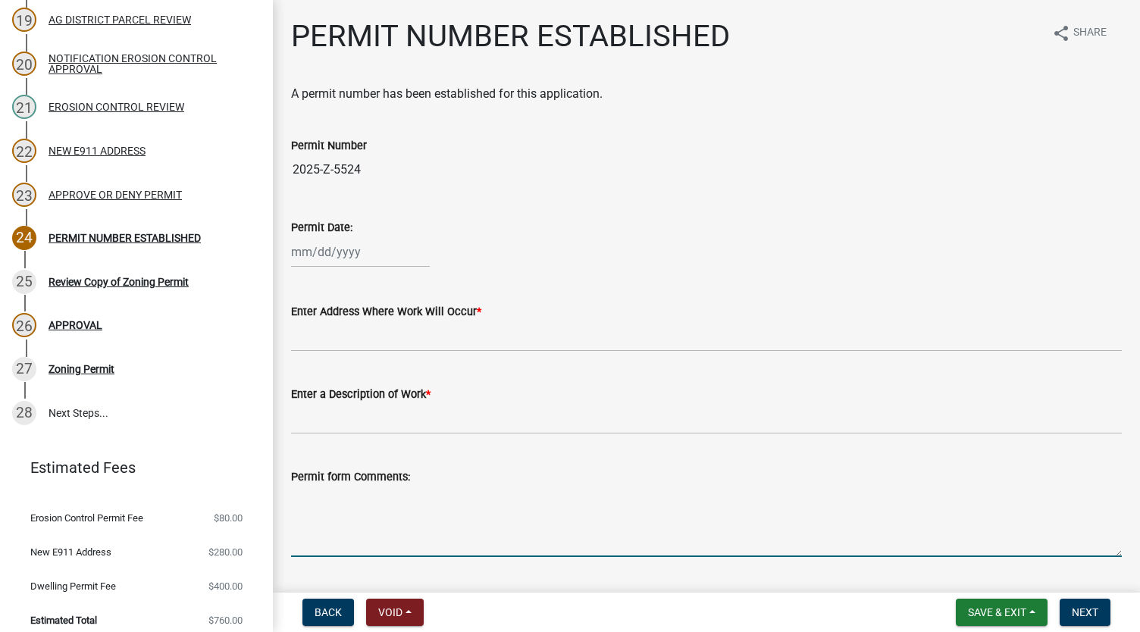
click at [369, 515] on textarea "Permit form Comments:" at bounding box center [706, 521] width 831 height 71
paste textarea "1. In accordance with Section 5.1 subd. 3 of the Houston County Zoning Ordinanc…"
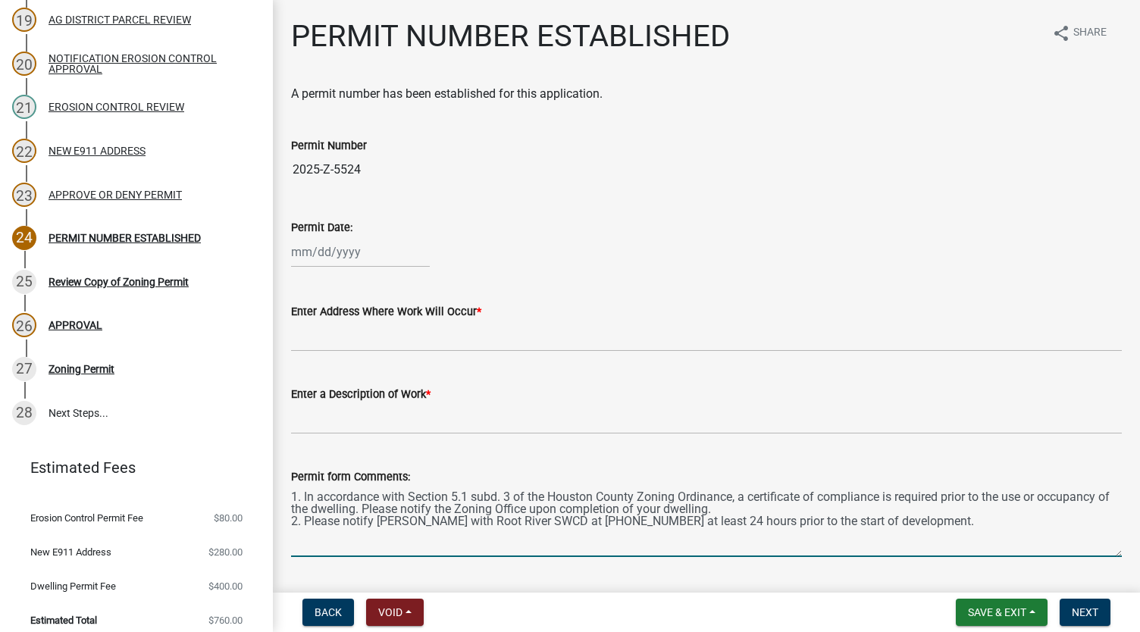
type textarea "1. In accordance with Section 5.1 subd. 3 of the Houston County Zoning Ordinanc…"
click at [387, 412] on input "Enter a Description of Work *" at bounding box center [706, 418] width 831 height 31
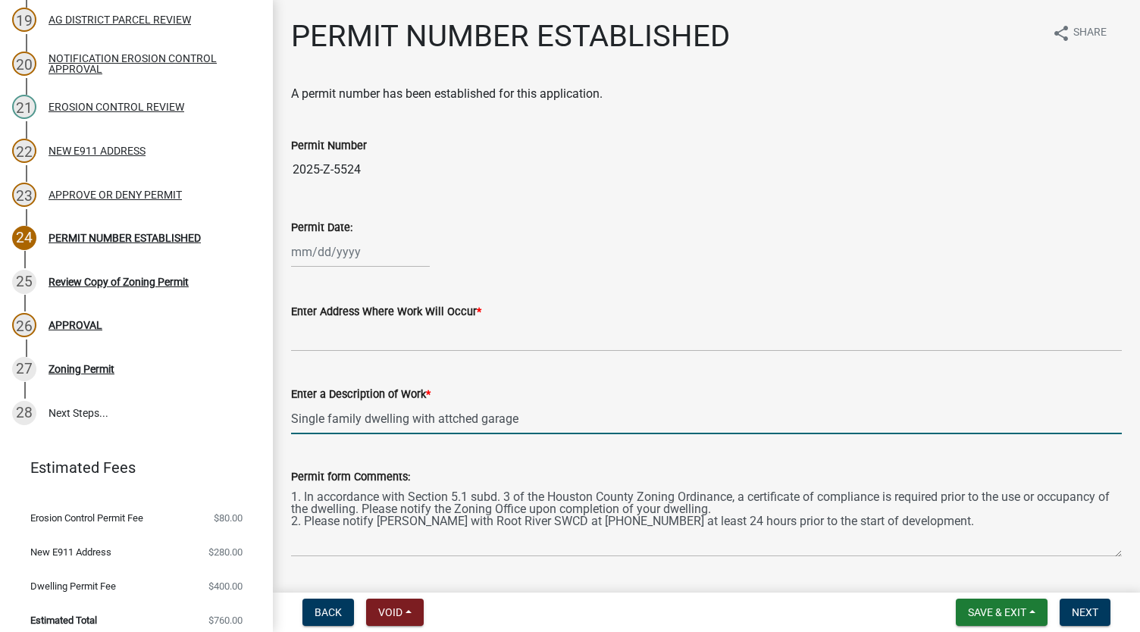
click at [456, 421] on input "Single family dwelling with attched garage" at bounding box center [706, 418] width 831 height 31
click at [446, 426] on input "Single family dwelling with attached garage" at bounding box center [706, 418] width 831 height 31
type input "Single family dwelling with attached garage"
click at [446, 446] on div "Permit form Comments: 1. In accordance with Section 5.1 subd. 3 of the Houston …" at bounding box center [706, 501] width 831 height 111
drag, startPoint x: 1132, startPoint y: 227, endPoint x: 1114, endPoint y: 229, distance: 18.3
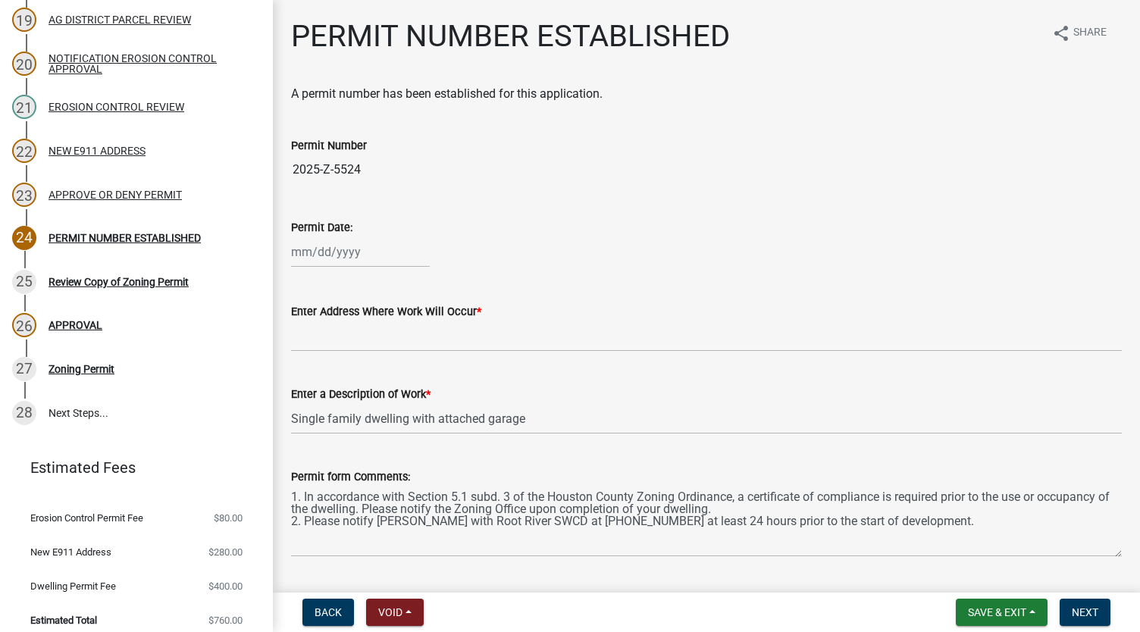
click at [1114, 229] on div "PERMIT NUMBER ESTABLISHED share Share A permit number has been established for …" at bounding box center [706, 300] width 867 height 565
click at [1029, 614] on button "Save & Exit" at bounding box center [1002, 612] width 92 height 27
click at [970, 534] on button "Save" at bounding box center [986, 536] width 121 height 36
click at [435, 349] on input "Enter Address Where Work Will Occur *" at bounding box center [706, 336] width 831 height 31
click at [668, 400] on div "Enter a Description of Work * Single family dwelling with attached garage" at bounding box center [706, 399] width 831 height 70
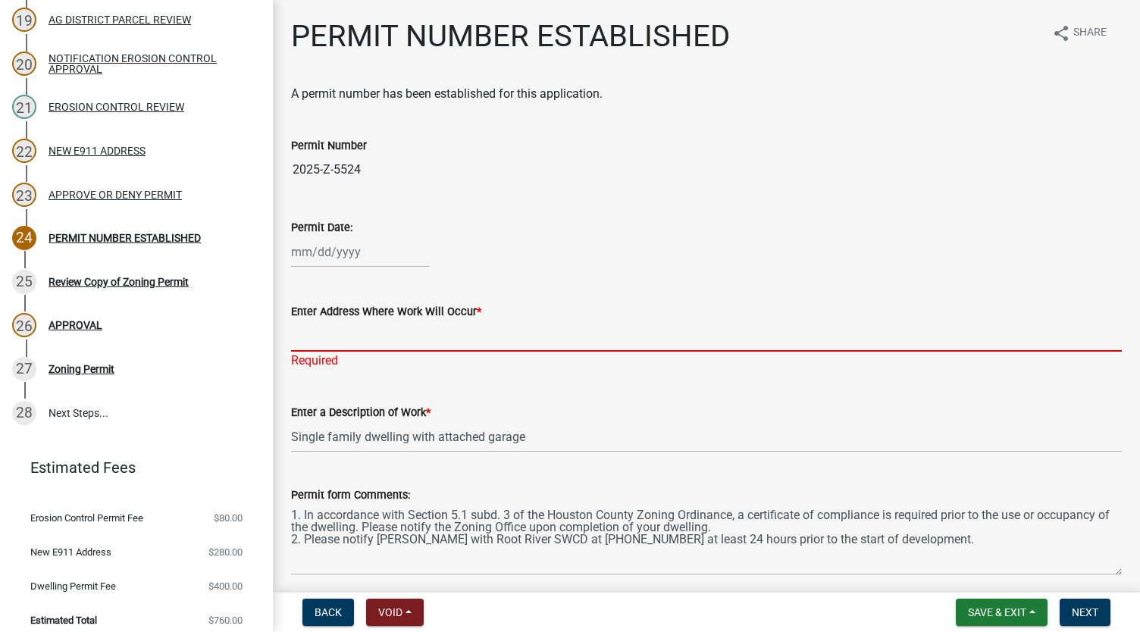
click at [452, 334] on input "Enter Address Where Work Will Occur *" at bounding box center [706, 336] width 831 height 31
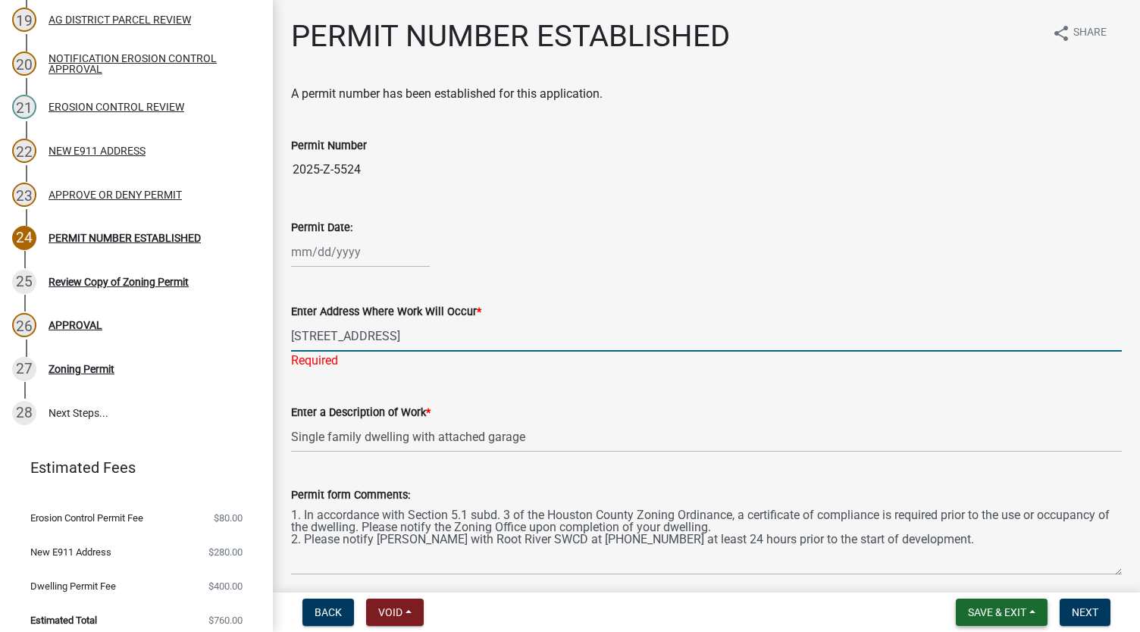
type input "[STREET_ADDRESS]"
click at [1031, 614] on button "Save & Exit" at bounding box center [1002, 612] width 92 height 27
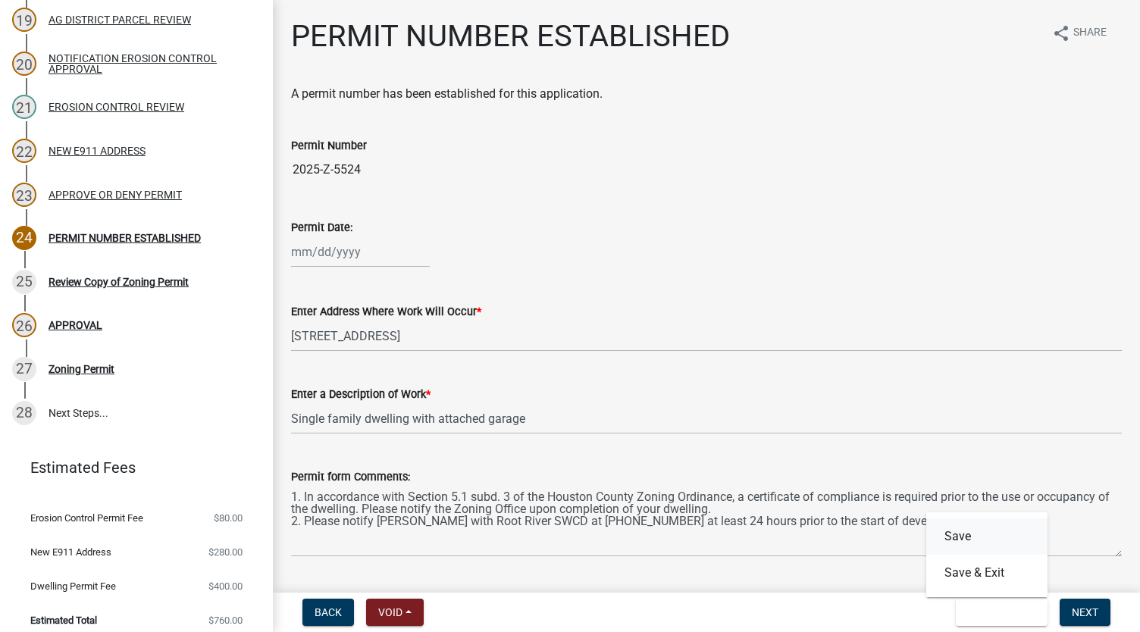
click at [975, 537] on button "Save" at bounding box center [986, 536] width 121 height 36
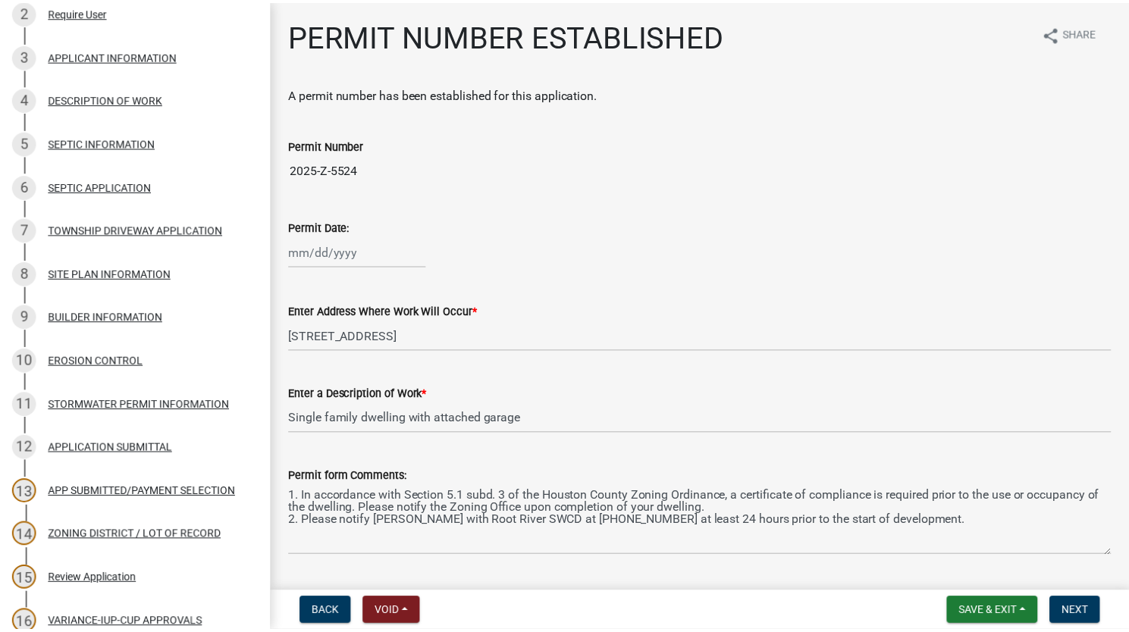
scroll to position [84, 0]
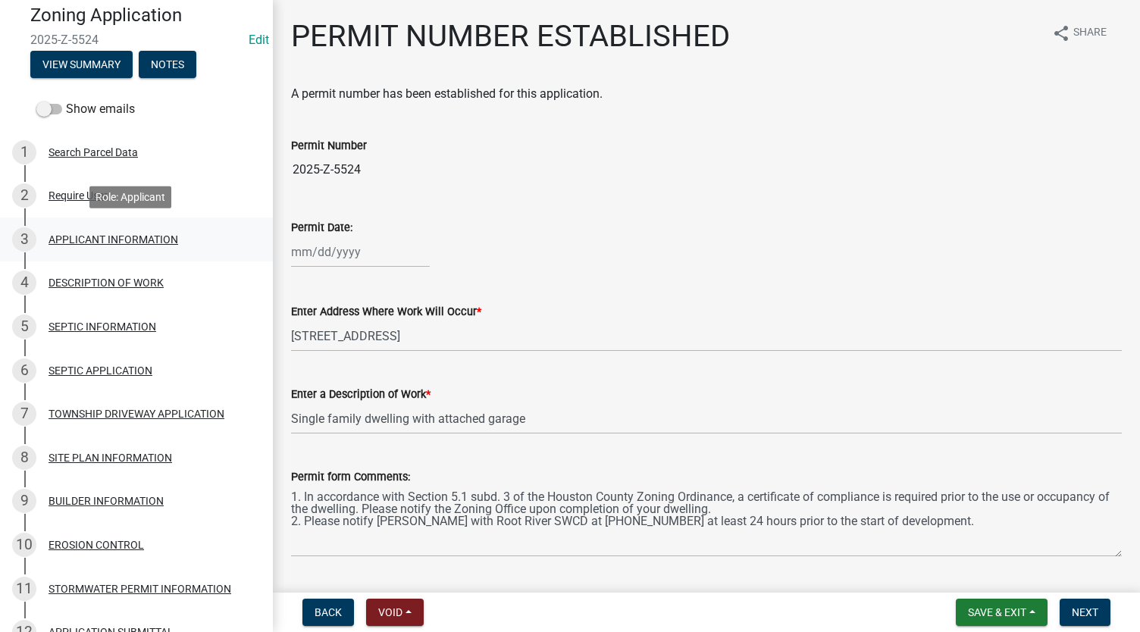
click at [101, 240] on div "APPLICANT INFORMATION" at bounding box center [114, 239] width 130 height 11
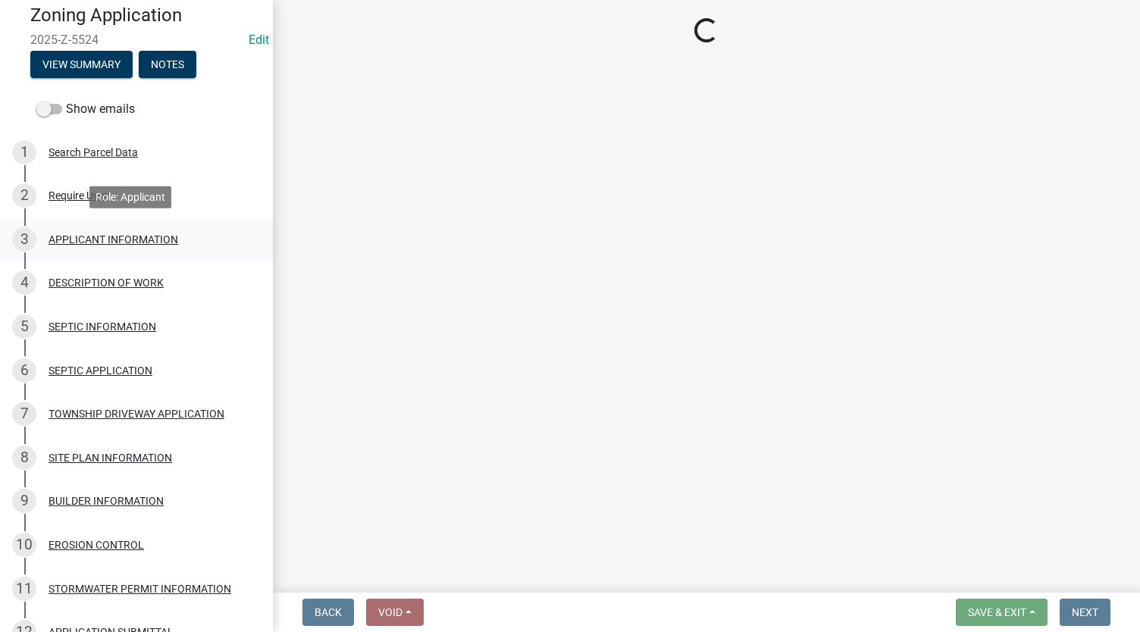
select select "5d5ec67e-83f1-4720-bb1f-c45cadde6202"
select select "d14d1f4c-a28c-4eb0-8a73-cde11adbe8d4"
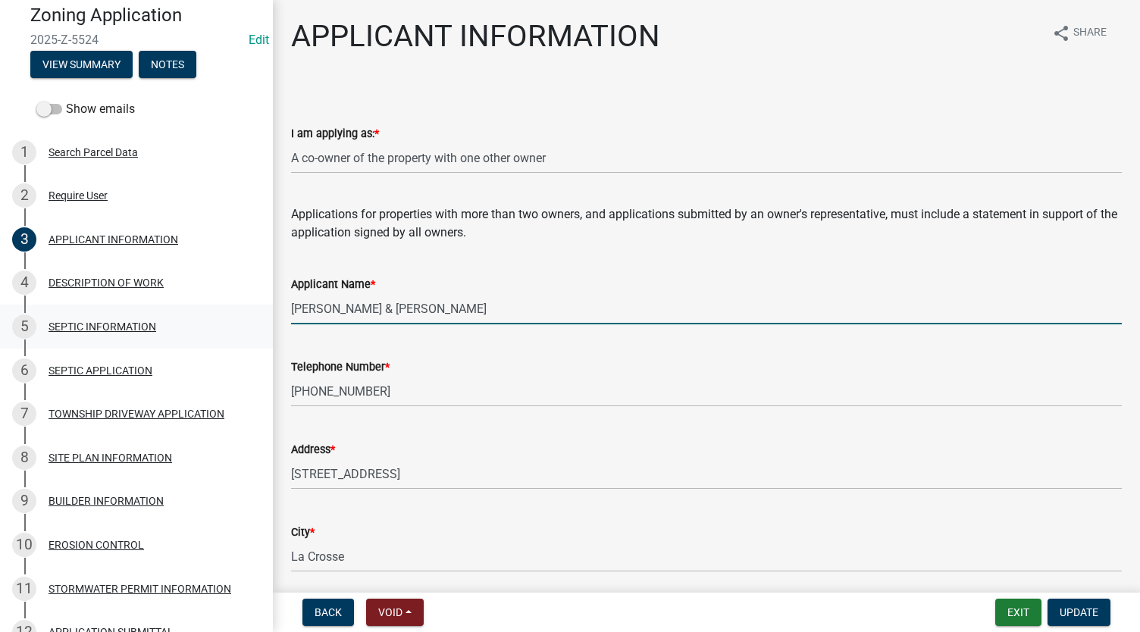
drag, startPoint x: 477, startPoint y: 313, endPoint x: 237, endPoint y: 305, distance: 239.7
click at [237, 305] on div "Zoning Application 2025-Z-5524 Edit View Summary Notes Show emails 1 Search Par…" at bounding box center [570, 316] width 1140 height 632
type input "M"
type input "[PERSON_NAME] & [PERSON_NAME]"
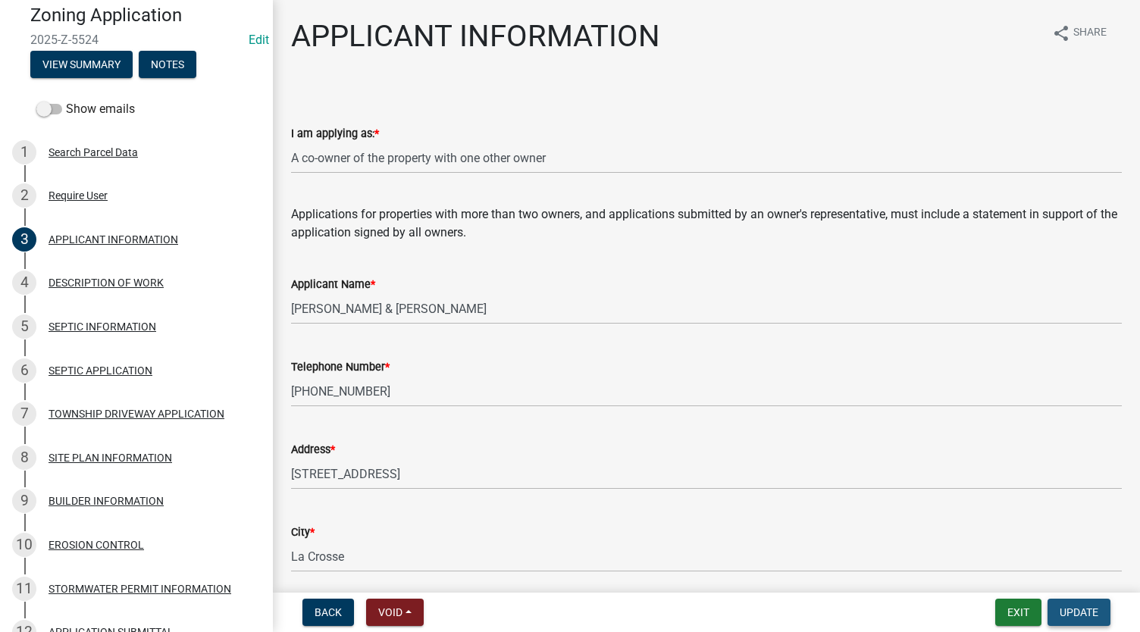
click at [1068, 610] on span "Update" at bounding box center [1079, 612] width 39 height 12
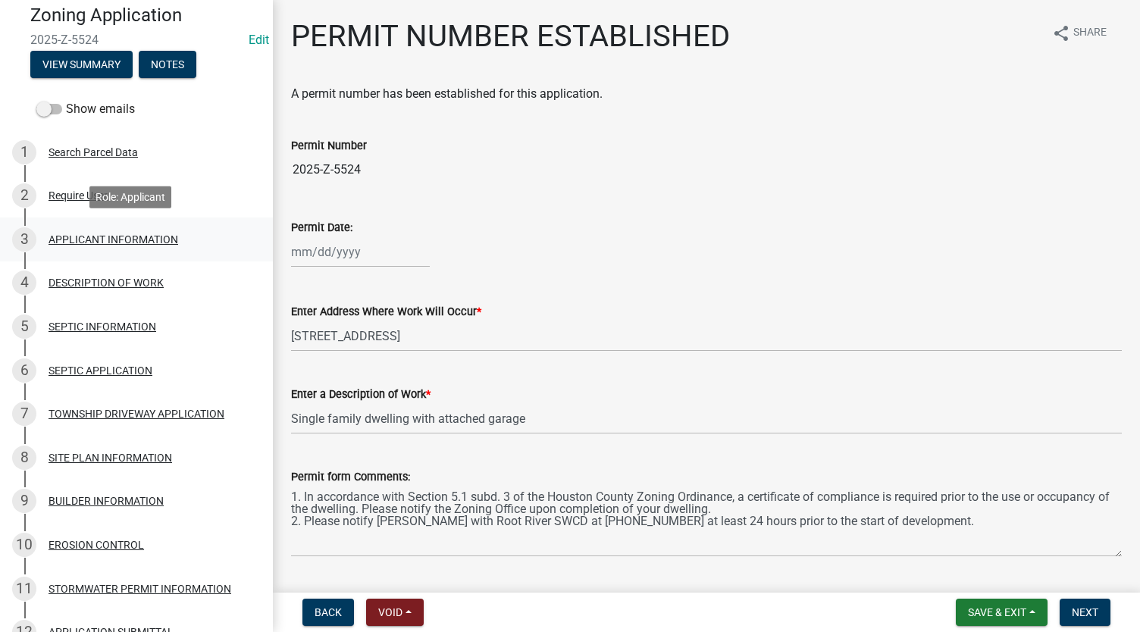
click at [104, 239] on div "APPLICANT INFORMATION" at bounding box center [114, 239] width 130 height 11
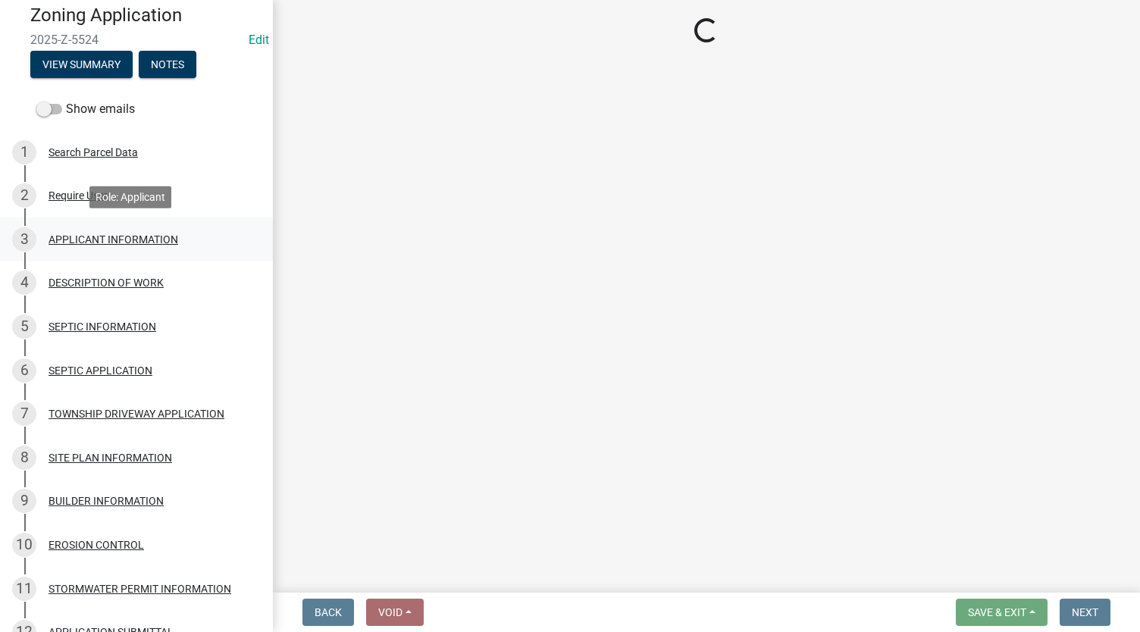
select select "5d5ec67e-83f1-4720-bb1f-c45cadde6202"
select select "d14d1f4c-a28c-4eb0-8a73-cde11adbe8d4"
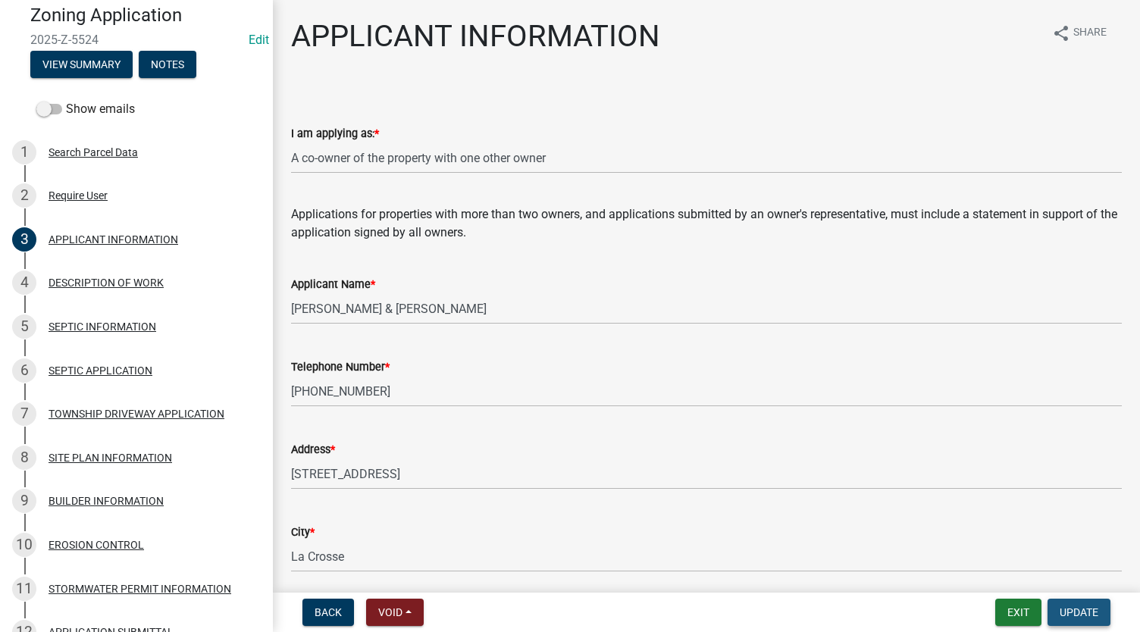
click at [1080, 613] on span "Update" at bounding box center [1079, 612] width 39 height 12
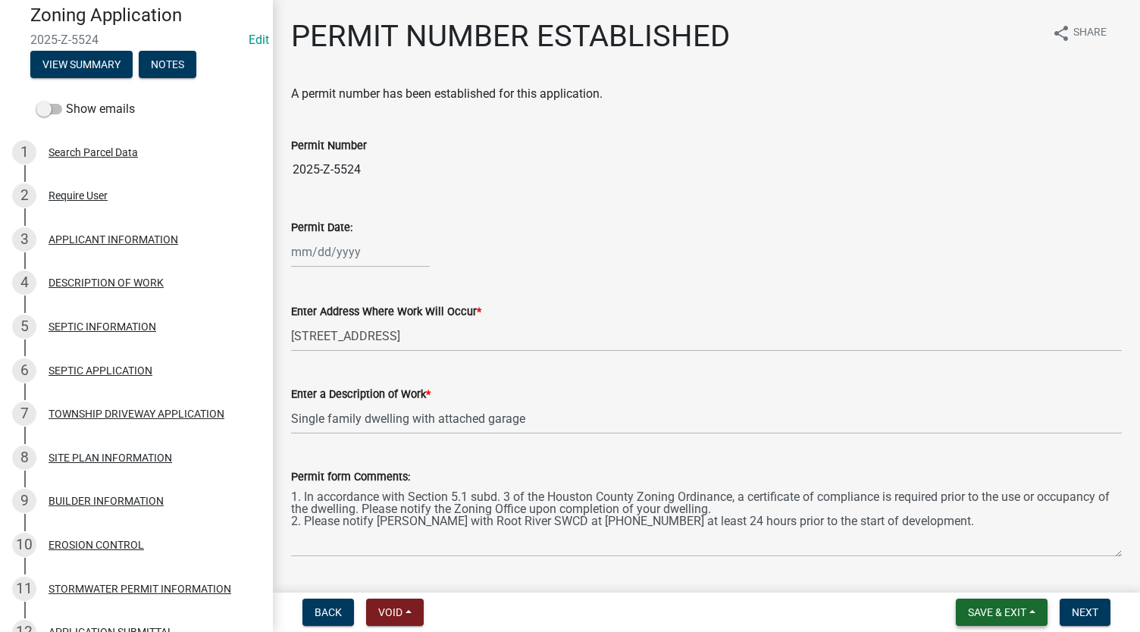
click at [1029, 608] on button "Save & Exit" at bounding box center [1002, 612] width 92 height 27
click at [966, 590] on button "Save & Exit" at bounding box center [986, 573] width 121 height 36
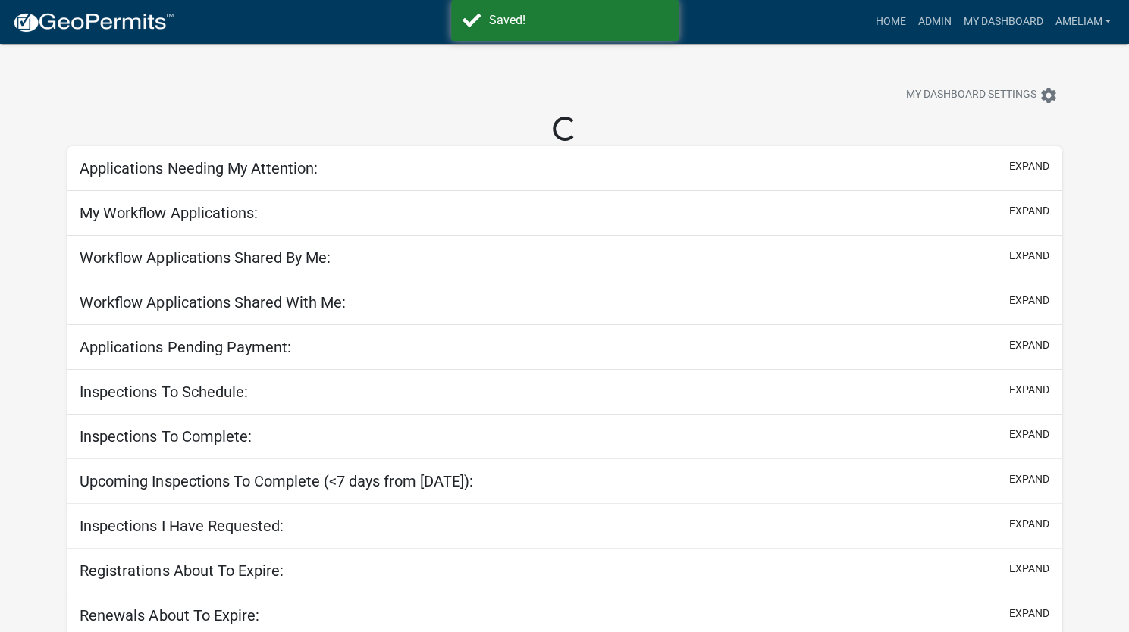
select select "3: 100"
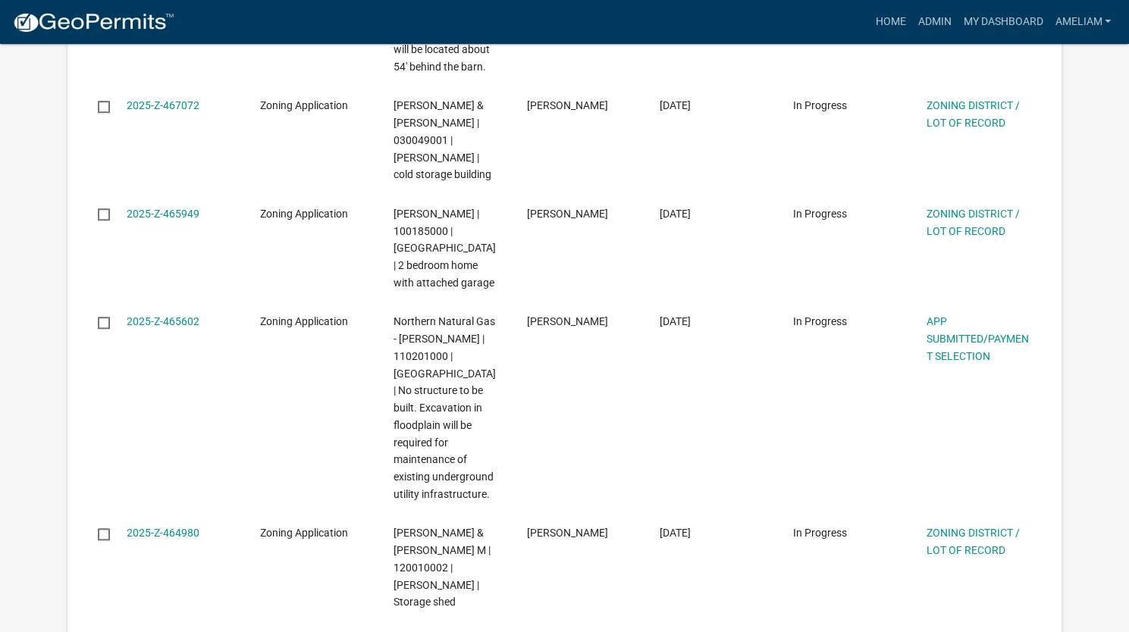
scroll to position [646, 0]
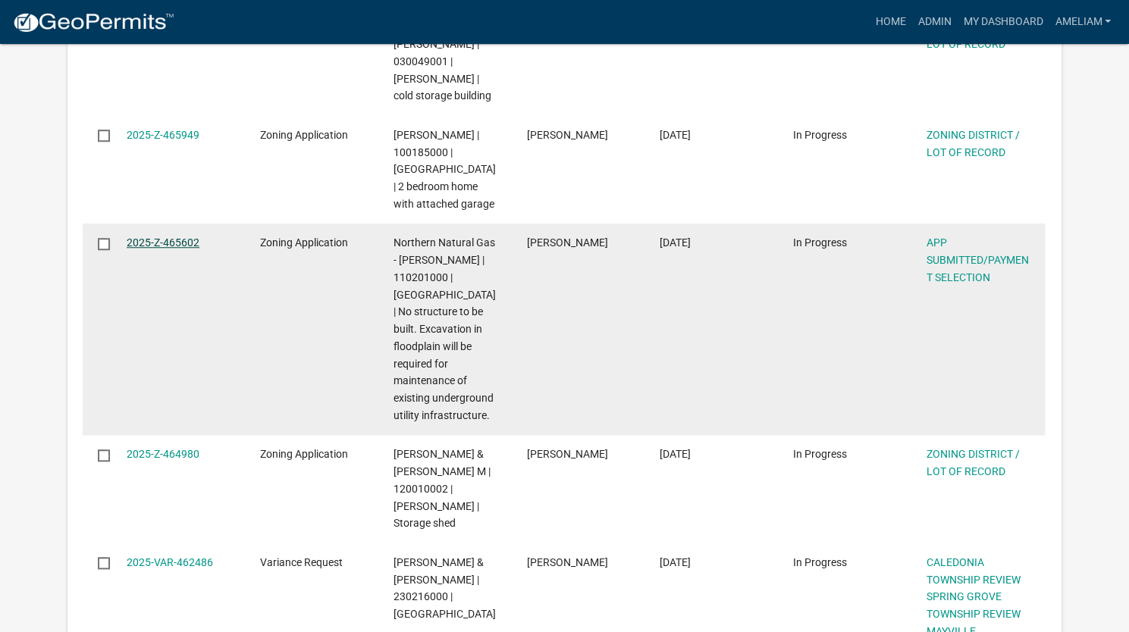
click at [176, 236] on link "2025-Z-465602" at bounding box center [163, 242] width 73 height 12
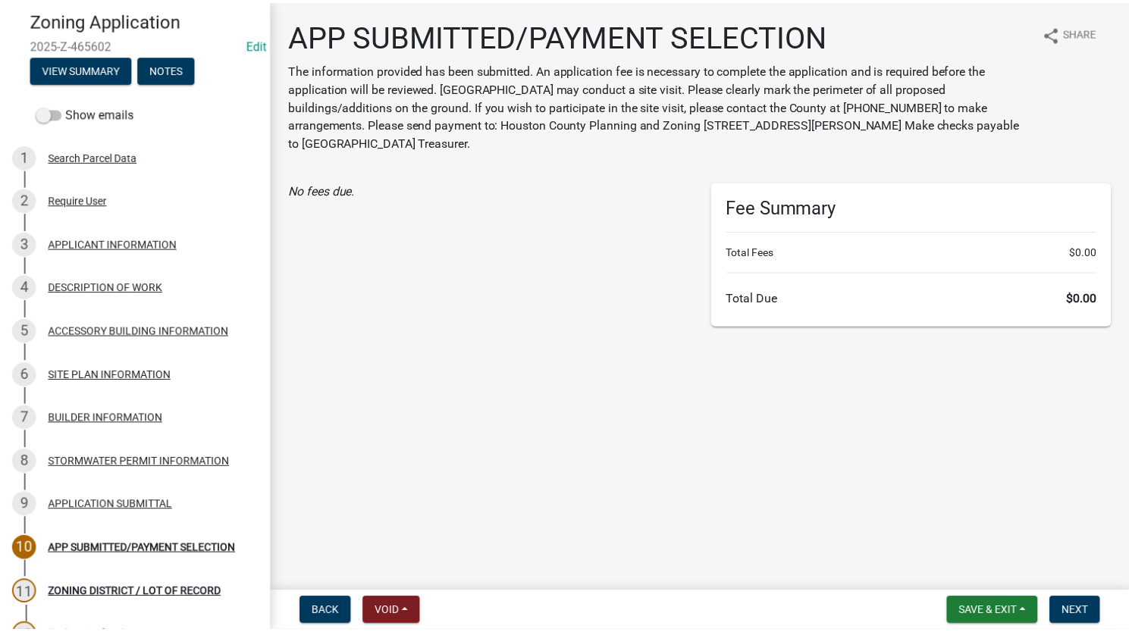
scroll to position [80, 0]
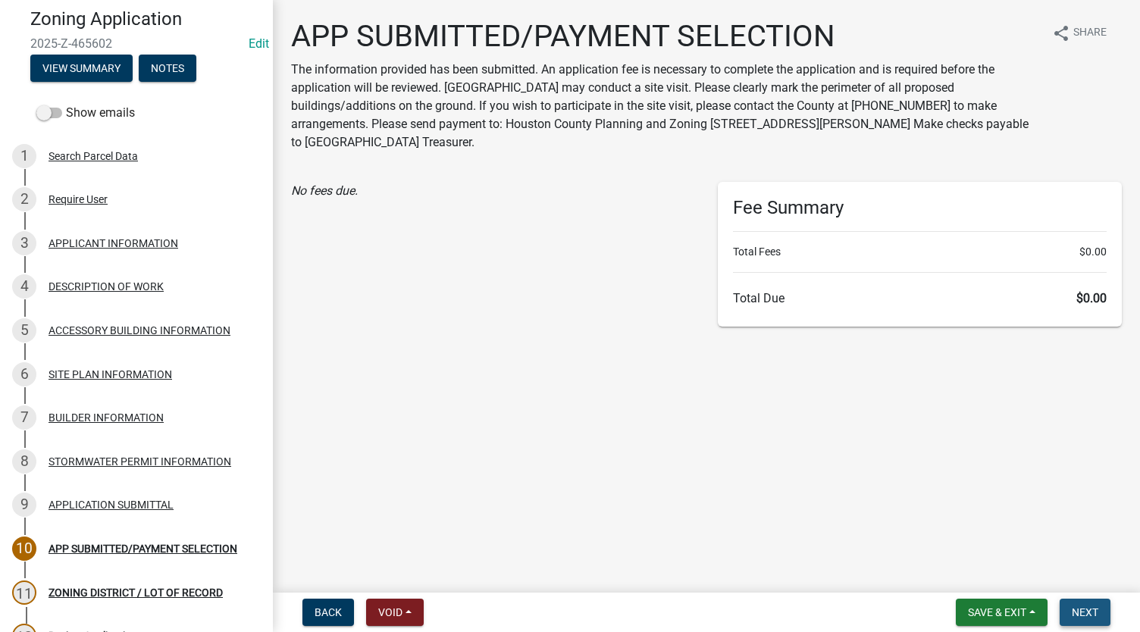
click at [1090, 613] on span "Next" at bounding box center [1085, 612] width 27 height 12
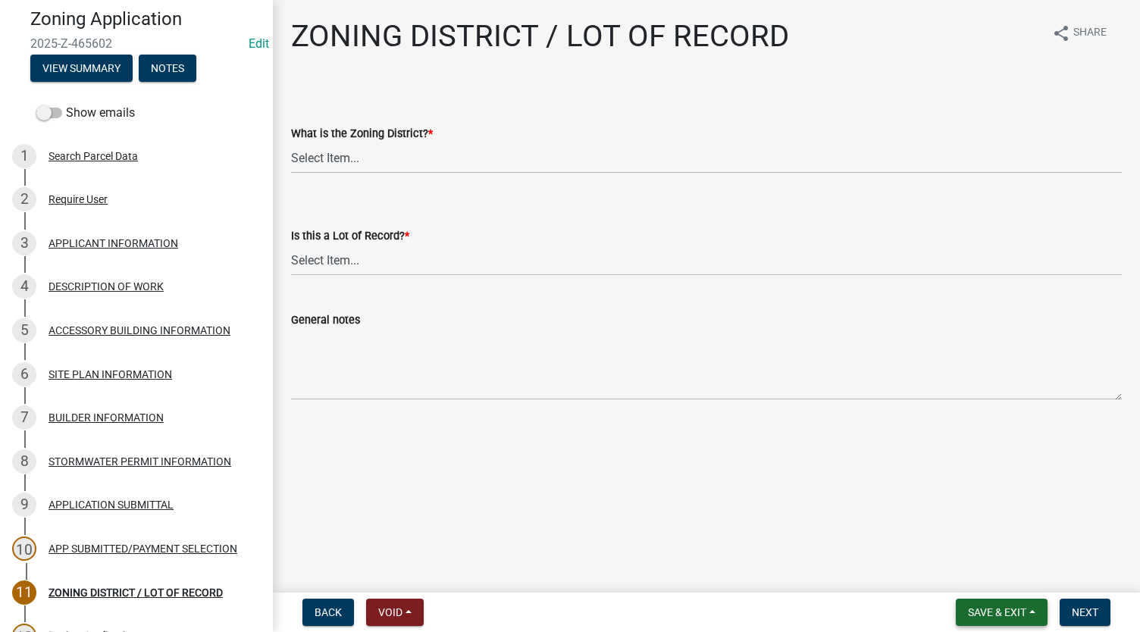
click at [1011, 618] on span "Save & Exit" at bounding box center [997, 612] width 58 height 12
click at [987, 580] on button "Save & Exit" at bounding box center [986, 573] width 121 height 36
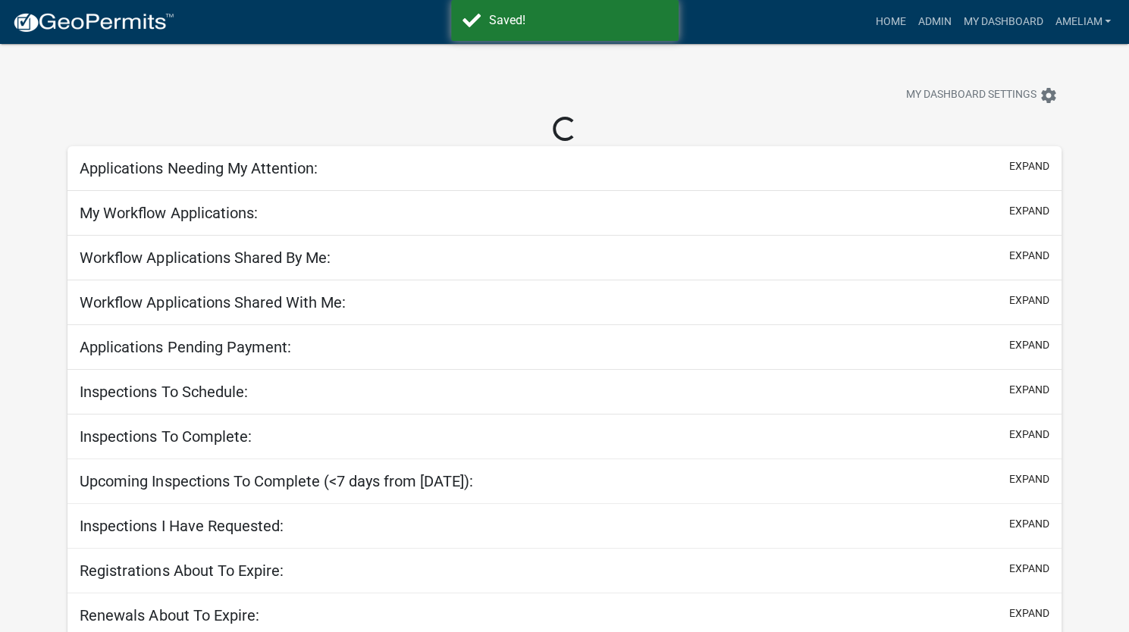
select select "3: 100"
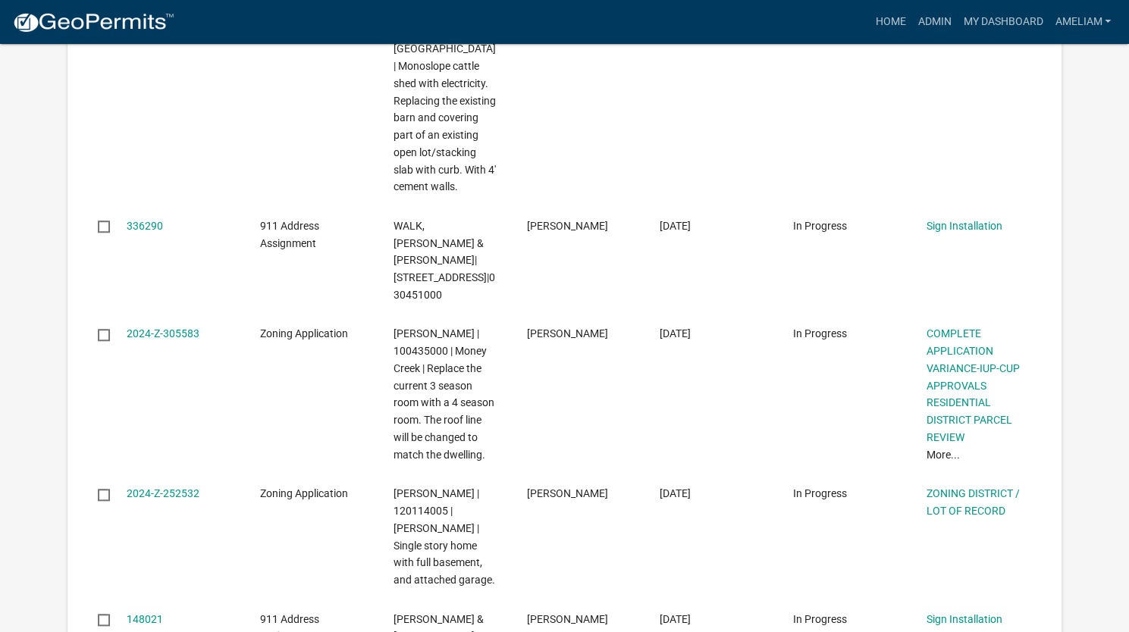
scroll to position [7450, 0]
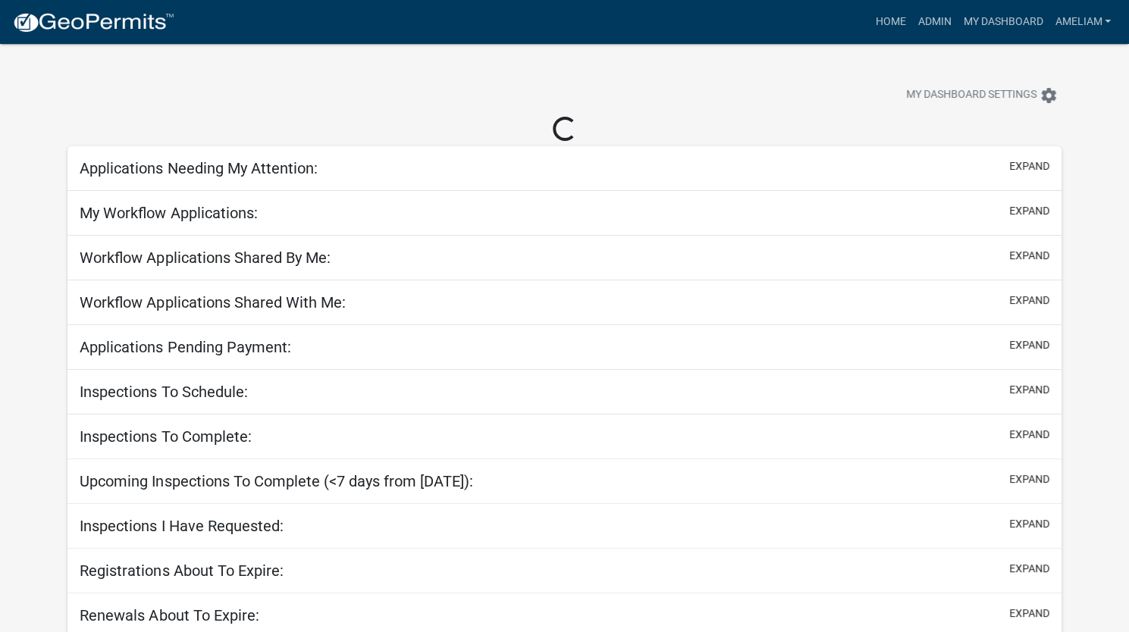
select select "3: 100"
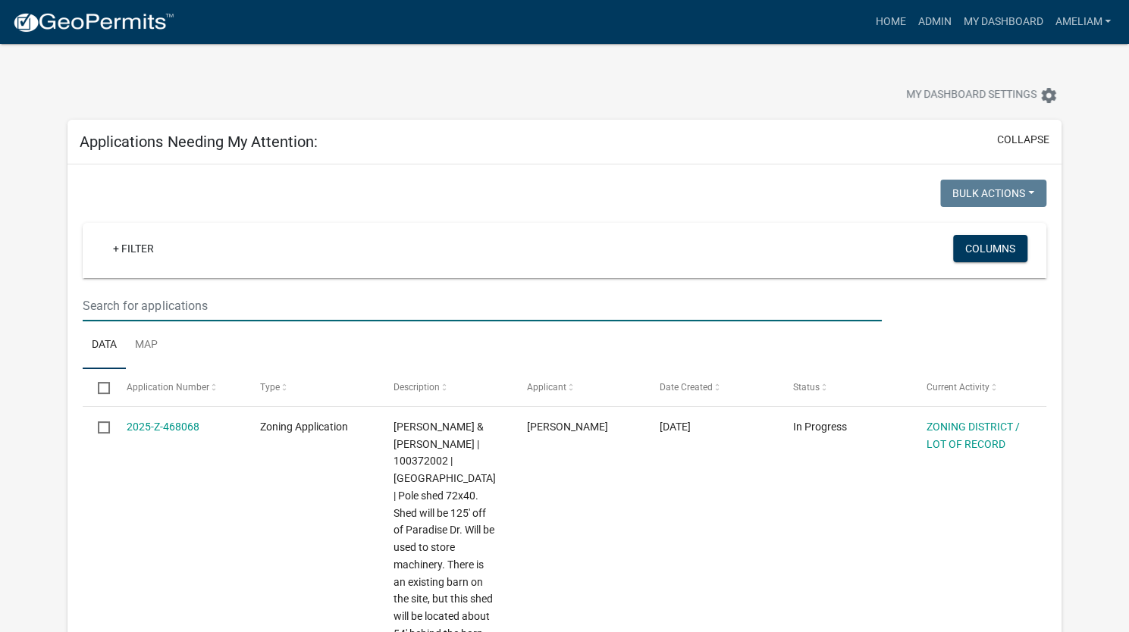
click at [249, 308] on input "text" at bounding box center [482, 305] width 798 height 31
type input "[PERSON_NAME]"
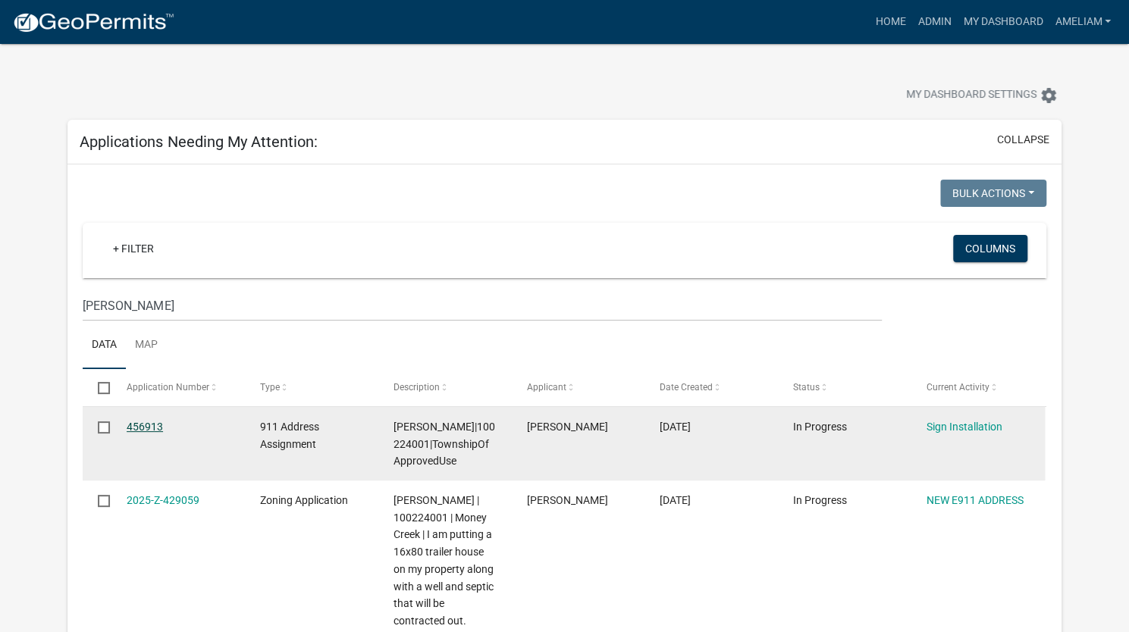
click at [146, 427] on link "456913" at bounding box center [145, 427] width 36 height 12
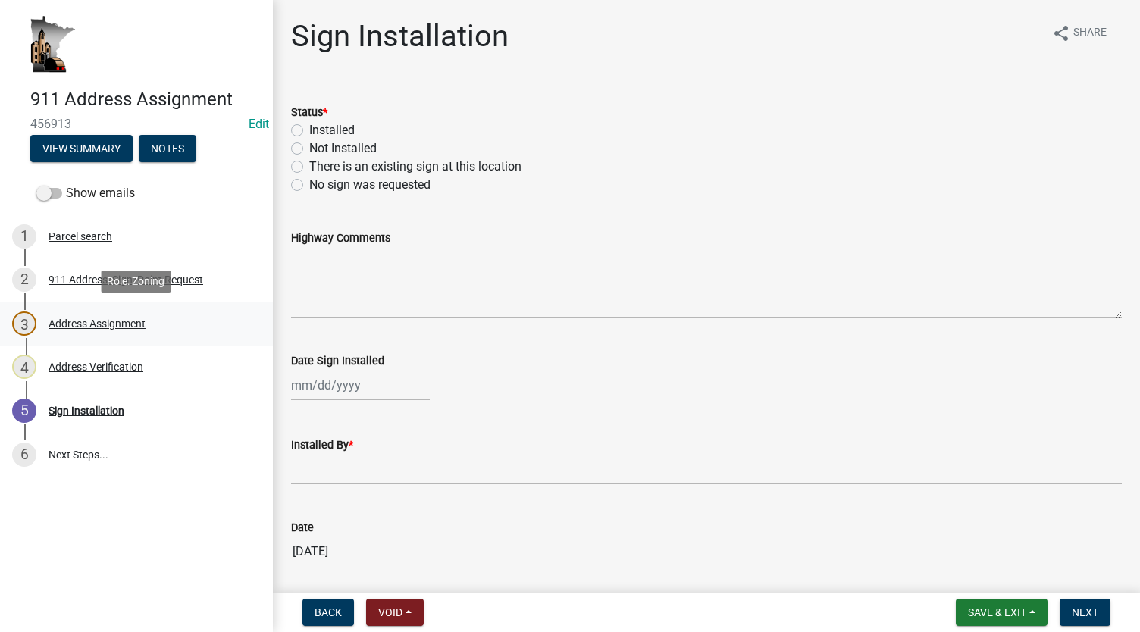
click at [103, 327] on div "Address Assignment" at bounding box center [97, 323] width 97 height 11
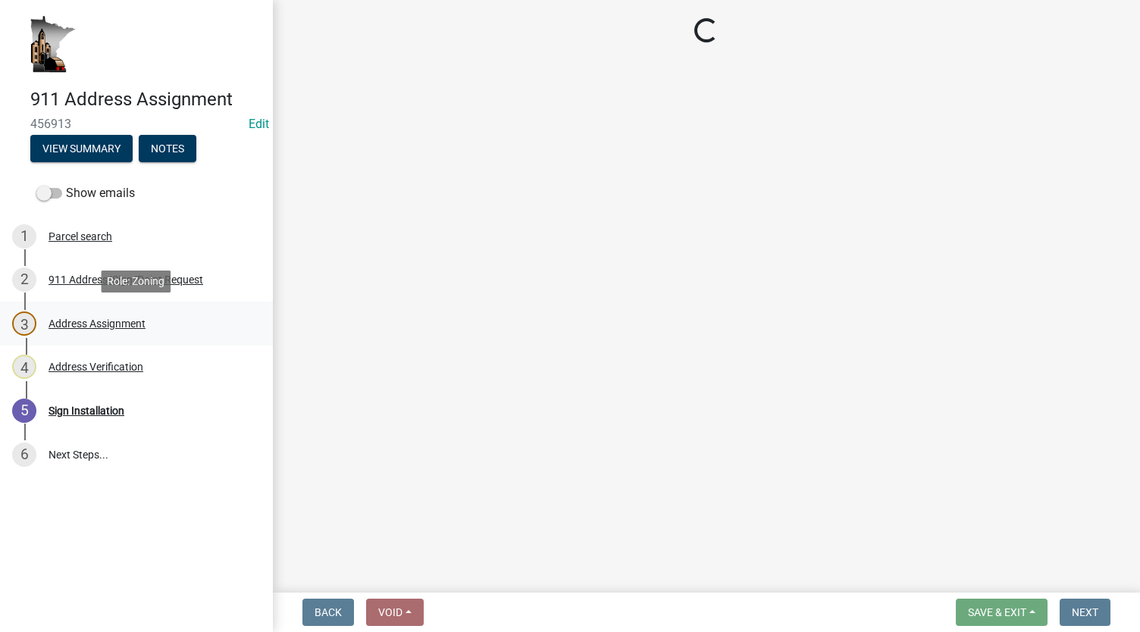
select select "f28e7f07-f569-40f9-b529-995b3690fe02"
select select "d470e1ba-5593-40b4-aca4-48c3271001cc"
